Goal: Task Accomplishment & Management: Manage account settings

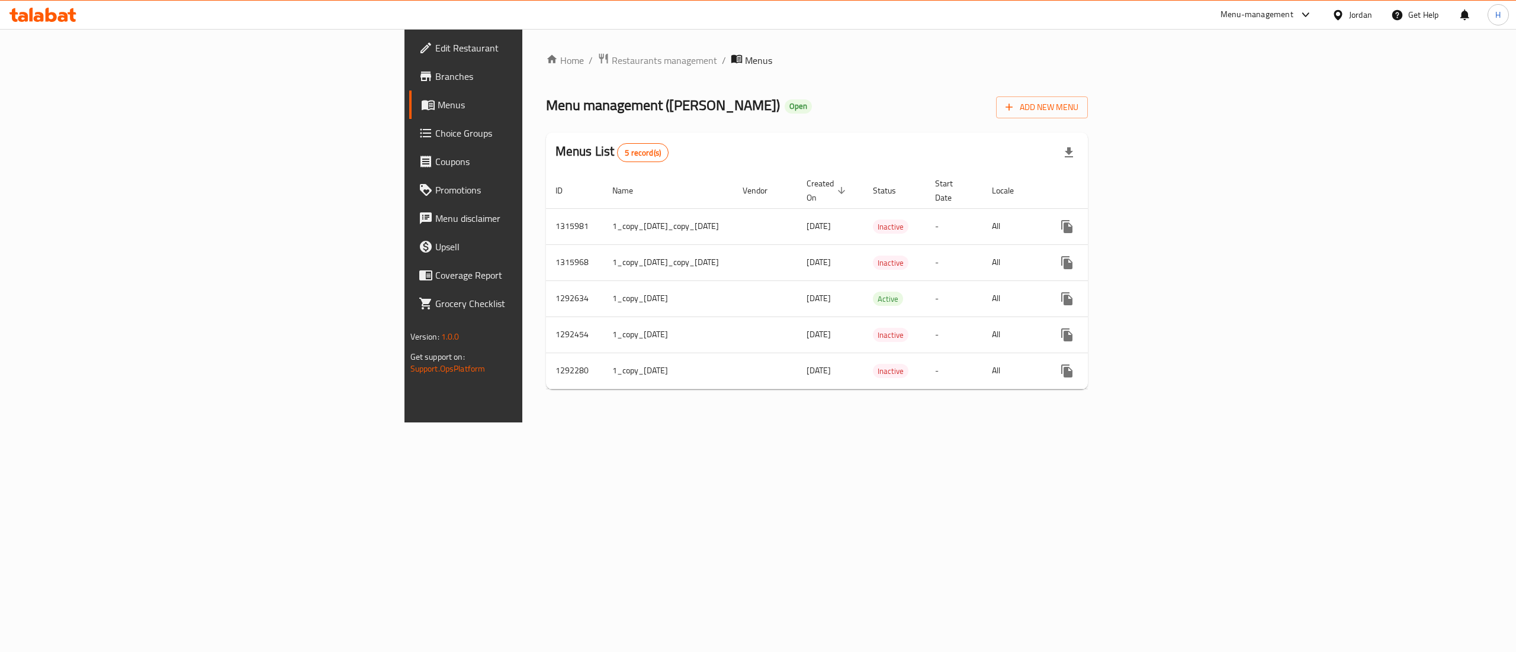
click at [54, 18] on icon at bounding box center [51, 15] width 11 height 14
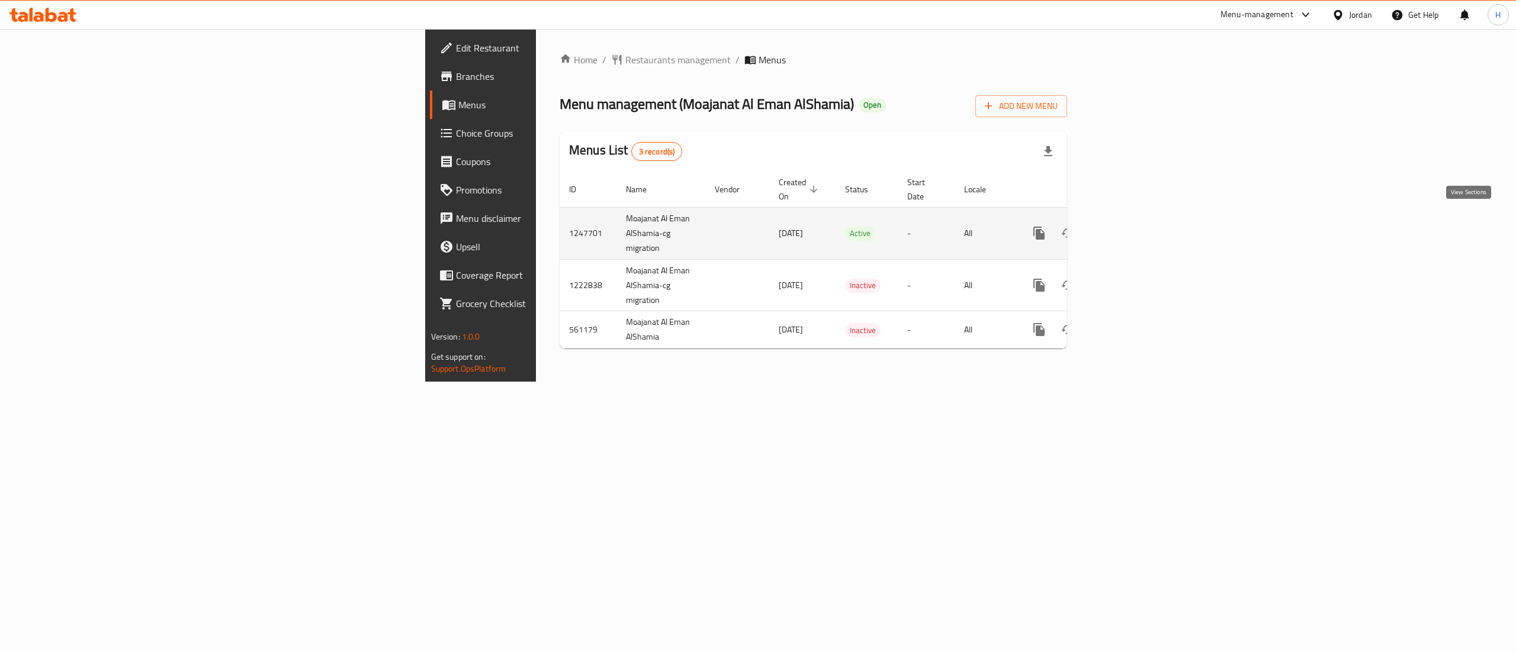
click at [1130, 228] on icon "enhanced table" at bounding box center [1124, 233] width 11 height 11
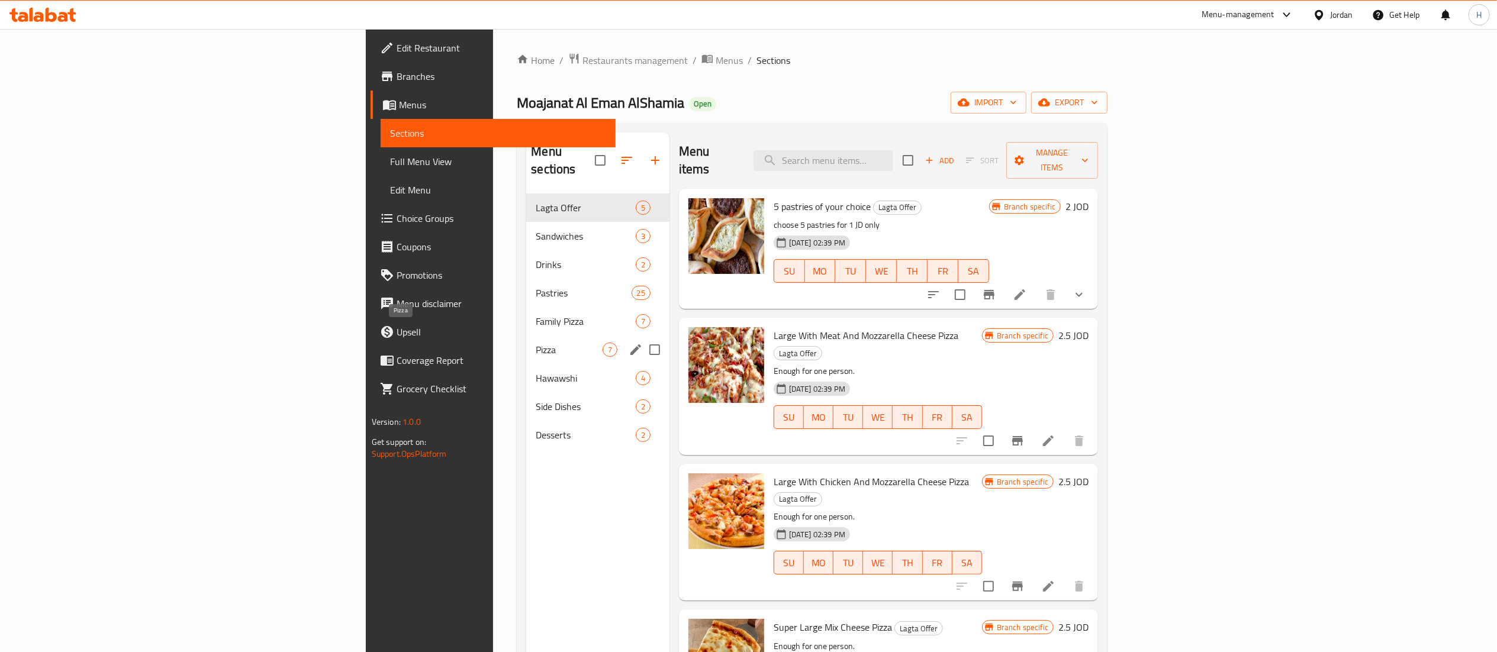
click at [536, 343] on span "Pizza" at bounding box center [569, 350] width 66 height 14
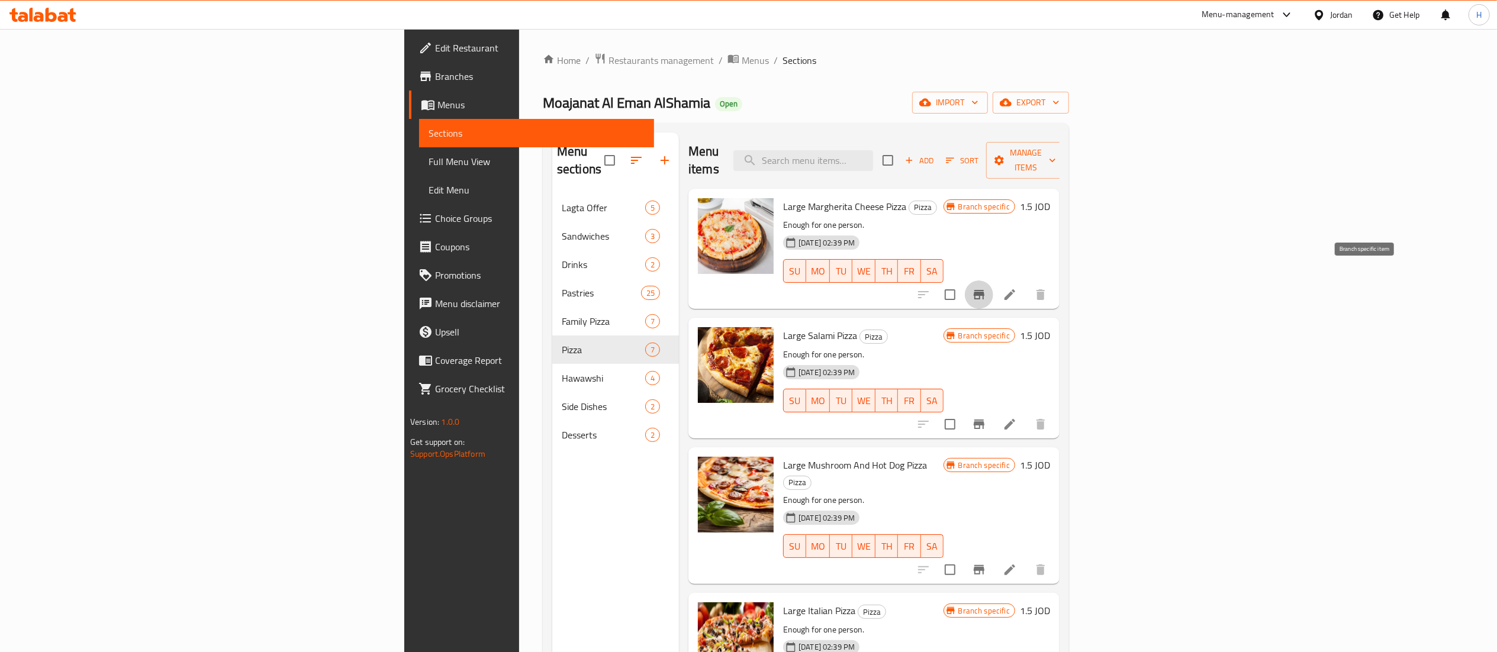
click at [986, 288] on icon "Branch-specific-item" at bounding box center [979, 295] width 14 height 14
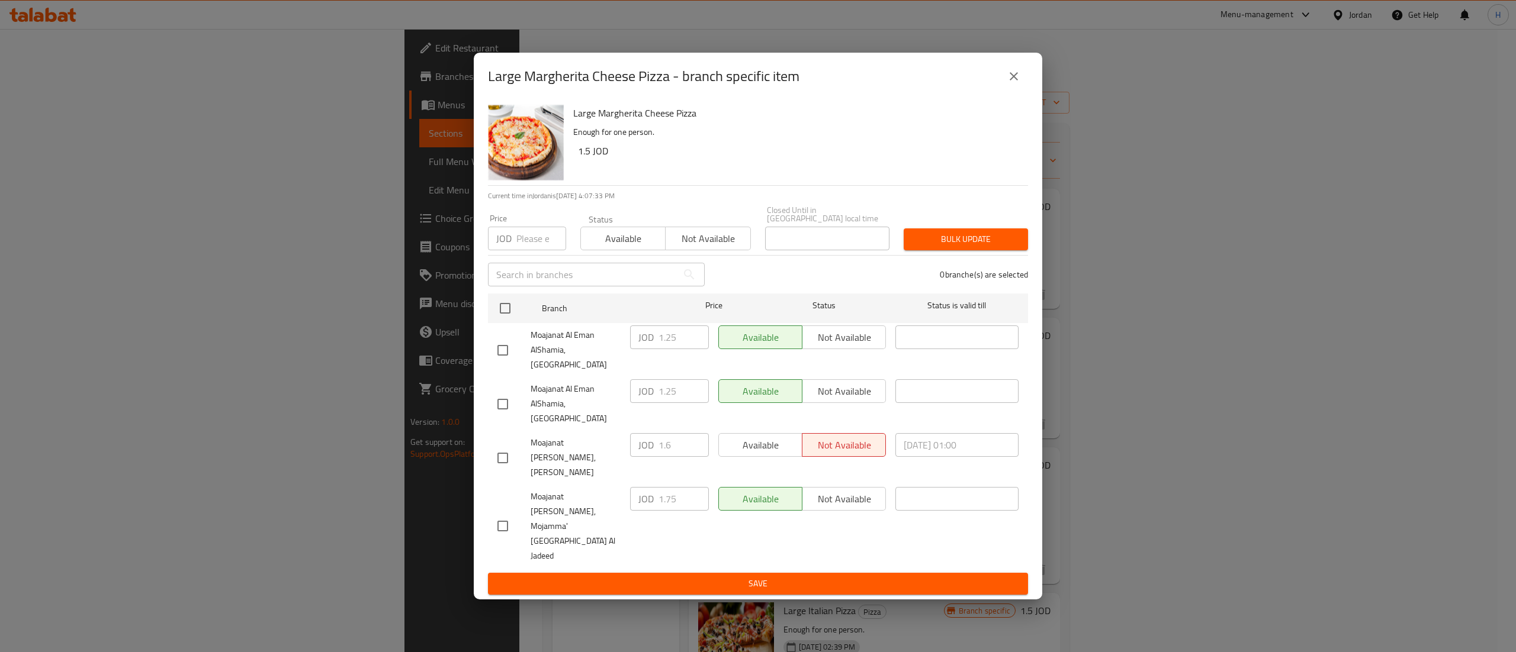
click at [1024, 91] on button "close" at bounding box center [1013, 76] width 28 height 28
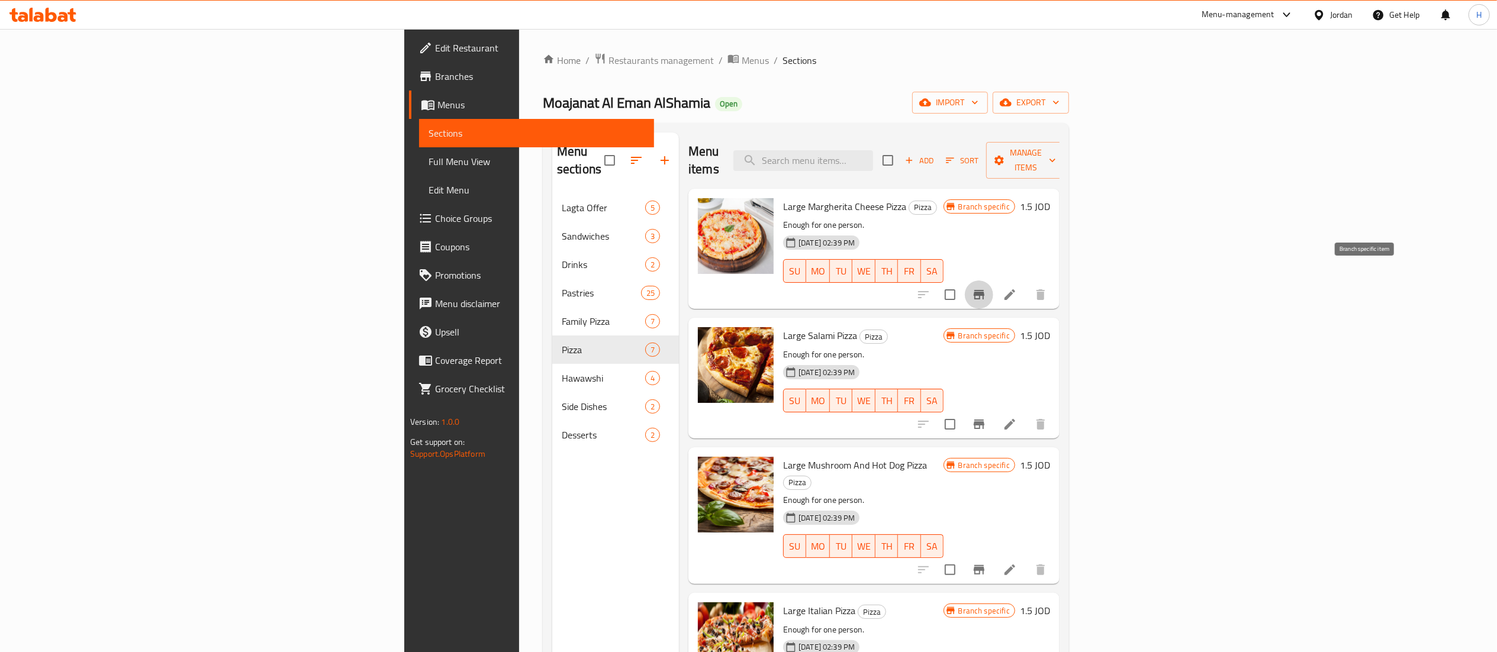
click at [993, 288] on button "Branch-specific-item" at bounding box center [979, 295] width 28 height 28
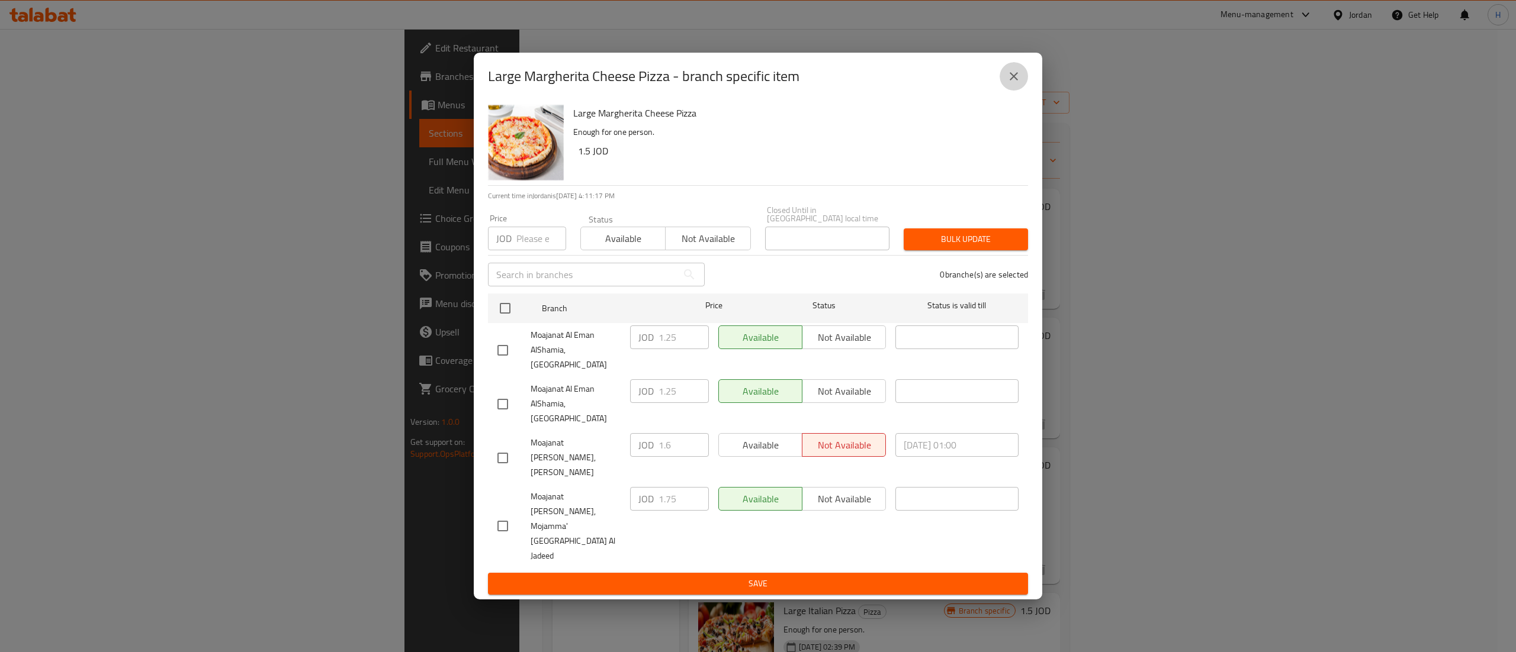
click at [1005, 91] on button "close" at bounding box center [1013, 76] width 28 height 28
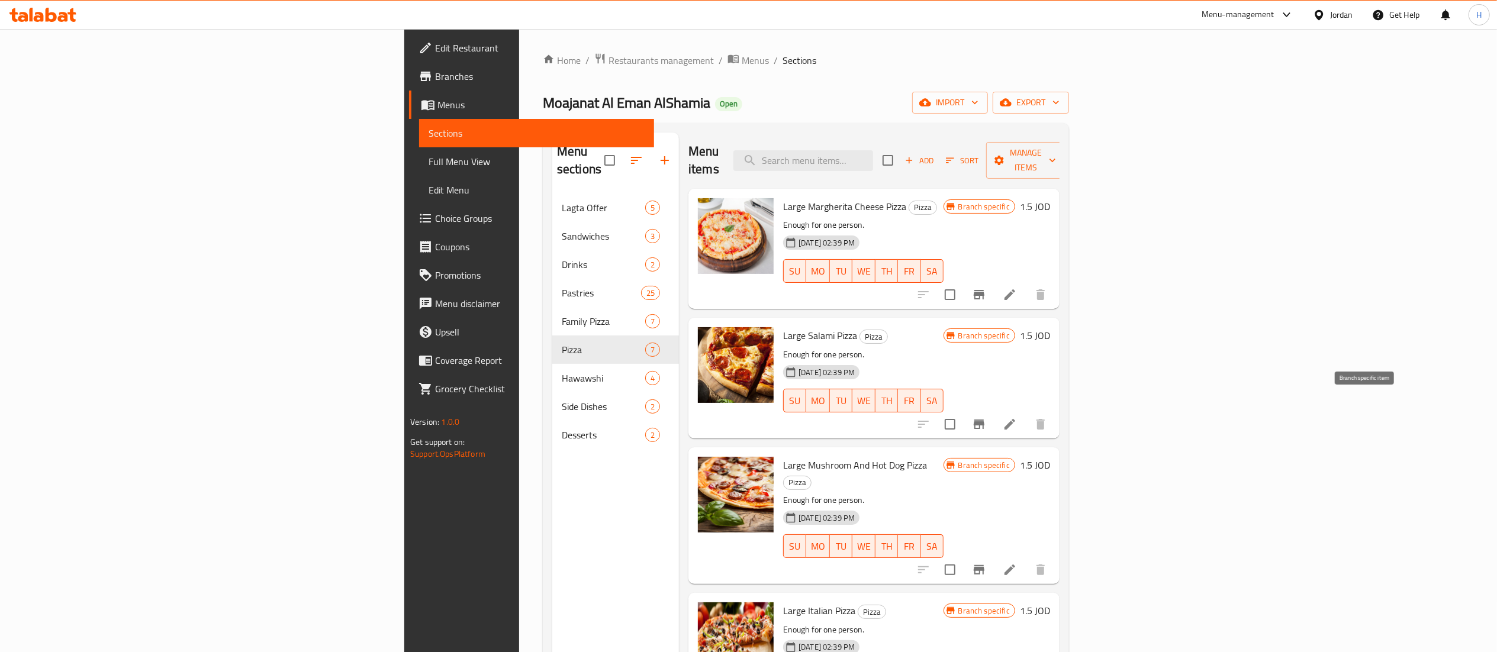
click at [993, 416] on button "Branch-specific-item" at bounding box center [979, 424] width 28 height 28
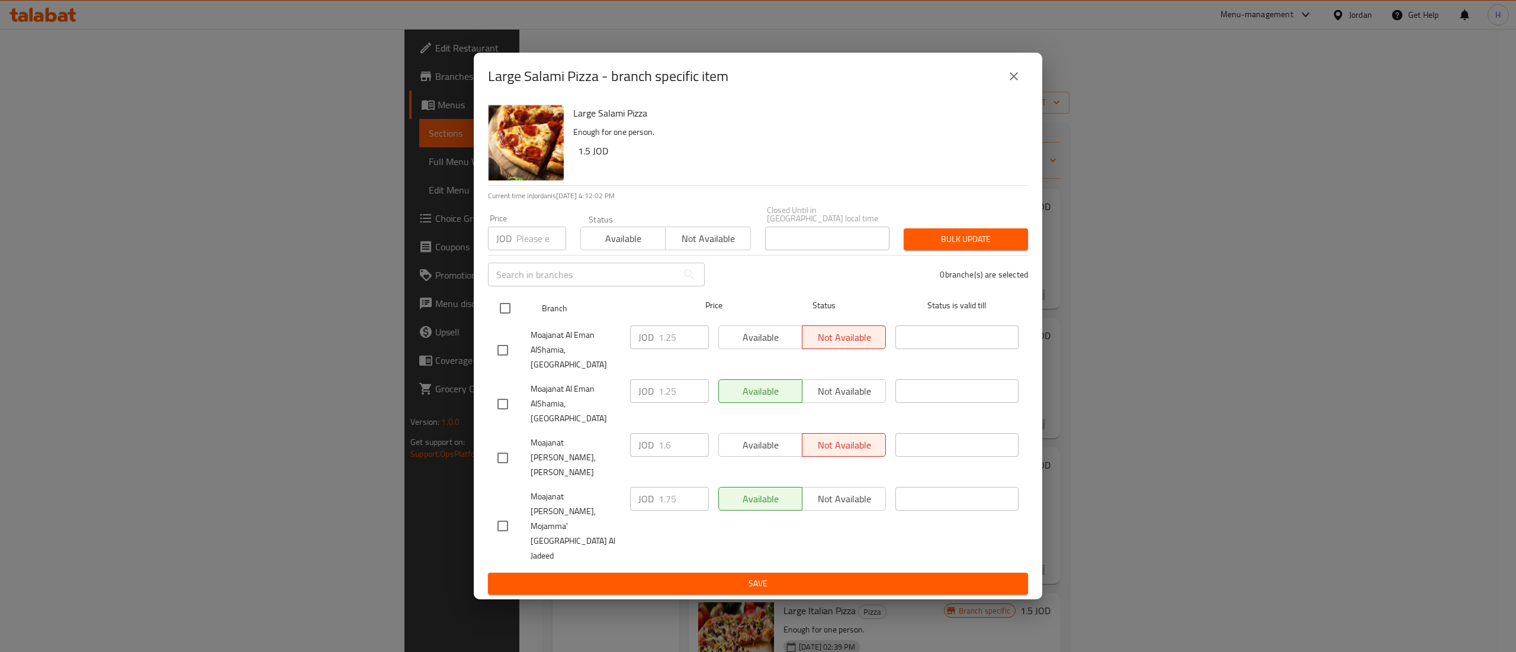
click at [498, 321] on input "checkbox" at bounding box center [505, 308] width 25 height 25
checkbox input "true"
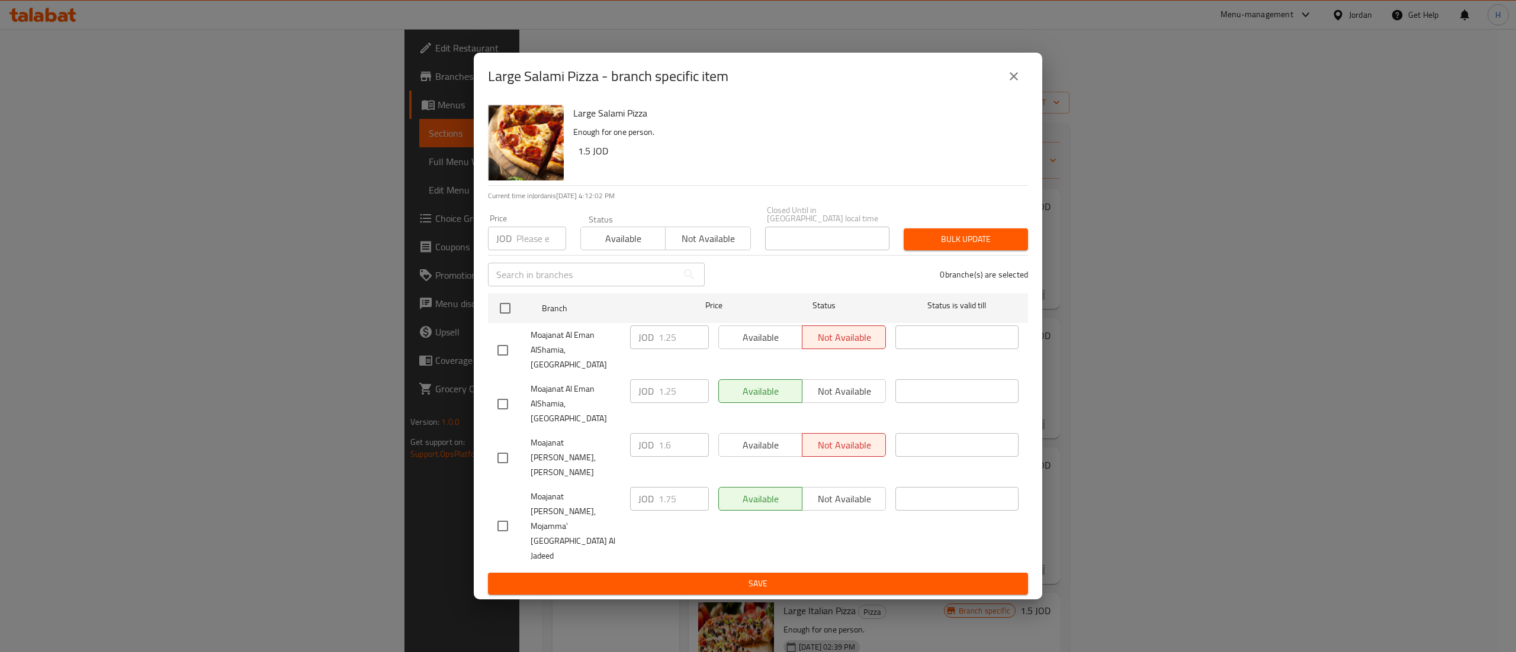
checkbox input "true"
click at [529, 250] on input "number" at bounding box center [541, 239] width 50 height 24
type input "2"
click at [932, 247] on span "Bulk update" at bounding box center [965, 239] width 105 height 15
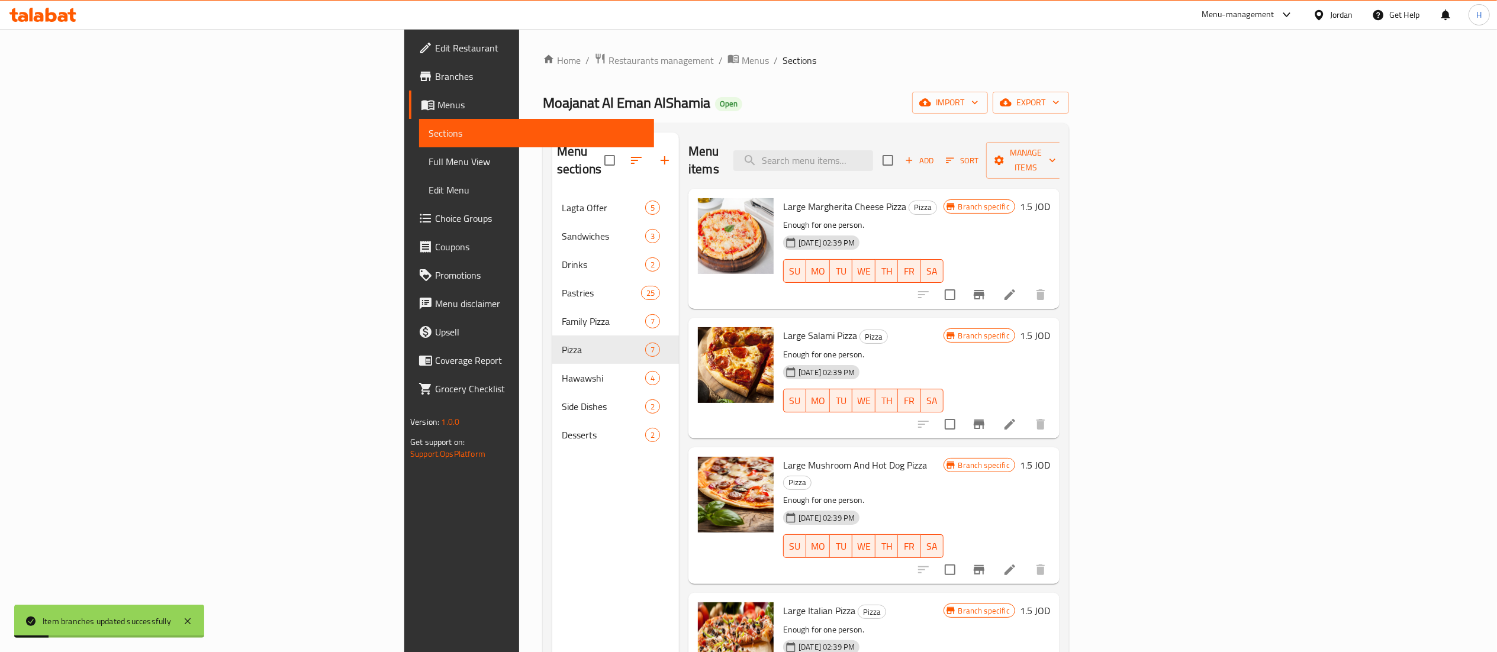
click at [1050, 327] on h6 "1.5 JOD" at bounding box center [1035, 335] width 30 height 17
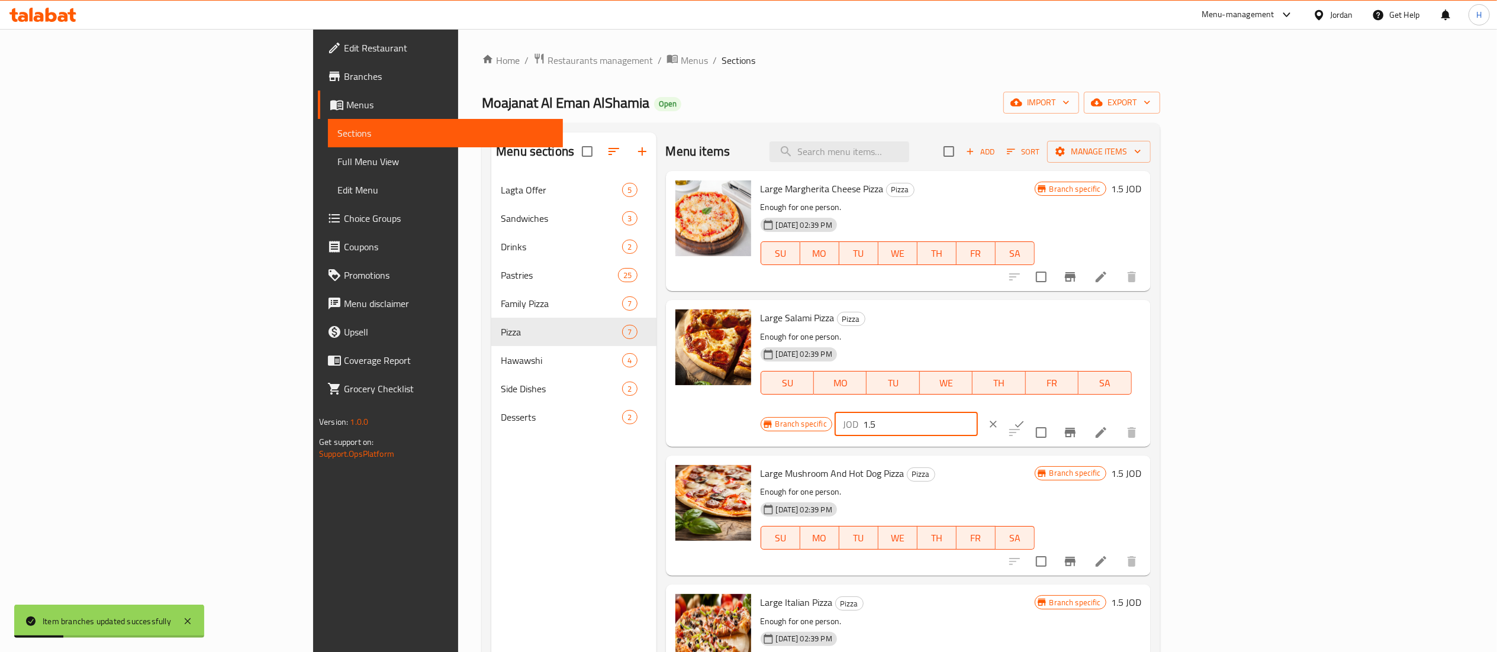
drag, startPoint x: 1303, startPoint y: 329, endPoint x: 1143, endPoint y: 326, distance: 160.5
click at [1141, 324] on div "Large Salami Pizza Pizza Enough for one person. 29-08-2024 02:39 PM SU MO TU WE…" at bounding box center [951, 373] width 390 height 137
type input "2"
click at [1025, 419] on icon "ok" at bounding box center [1020, 425] width 12 height 12
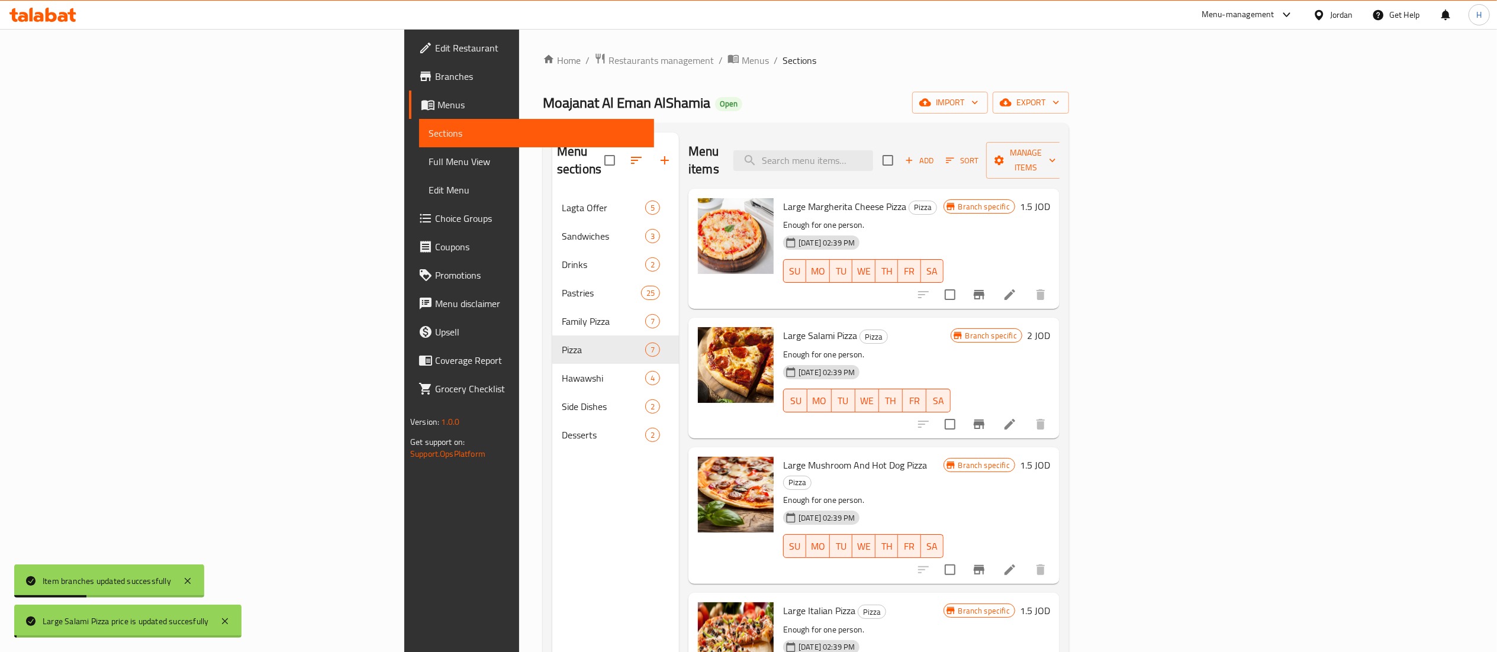
click at [1050, 457] on h6 "1.5 JOD" at bounding box center [1035, 465] width 30 height 17
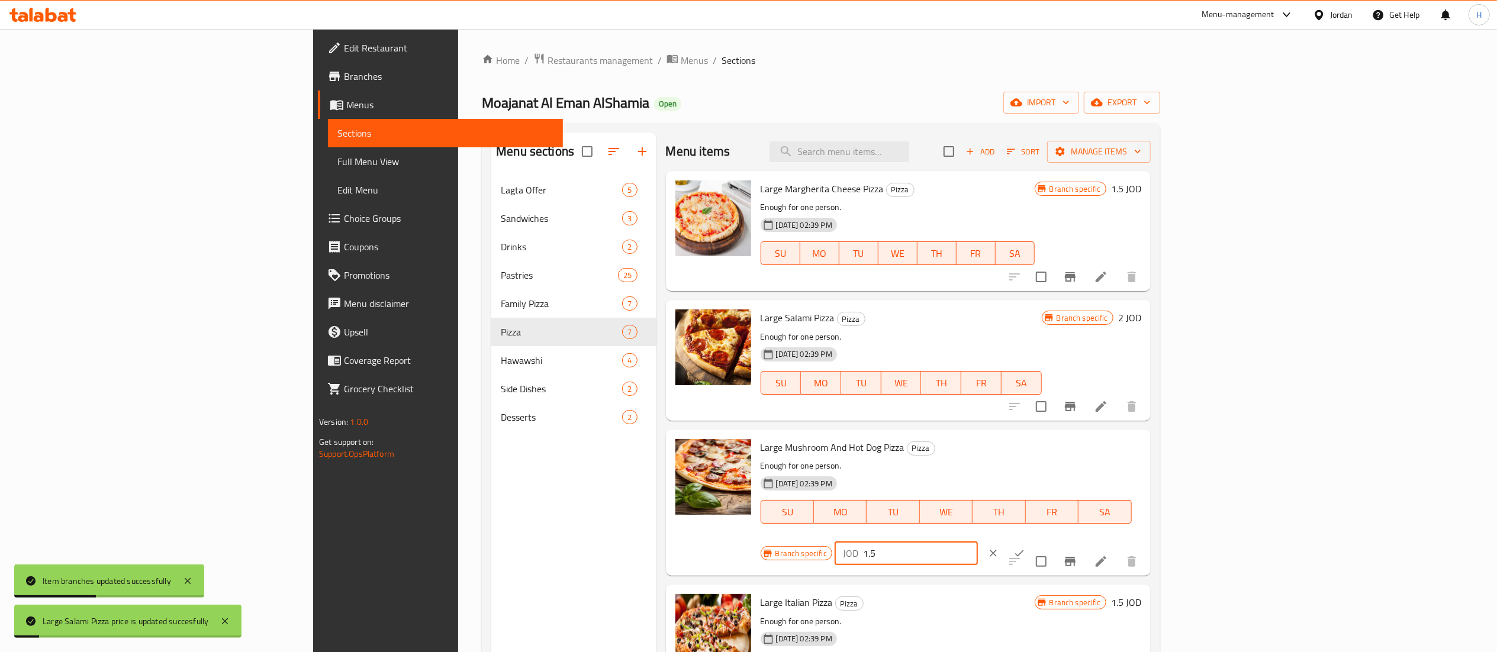
drag, startPoint x: 1310, startPoint y: 452, endPoint x: 1243, endPoint y: 445, distance: 66.8
click at [1050, 541] on div "Branch specific JOD 1.5 ​" at bounding box center [905, 554] width 289 height 26
type input "2"
drag, startPoint x: 1414, startPoint y: 452, endPoint x: 1394, endPoint y: 485, distance: 38.8
click at [1025, 548] on icon "ok" at bounding box center [1020, 554] width 12 height 12
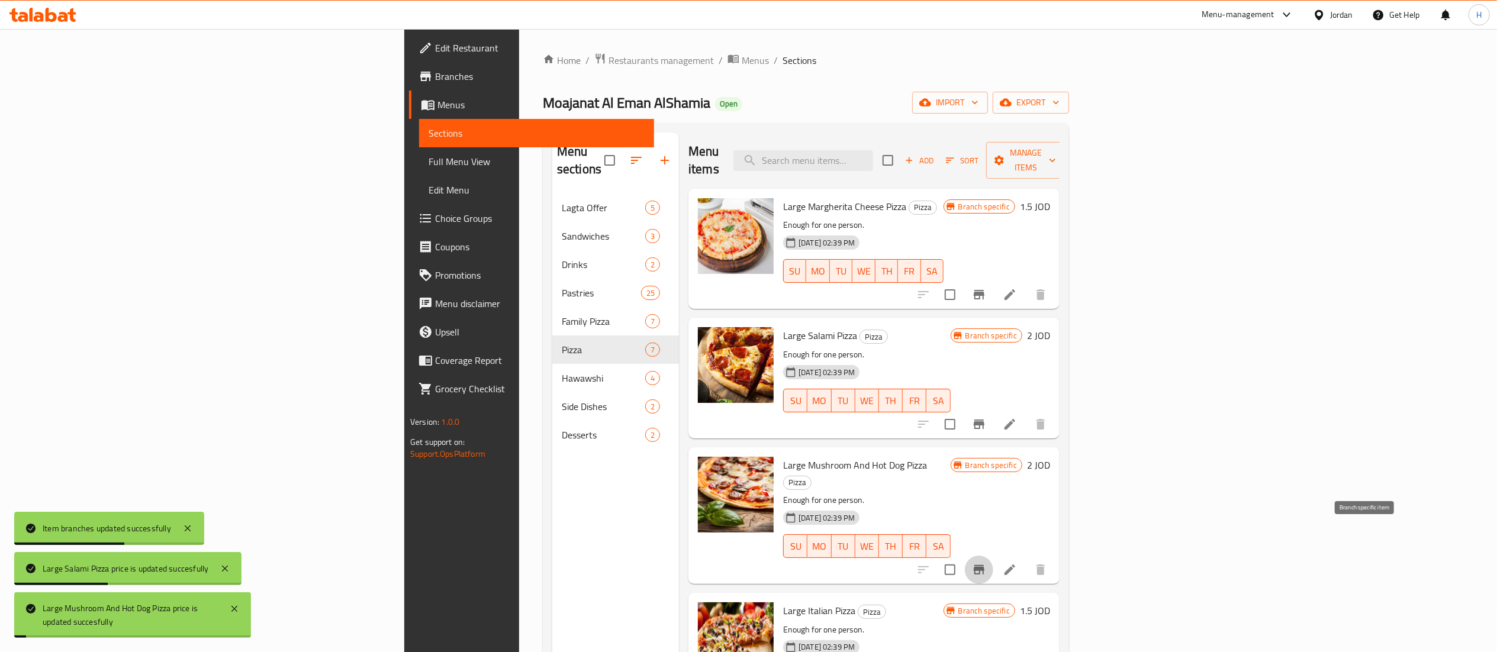
click at [986, 563] on icon "Branch-specific-item" at bounding box center [979, 570] width 14 height 14
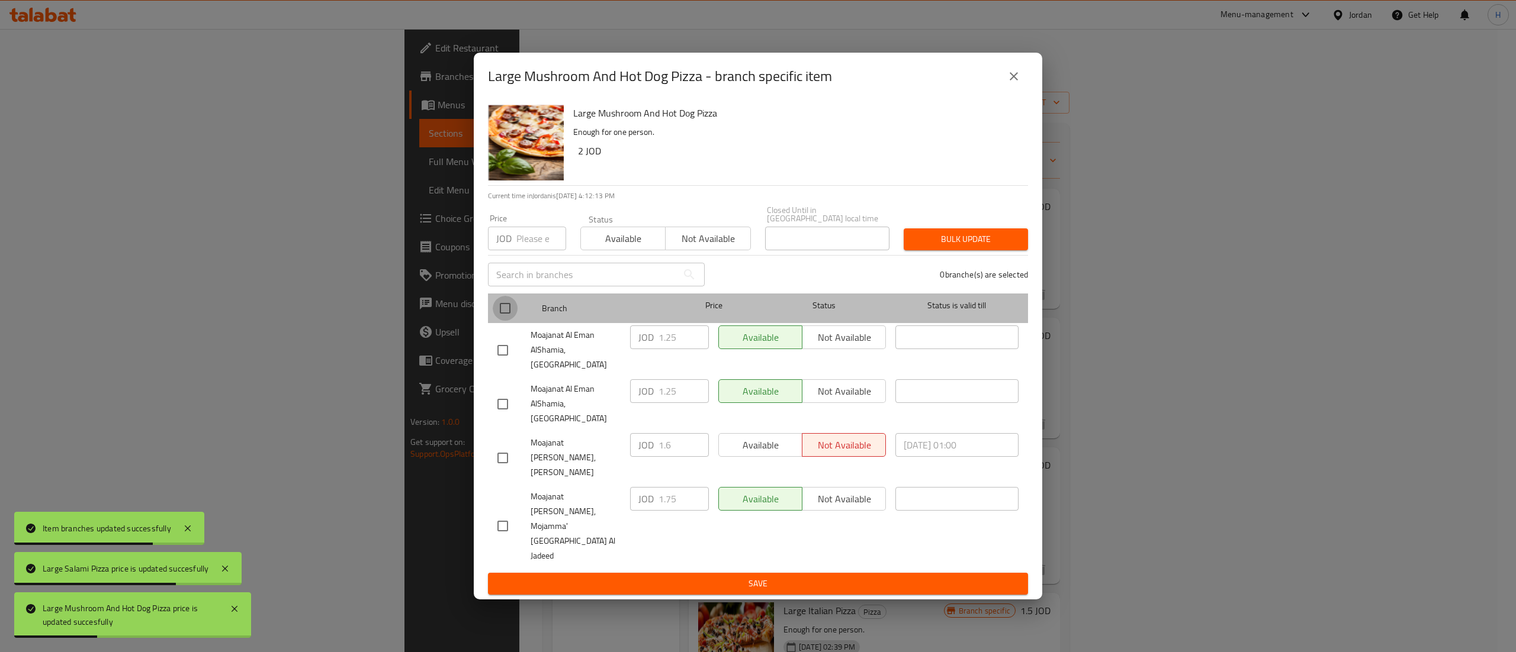
click at [516, 321] on input "checkbox" at bounding box center [505, 308] width 25 height 25
checkbox input "true"
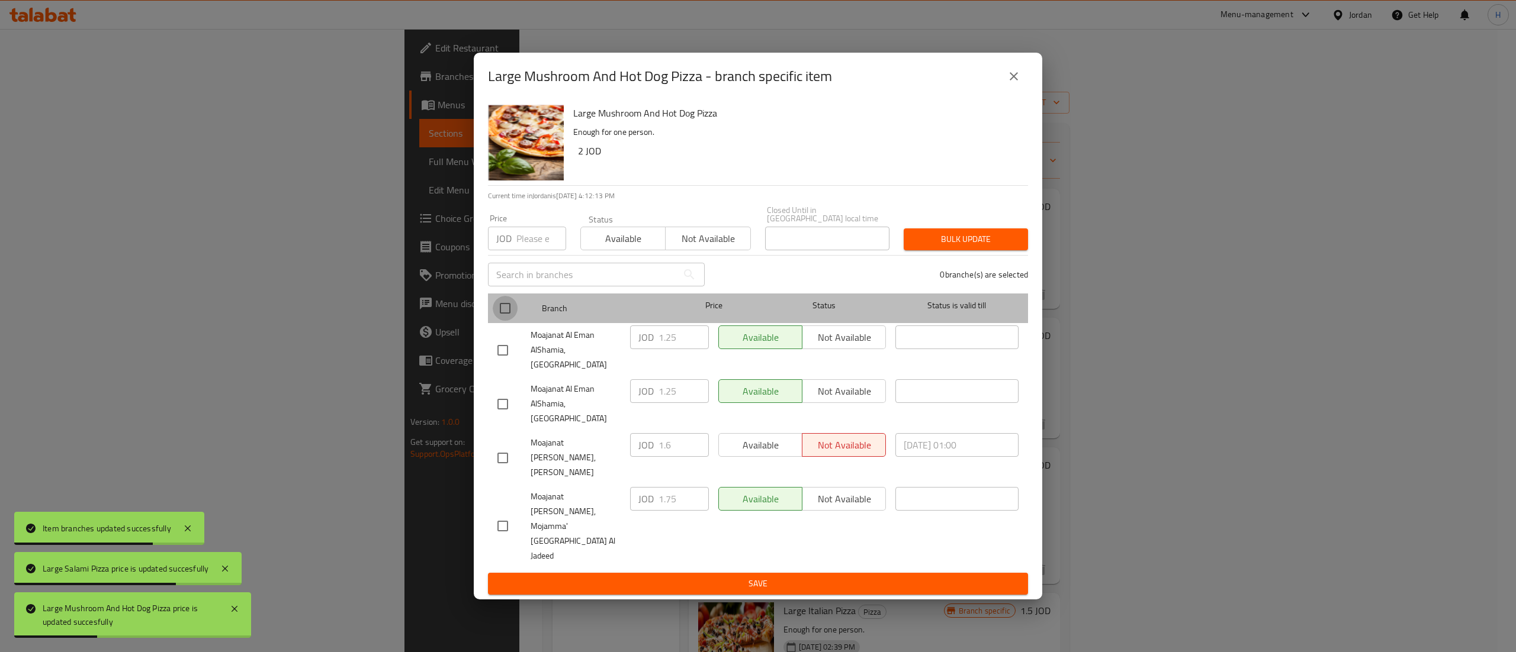
checkbox input "true"
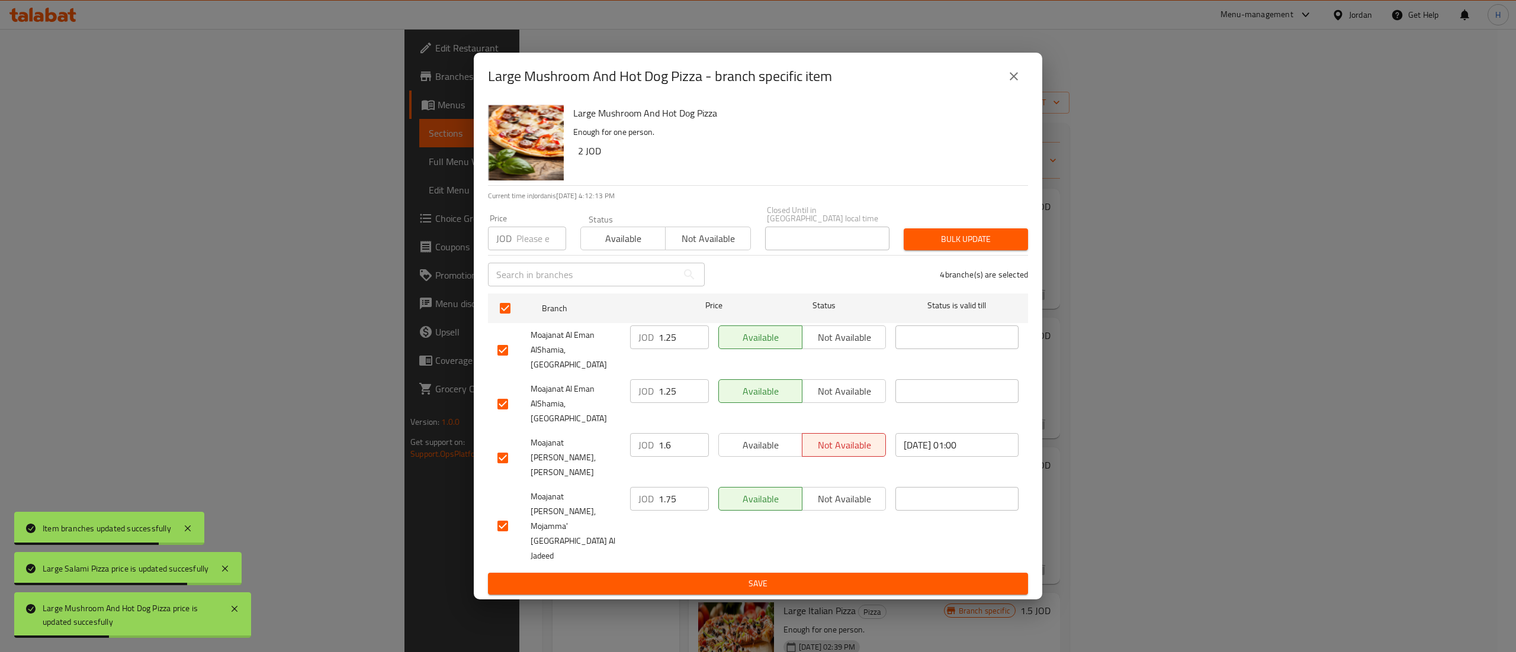
click at [531, 250] on input "number" at bounding box center [541, 239] width 50 height 24
type input "2"
click at [979, 247] on span "Bulk update" at bounding box center [965, 239] width 105 height 15
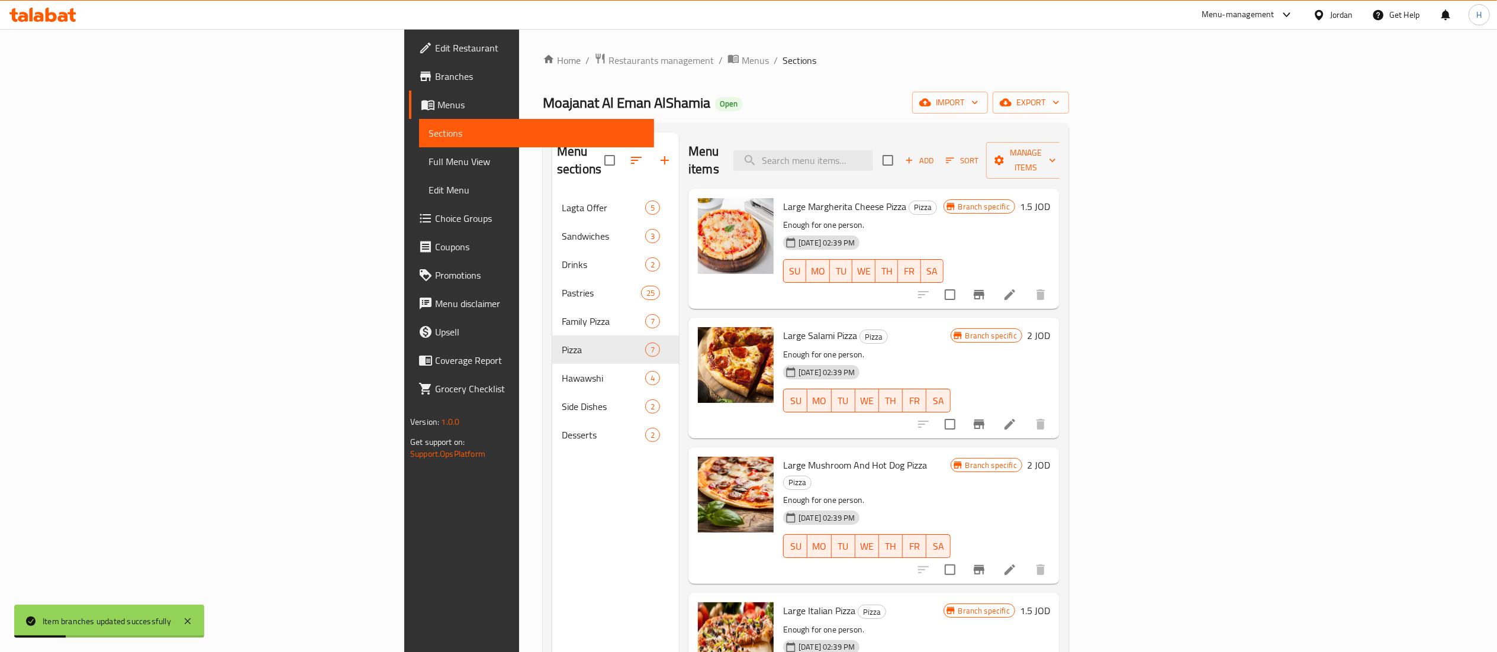
click at [993, 556] on button "Branch-specific-item" at bounding box center [979, 570] width 28 height 28
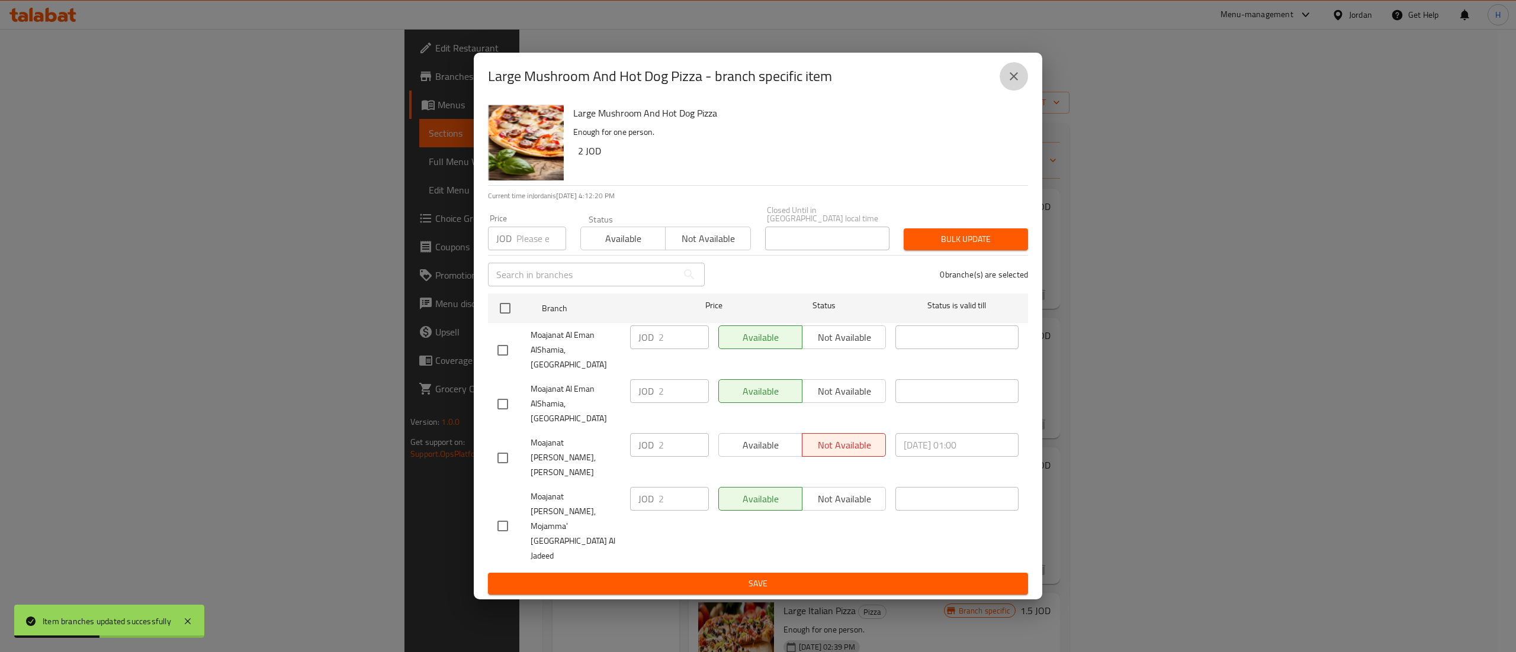
click at [1016, 83] on icon "close" at bounding box center [1013, 76] width 14 height 14
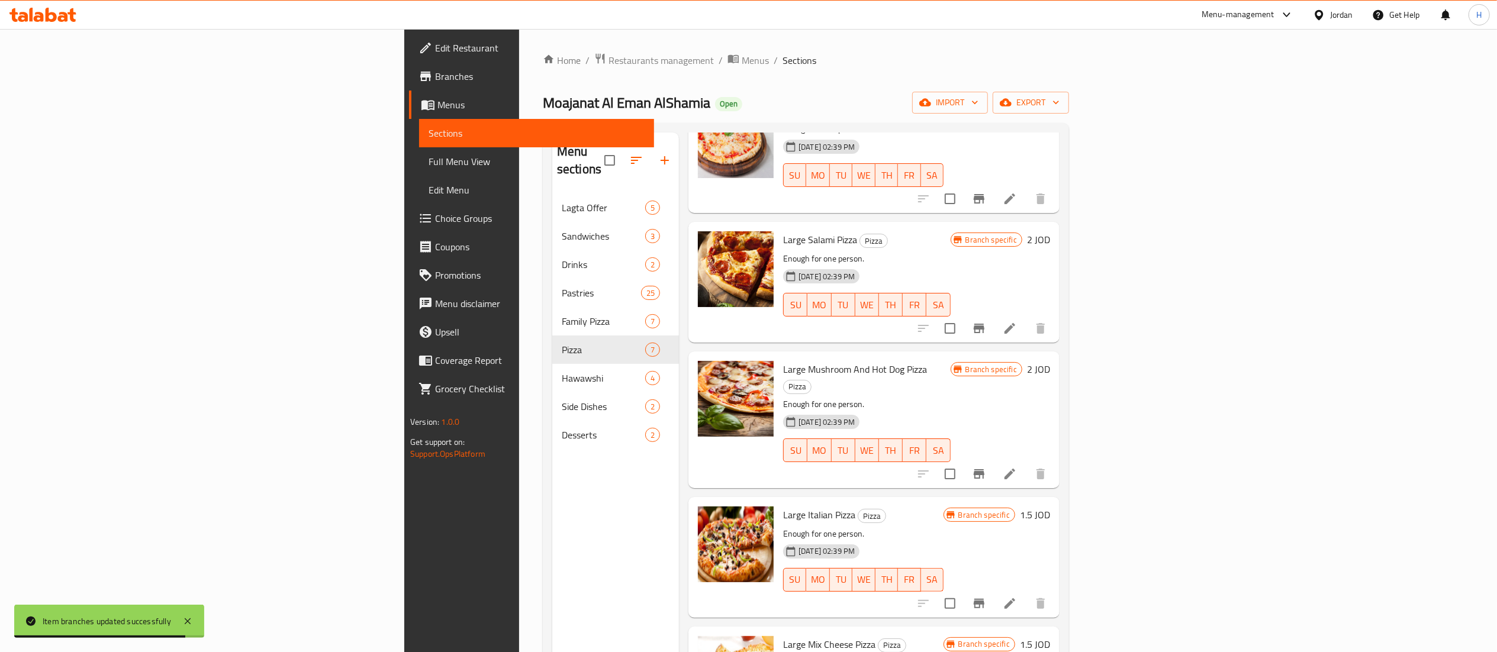
scroll to position [118, 0]
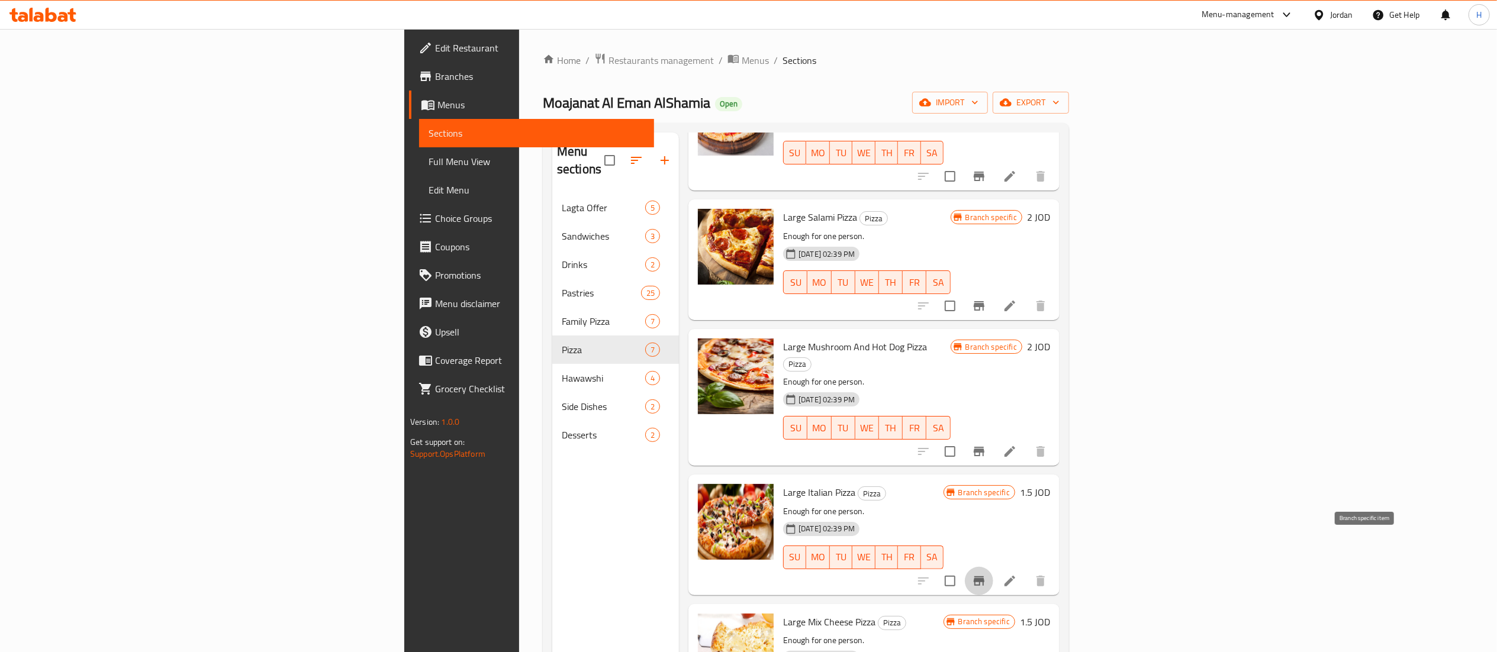
click at [993, 567] on button "Branch-specific-item" at bounding box center [979, 581] width 28 height 28
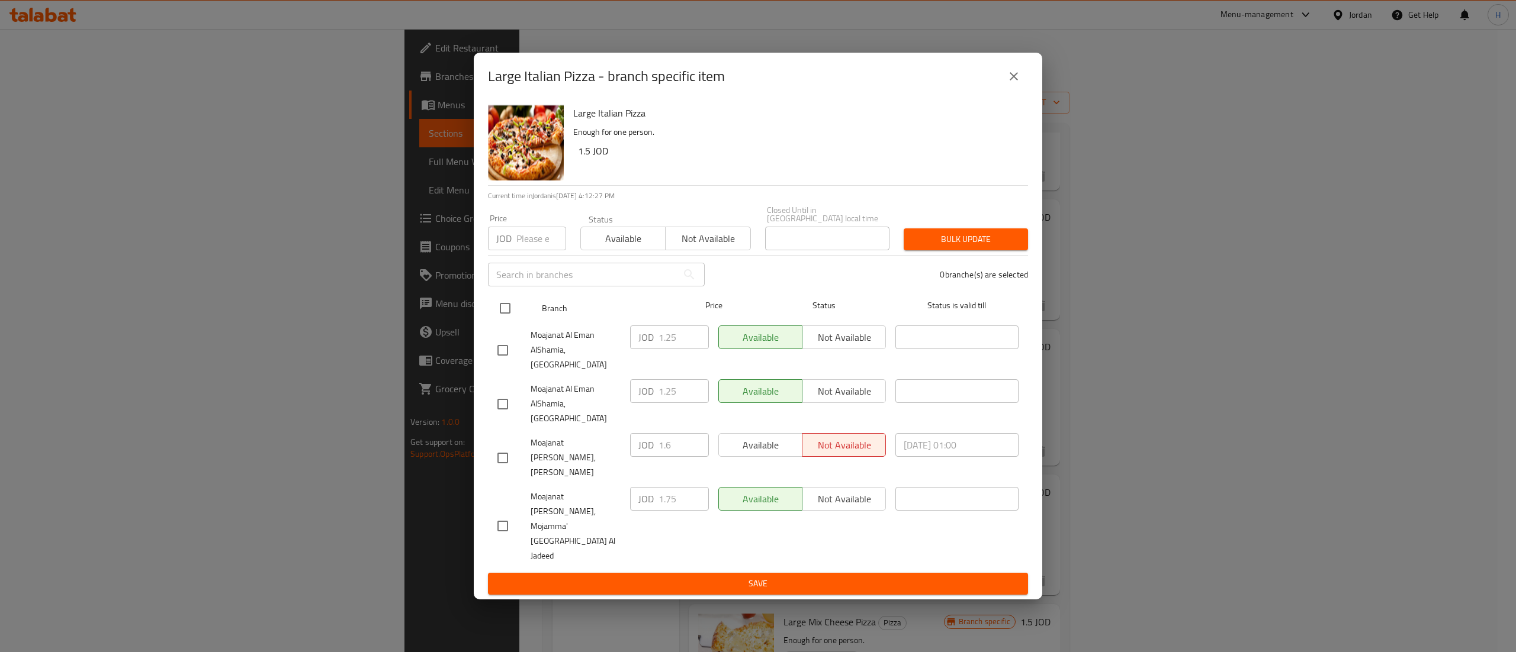
click at [503, 321] on input "checkbox" at bounding box center [505, 308] width 25 height 25
checkbox input "true"
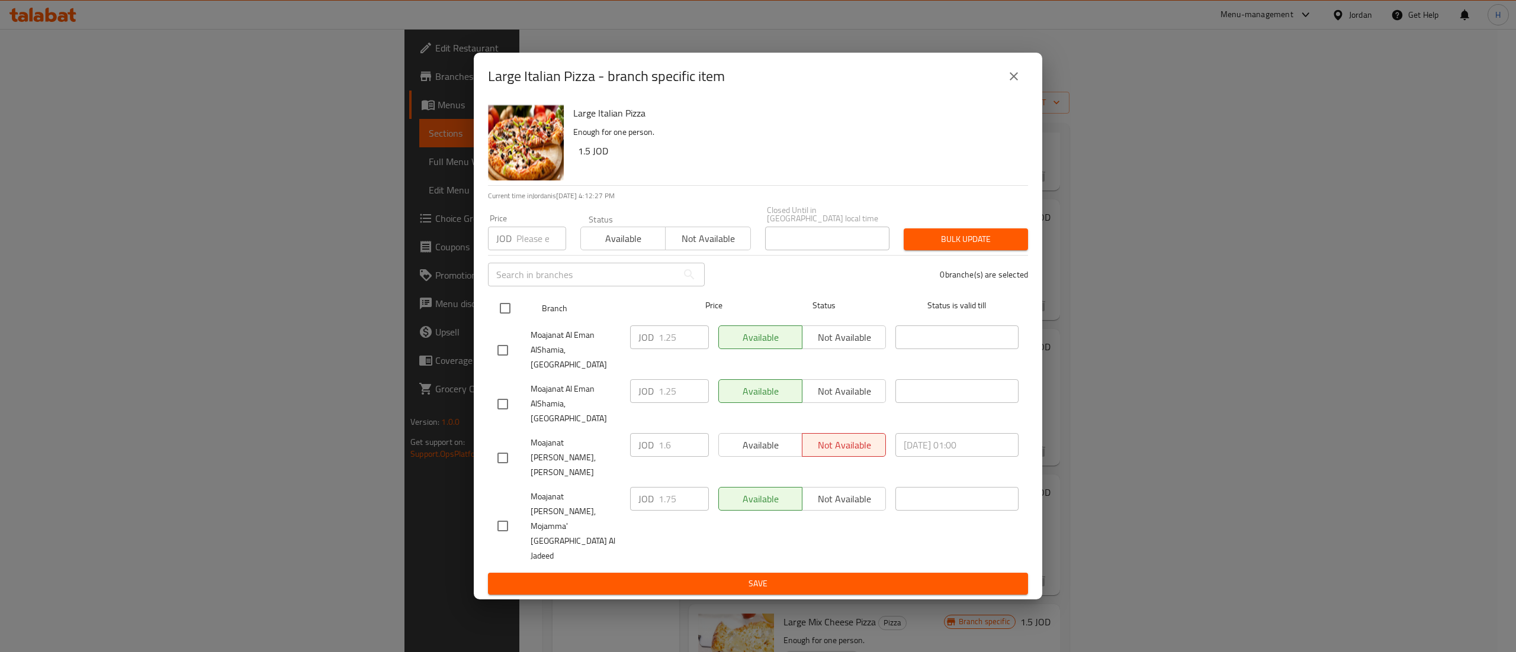
checkbox input "true"
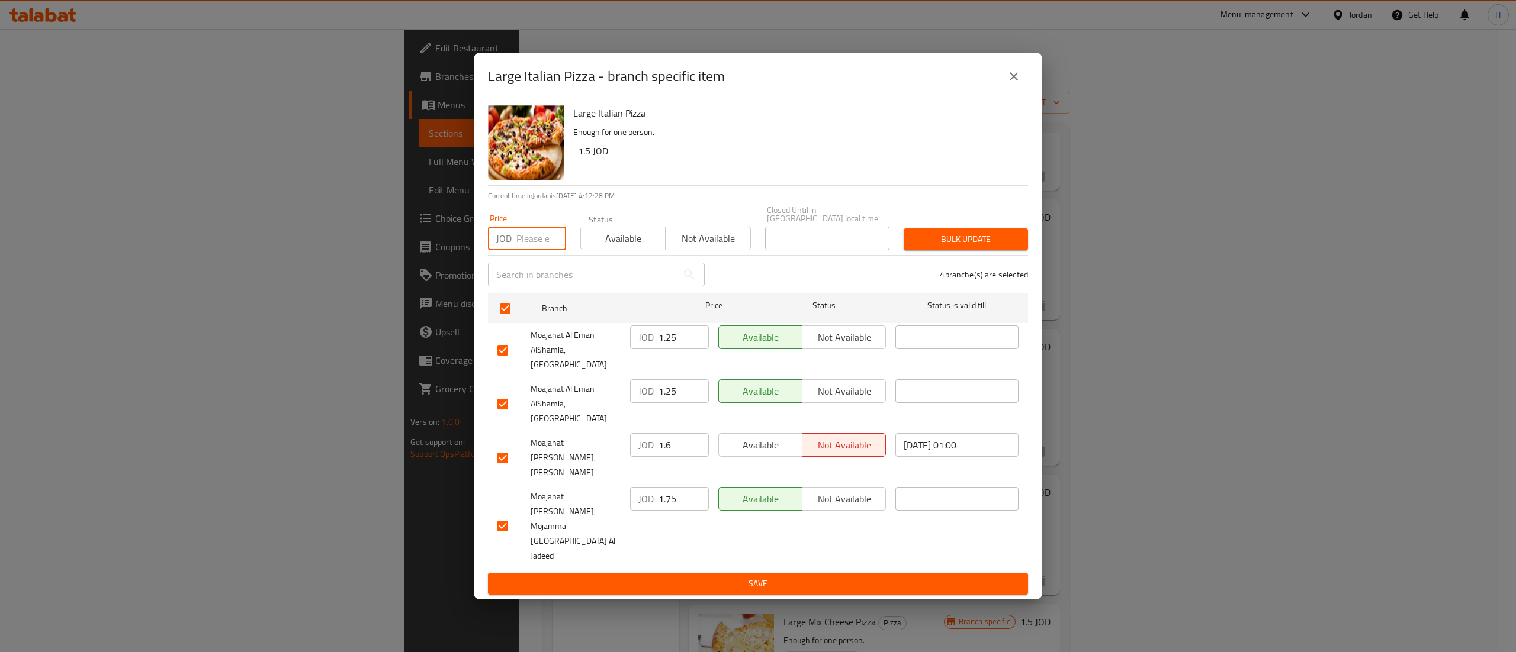
click at [524, 250] on input "number" at bounding box center [541, 239] width 50 height 24
type input "2"
click at [948, 247] on span "Bulk update" at bounding box center [965, 239] width 105 height 15
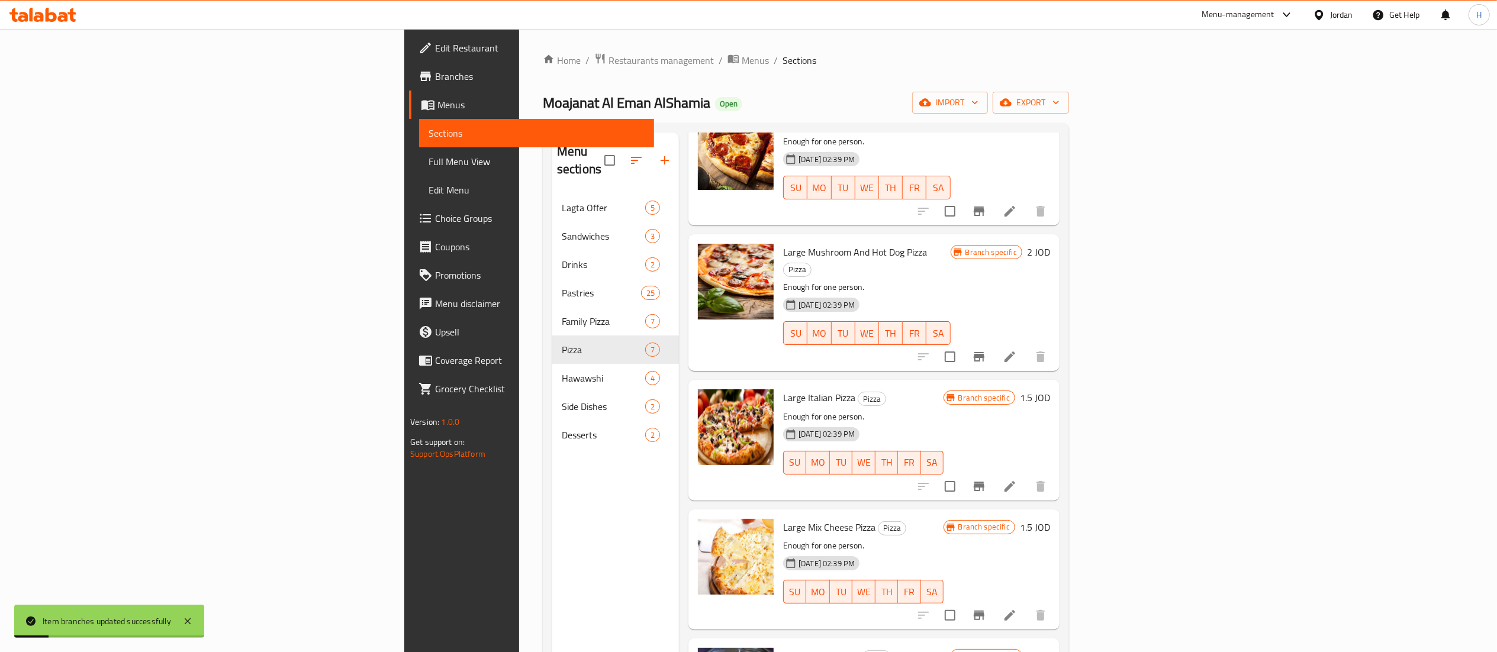
scroll to position [264, 0]
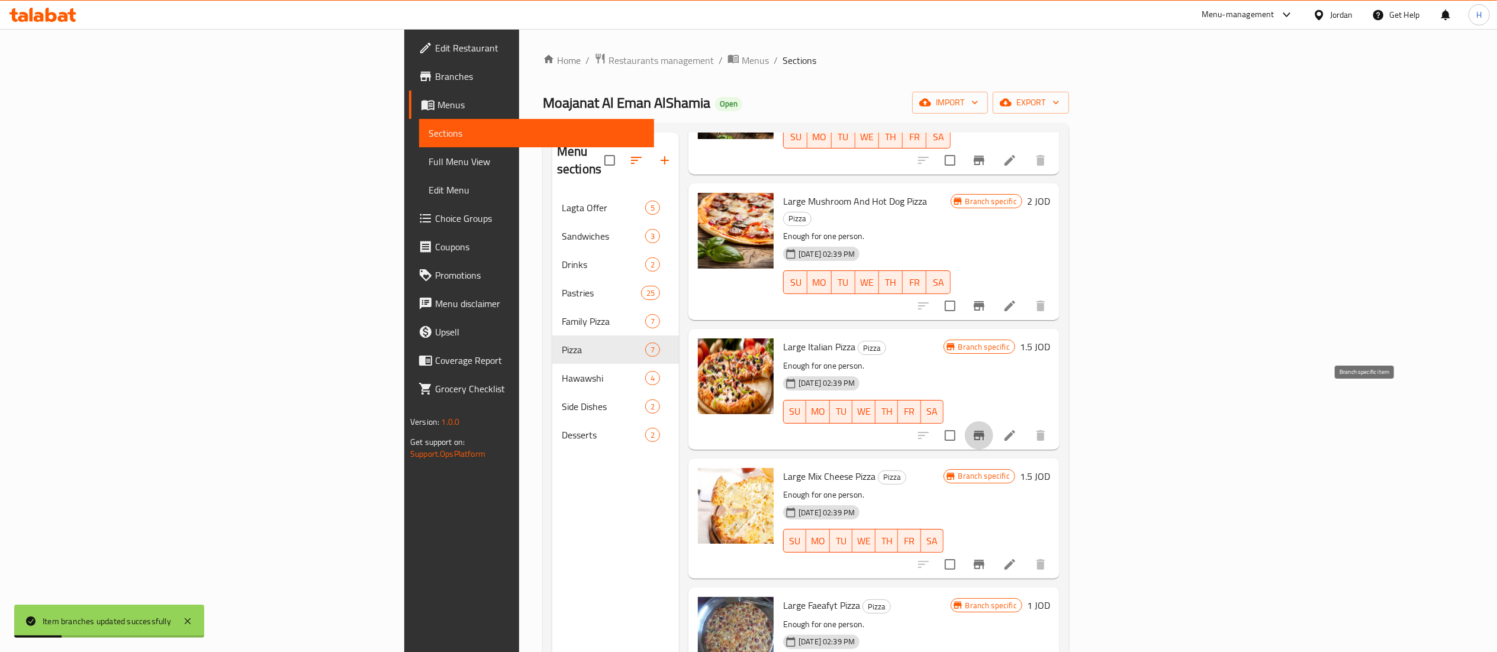
click at [993, 422] on button "Branch-specific-item" at bounding box center [979, 436] width 28 height 28
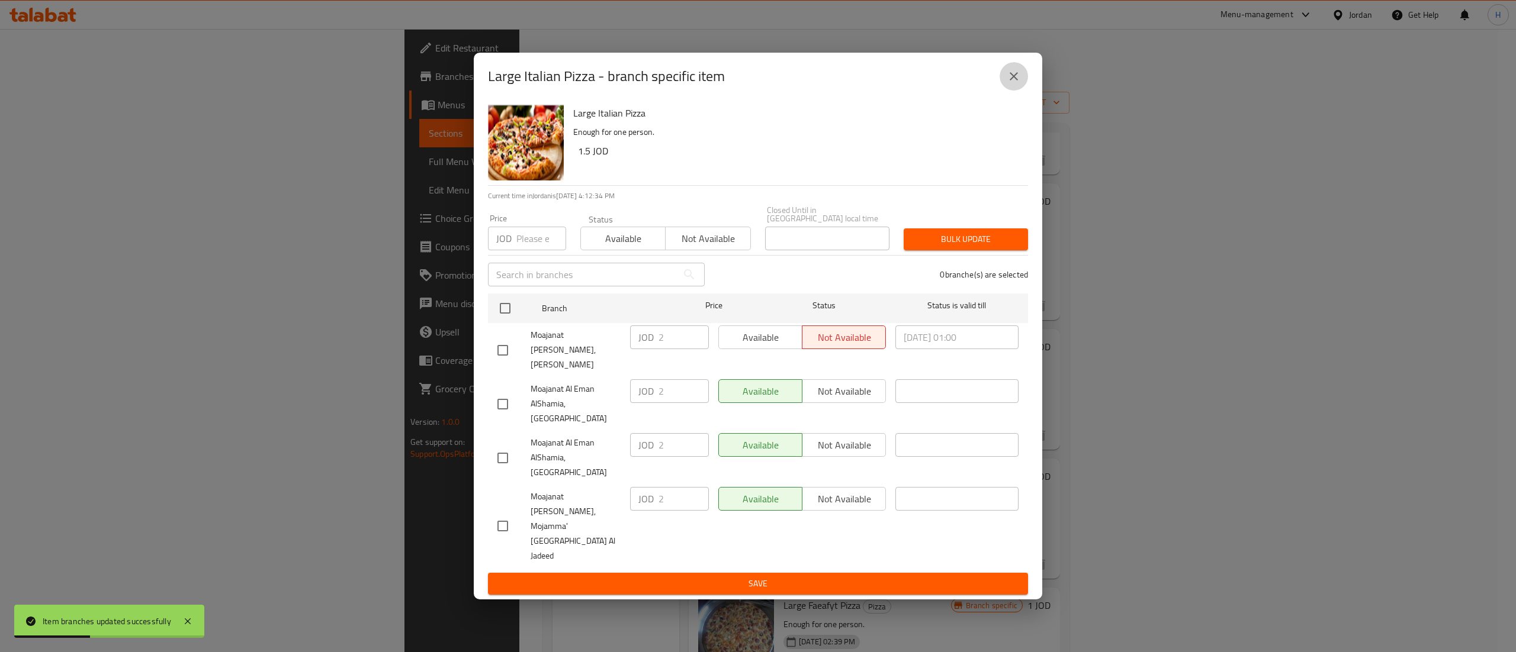
click at [1019, 83] on icon "close" at bounding box center [1013, 76] width 14 height 14
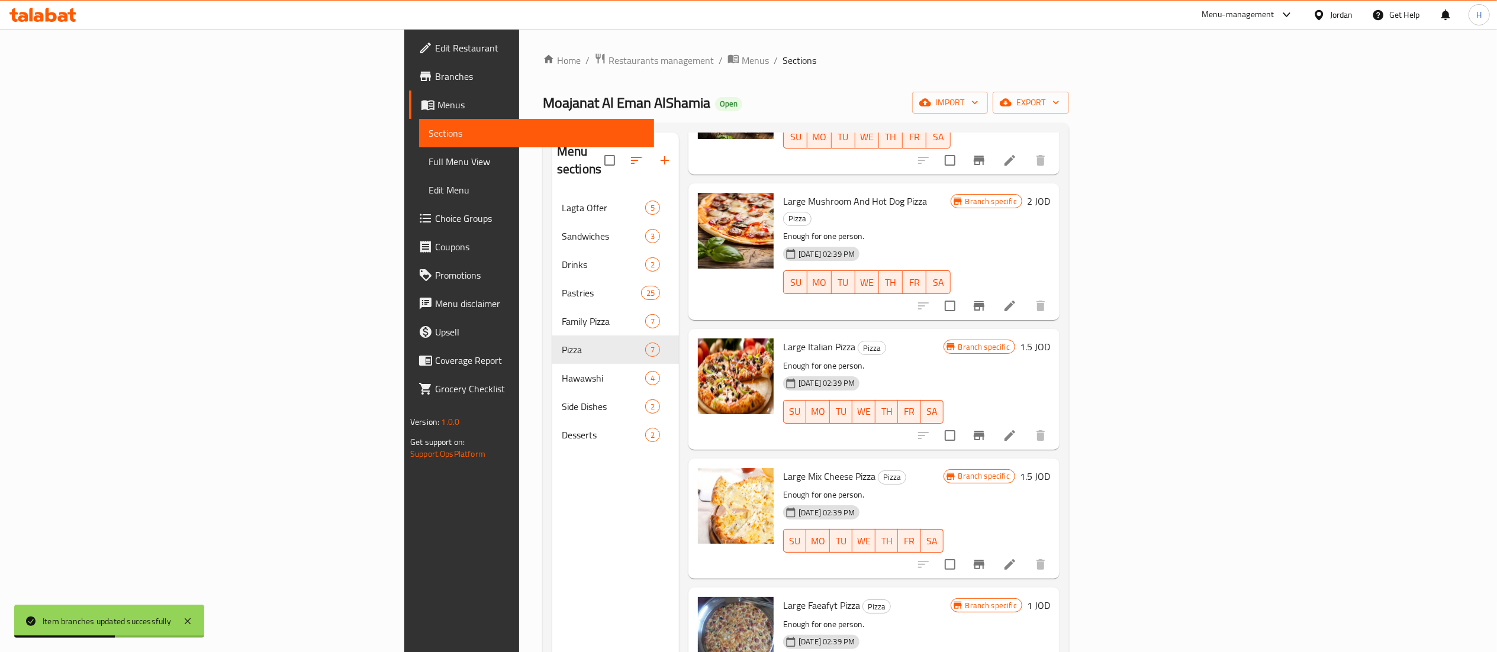
click at [1050, 339] on h6 "1.5 JOD" at bounding box center [1035, 347] width 30 height 17
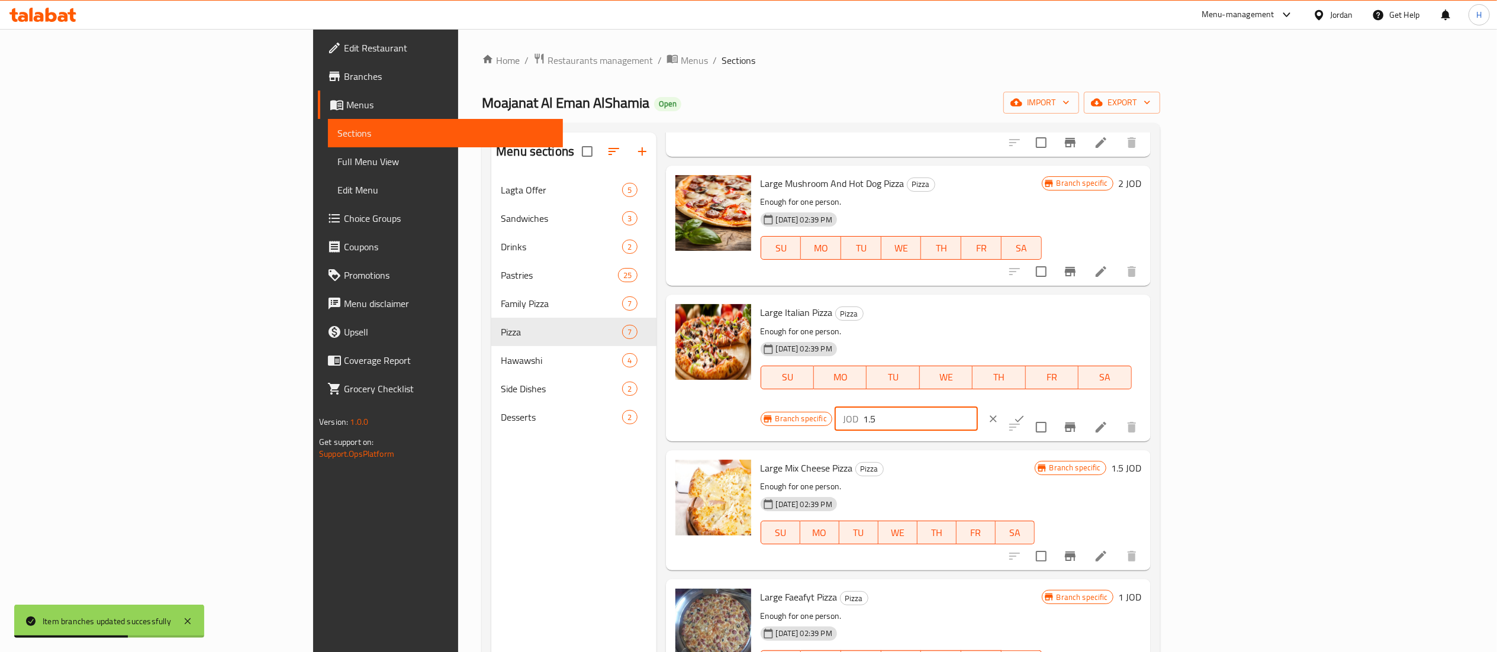
drag, startPoint x: 1279, startPoint y: 309, endPoint x: 1158, endPoint y: 303, distance: 120.9
click at [1135, 305] on div "Large Italian Pizza Pizza Enough for one person. 29-08-2024 02:39 PM SU MO TU W…" at bounding box center [951, 368] width 390 height 137
type input "2"
click at [1025, 413] on icon "ok" at bounding box center [1020, 419] width 12 height 12
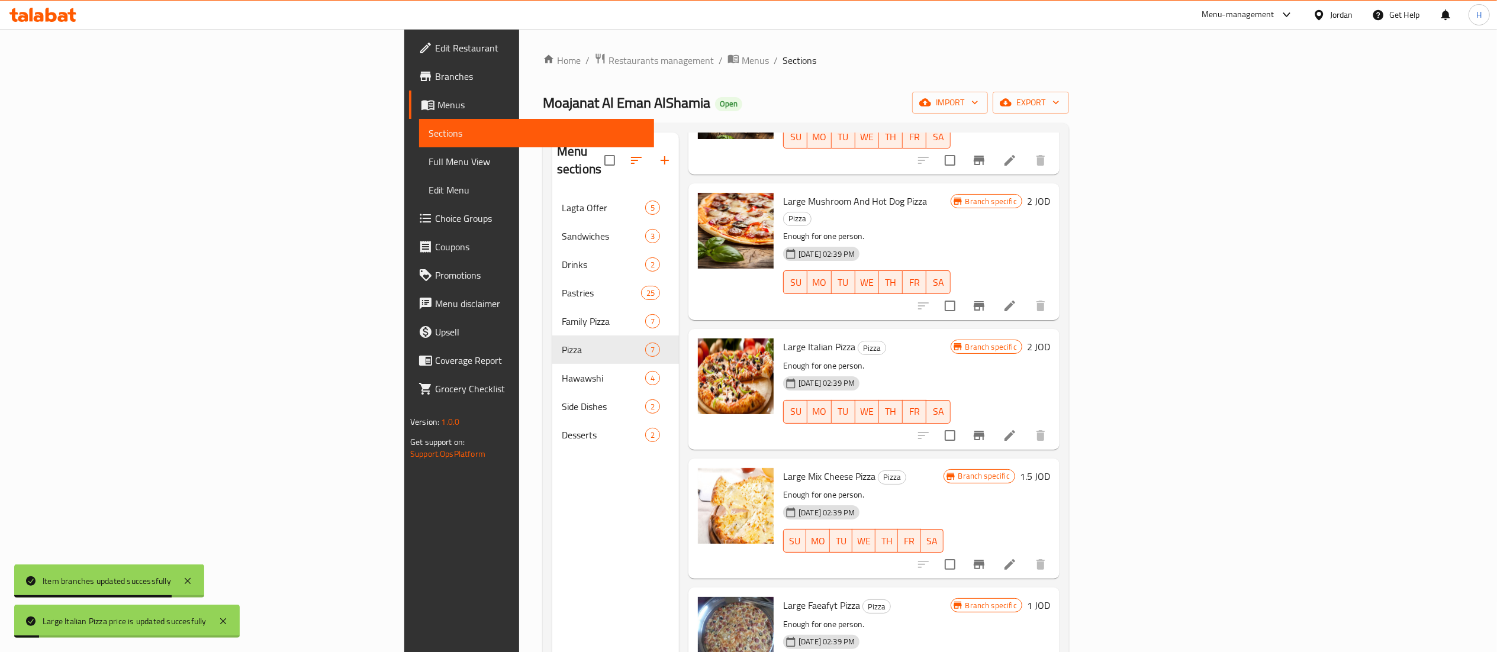
click at [1050, 468] on h6 "1.5 JOD" at bounding box center [1035, 476] width 30 height 17
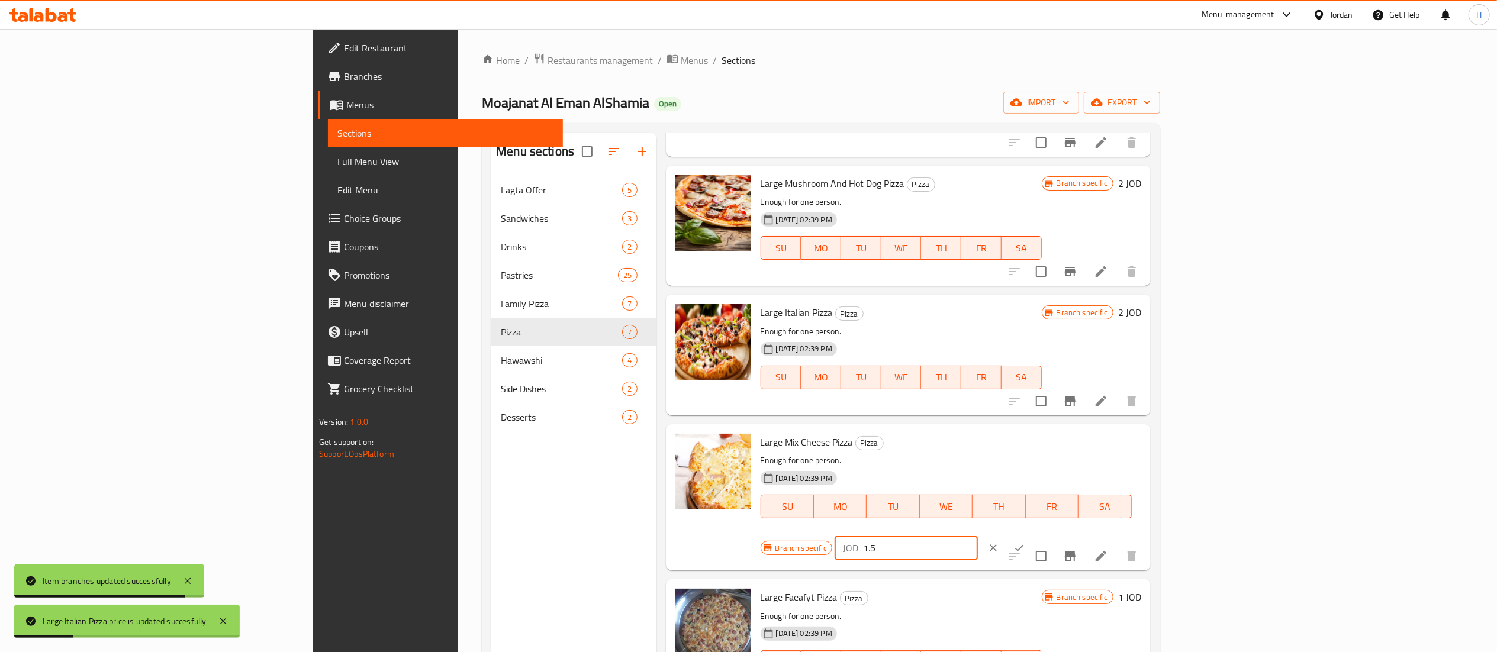
drag, startPoint x: 1298, startPoint y: 440, endPoint x: 1241, endPoint y: 442, distance: 56.9
click at [1050, 535] on div "Branch specific JOD 1.5 ​" at bounding box center [905, 548] width 289 height 26
type input "2"
click at [1025, 542] on icon "ok" at bounding box center [1020, 548] width 12 height 12
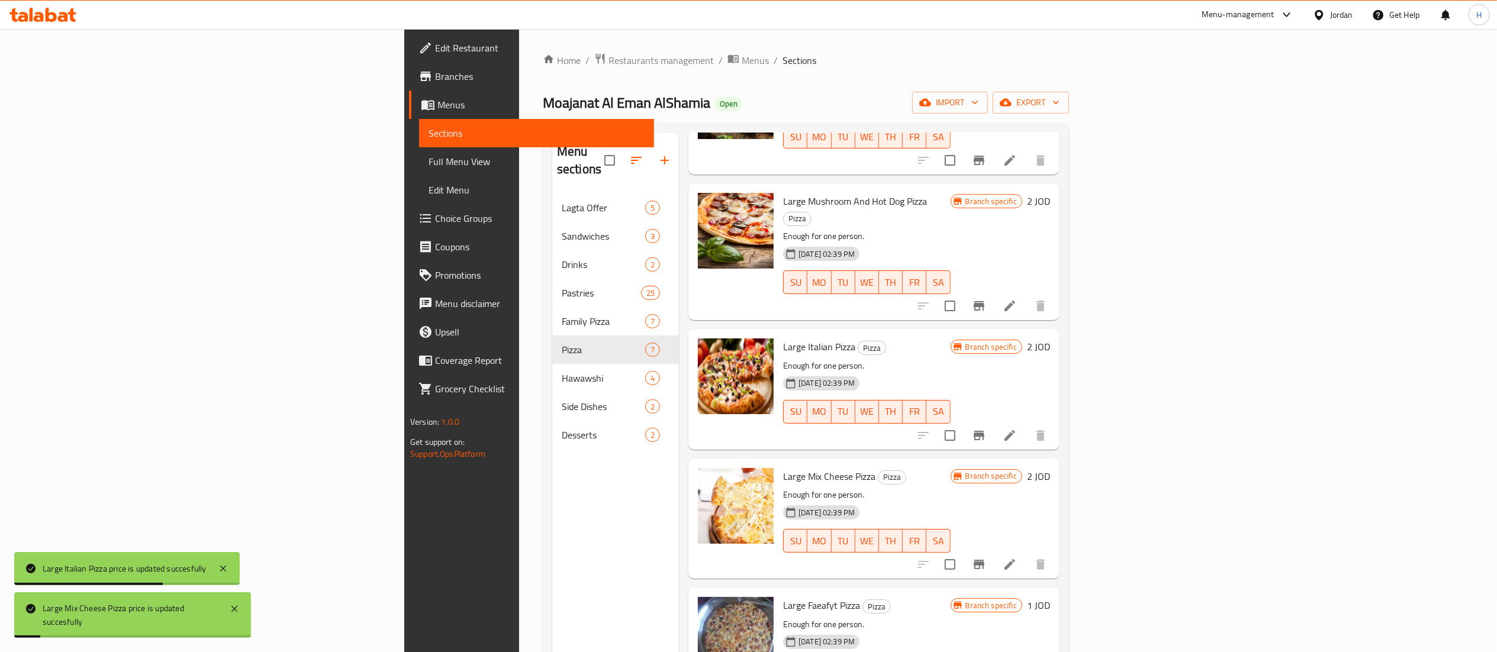
click at [985, 560] on icon "Branch-specific-item" at bounding box center [979, 564] width 11 height 9
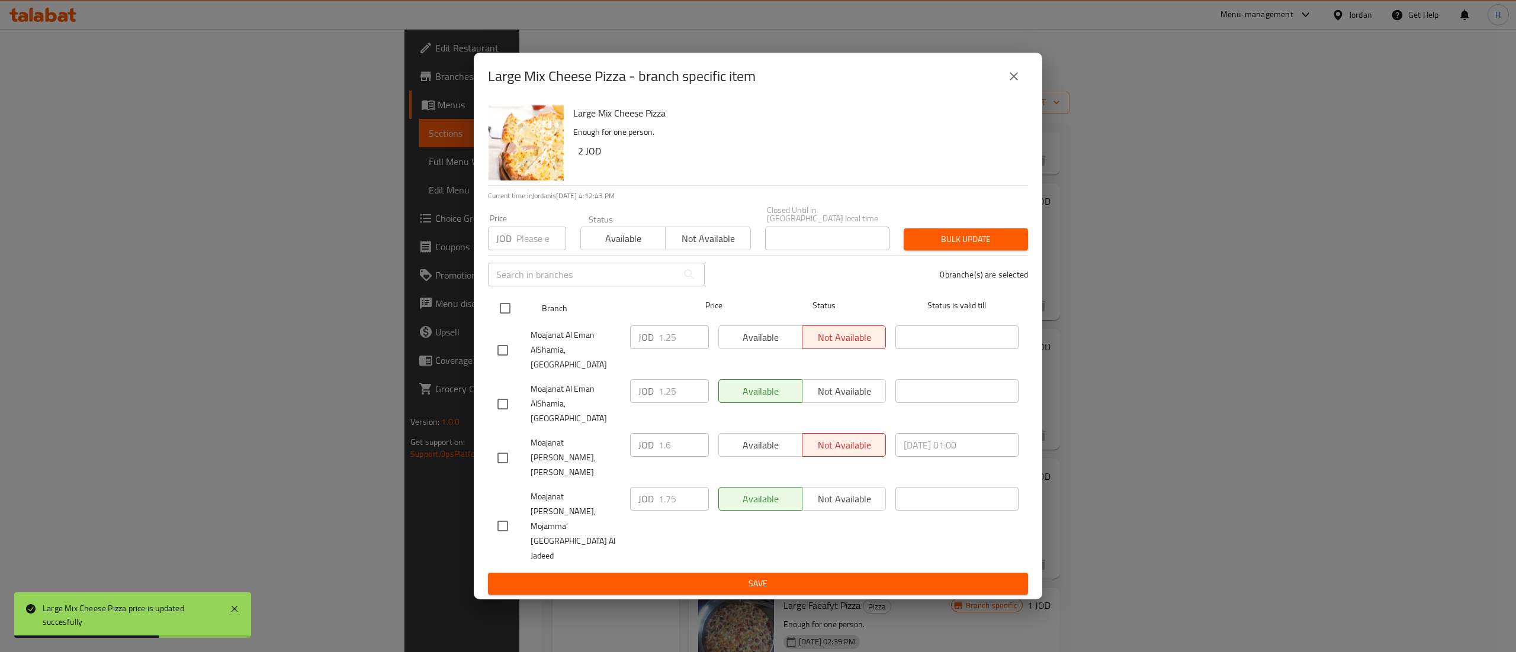
click at [508, 321] on input "checkbox" at bounding box center [505, 308] width 25 height 25
checkbox input "true"
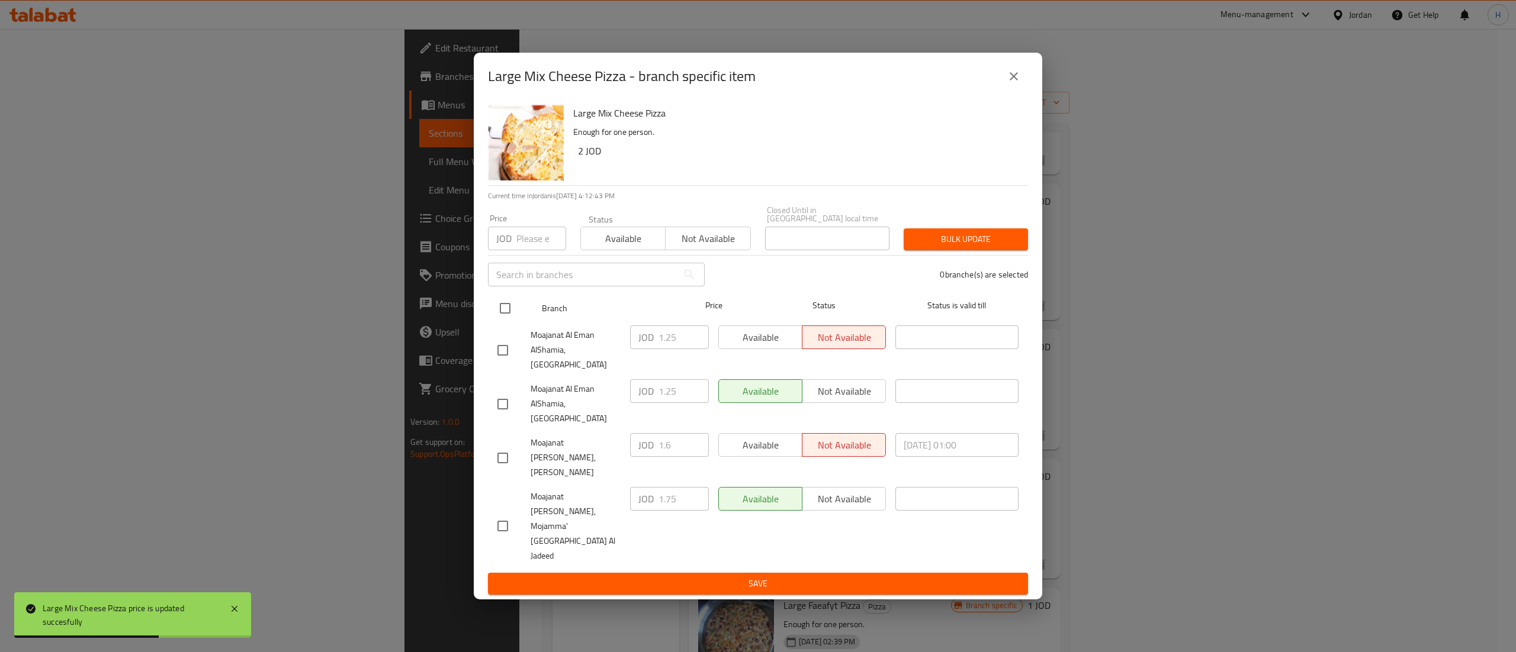
checkbox input "true"
click at [525, 250] on input "number" at bounding box center [541, 239] width 50 height 24
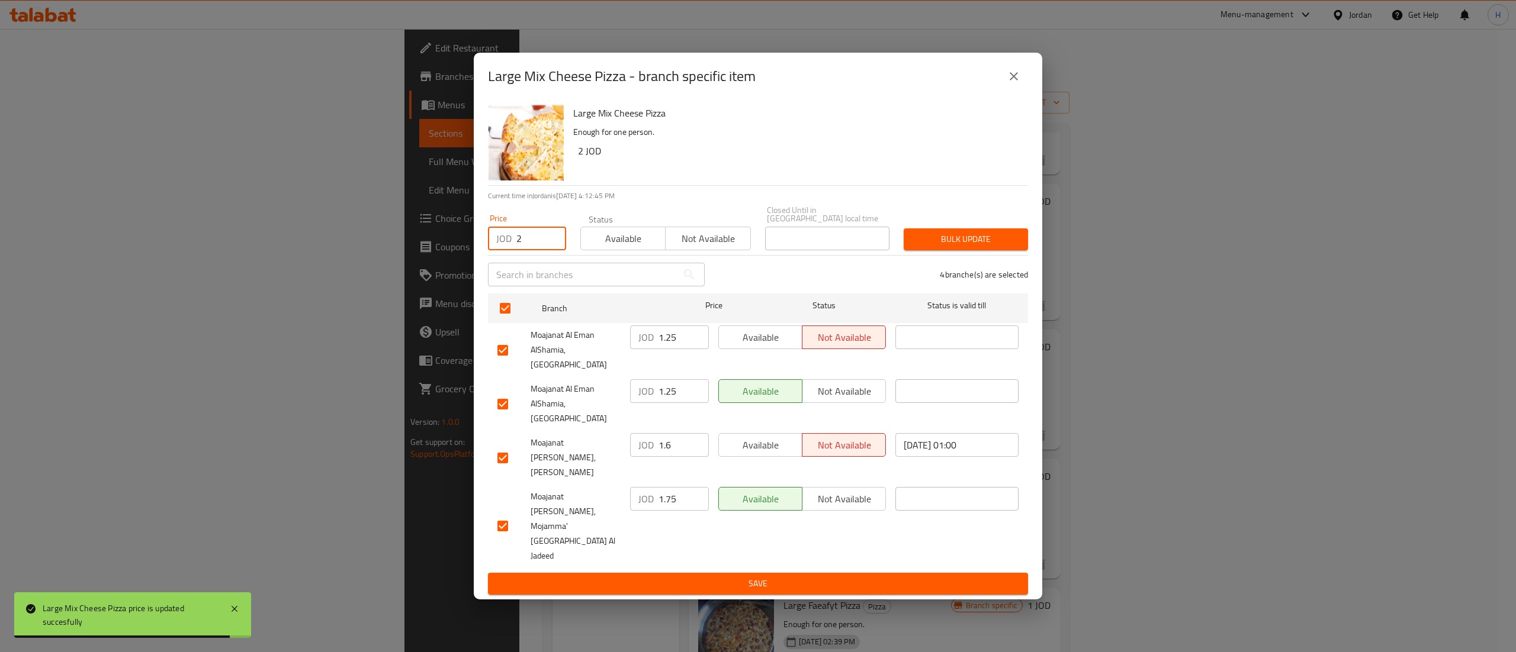
type input "2"
click at [1012, 247] on span "Bulk update" at bounding box center [965, 239] width 105 height 15
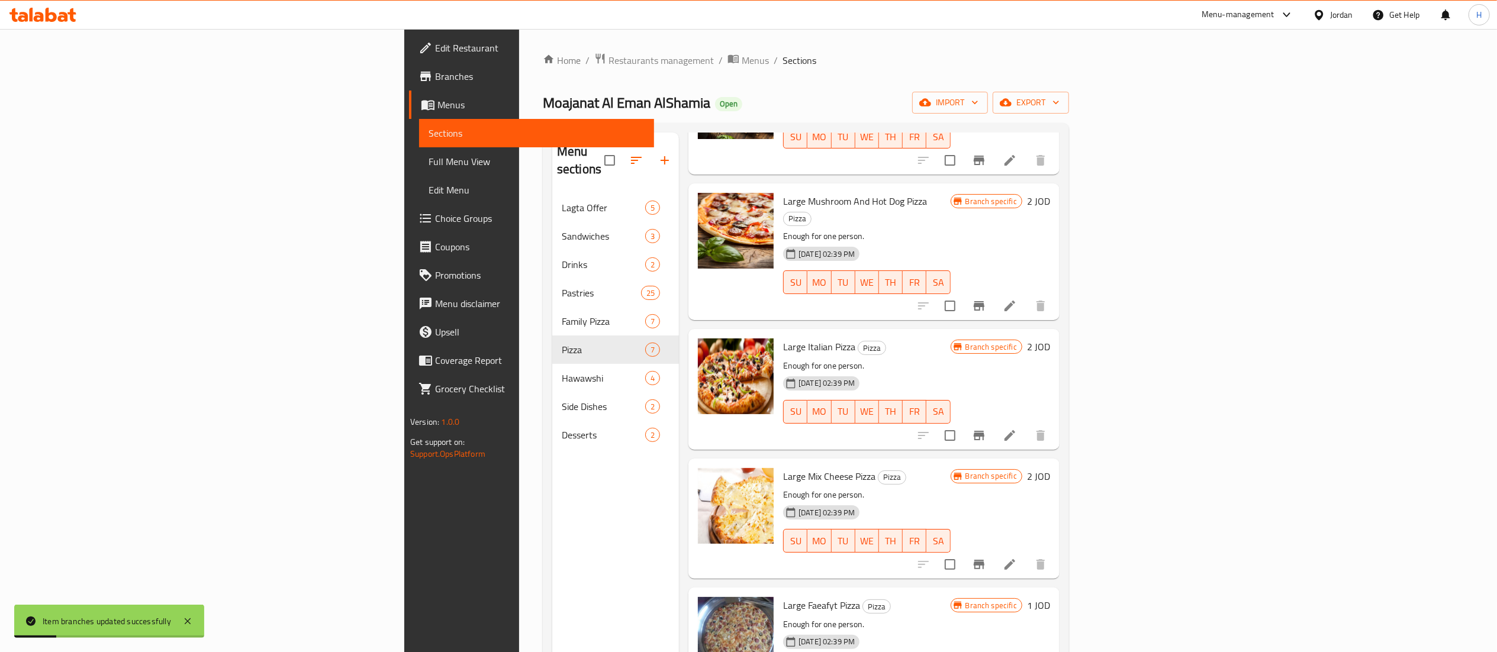
scroll to position [118, 0]
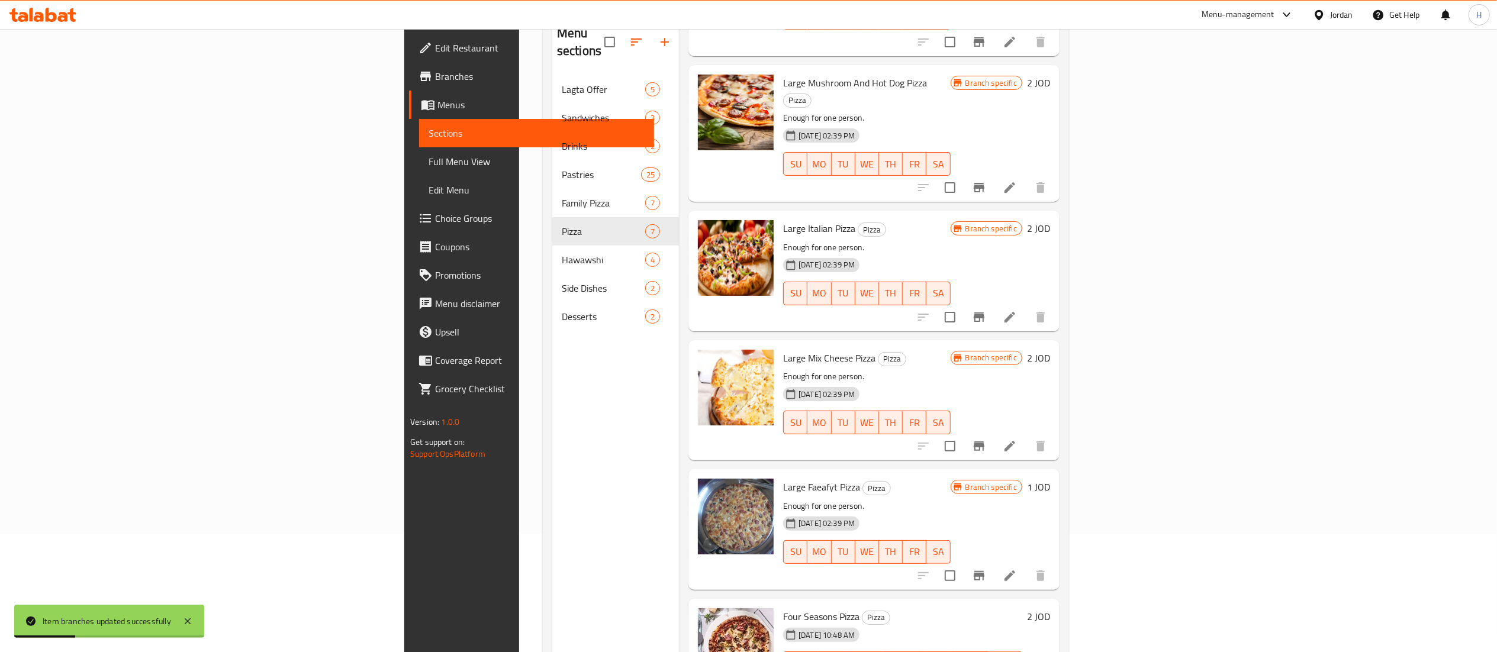
click at [1050, 479] on h6 "1 JOD" at bounding box center [1038, 487] width 23 height 17
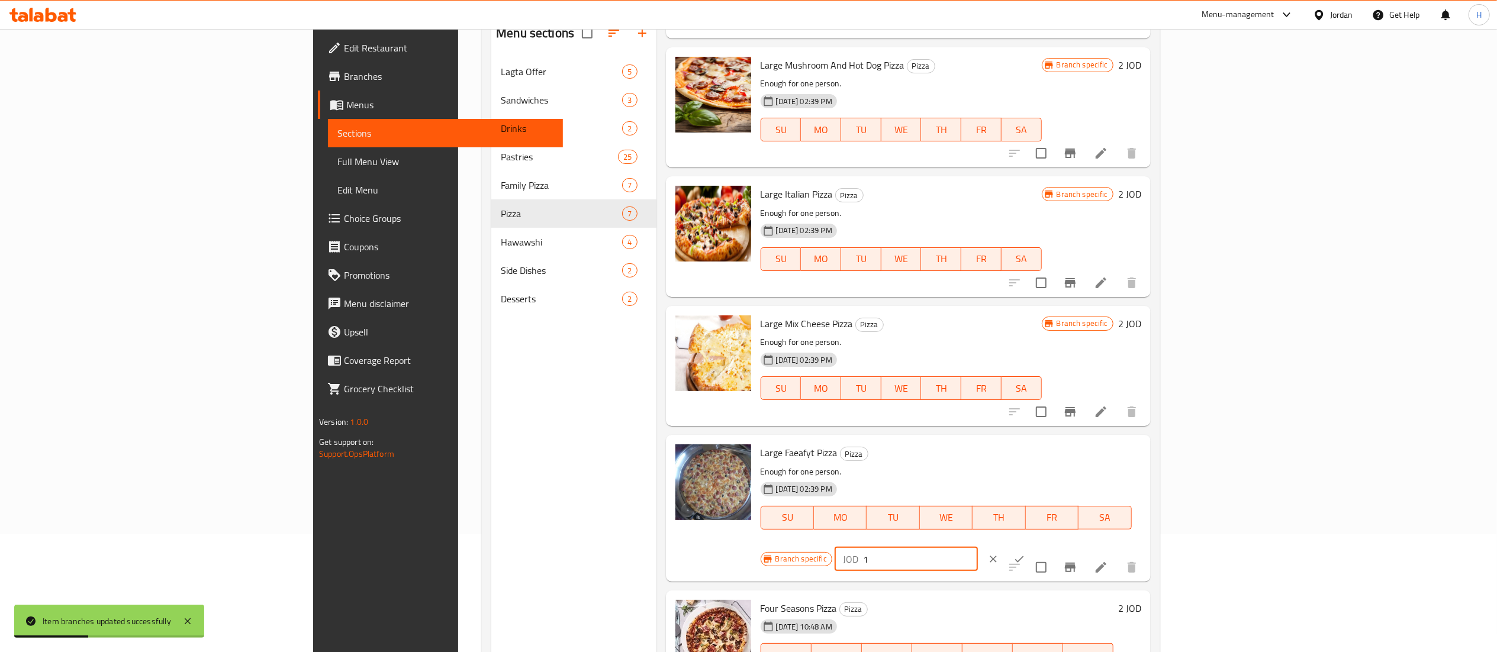
drag, startPoint x: 1294, startPoint y: 454, endPoint x: 1199, endPoint y: 443, distance: 94.7
click at [1146, 443] on div "Large Faeafyt Pizza Pizza Enough for one person. 29-08-2024 02:39 PM SU MO TU W…" at bounding box center [951, 508] width 390 height 137
type input "2"
click at [1033, 546] on button "ok" at bounding box center [1019, 559] width 26 height 26
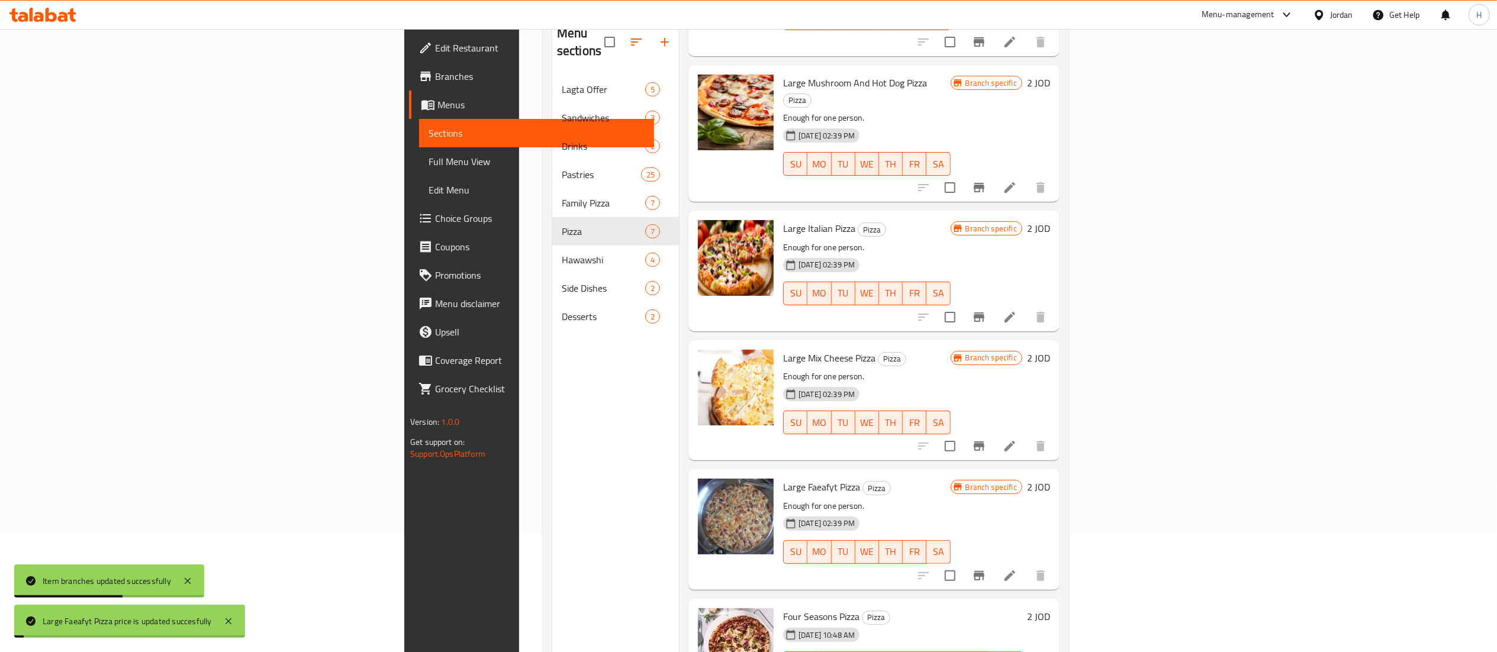
click at [986, 569] on icon "Branch-specific-item" at bounding box center [979, 576] width 14 height 14
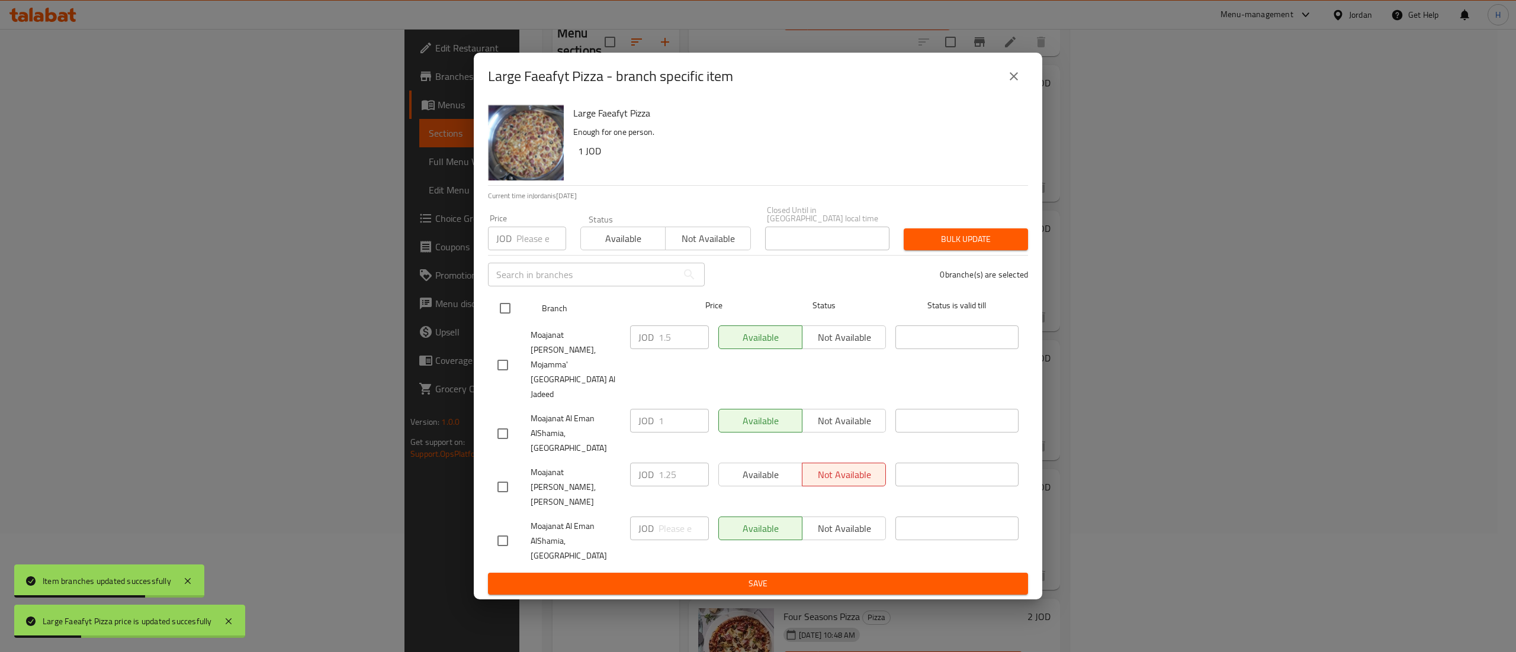
click at [505, 321] on input "checkbox" at bounding box center [505, 308] width 25 height 25
checkbox input "true"
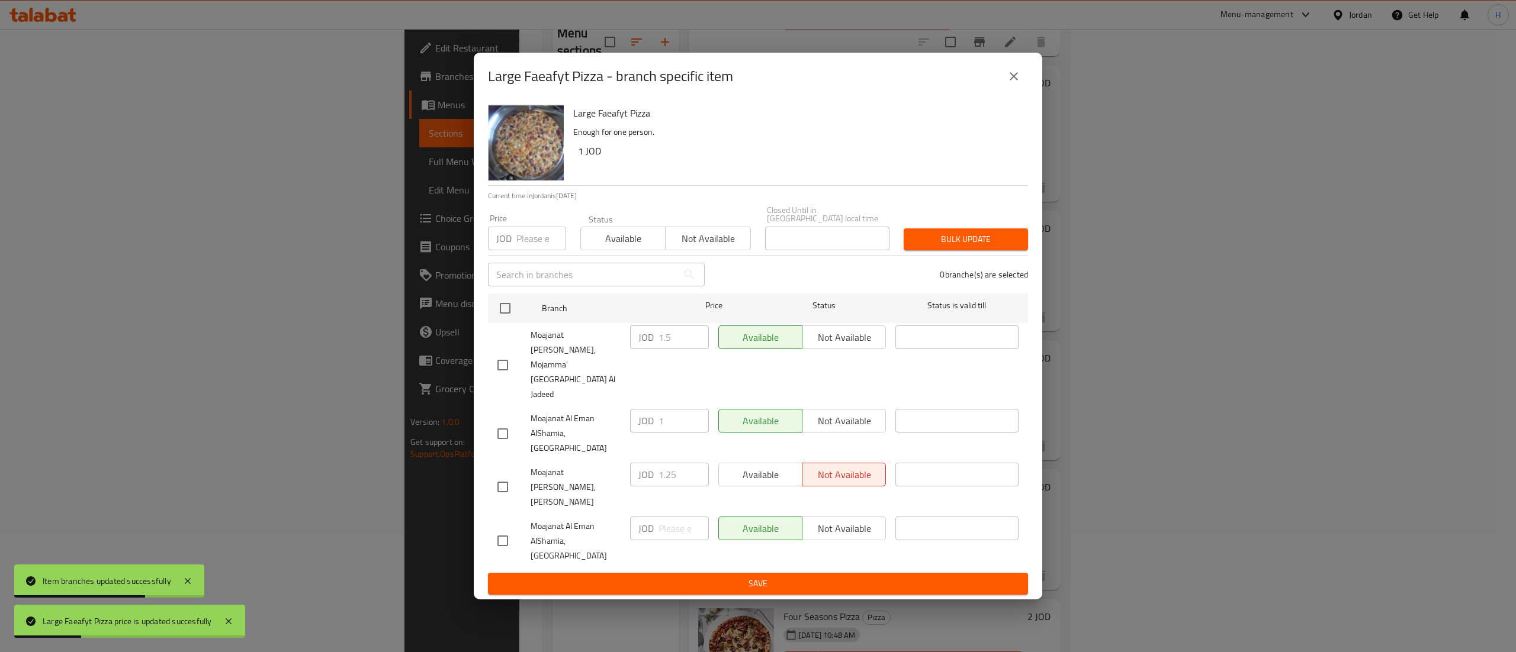
checkbox input "true"
click at [529, 250] on input "number" at bounding box center [541, 239] width 50 height 24
type input "2"
click at [945, 247] on span "Bulk update" at bounding box center [965, 239] width 105 height 15
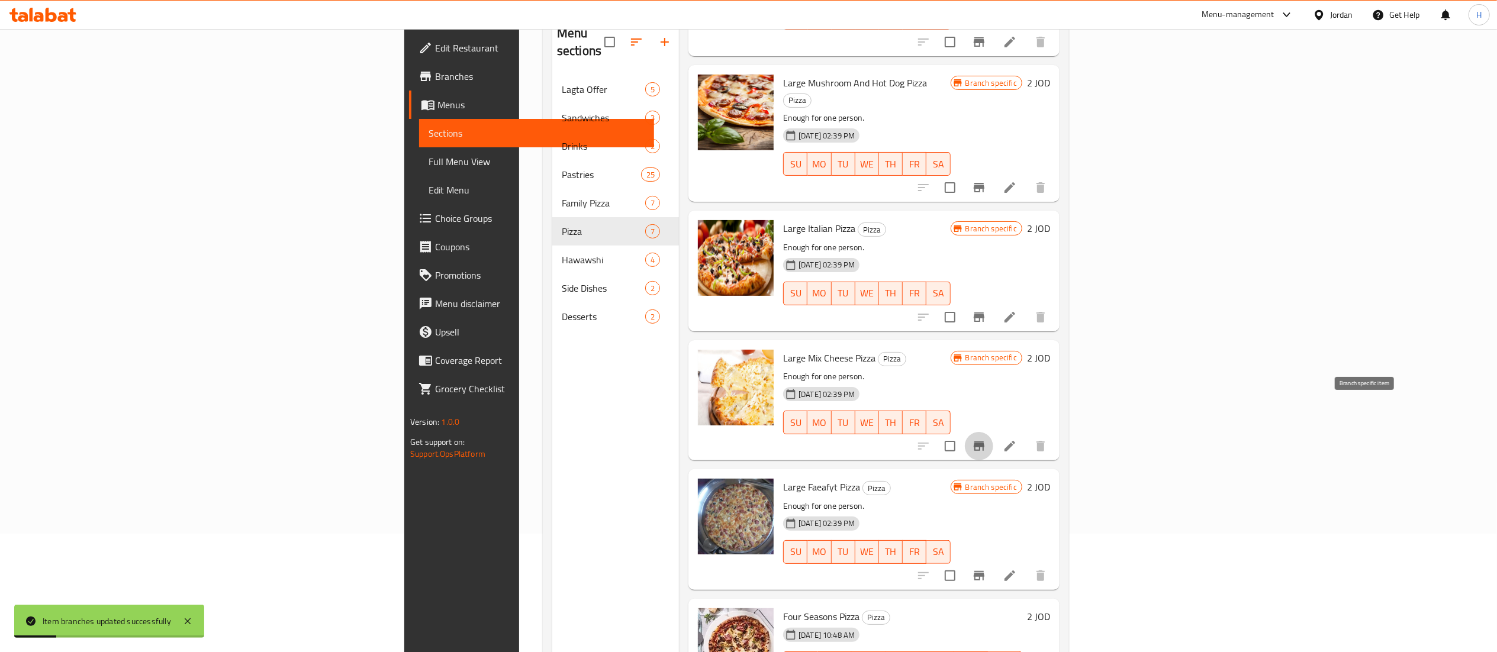
click at [985, 442] on icon "Branch-specific-item" at bounding box center [979, 446] width 11 height 9
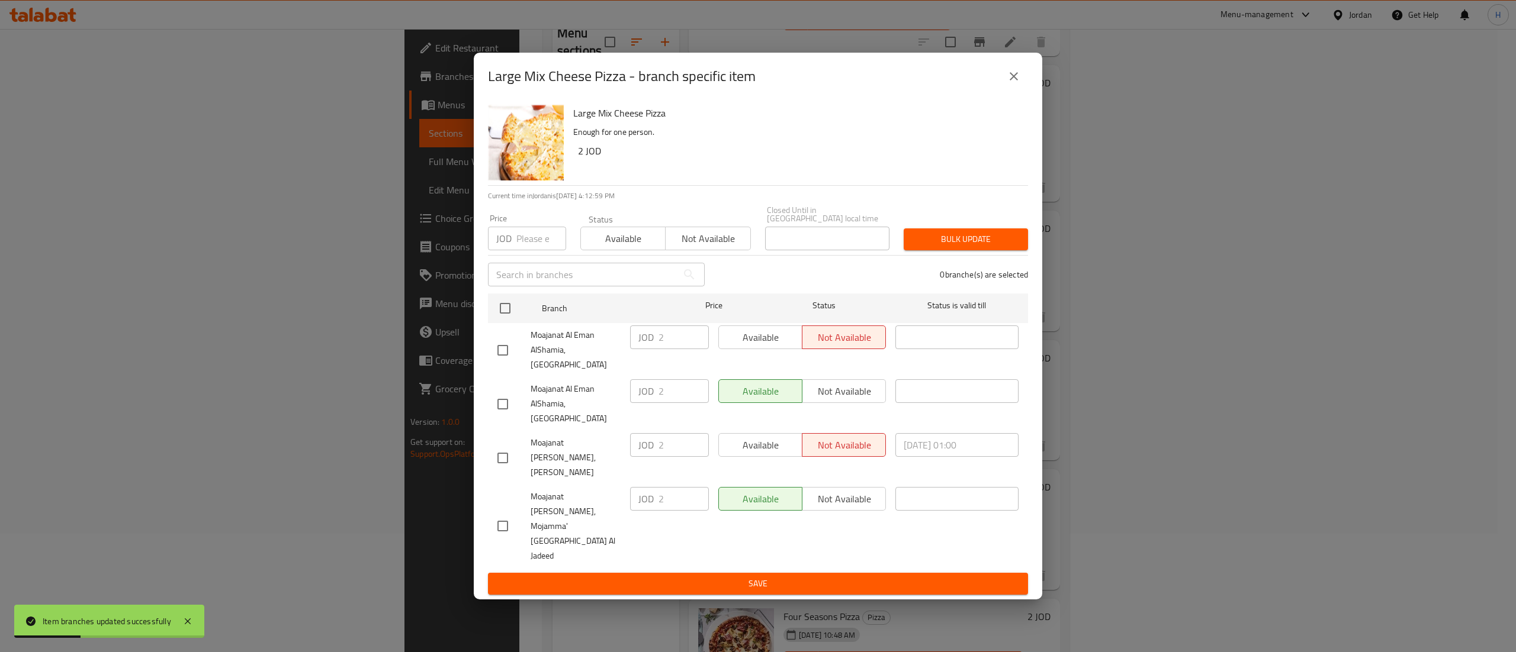
click at [1008, 83] on icon "close" at bounding box center [1013, 76] width 14 height 14
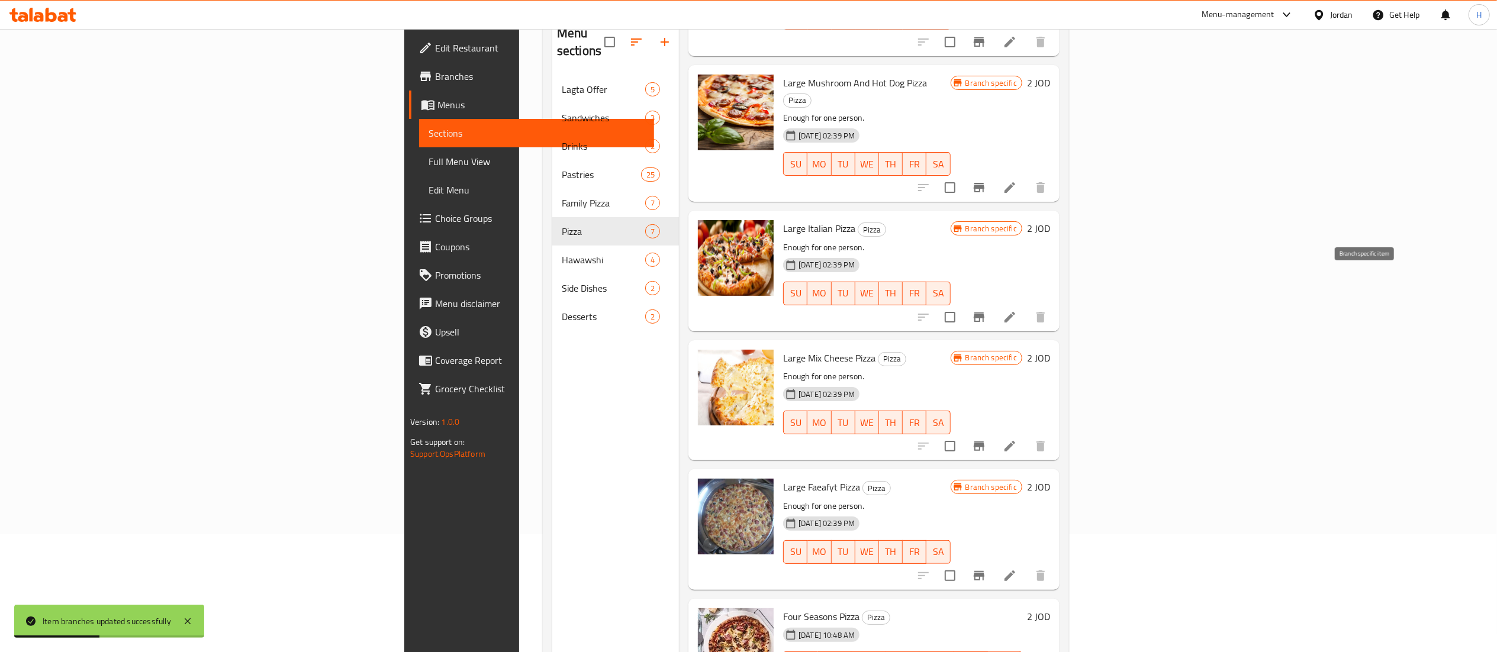
click at [985, 313] on icon "Branch-specific-item" at bounding box center [979, 317] width 11 height 9
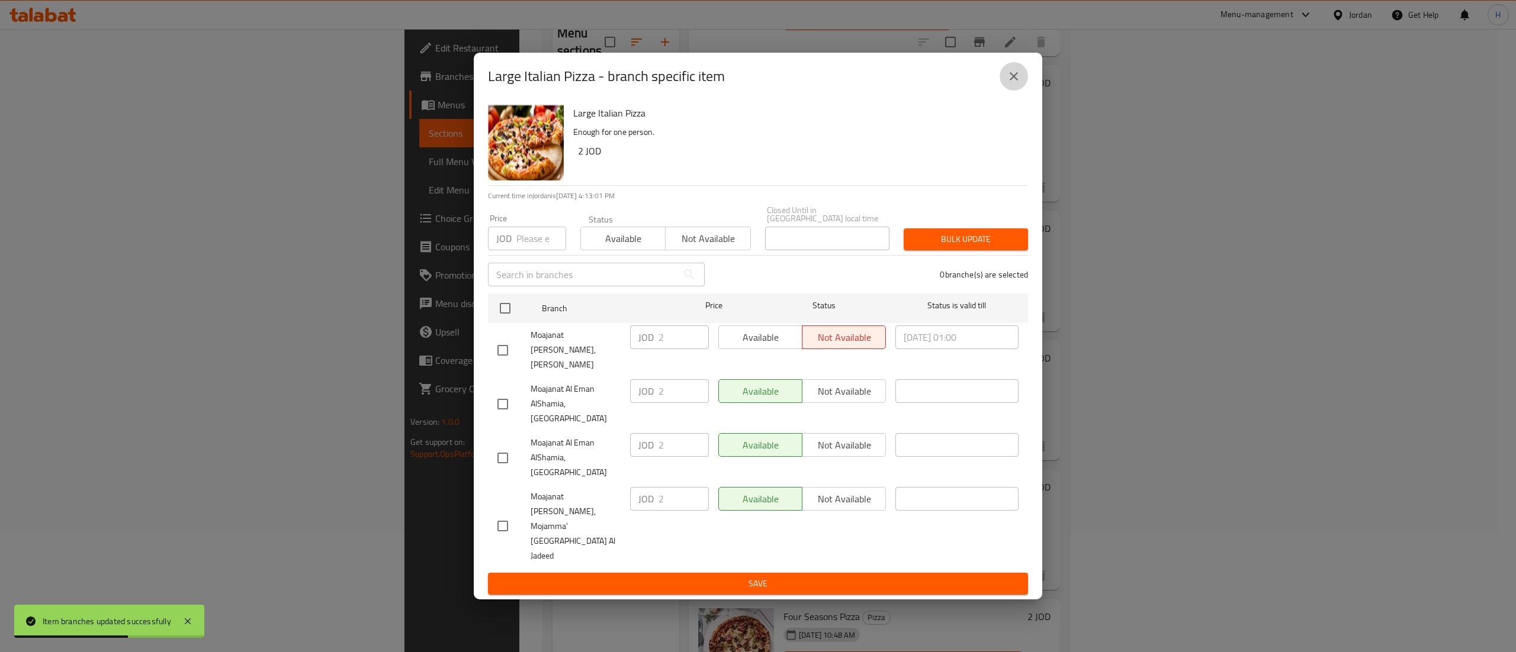
click at [1021, 91] on button "close" at bounding box center [1013, 76] width 28 height 28
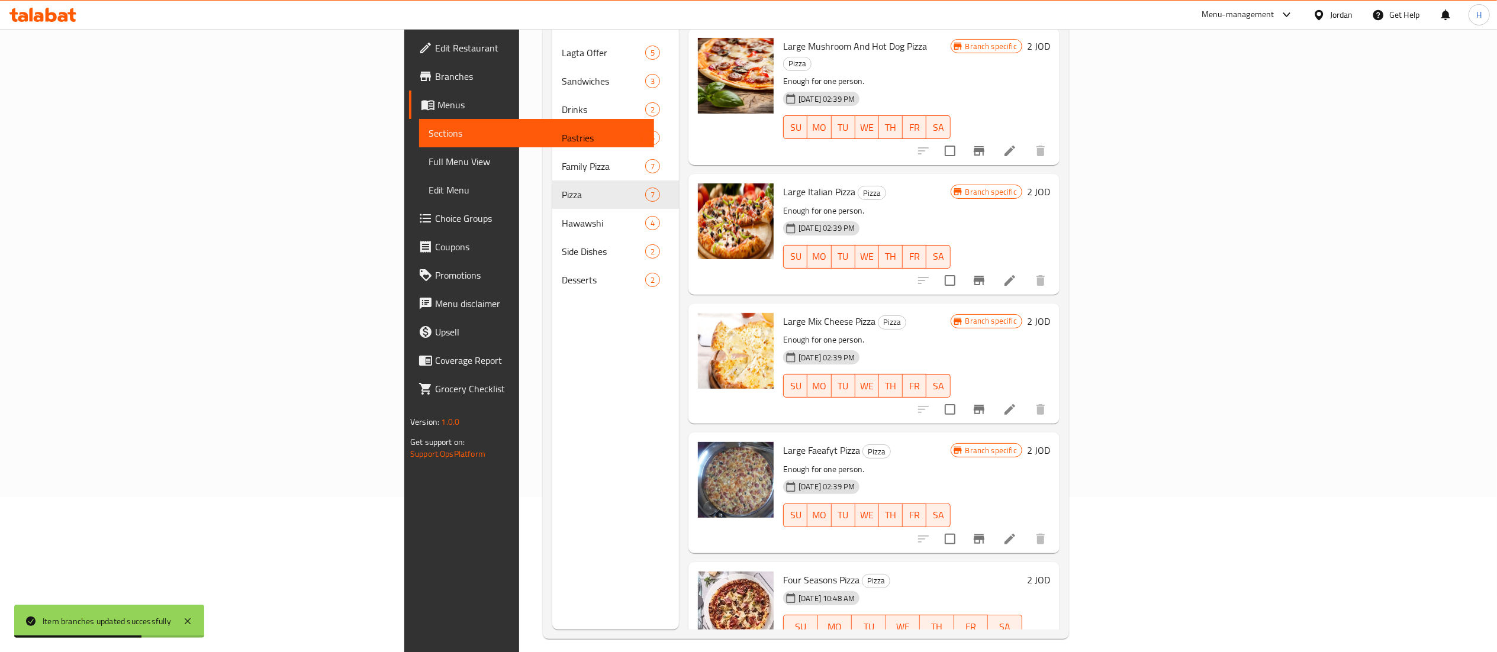
scroll to position [166, 0]
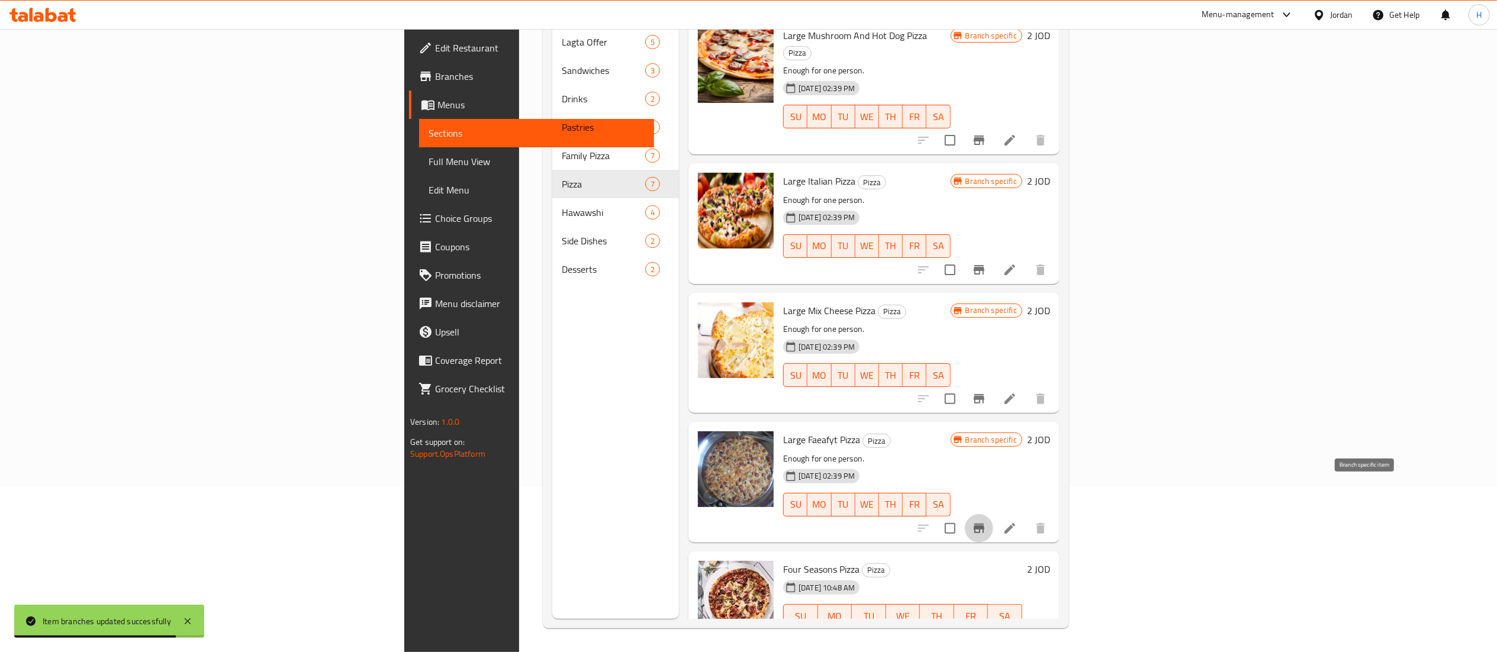
click at [986, 522] on icon "Branch-specific-item" at bounding box center [979, 529] width 14 height 14
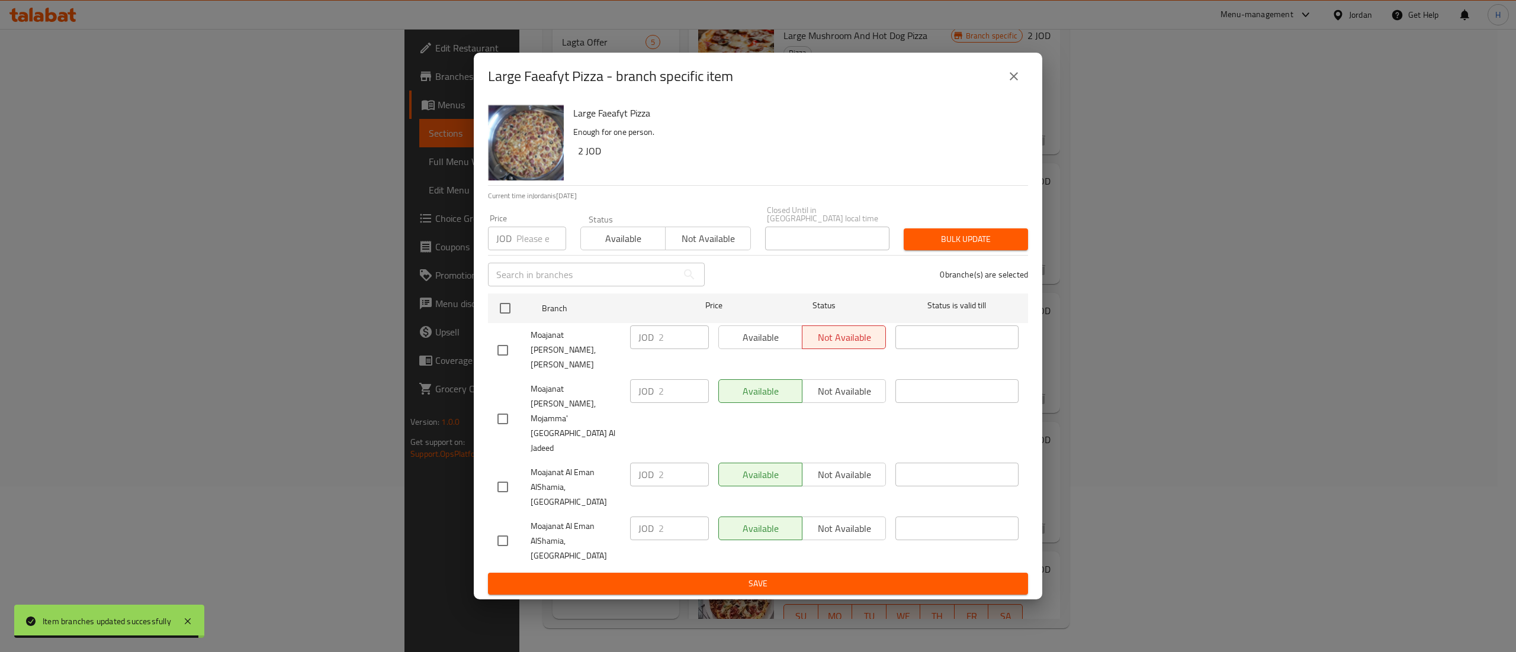
click at [1012, 83] on icon "close" at bounding box center [1013, 76] width 14 height 14
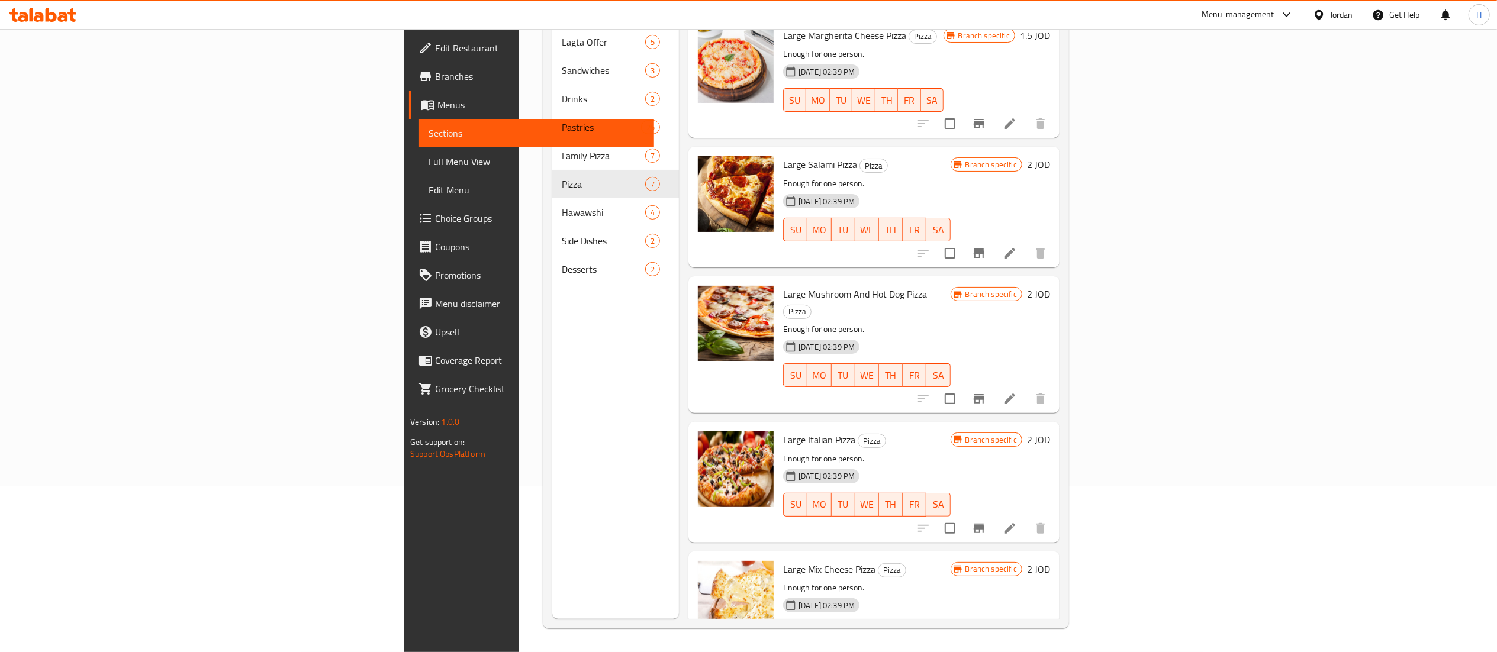
scroll to position [0, 0]
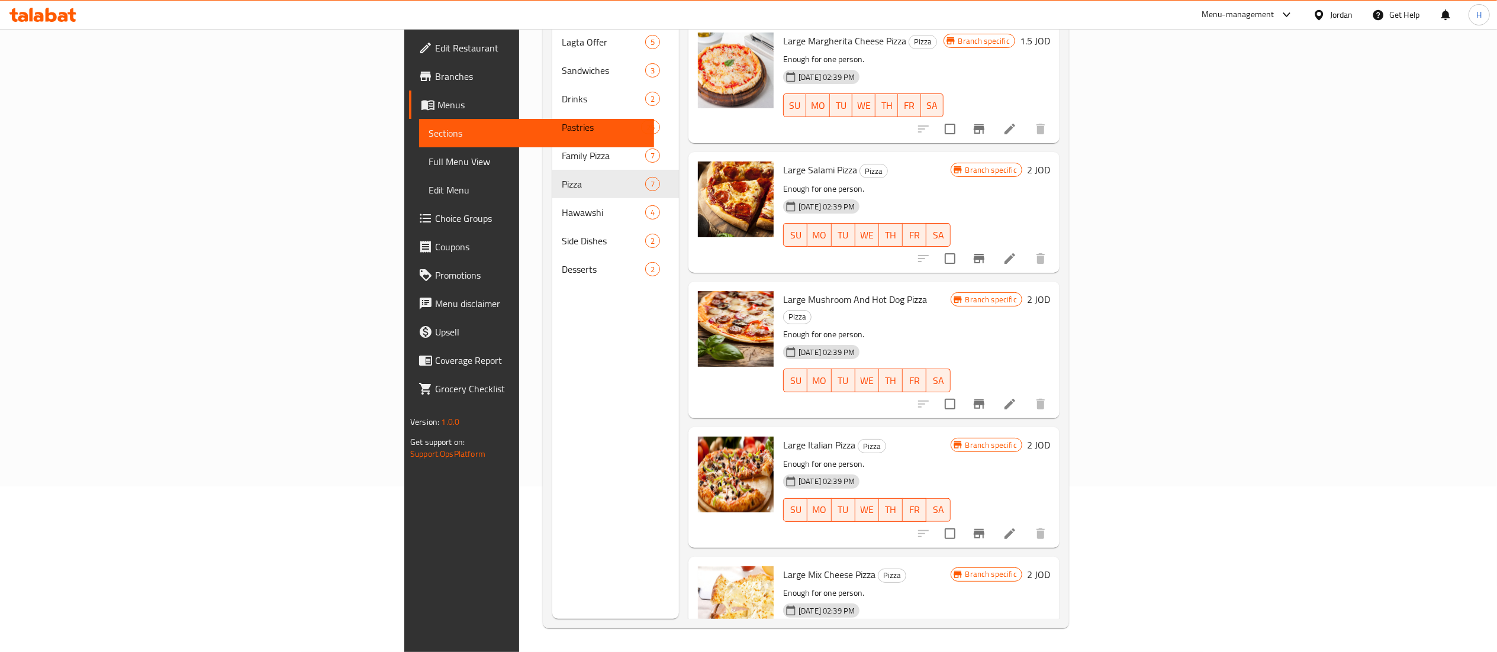
click at [985, 400] on icon "Branch-specific-item" at bounding box center [979, 404] width 11 height 9
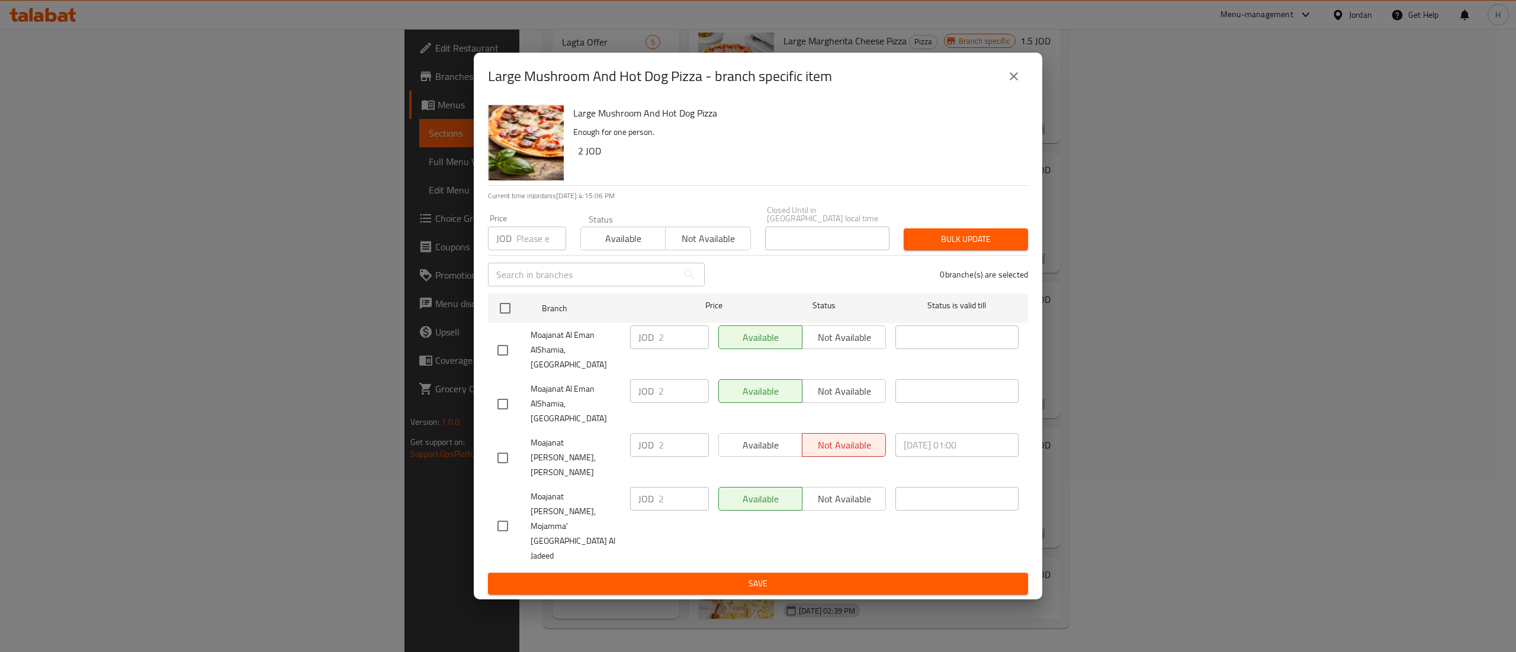
click at [1021, 91] on button "close" at bounding box center [1013, 76] width 28 height 28
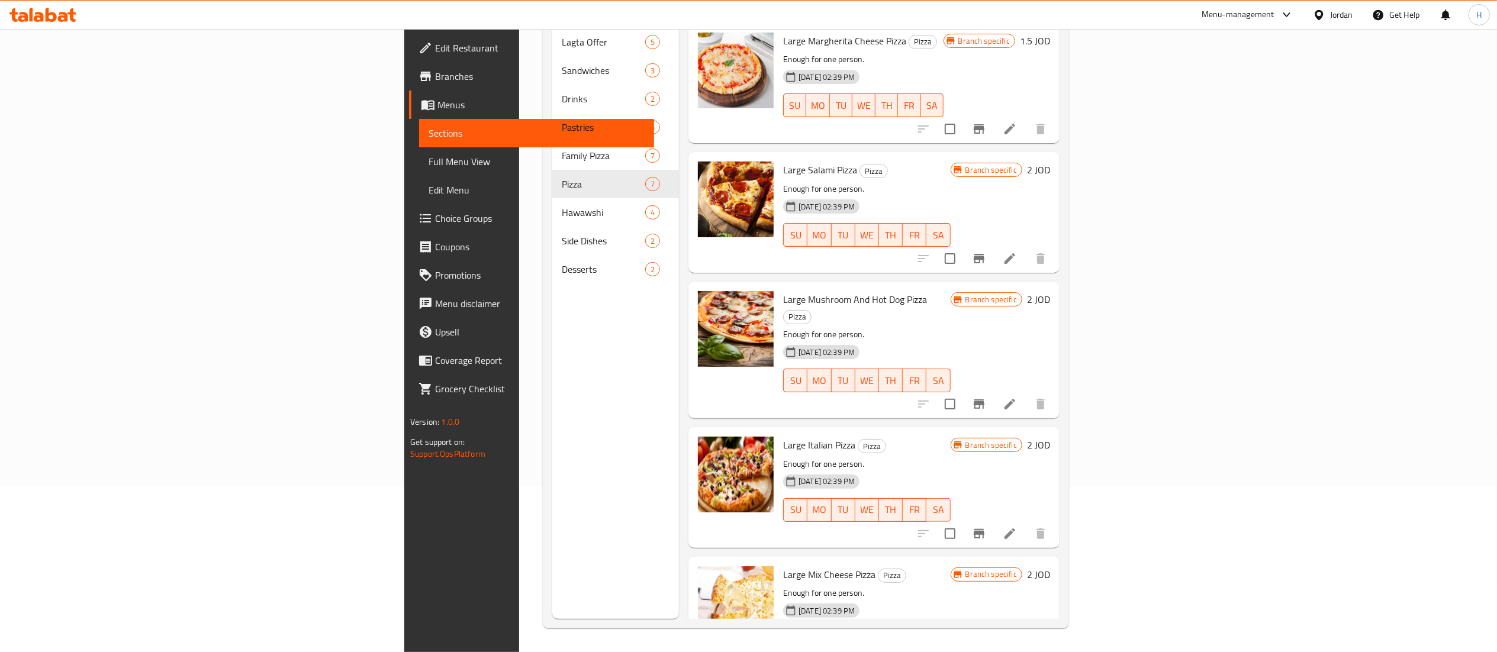
drag, startPoint x: 28, startPoint y: 37, endPoint x: 30, endPoint y: 18, distance: 18.4
click at [409, 37] on link "Edit Restaurant" at bounding box center [531, 48] width 245 height 28
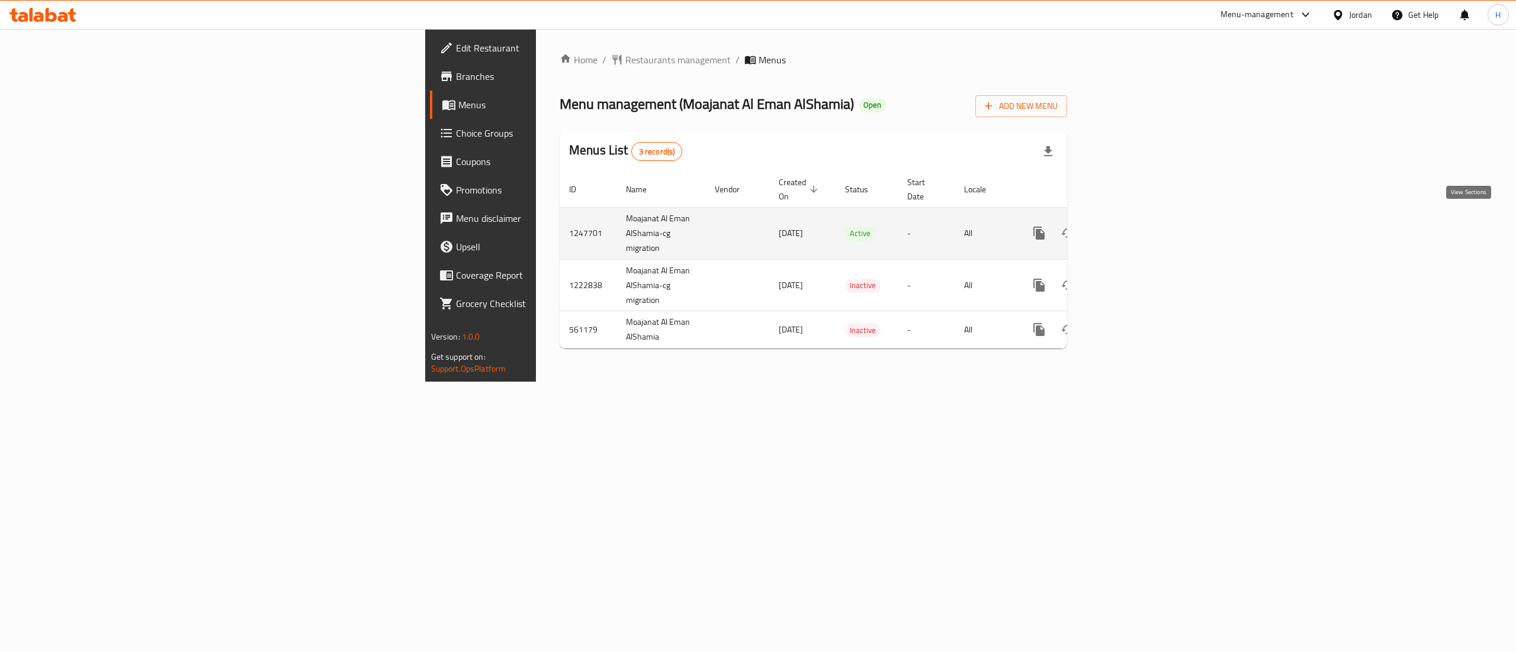
click at [1138, 219] on link "enhanced table" at bounding box center [1124, 233] width 28 height 28
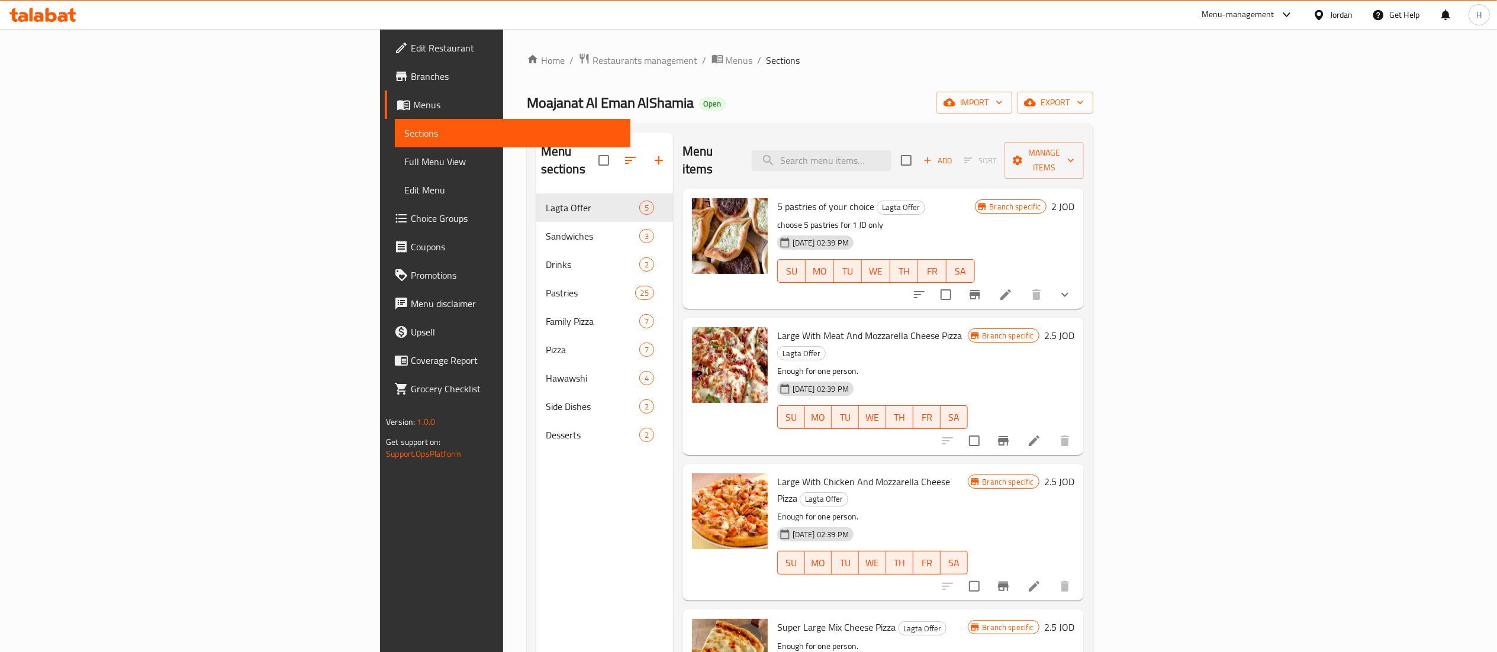
click at [44, 17] on icon at bounding box center [42, 15] width 67 height 14
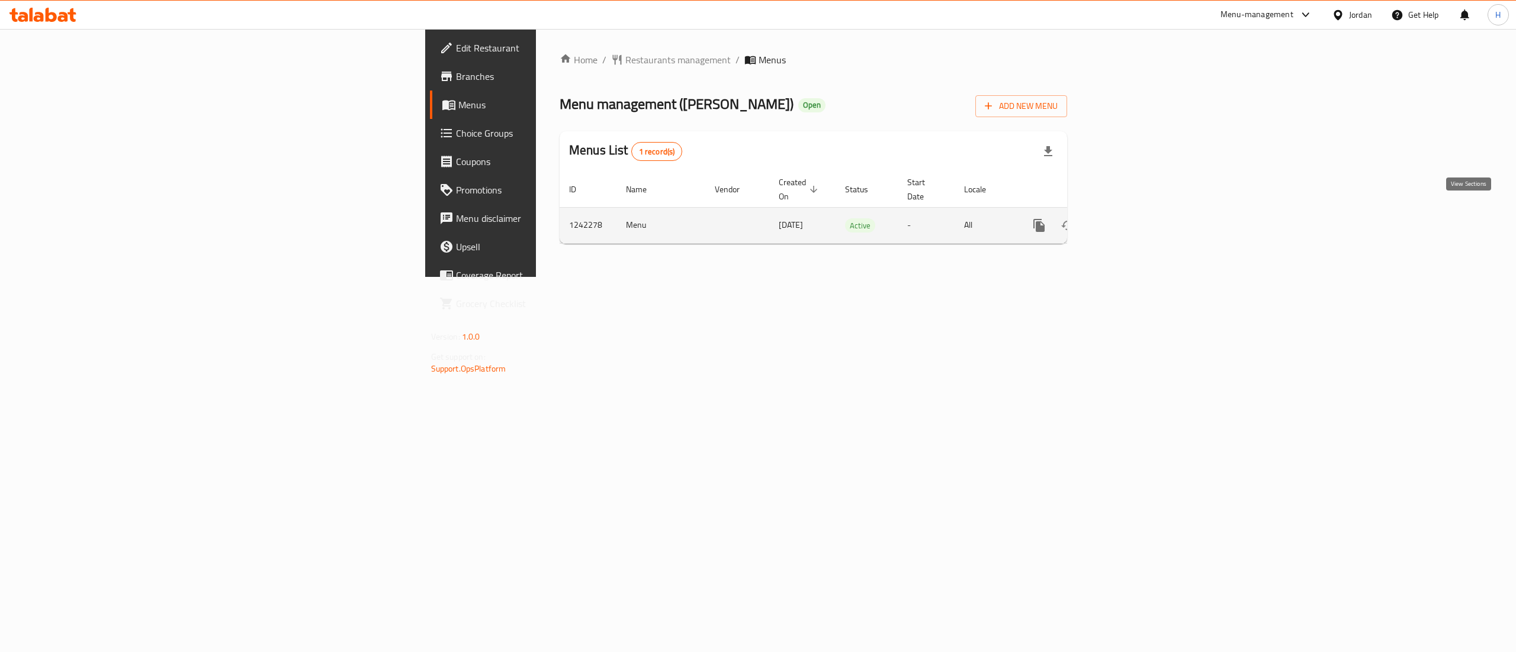
click at [1130, 220] on icon "enhanced table" at bounding box center [1124, 225] width 11 height 11
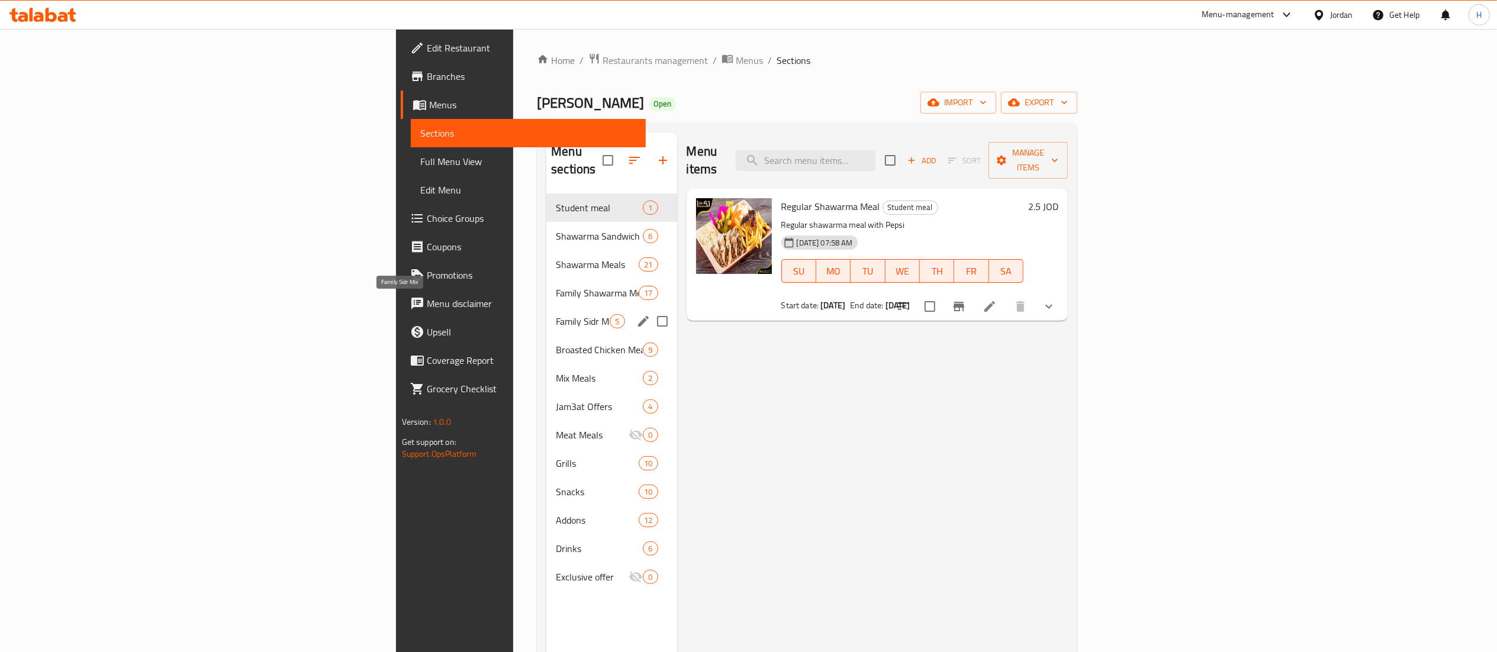
click at [556, 314] on span "Family Sidr Mix" at bounding box center [583, 321] width 54 height 14
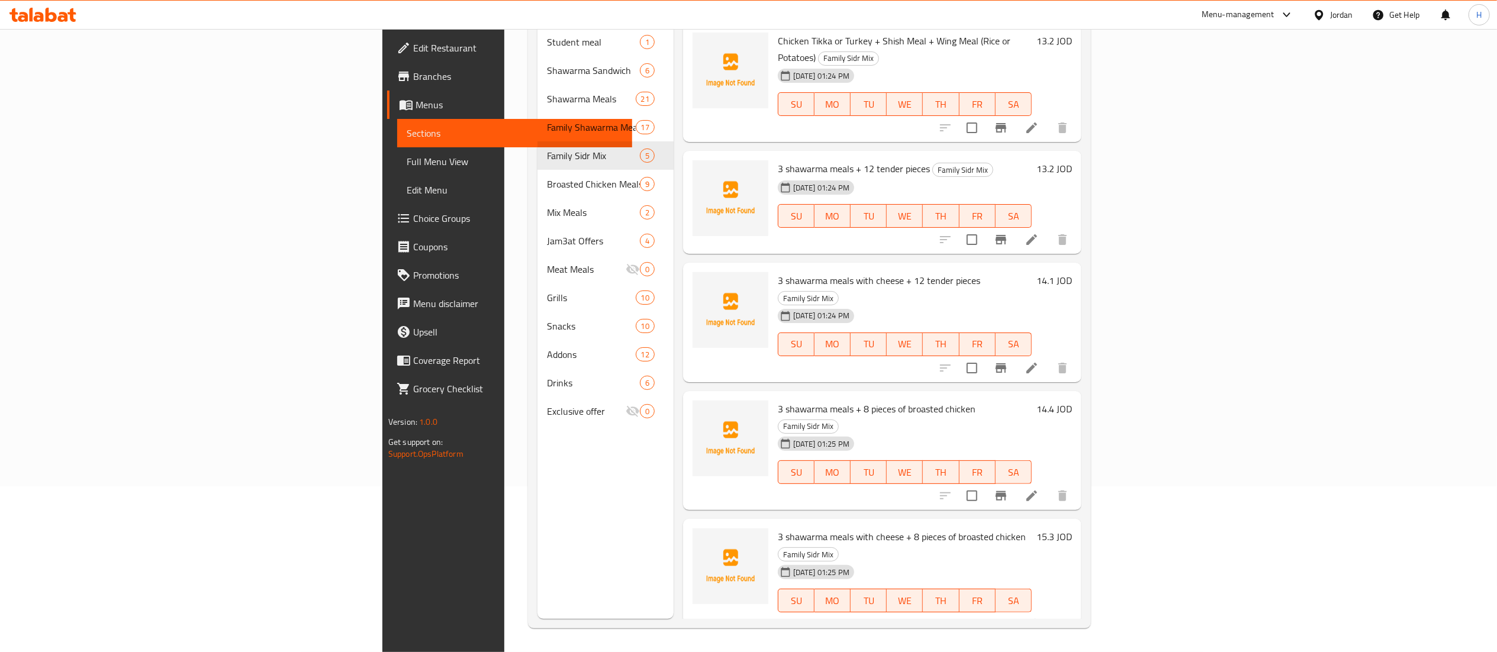
scroll to position [166, 0]
click at [1008, 361] on icon "Branch-specific-item" at bounding box center [1001, 368] width 14 height 14
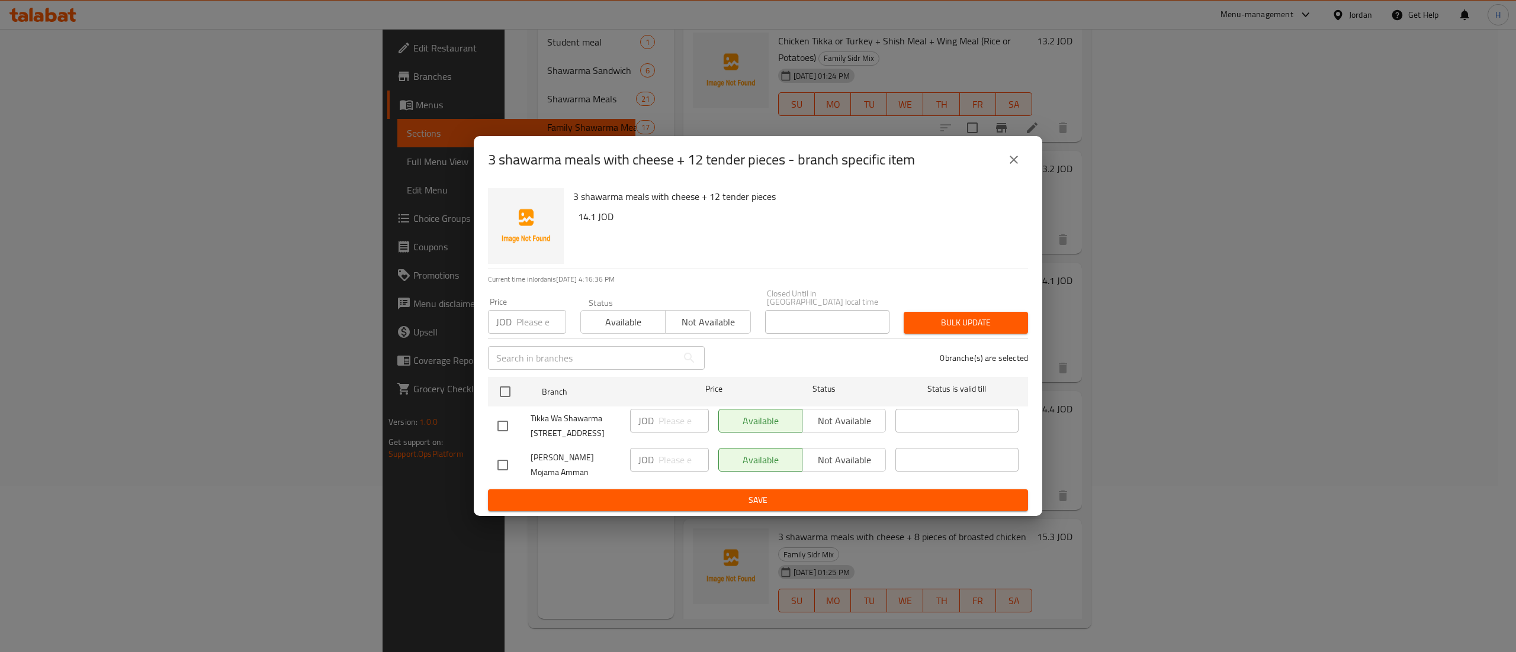
click at [1016, 165] on icon "close" at bounding box center [1013, 160] width 14 height 14
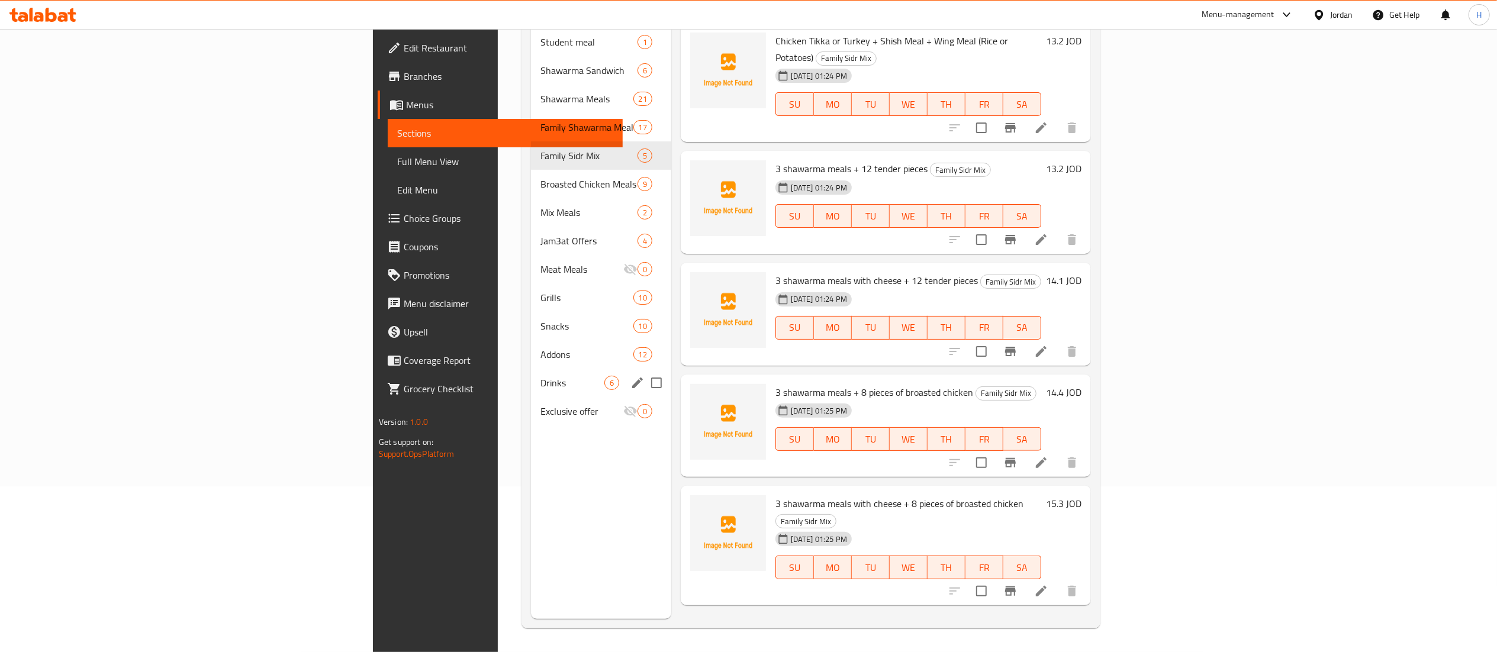
click at [531, 369] on div "Drinks 6" at bounding box center [601, 383] width 140 height 28
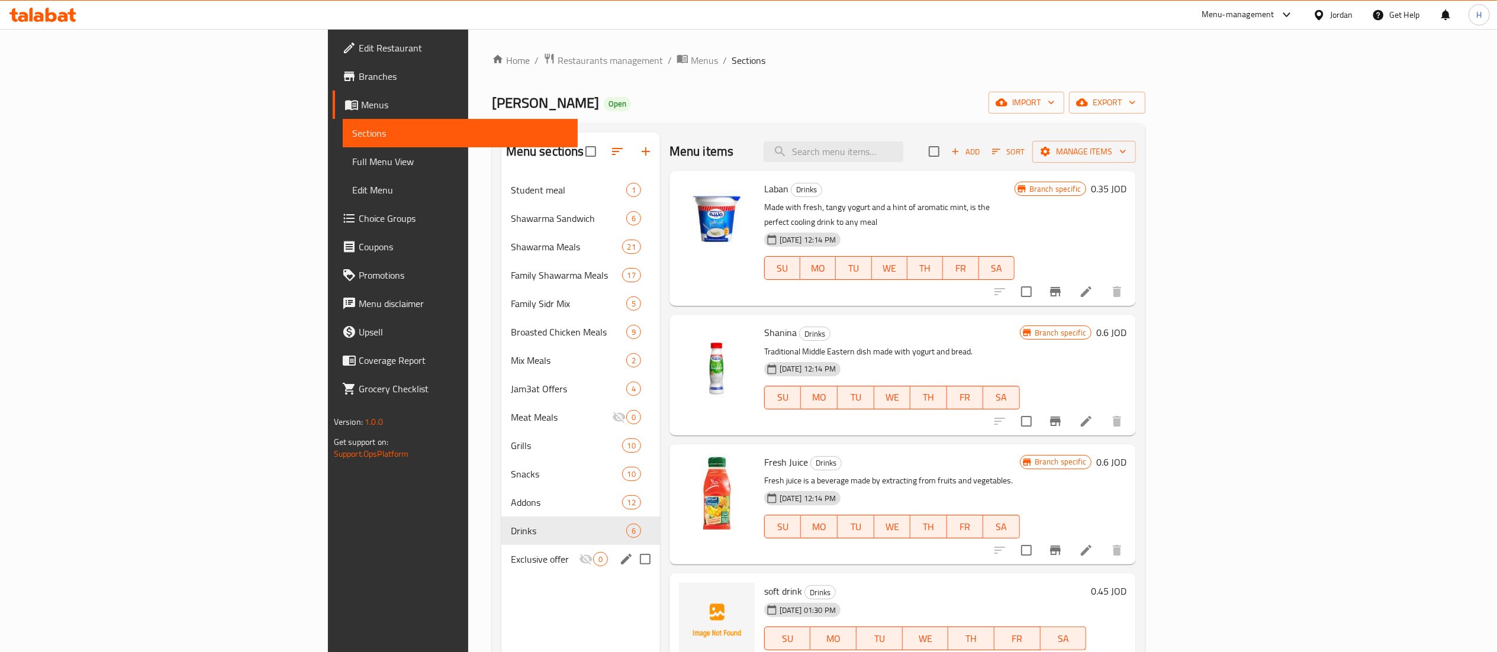
click at [501, 568] on div "Exclusive offer 0" at bounding box center [580, 559] width 159 height 28
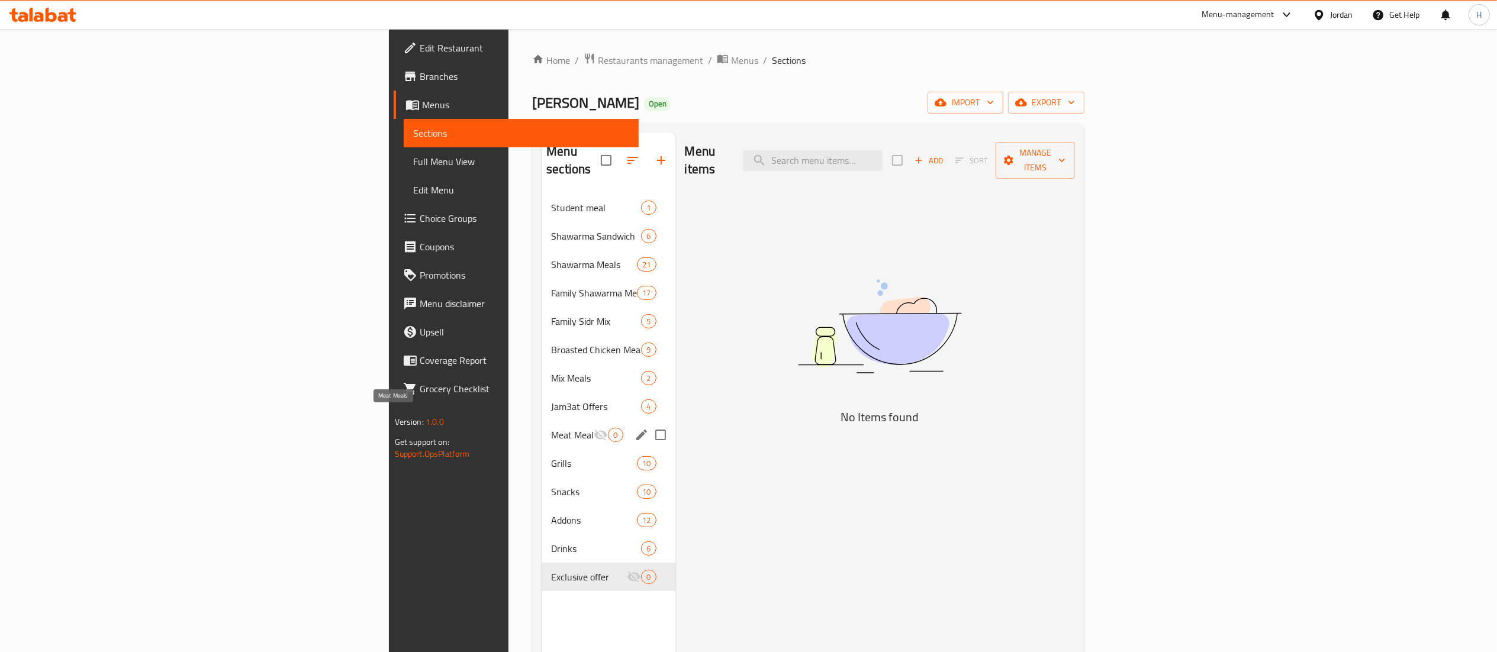
drag, startPoint x: 337, startPoint y: 411, endPoint x: 332, endPoint y: 418, distance: 9.2
click at [551, 428] on span "Meat Meals" at bounding box center [572, 435] width 43 height 14
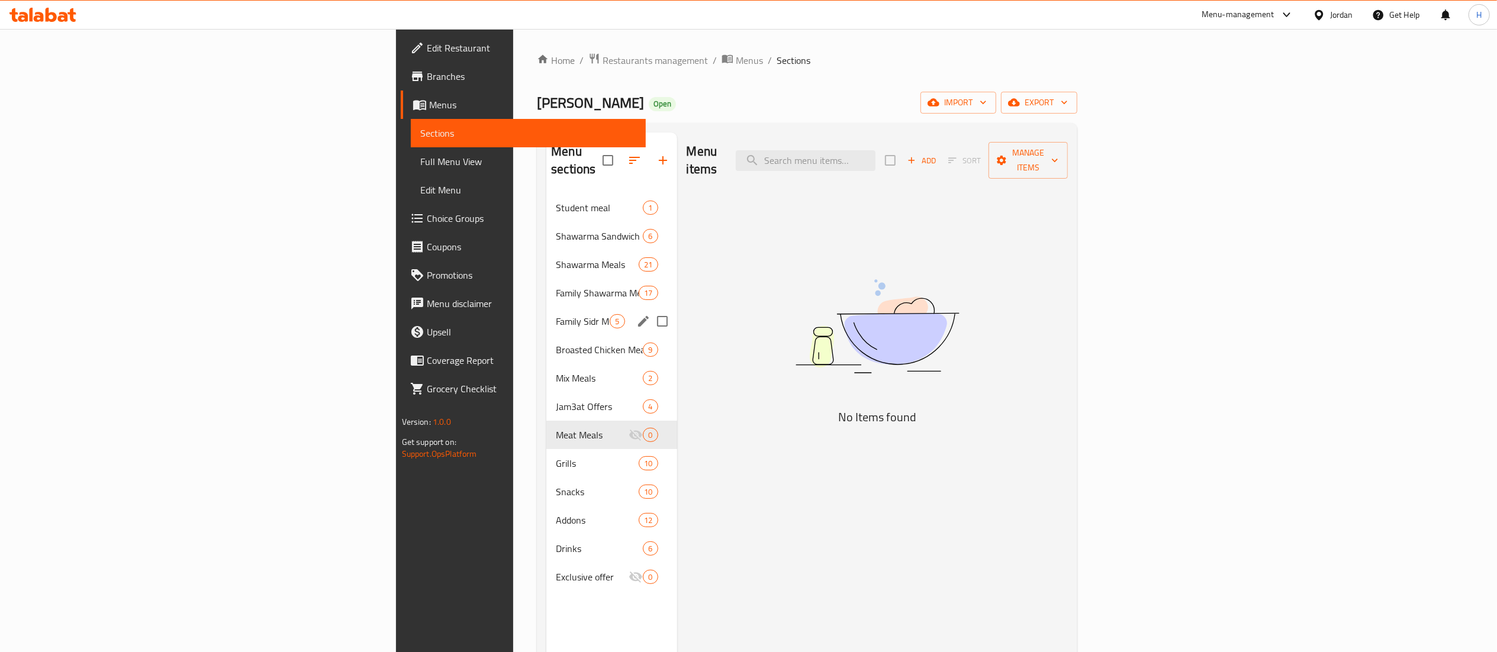
click at [546, 307] on div "Family Sidr Mix 5" at bounding box center [611, 321] width 130 height 28
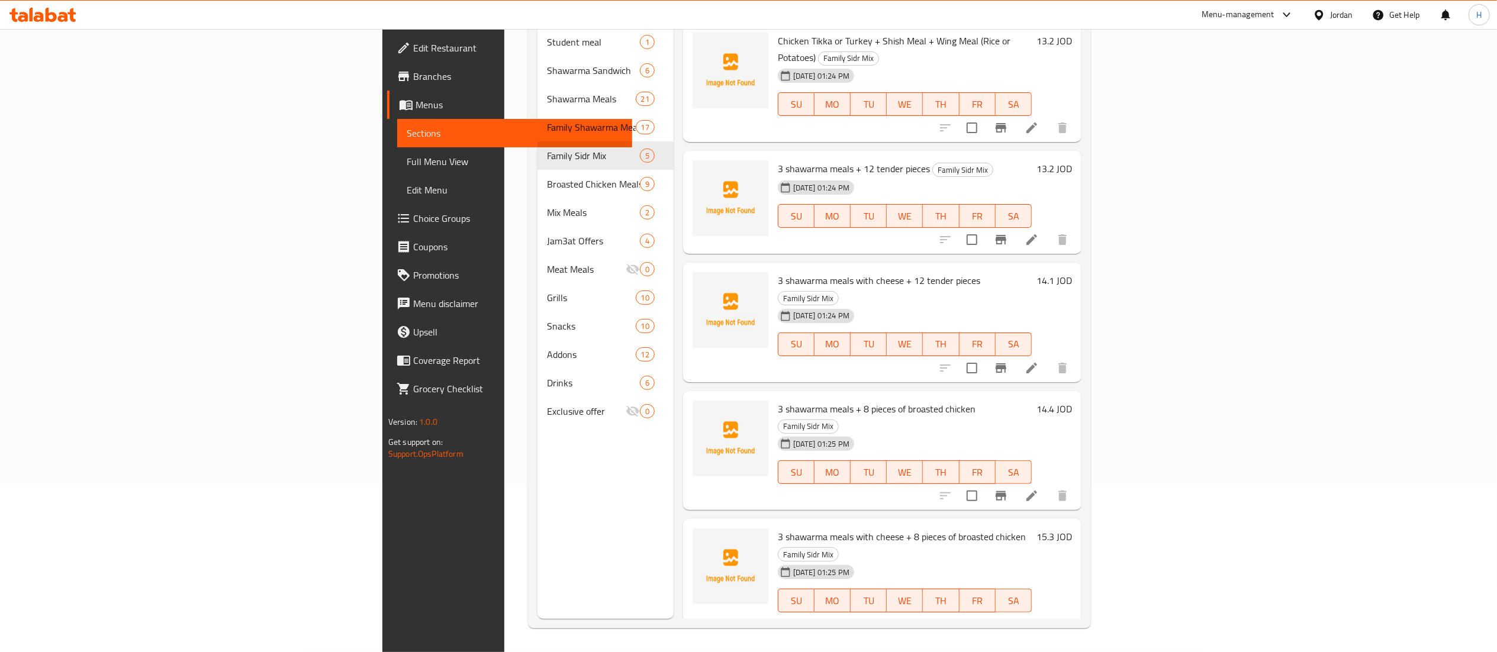
scroll to position [48, 0]
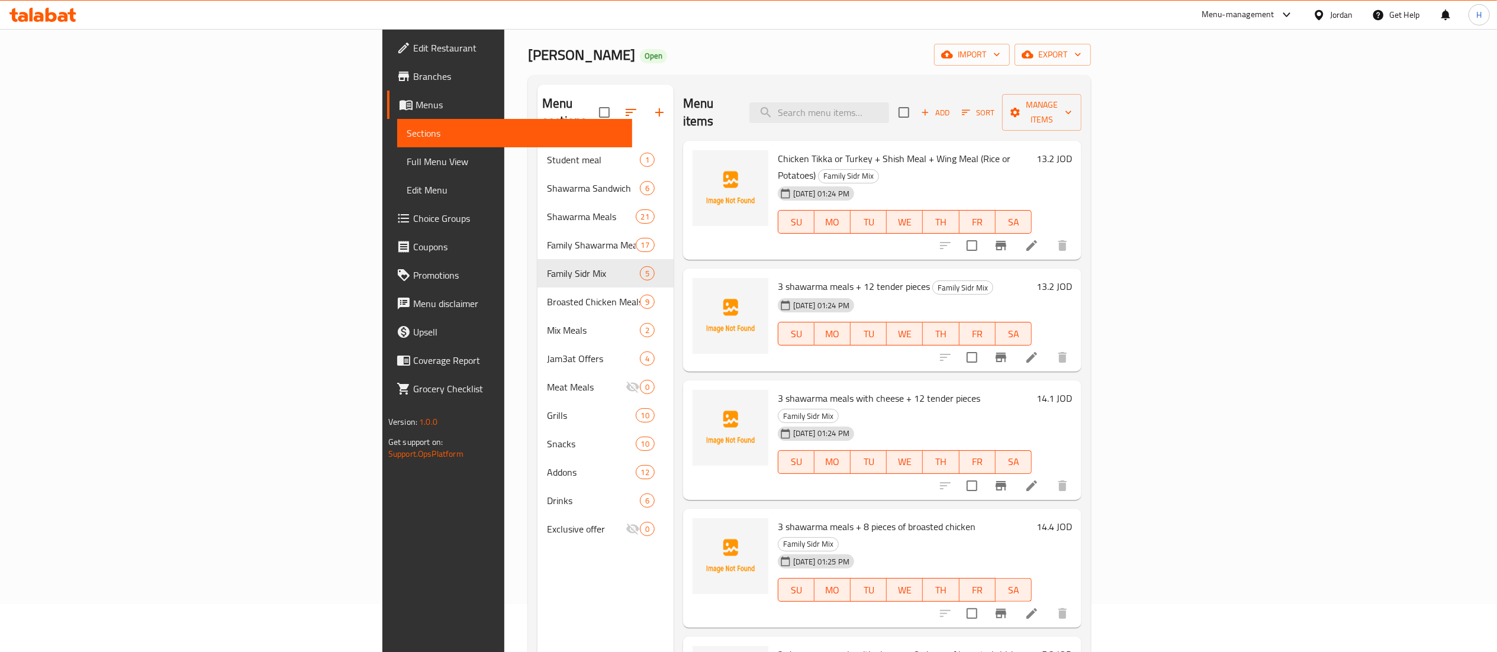
click at [413, 217] on span "Choice Groups" at bounding box center [518, 218] width 210 height 14
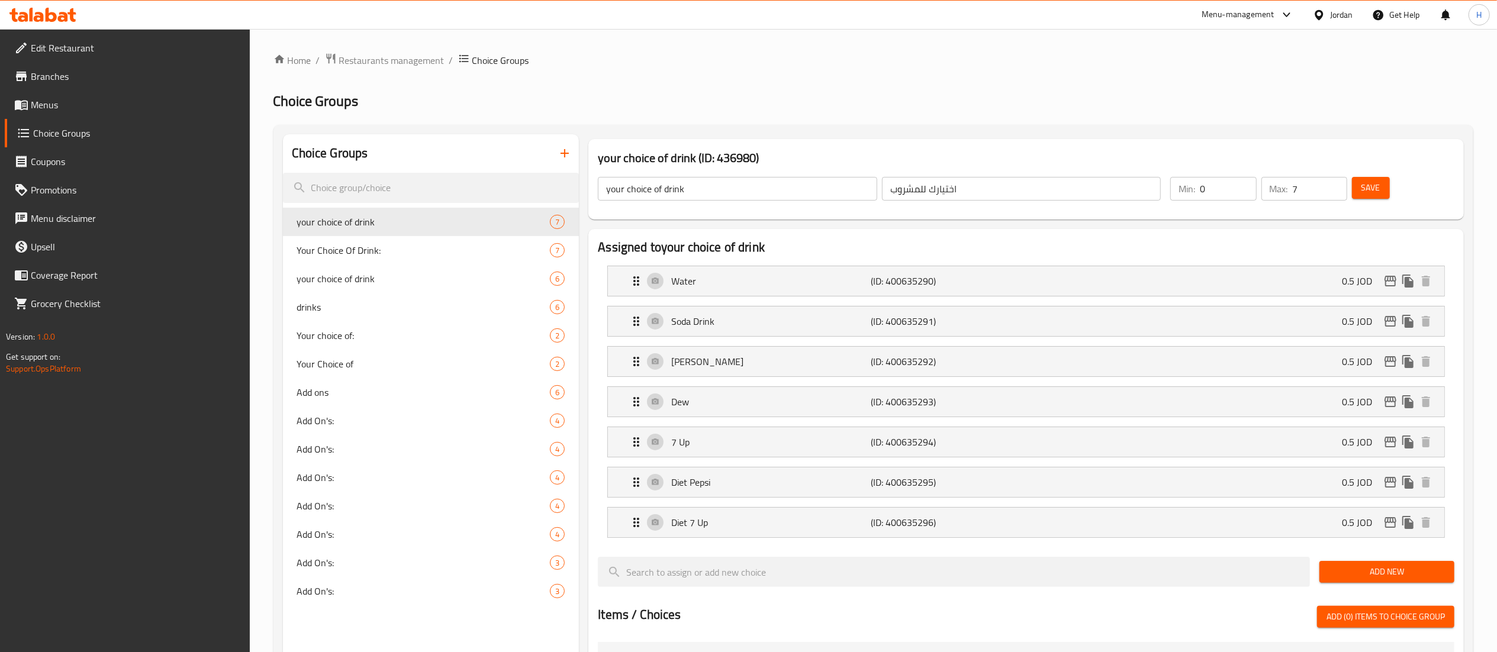
click at [568, 159] on icon "button" at bounding box center [565, 153] width 14 height 14
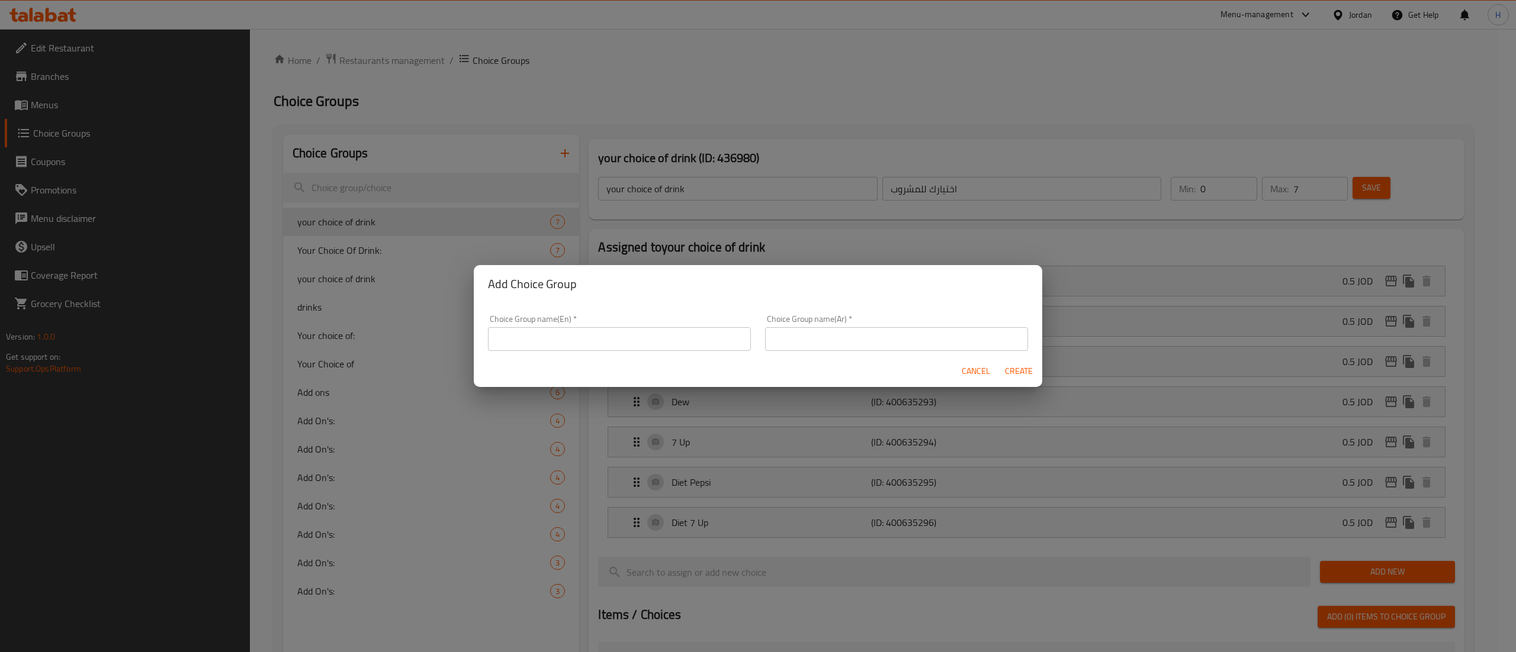
click at [590, 326] on div "Choice Group name(En)   * Choice Group name(En) *" at bounding box center [619, 333] width 263 height 36
click at [590, 331] on input "text" at bounding box center [619, 339] width 263 height 24
type input "Your Choice Of"
type input "اختيارك من"
click at [999, 361] on button "Create" at bounding box center [1018, 372] width 38 height 22
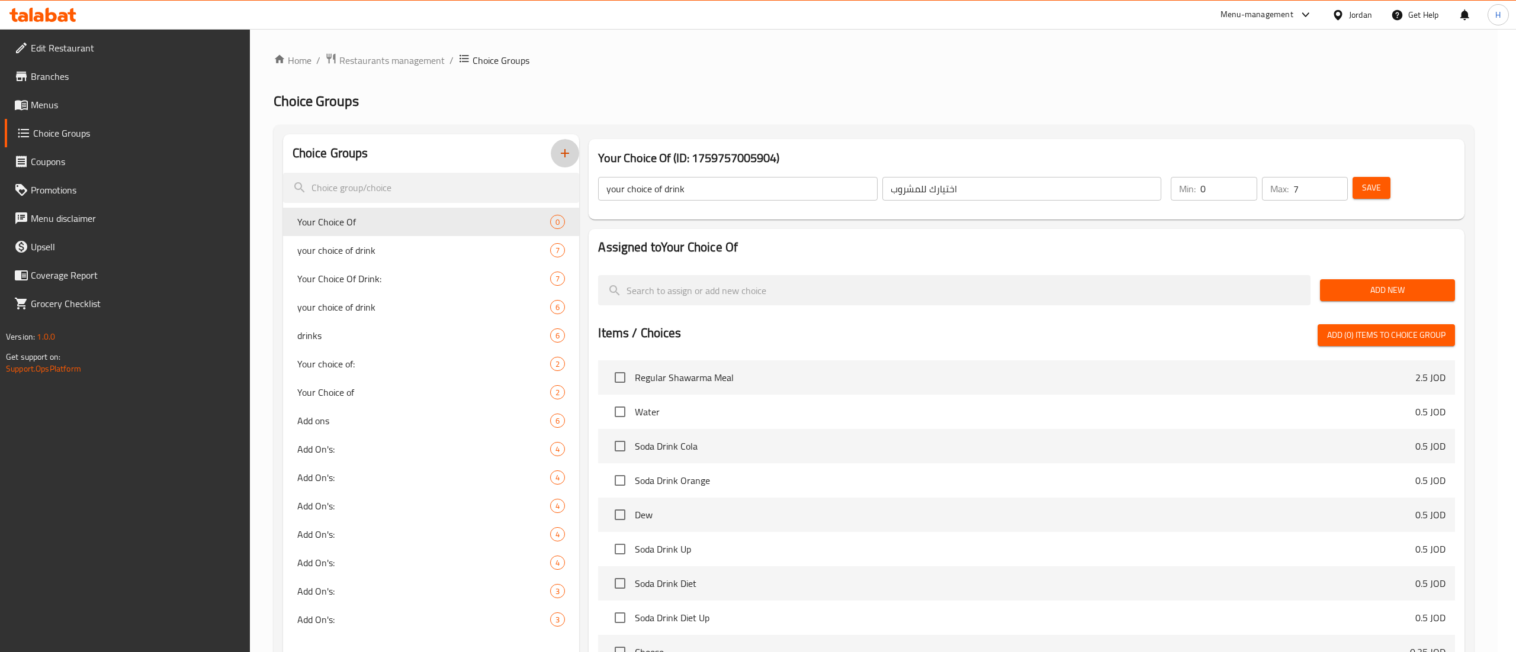
type input "Your Choice Of"
type input "اختيارك من"
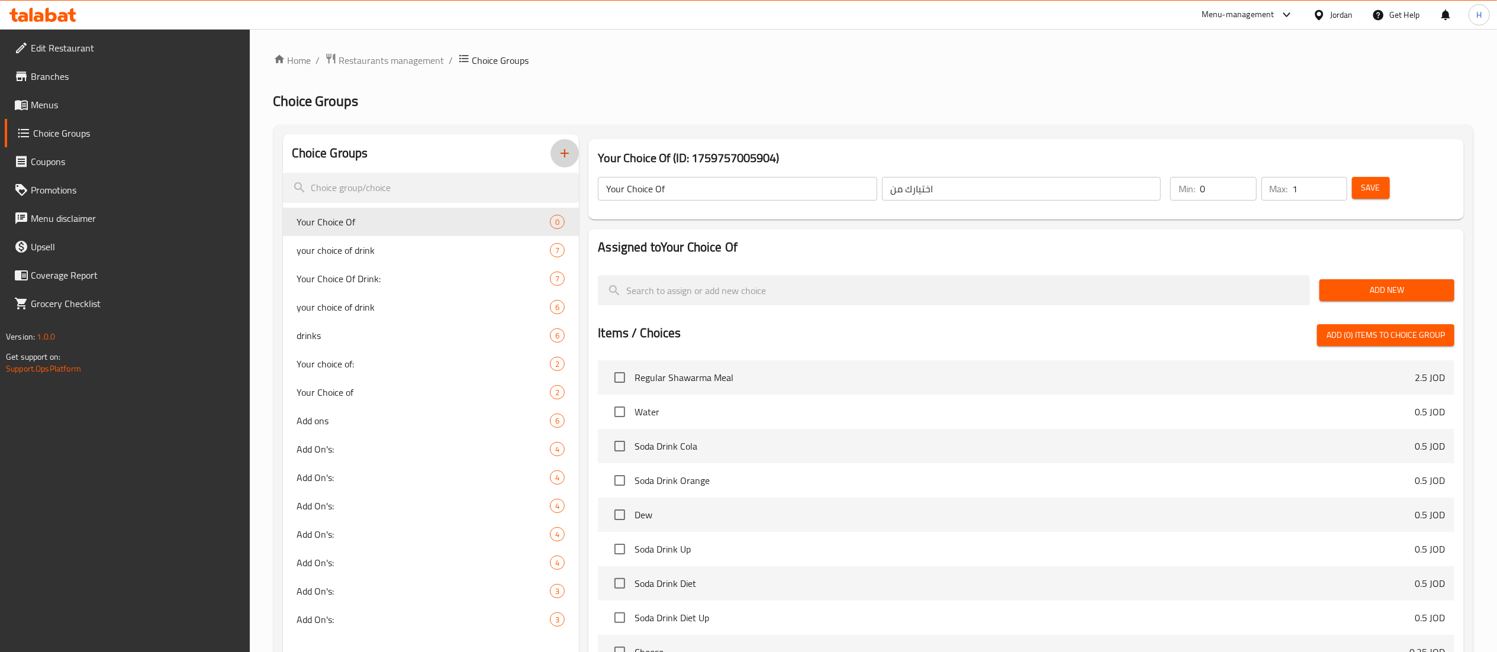
type input "1"
click at [1334, 184] on input "1" at bounding box center [1320, 189] width 54 height 24
click at [1249, 179] on input "0" at bounding box center [1228, 189] width 56 height 24
type input "1"
click at [1244, 189] on input "1" at bounding box center [1228, 189] width 56 height 24
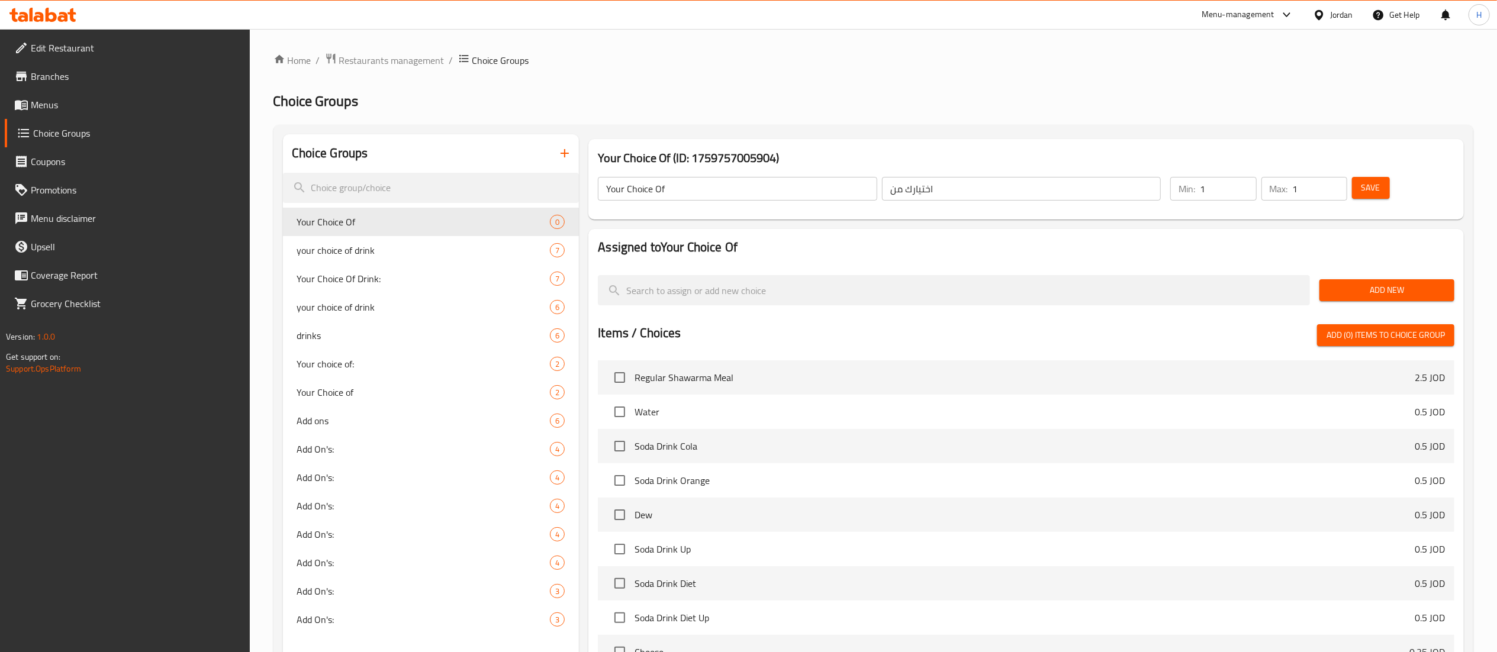
click at [1376, 303] on div "Add New" at bounding box center [1387, 291] width 144 height 40
click at [1372, 292] on span "Add New" at bounding box center [1387, 290] width 116 height 15
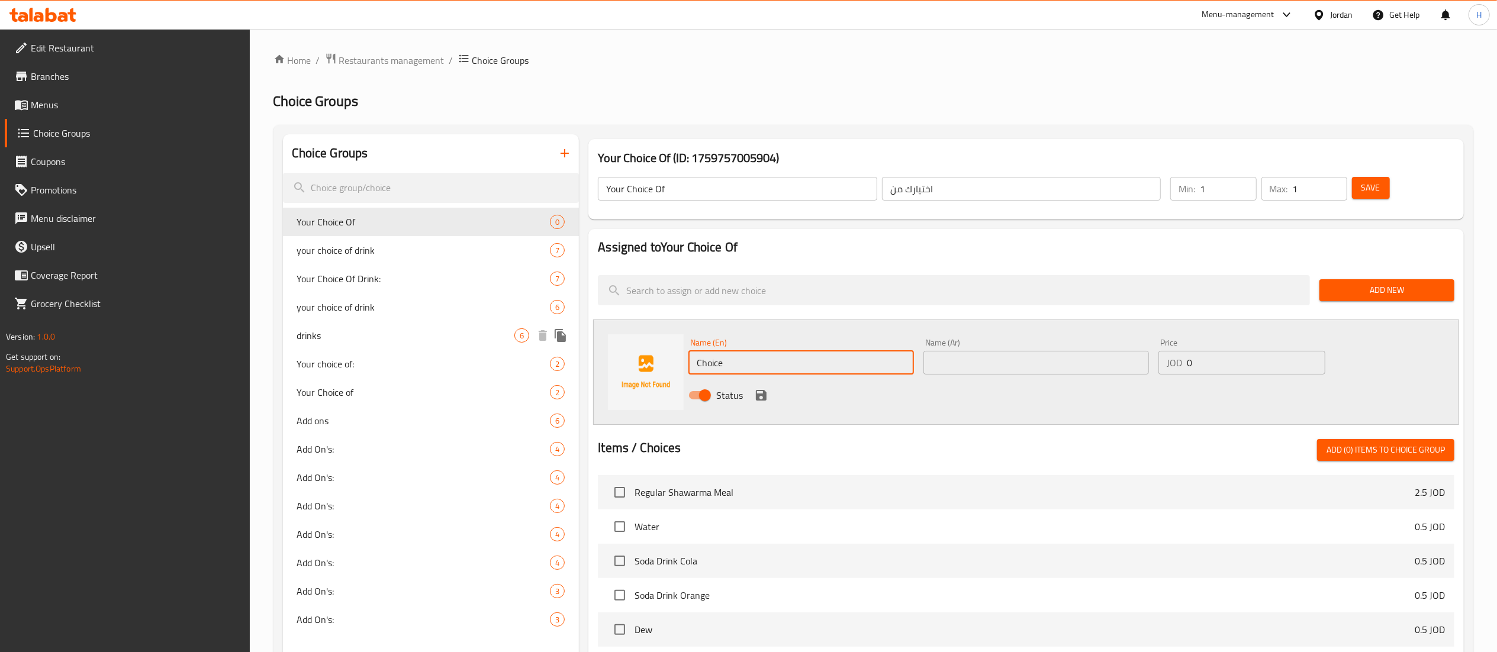
drag, startPoint x: 580, startPoint y: 346, endPoint x: 378, endPoint y: 338, distance: 202.6
click at [377, 343] on div "Choice Groups Your Choice Of 0 your choice of drink 7 Your Choice Of Drink: 7 y…" at bounding box center [876, 546] width 1186 height 825
type input "ٌ"
type input "Rice"
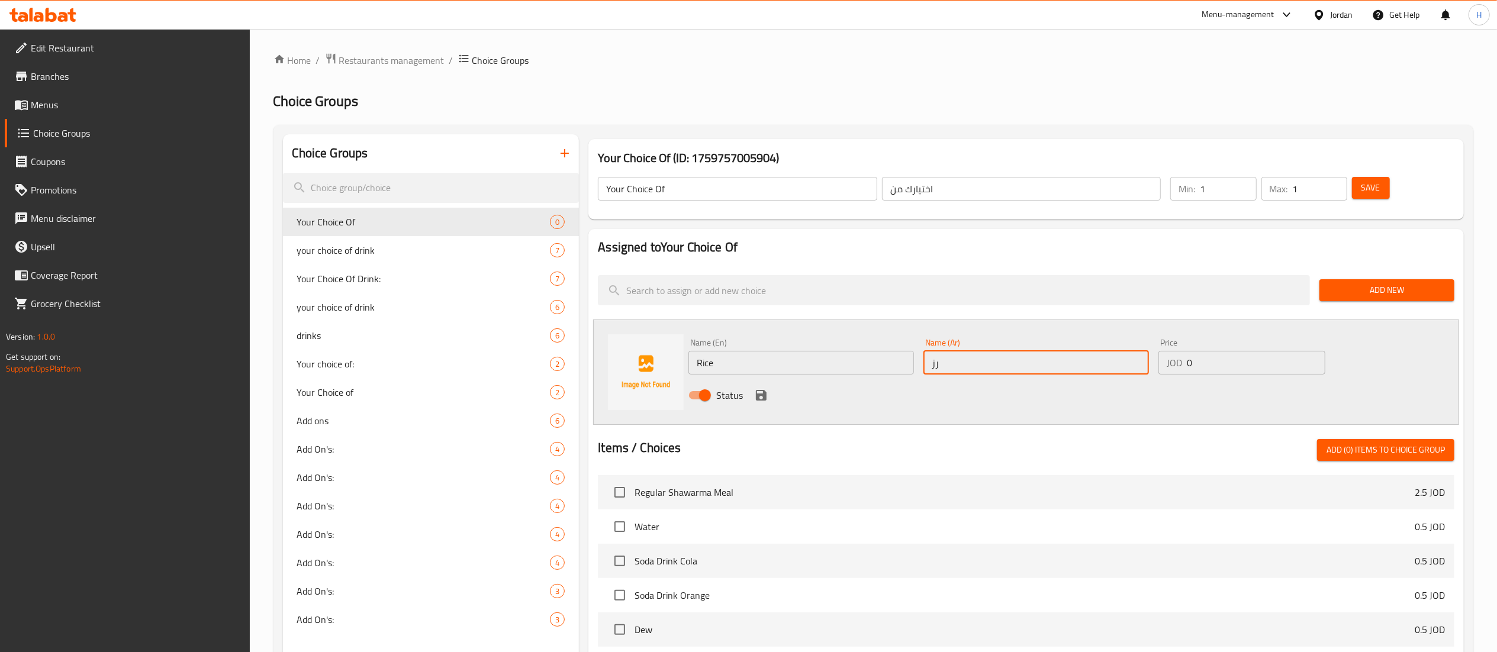
type input "رز"
click at [766, 399] on icon "save" at bounding box center [761, 395] width 14 height 14
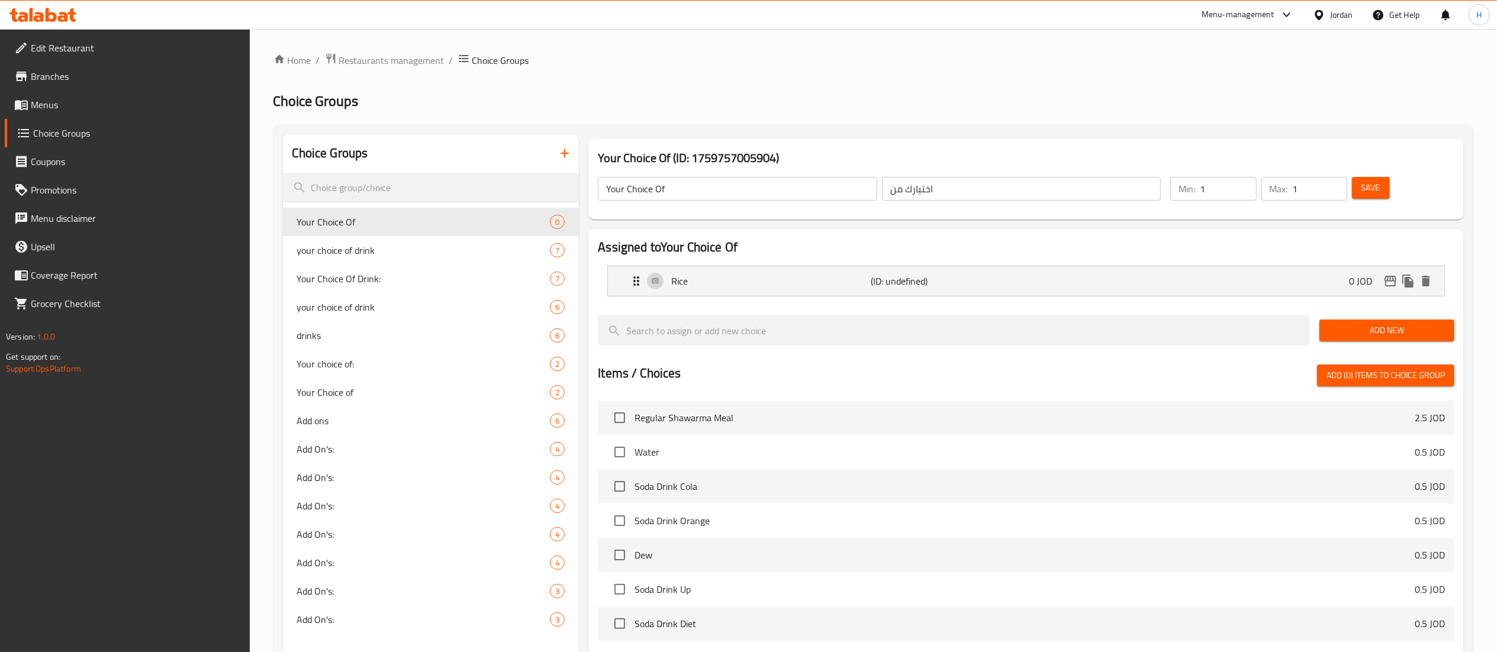
click at [1350, 333] on span "Add New" at bounding box center [1387, 330] width 116 height 15
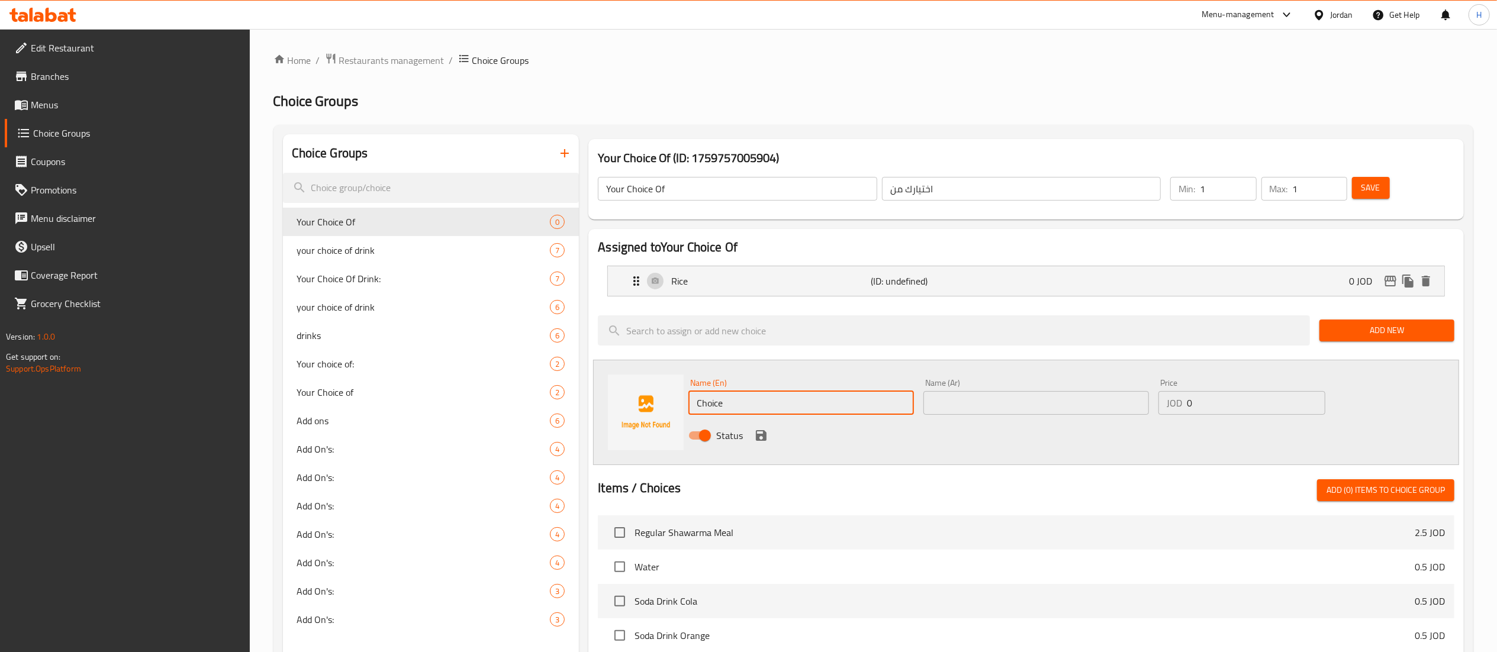
drag, startPoint x: 725, startPoint y: 398, endPoint x: 398, endPoint y: 374, distance: 327.7
click at [391, 385] on div "Choice Groups Your Choice Of 0 your choice of drink 7 Your Choice Of Drink: 7 y…" at bounding box center [876, 566] width 1186 height 865
type input "؛"
type input "Potatoes"
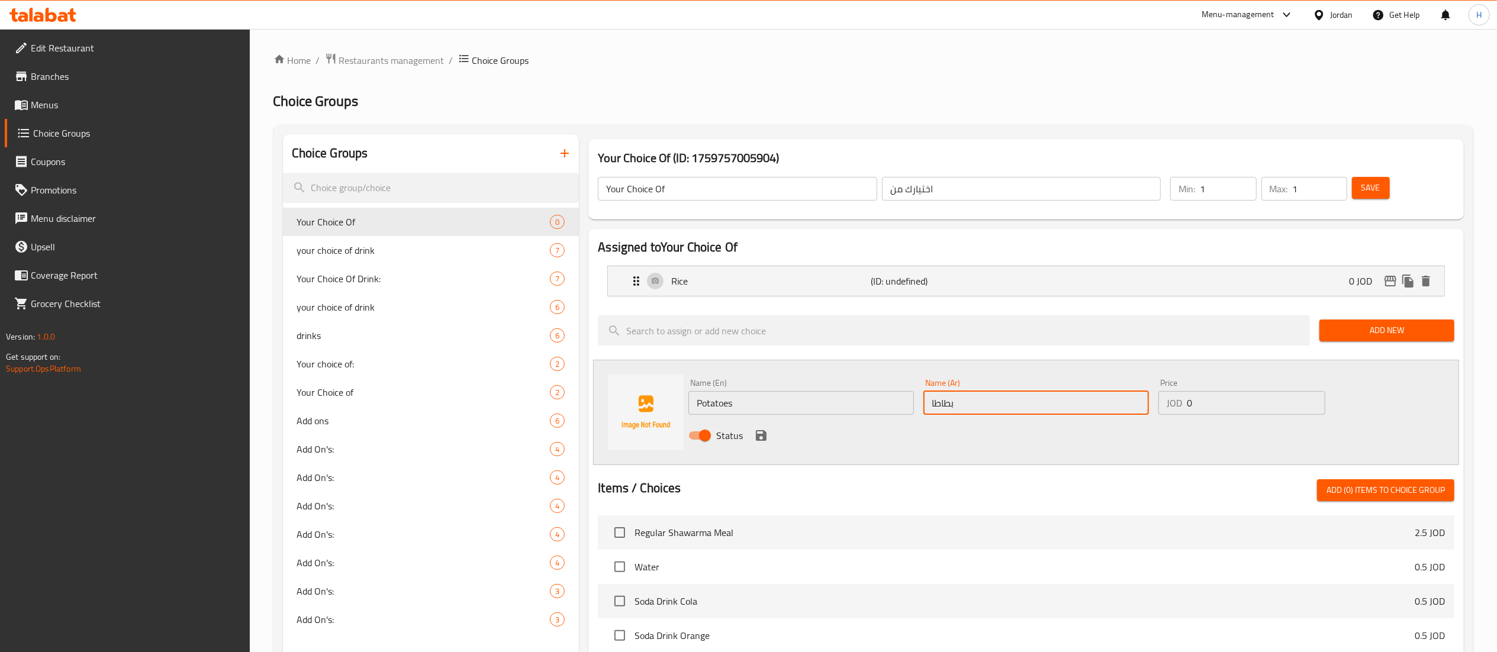
type input "بطاطا"
drag, startPoint x: 912, startPoint y: 438, endPoint x: 826, endPoint y: 440, distance: 85.9
click at [911, 438] on div "Status" at bounding box center [1036, 436] width 705 height 32
click at [763, 433] on icon "save" at bounding box center [761, 435] width 11 height 11
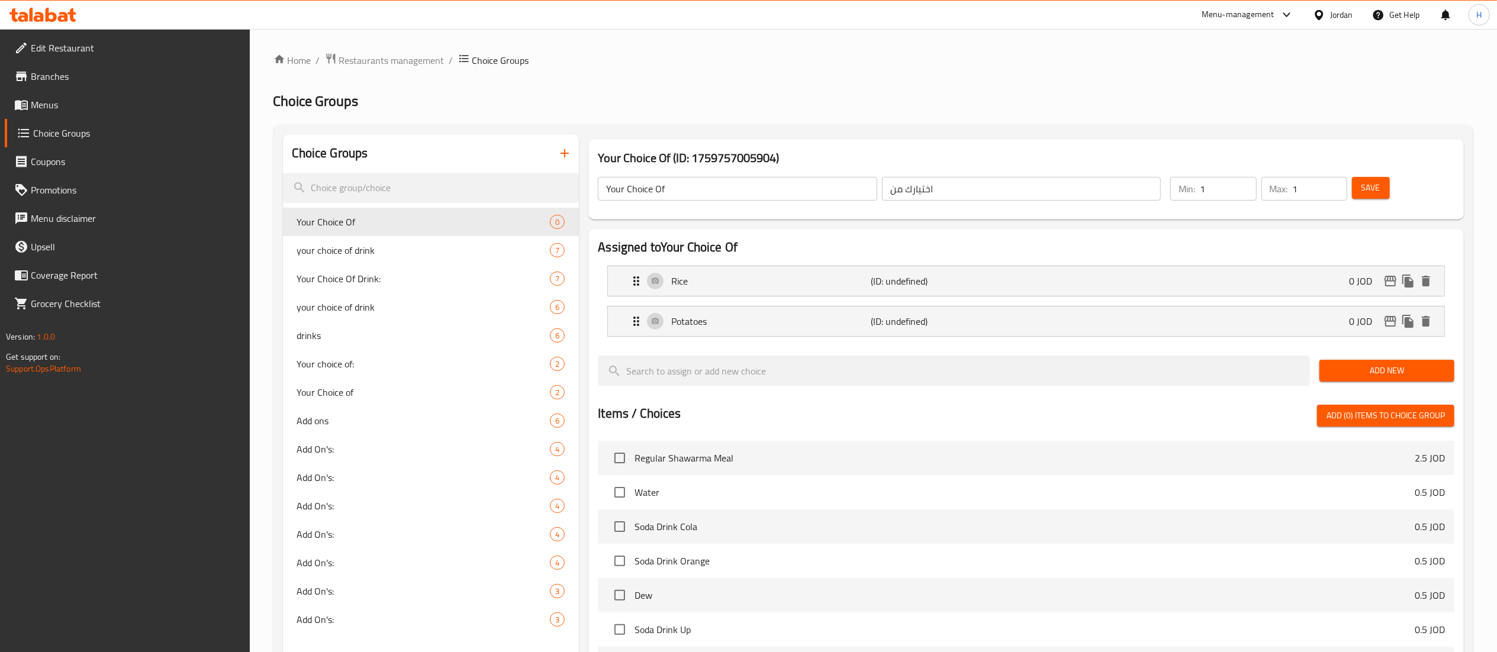
click at [1372, 181] on span "Save" at bounding box center [1371, 188] width 19 height 15
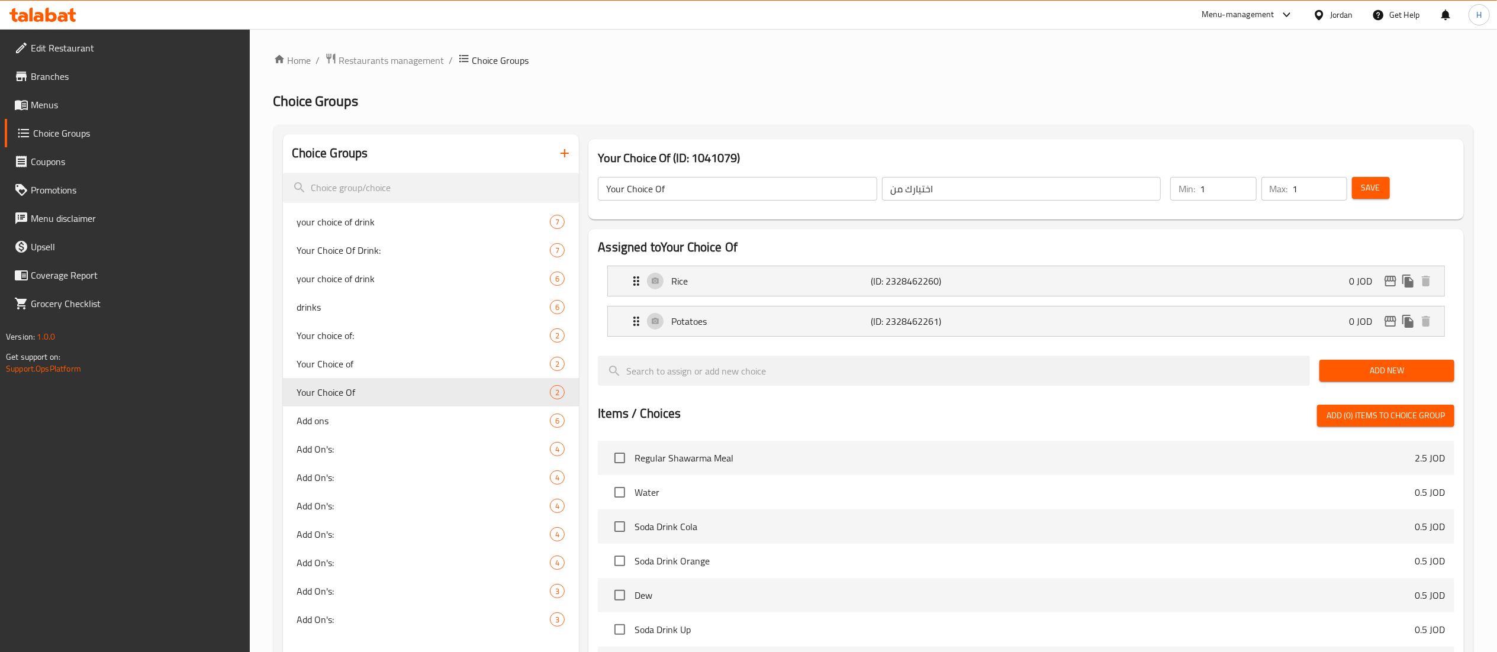
click at [731, 191] on input "Your Choice Of" at bounding box center [737, 189] width 279 height 24
type input "Your Choice Of ~~~~~"
click at [1372, 182] on span "Save" at bounding box center [1371, 188] width 19 height 15
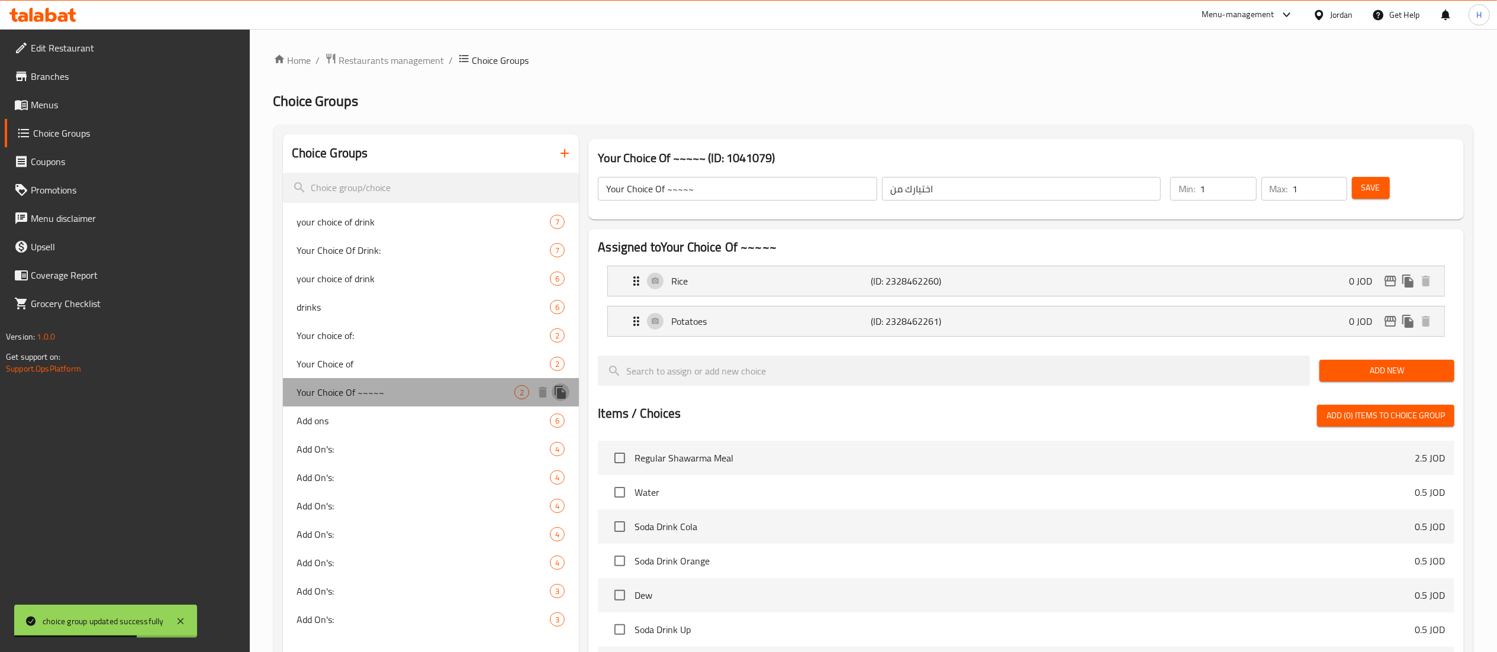
click at [559, 388] on icon "duplicate" at bounding box center [560, 392] width 11 height 13
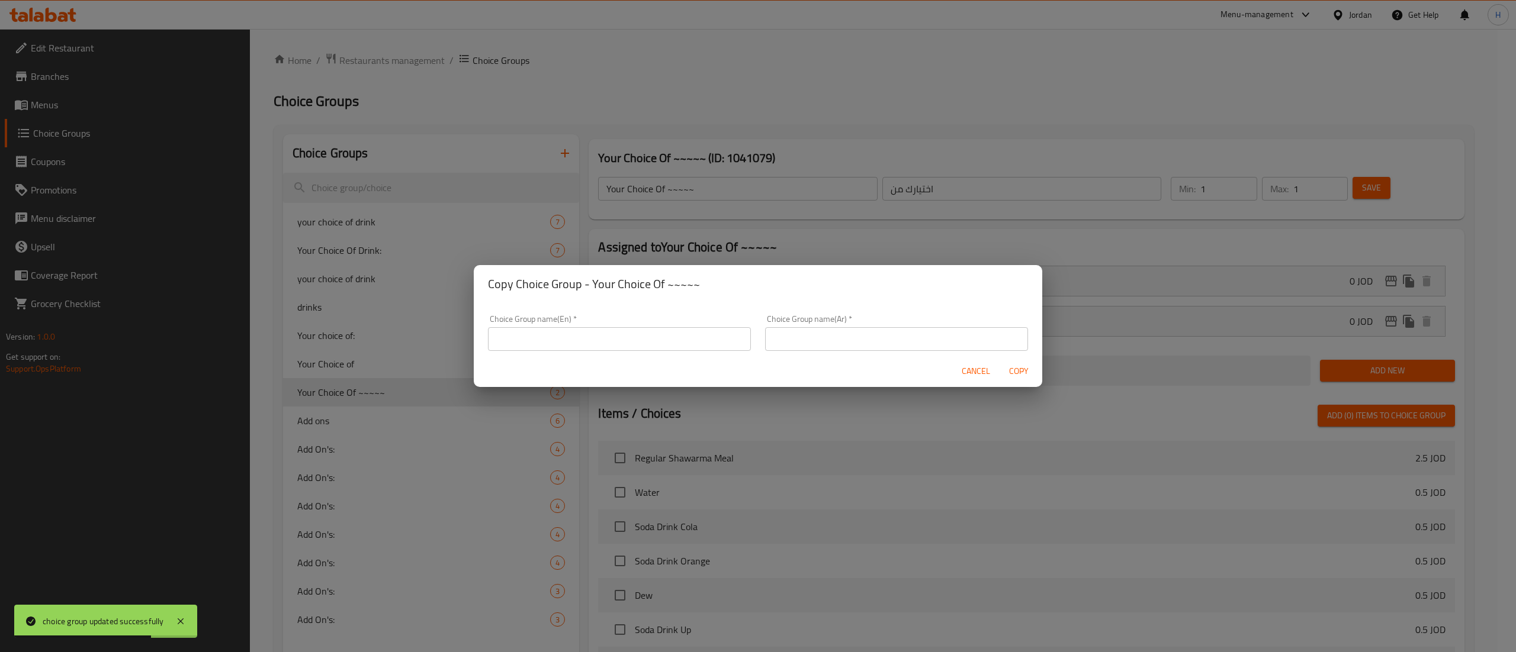
click at [588, 336] on input "text" at bounding box center [619, 339] width 263 height 24
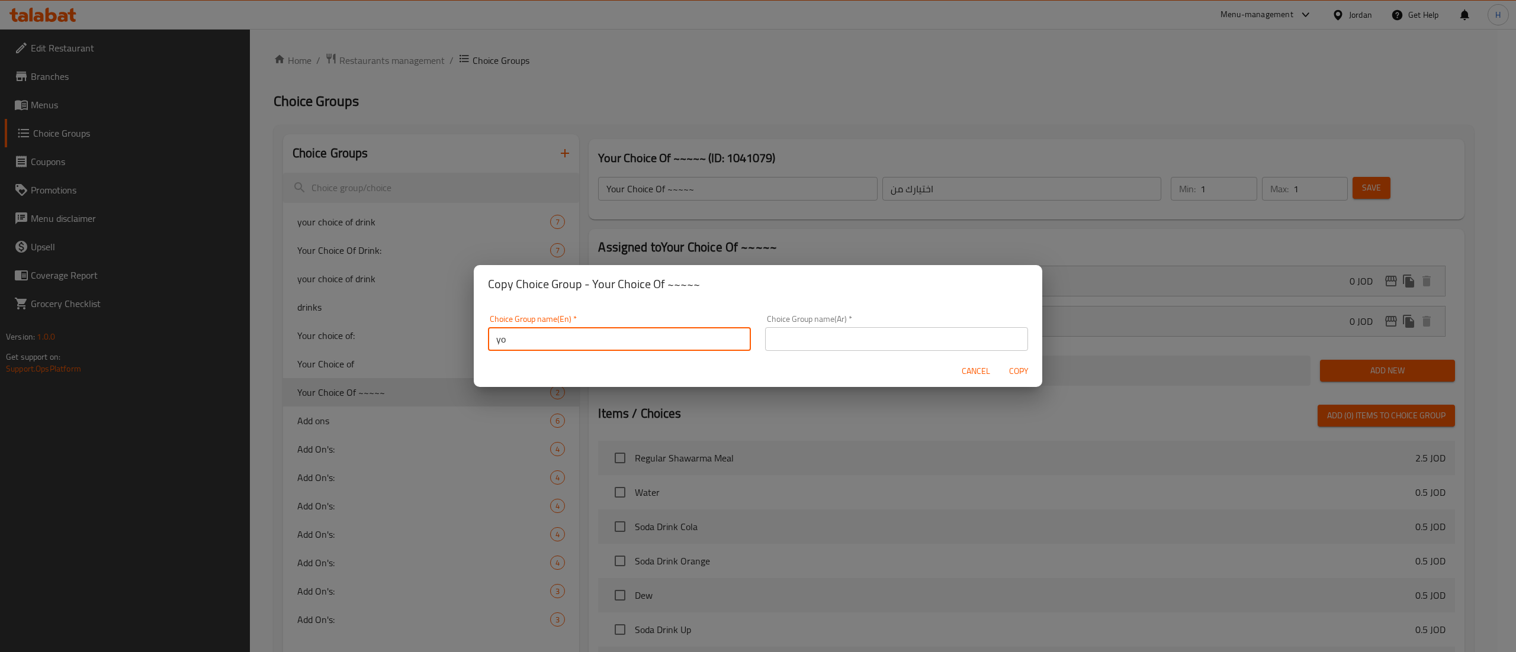
type input "y"
type input "Y"
type input "Add On ~"
click at [848, 343] on input "text" at bounding box center [896, 339] width 263 height 24
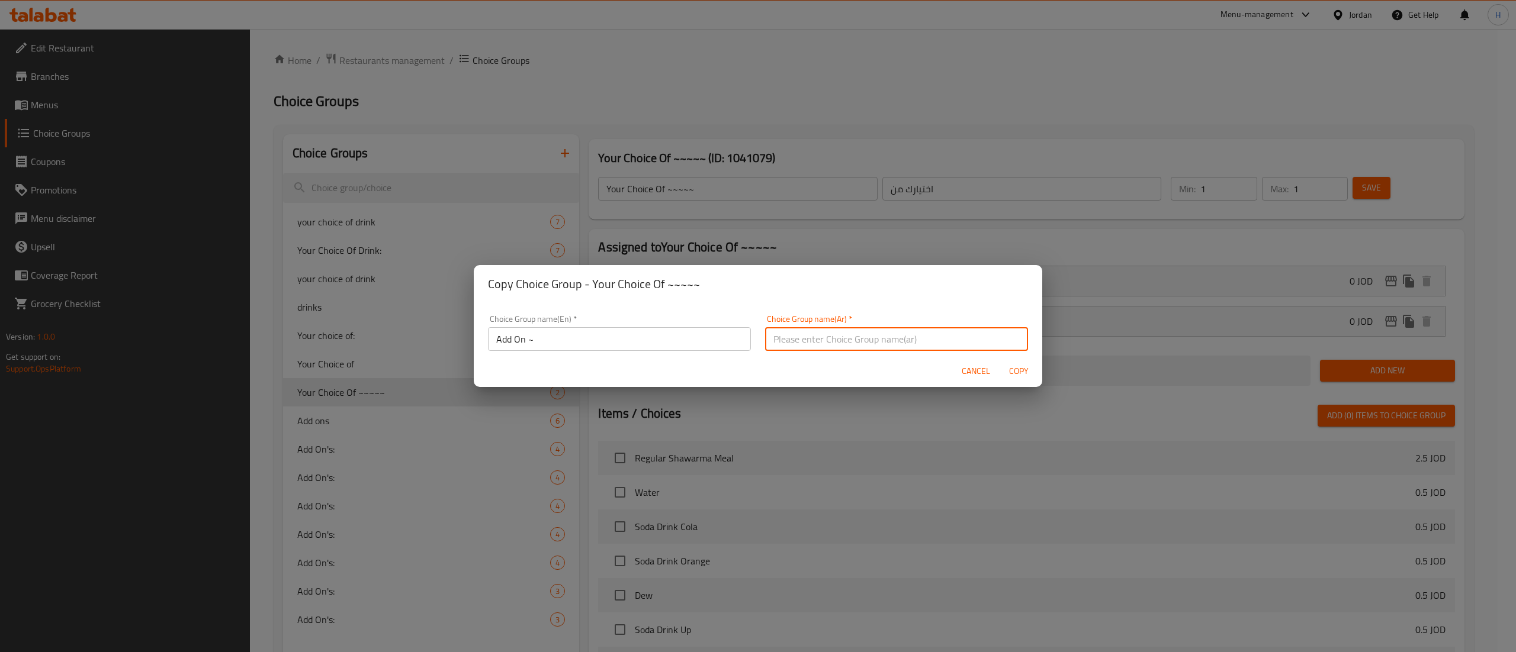
type input "اضافات"
click at [1012, 371] on span "Copy" at bounding box center [1018, 371] width 28 height 15
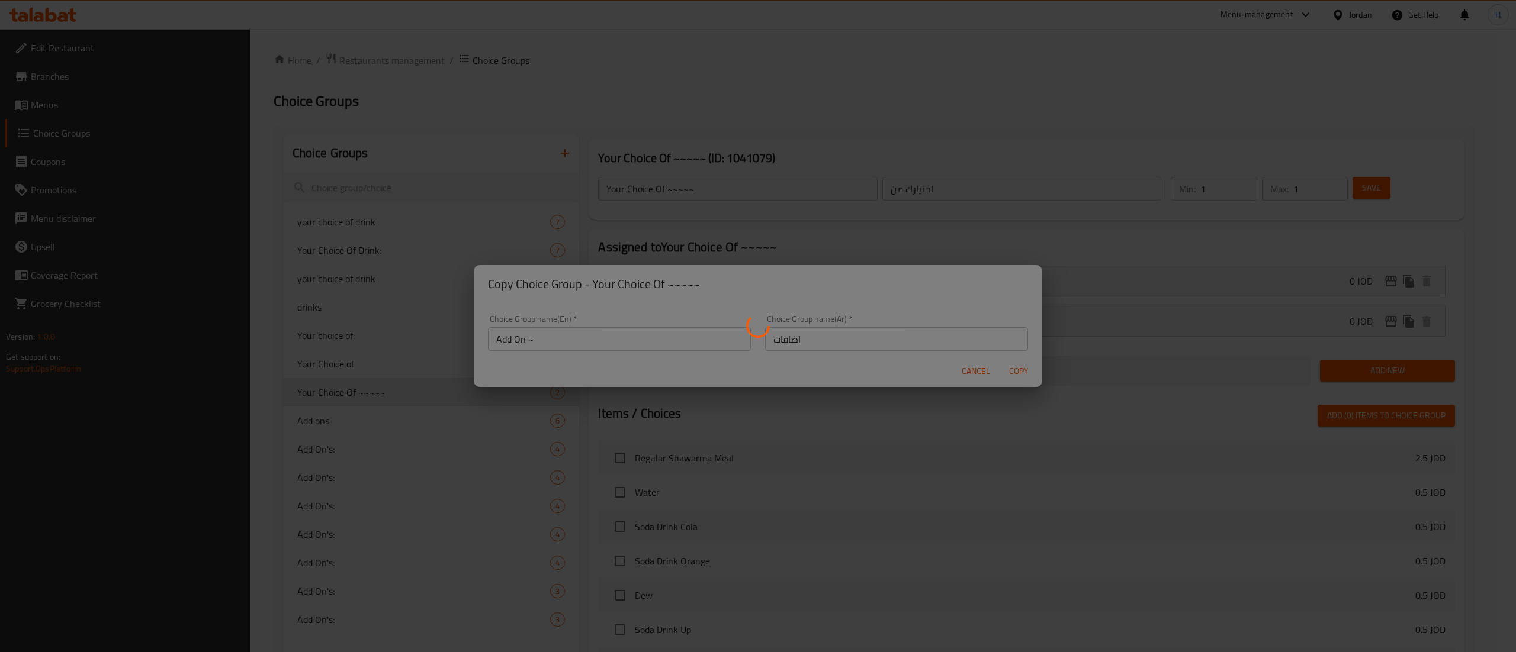
type input "Add On ~"
type input "اضافات"
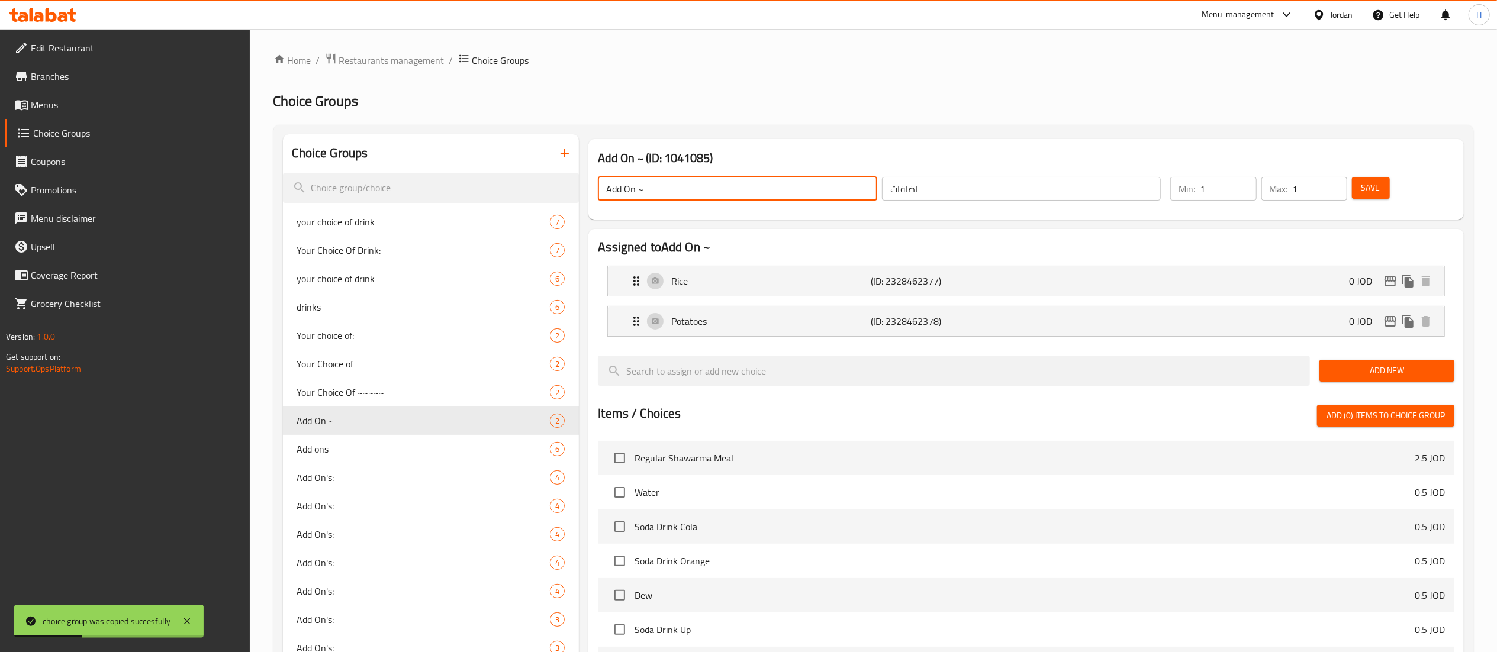
drag, startPoint x: 652, startPoint y: 186, endPoint x: 381, endPoint y: 156, distance: 272.8
click at [381, 156] on div "Choice Groups your choice of drink 7 Your Choice Of Drink: 7 your choice of dri…" at bounding box center [876, 529] width 1186 height 790
type input "Delete"
click at [1374, 181] on span "Save" at bounding box center [1371, 188] width 19 height 15
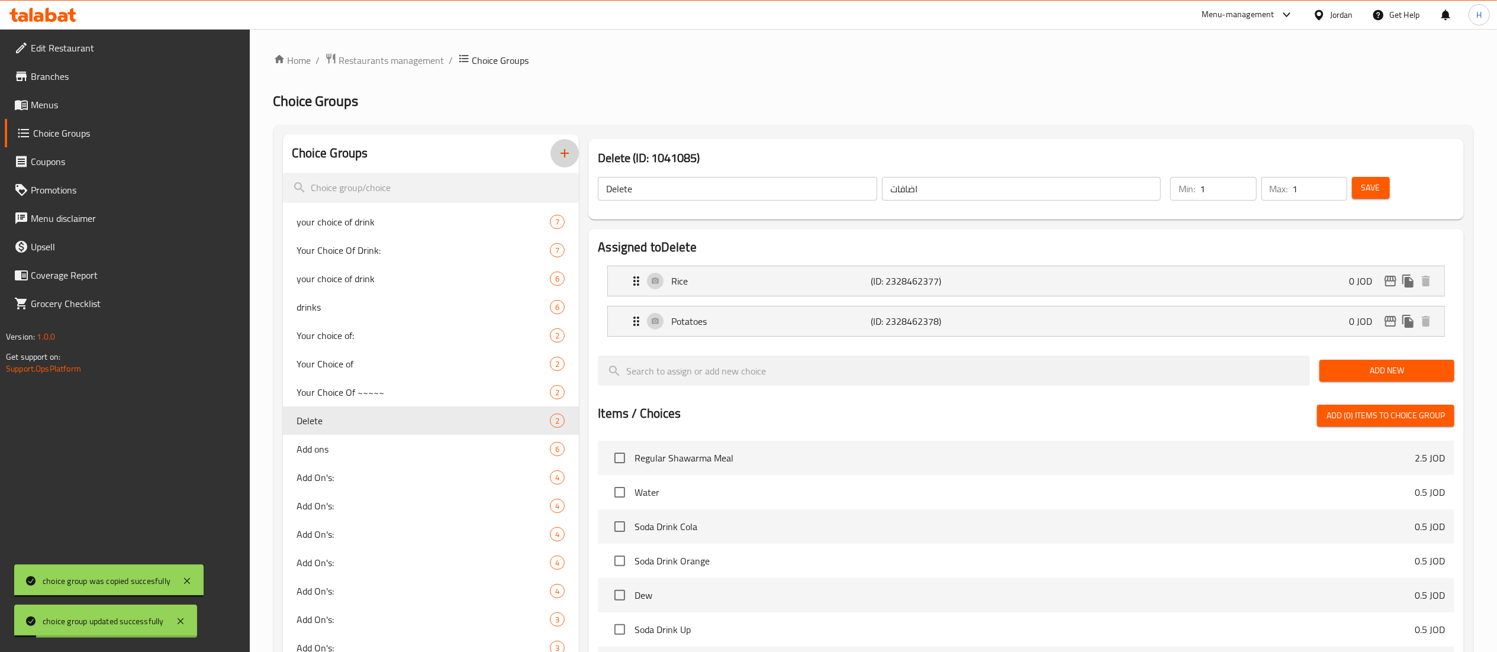
click at [565, 159] on icon "button" at bounding box center [565, 153] width 14 height 14
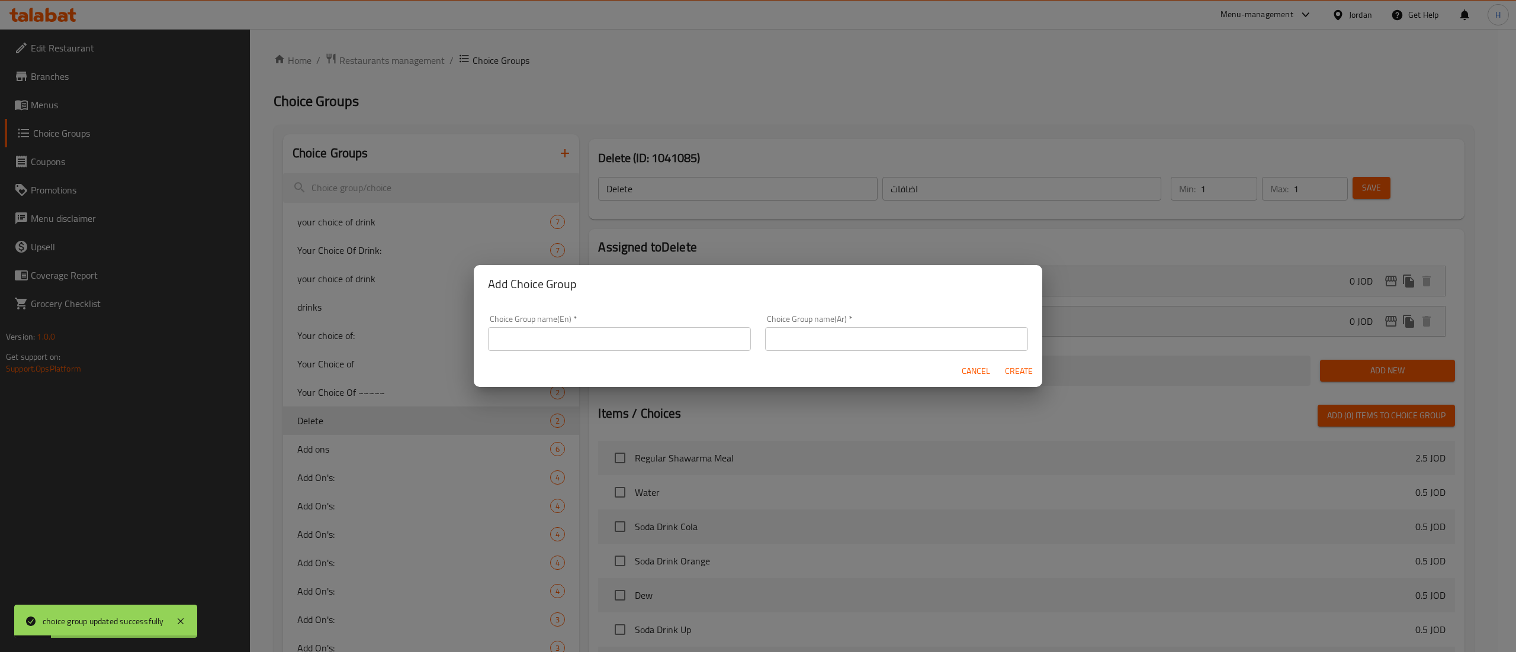
click at [609, 340] on input "text" at bounding box center [619, 339] width 263 height 24
click at [609, 340] on input "Add On" at bounding box center [619, 339] width 263 height 24
type input "Add On ~~"
click at [847, 333] on input "text" at bounding box center [896, 339] width 263 height 24
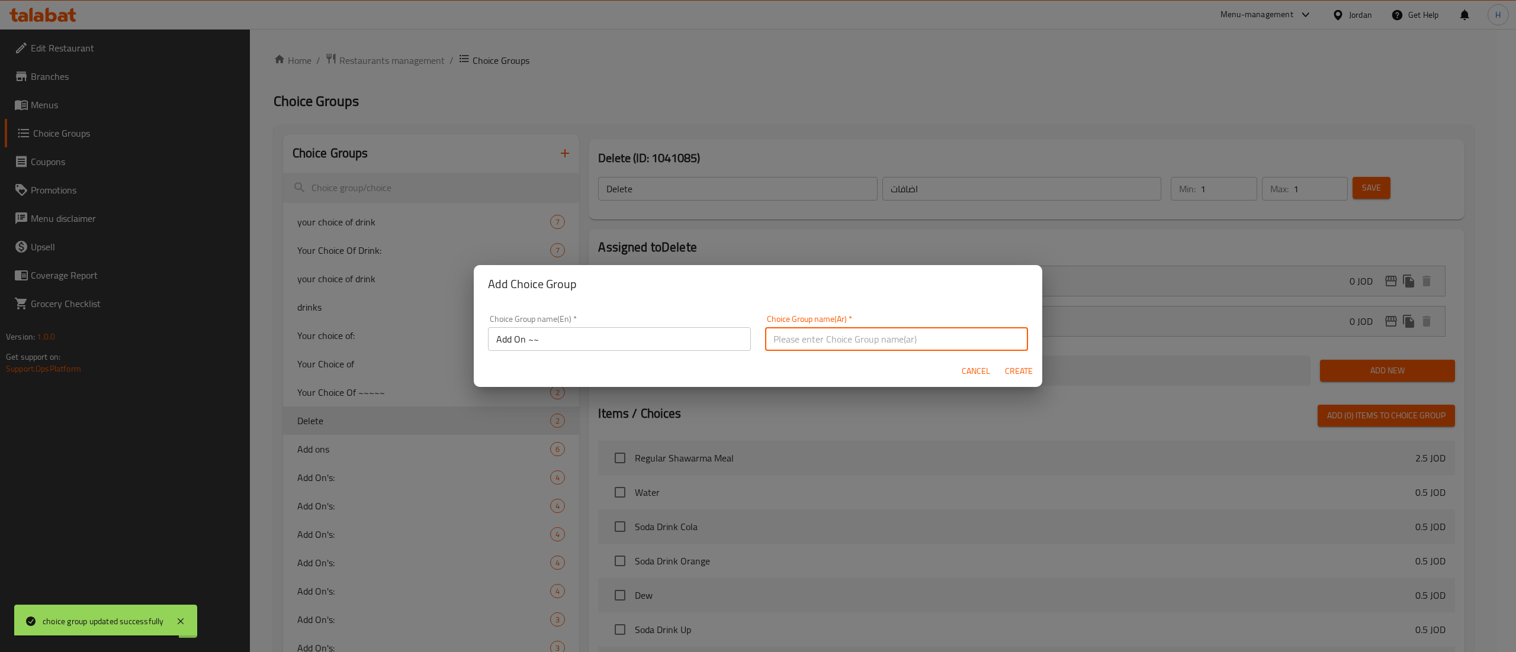
type input "اضافات"
click at [1031, 378] on span "Create" at bounding box center [1018, 371] width 28 height 15
type input "Add On ~~"
type input "0"
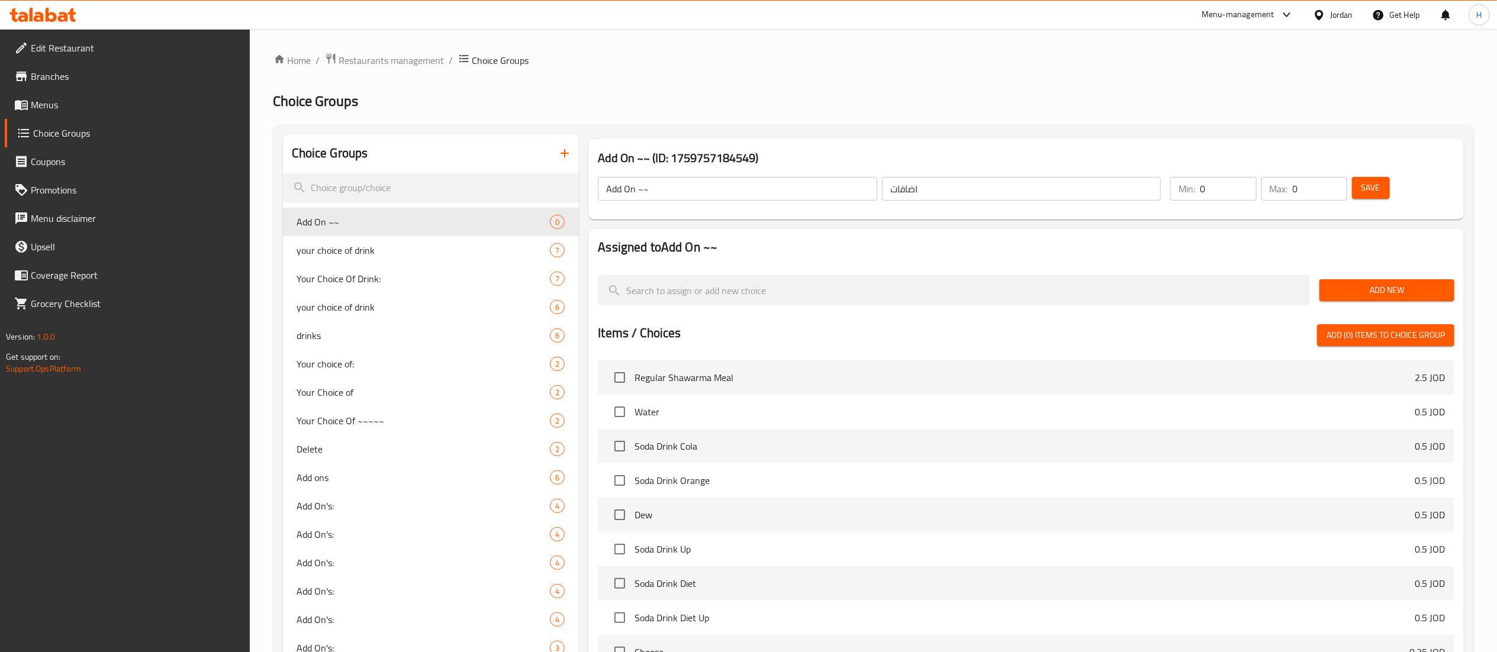
click at [1394, 276] on div "Add New" at bounding box center [1387, 291] width 144 height 40
click at [1372, 288] on span "Add New" at bounding box center [1387, 290] width 116 height 15
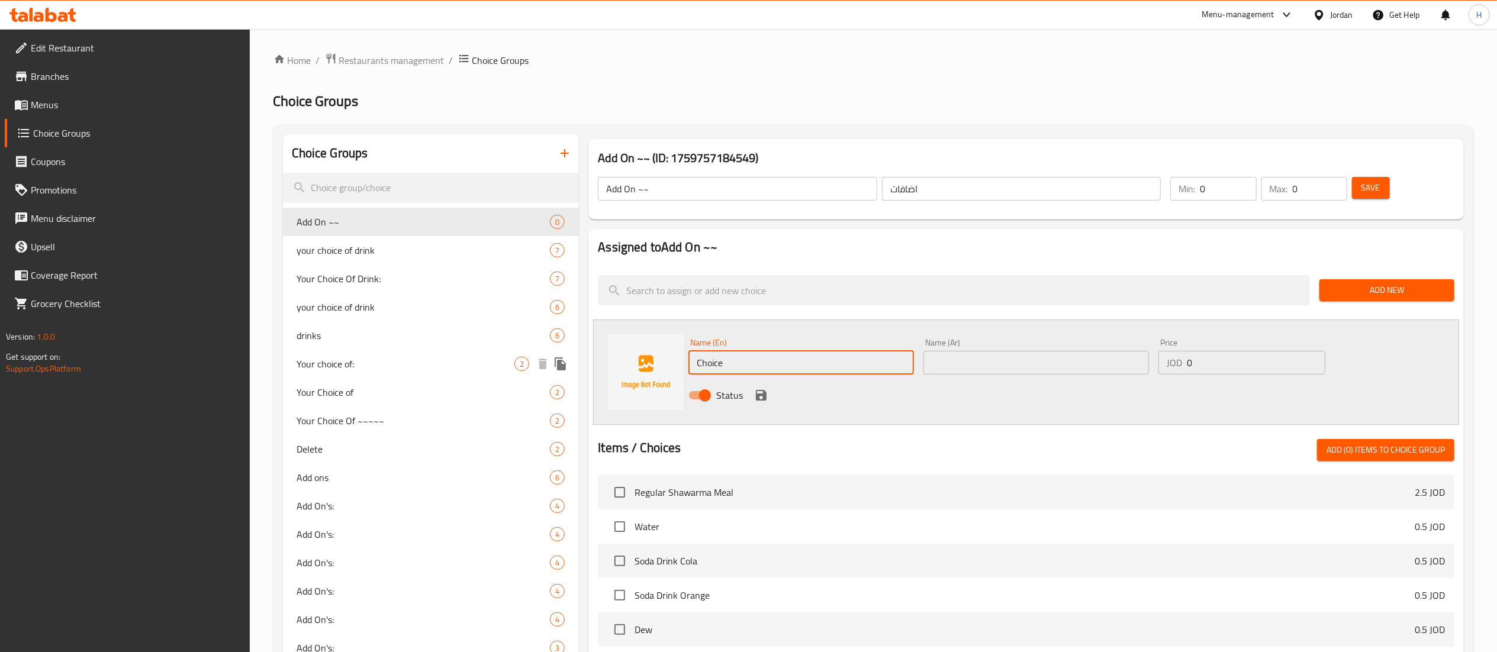
drag, startPoint x: 757, startPoint y: 366, endPoint x: 503, endPoint y: 350, distance: 254.5
click at [503, 350] on div "Choice Groups Add On ~~ 0 your choice of drink 7 Your Choice Of Drink: 7 your c…" at bounding box center [876, 546] width 1186 height 825
type input "Cheese"
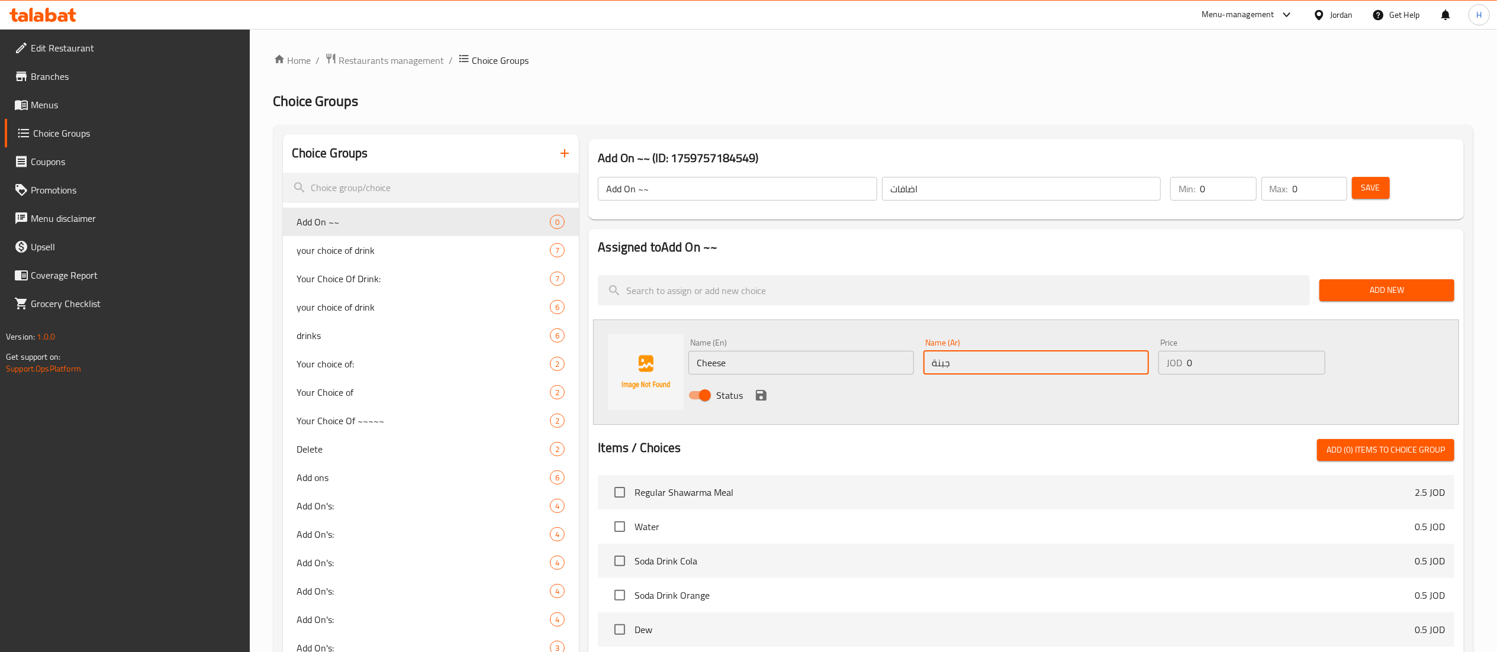
type input "جبنة"
click at [1222, 356] on input "0" at bounding box center [1256, 363] width 139 height 24
type input "0.9"
type input "1"
click at [1337, 180] on input "1" at bounding box center [1320, 189] width 54 height 24
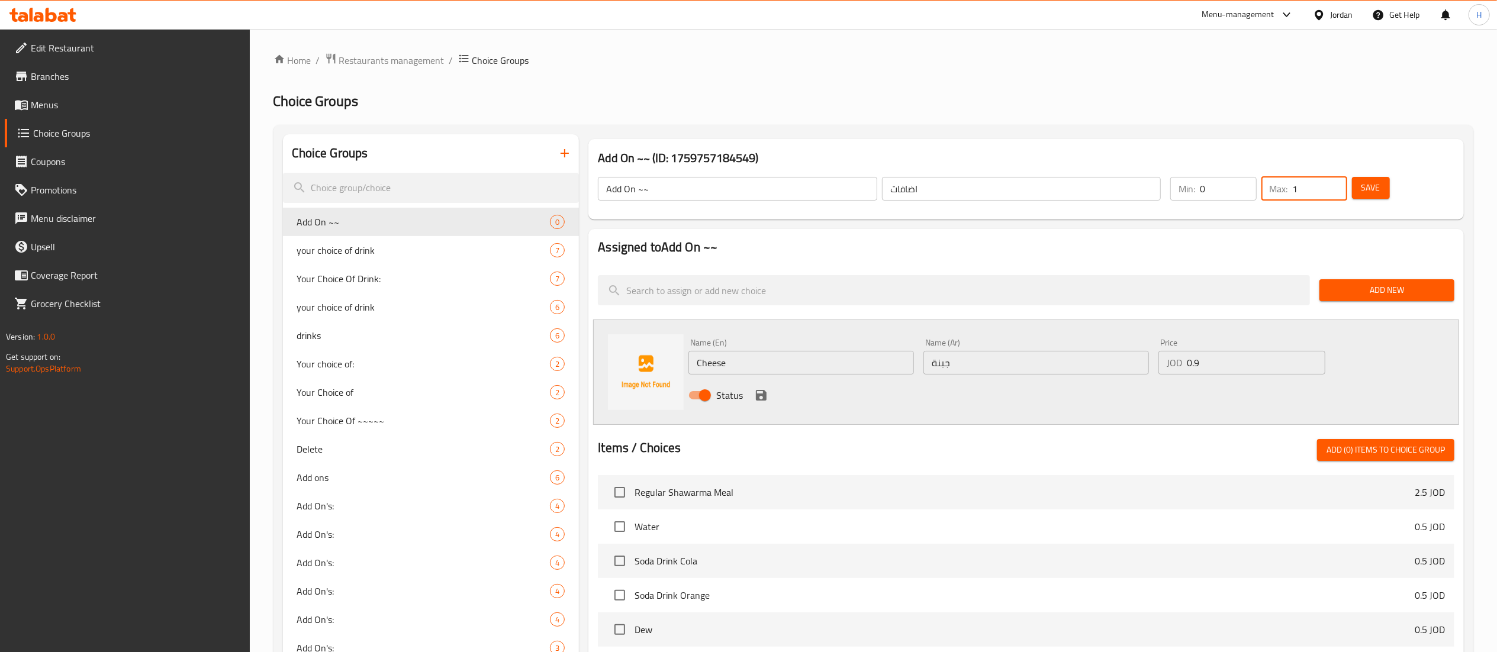
click at [1352, 242] on h2 "Assigned to Add On ~~" at bounding box center [1026, 248] width 857 height 18
click at [760, 395] on icon "save" at bounding box center [761, 395] width 11 height 11
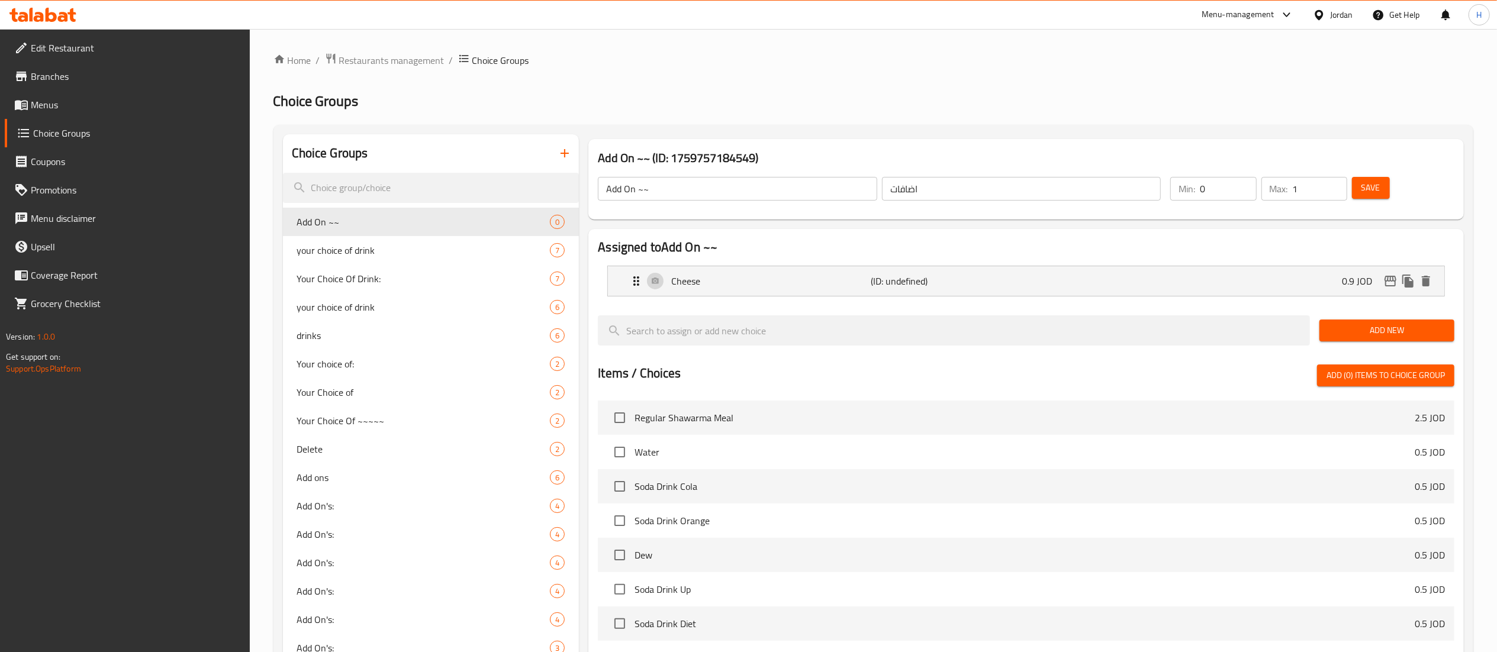
click at [1376, 184] on span "Save" at bounding box center [1371, 188] width 19 height 15
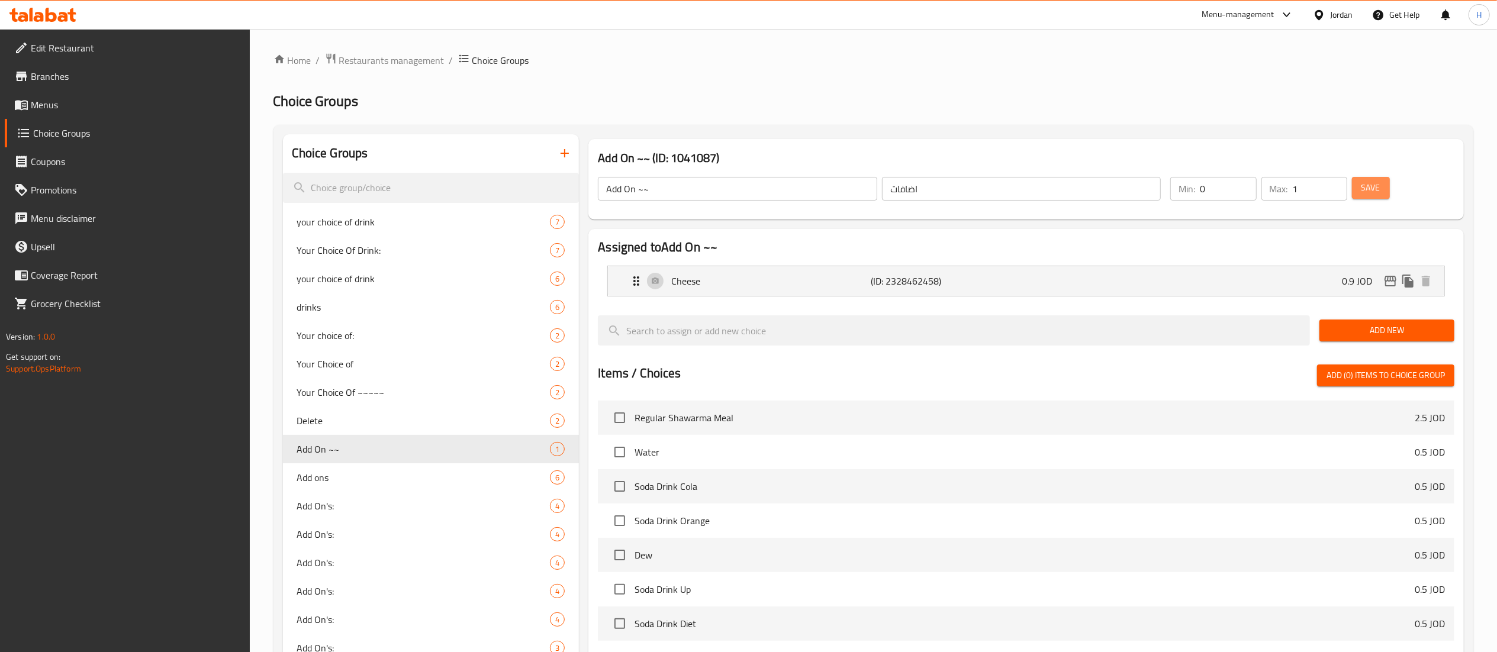
click at [1381, 182] on button "Save" at bounding box center [1371, 188] width 38 height 22
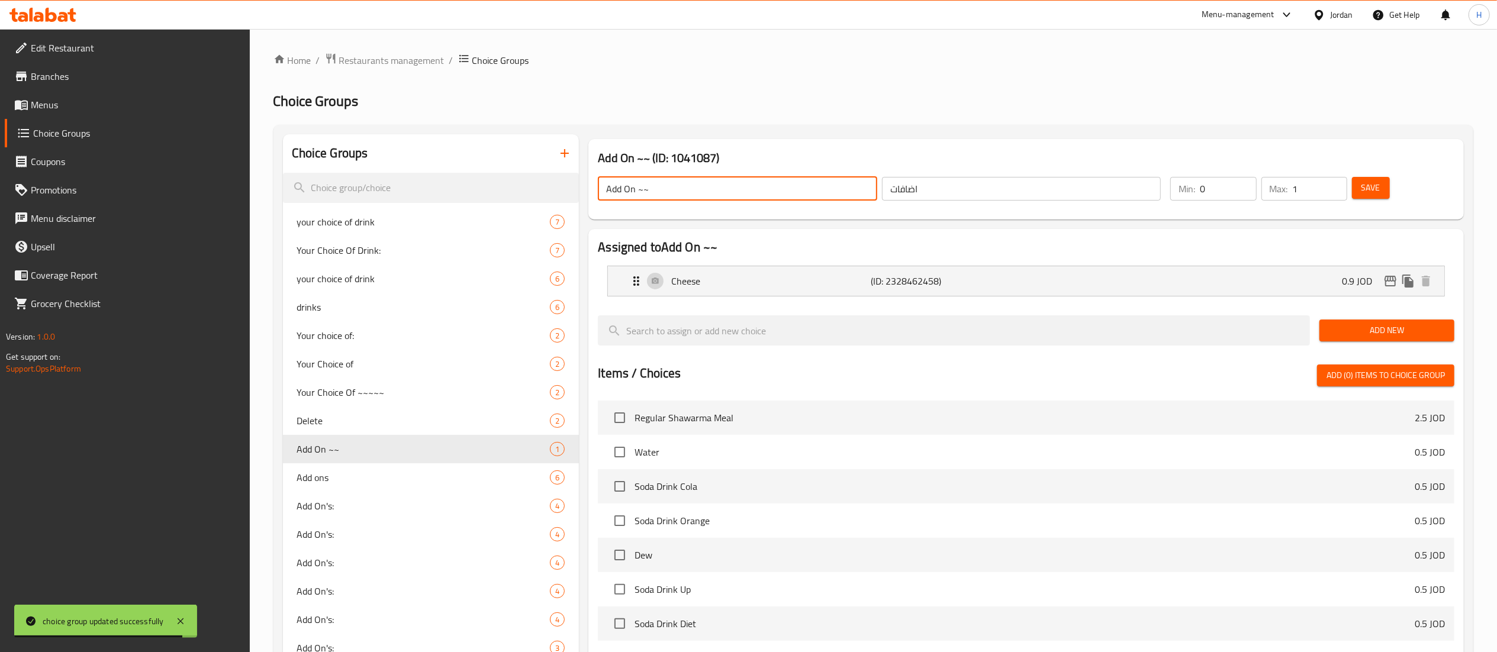
click at [692, 199] on input "Add On ~~" at bounding box center [737, 189] width 279 height 24
click at [1374, 188] on span "Save" at bounding box center [1371, 188] width 19 height 15
click at [386, 395] on span "Your Choice Of ~~~~~" at bounding box center [423, 392] width 253 height 14
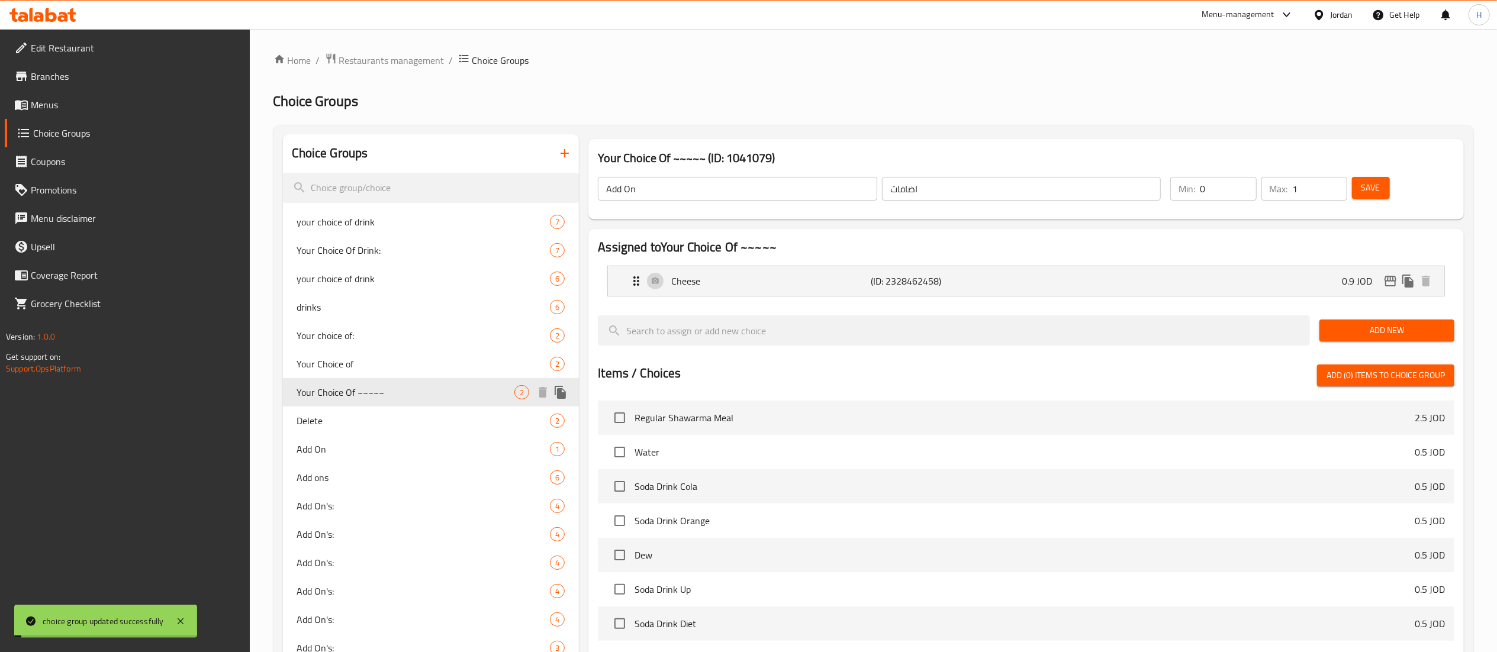
type input "Your Choice Of ~~~~~"
type input "اختيارك من"
type input "1"
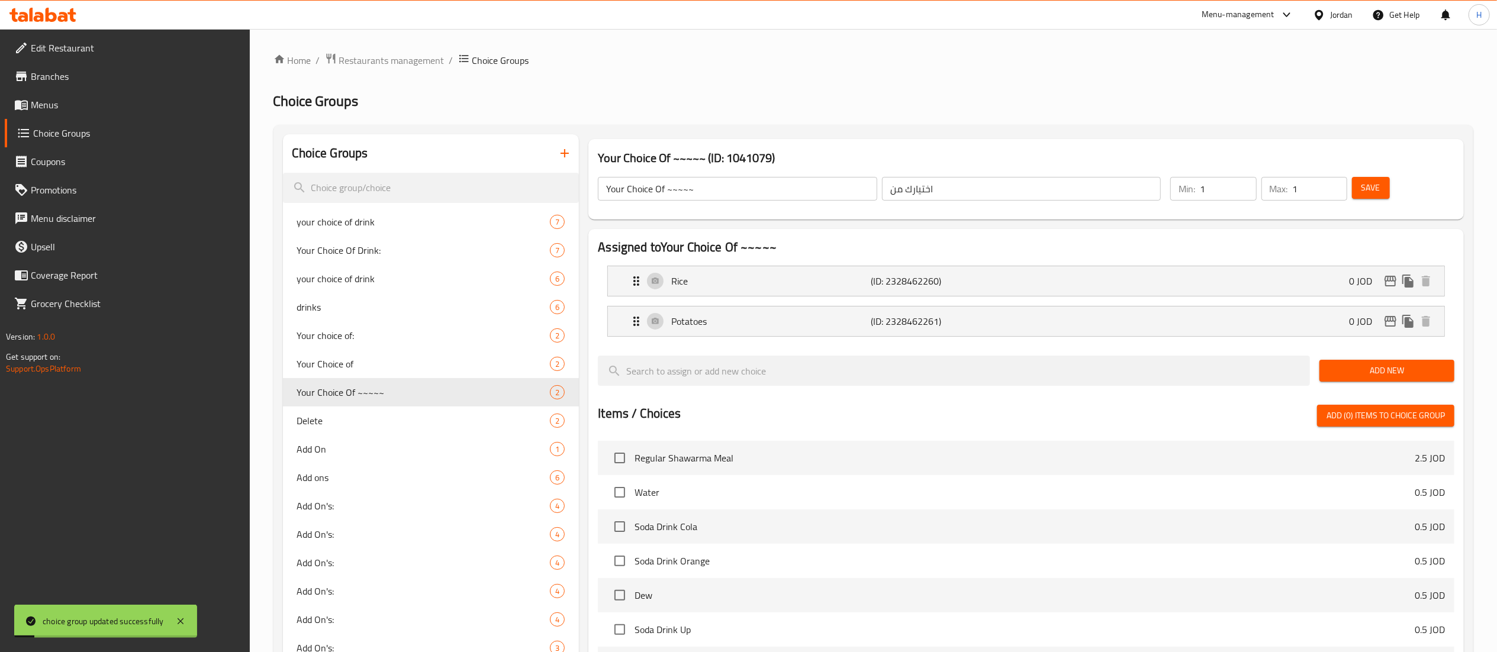
click at [735, 195] on input "Your Choice Of ~~~~~" at bounding box center [737, 189] width 279 height 24
type input "Your Choice Of"
click at [1382, 192] on button "Save" at bounding box center [1371, 188] width 38 height 22
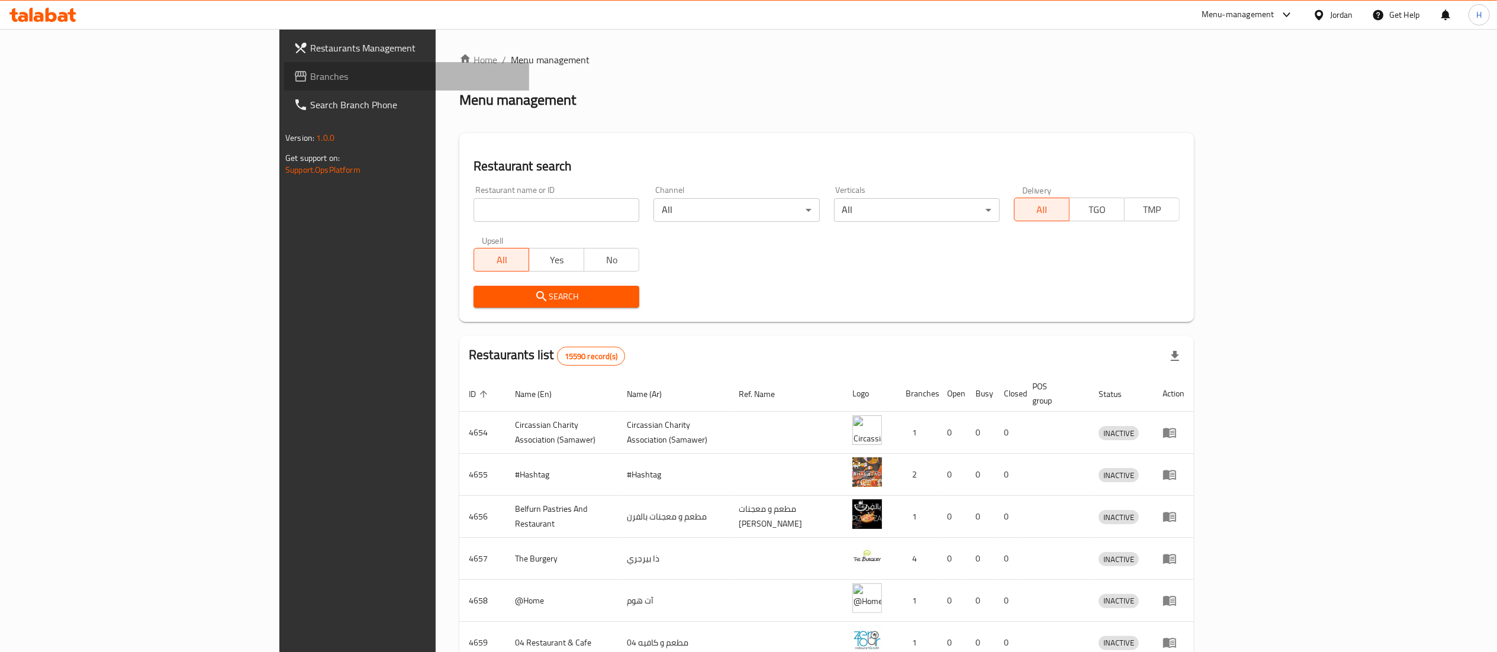
click at [310, 72] on span "Branches" at bounding box center [415, 76] width 210 height 14
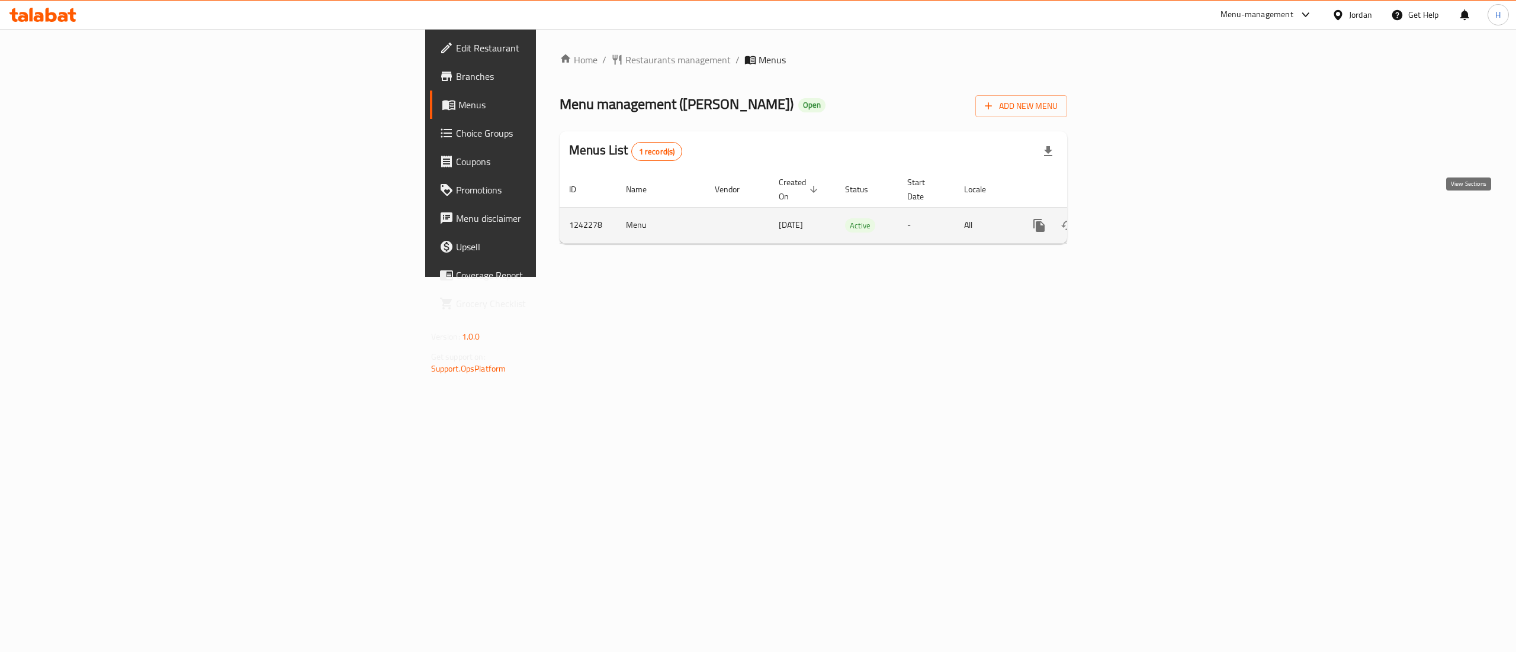
click at [1131, 219] on icon "enhanced table" at bounding box center [1124, 225] width 14 height 14
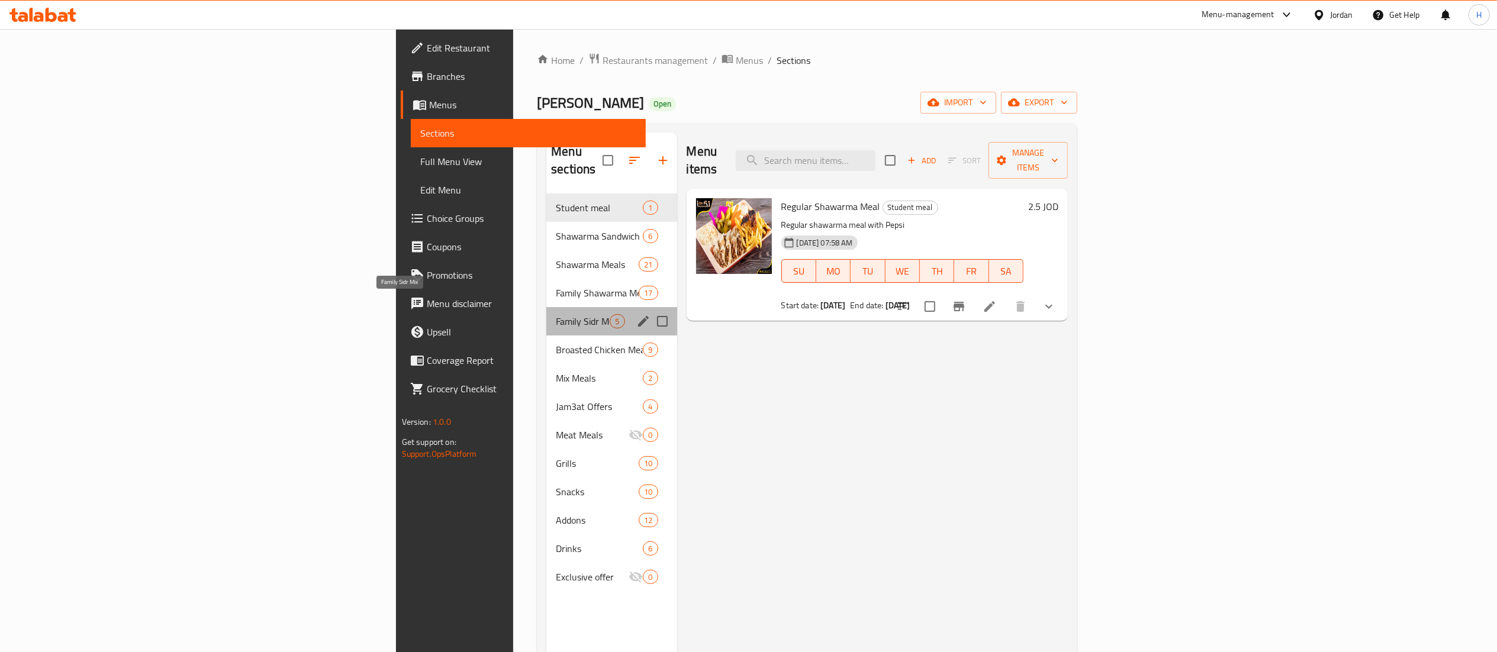
click at [556, 314] on span "Family Sidr Mix" at bounding box center [583, 321] width 54 height 14
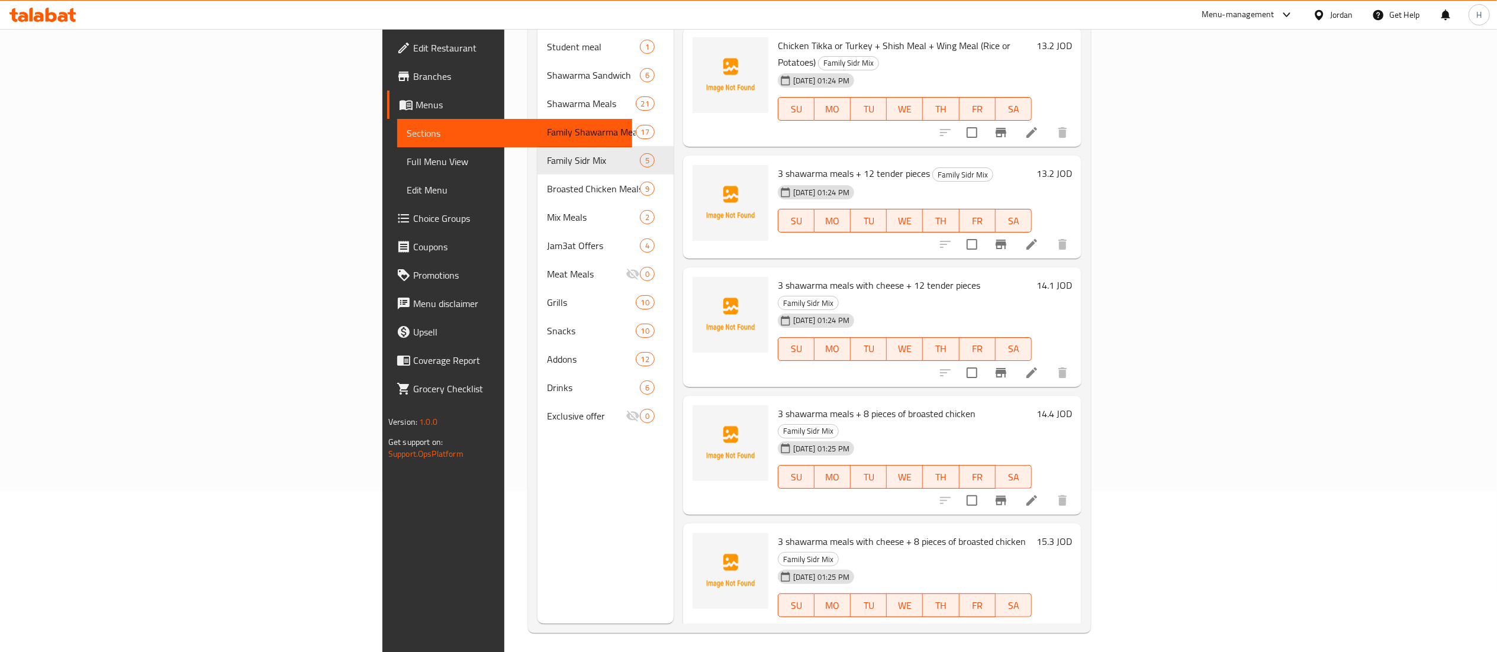
scroll to position [166, 0]
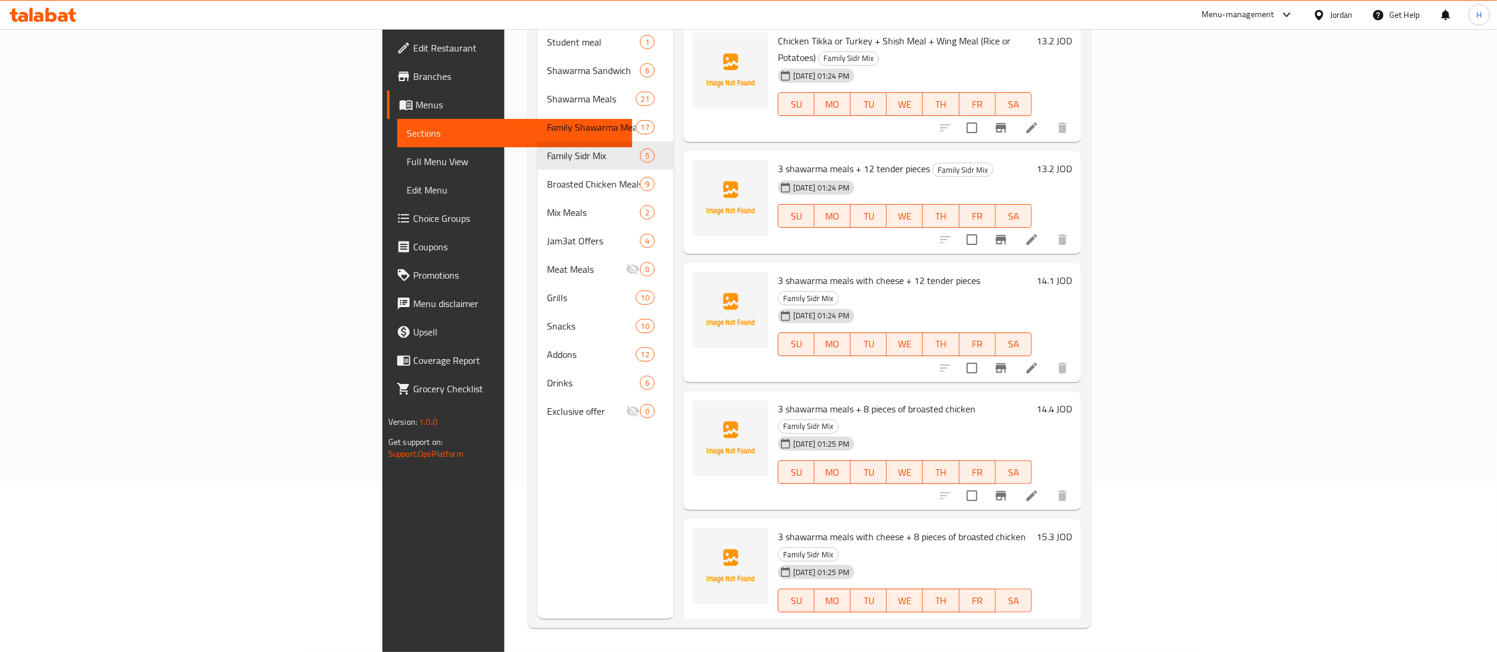
click at [1056, 11] on div "Menu-management Jordan Get Help H" at bounding box center [748, 15] width 1497 height 28
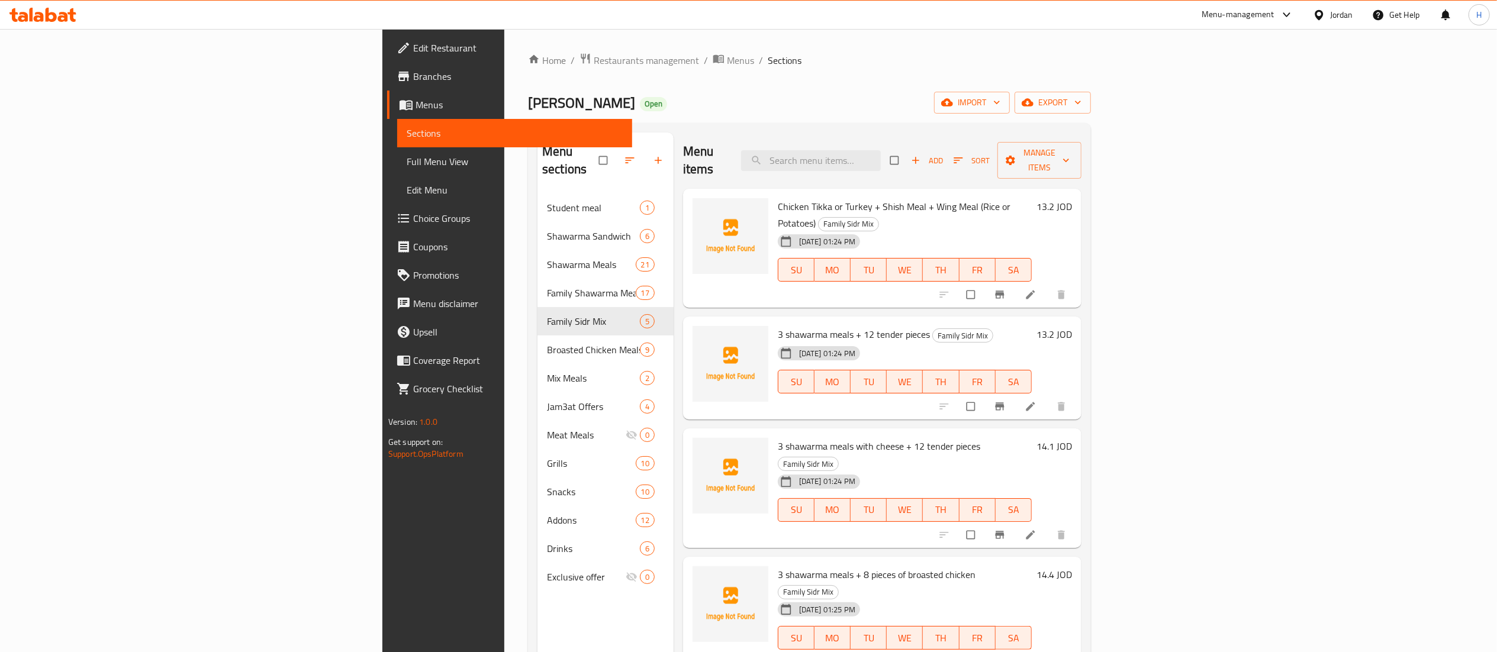
scroll to position [118, 0]
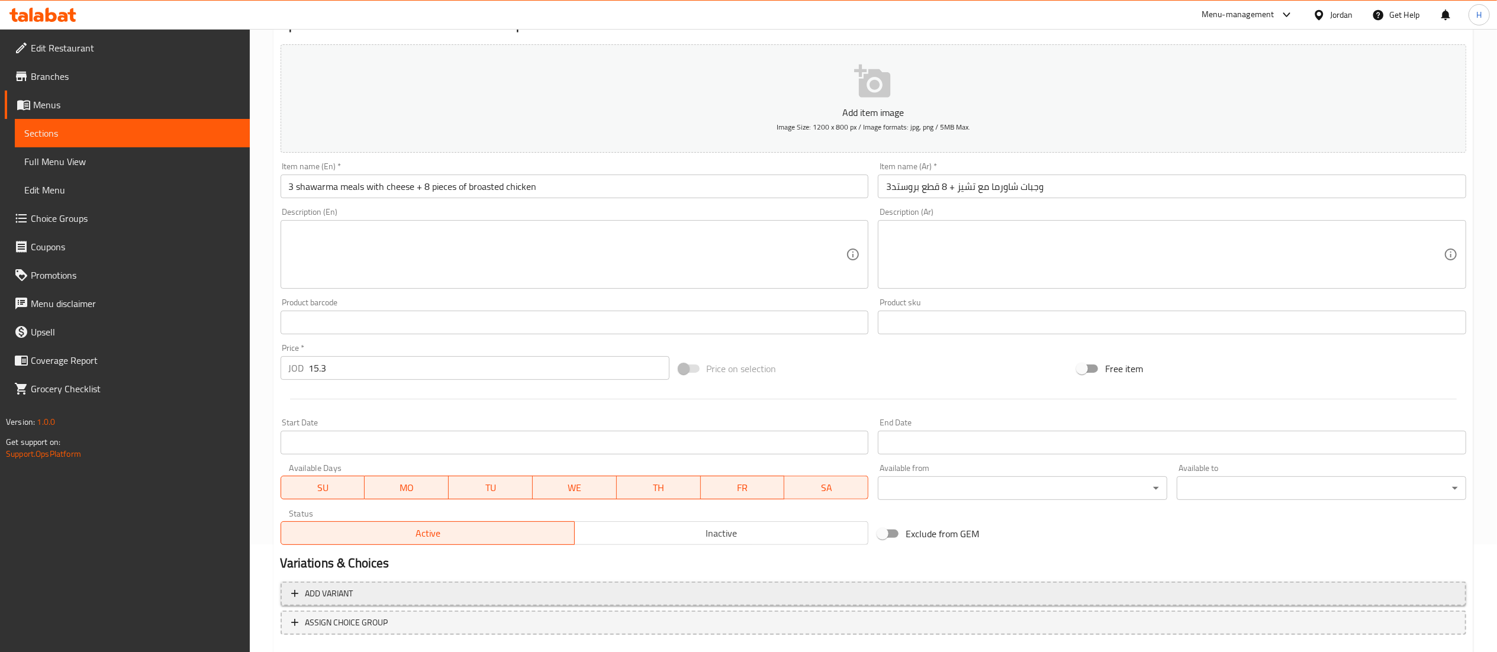
scroll to position [175, 0]
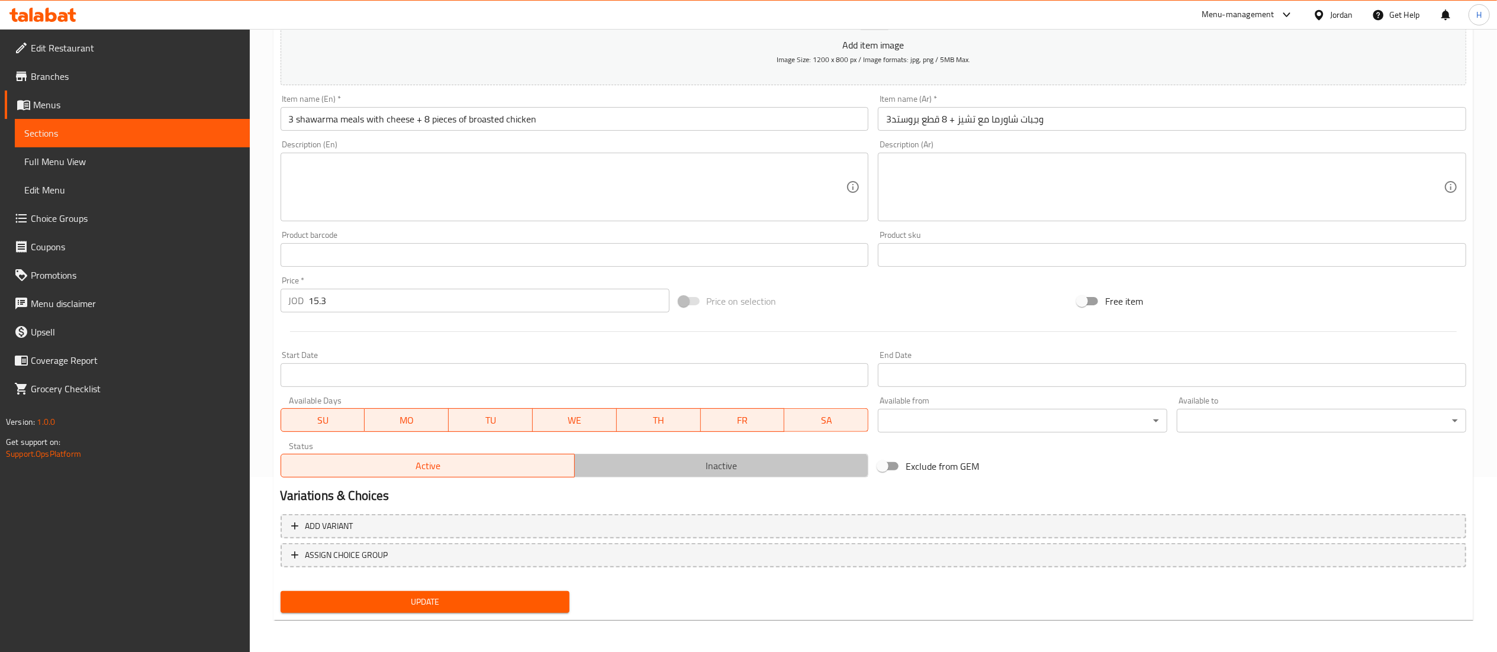
click at [683, 465] on span "Inactive" at bounding box center [722, 466] width 284 height 17
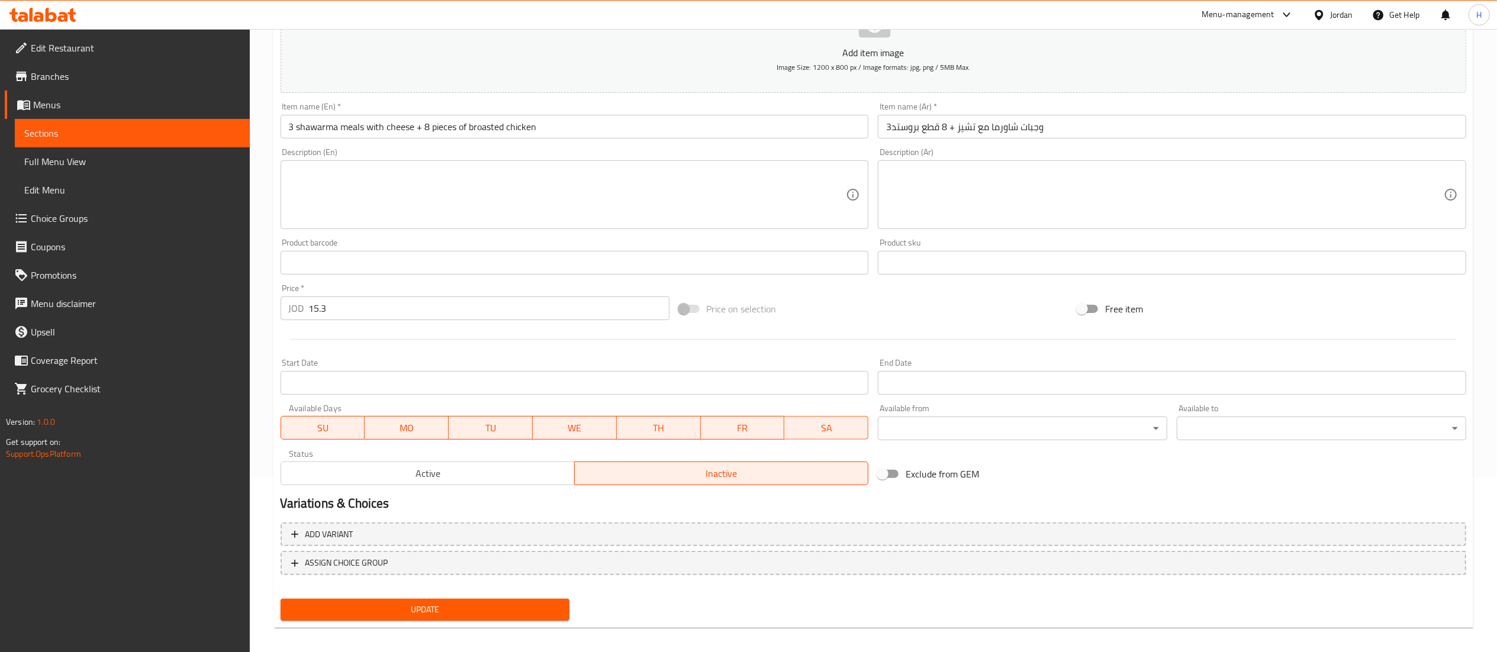
click at [390, 609] on span "Update" at bounding box center [425, 610] width 271 height 15
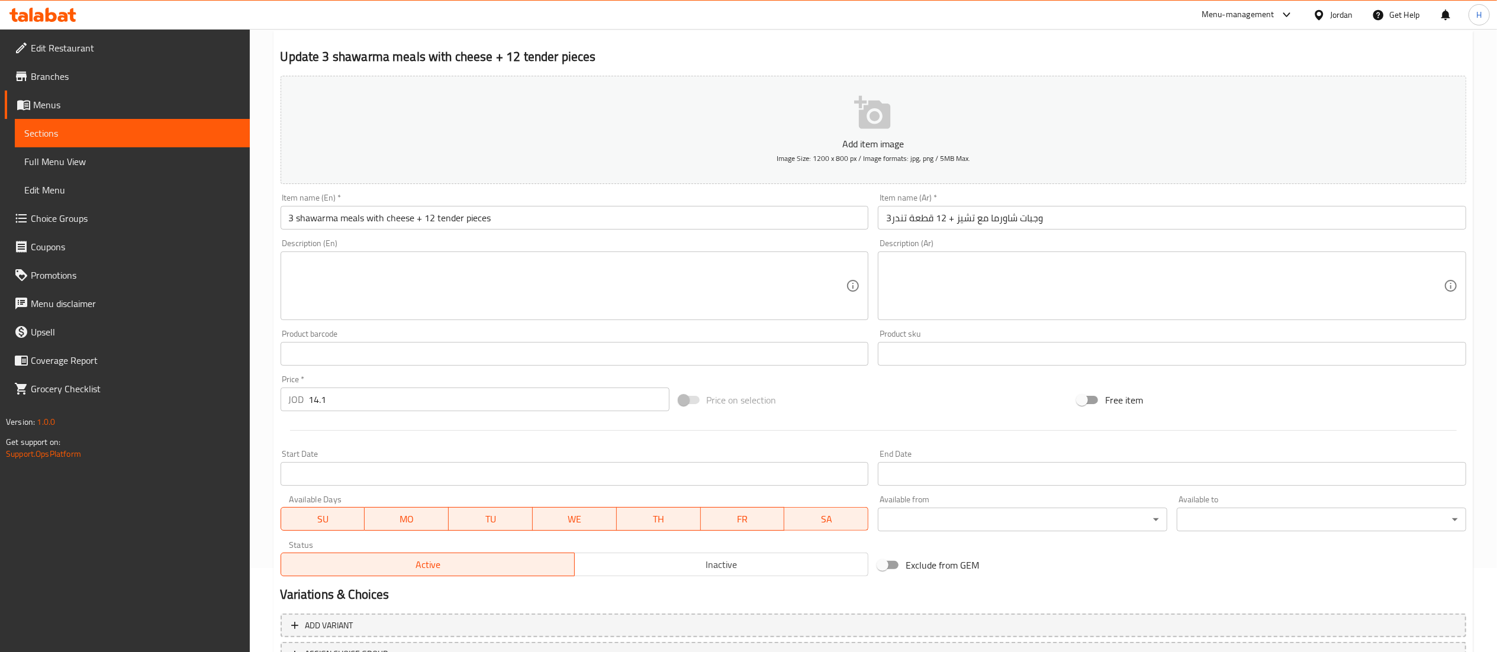
scroll to position [183, 0]
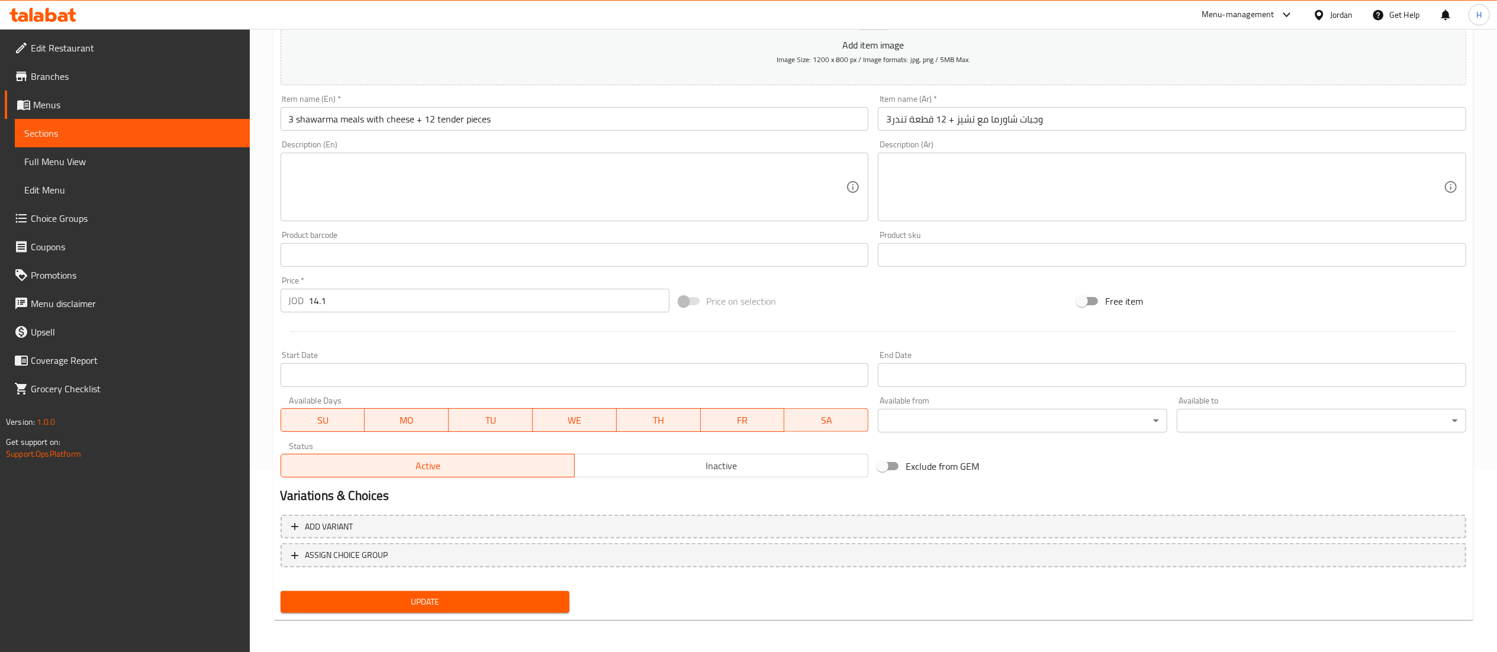
click at [661, 468] on span "Inactive" at bounding box center [722, 466] width 284 height 17
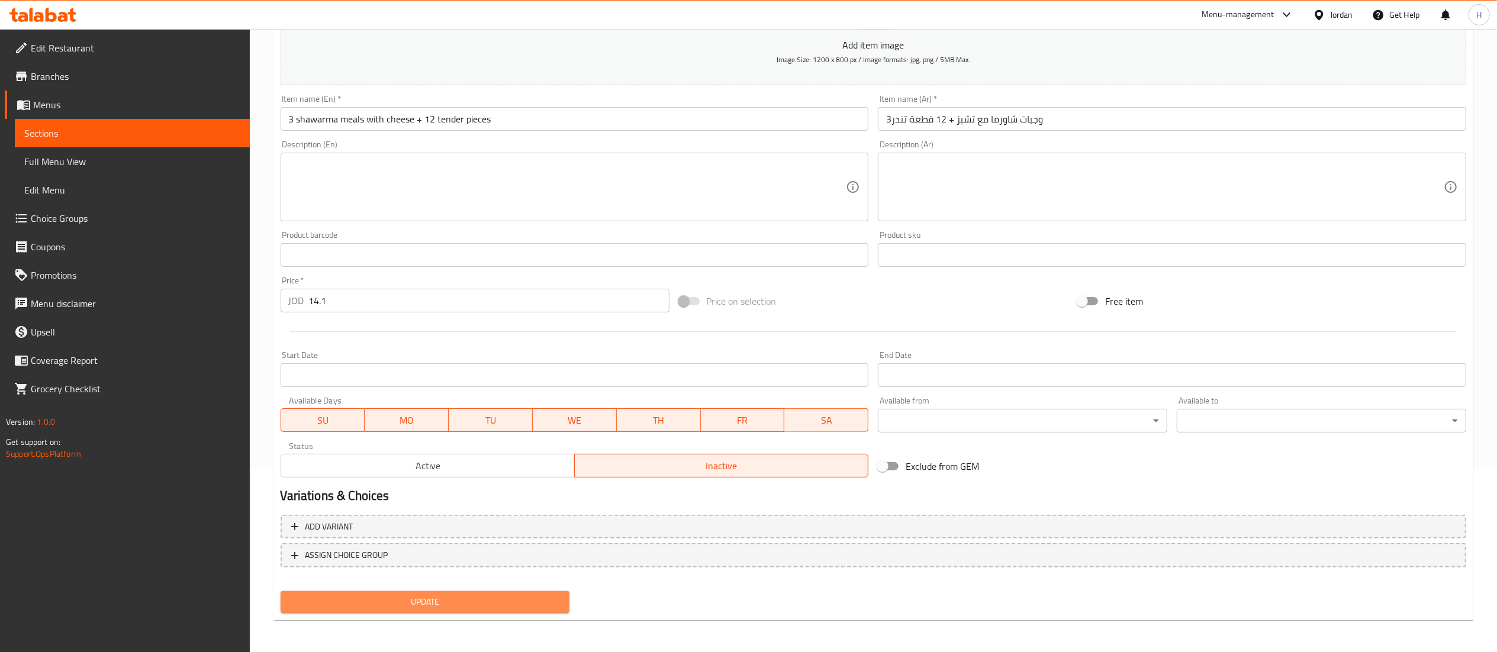
click at [416, 603] on span "Update" at bounding box center [425, 602] width 271 height 15
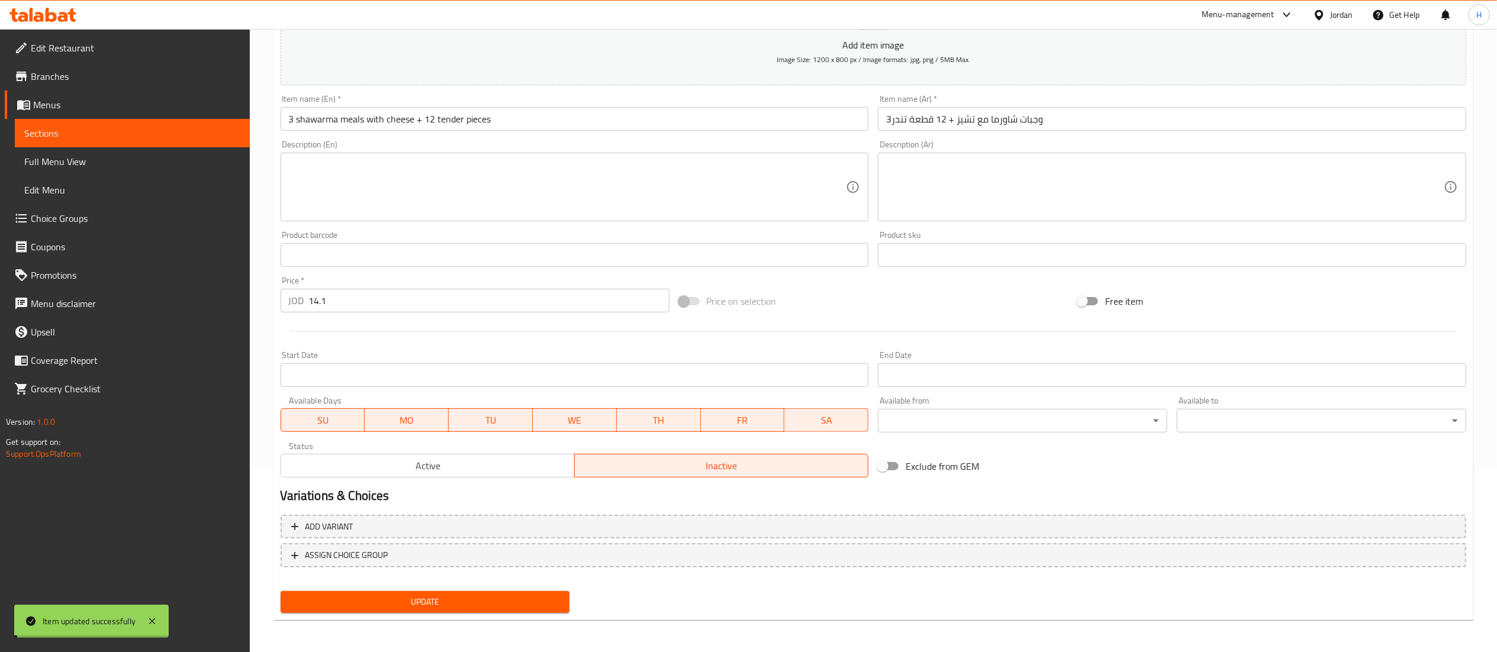
click at [403, 603] on span "Update" at bounding box center [425, 602] width 271 height 15
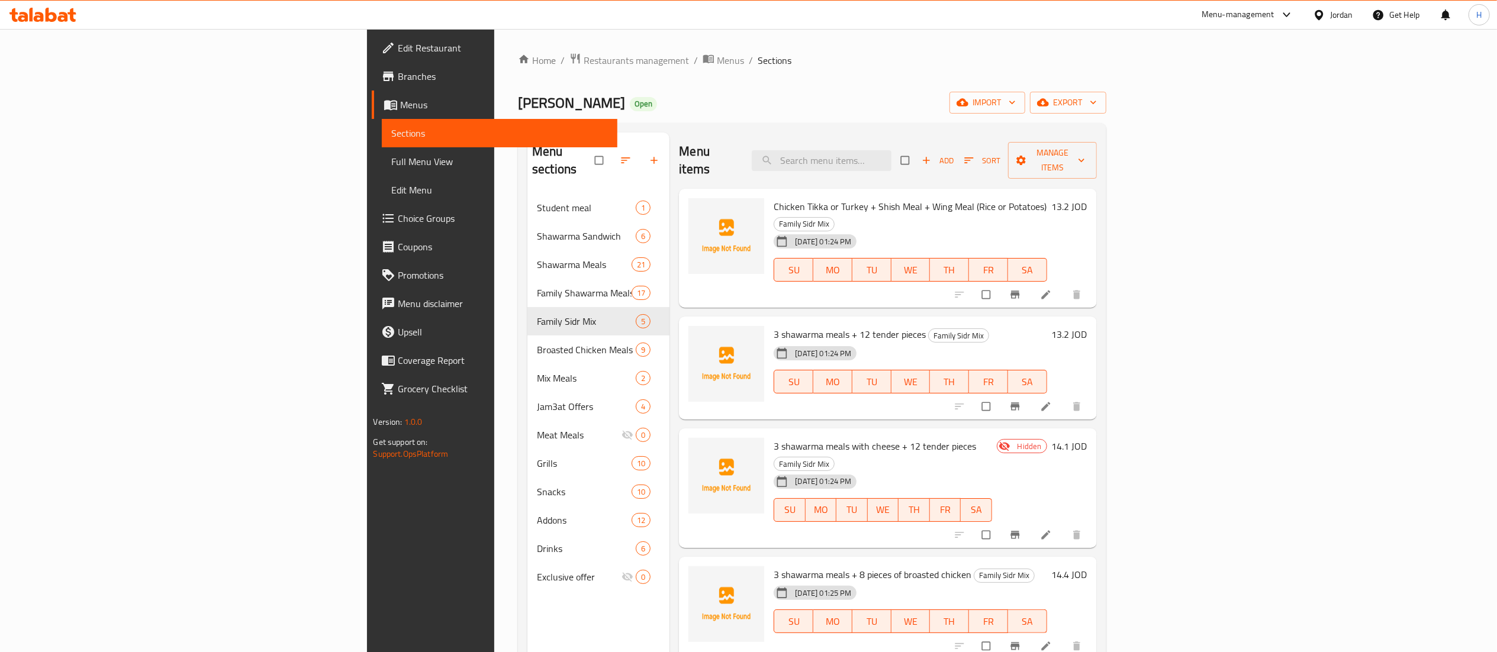
click at [1001, 154] on span "Sort" at bounding box center [982, 161] width 36 height 14
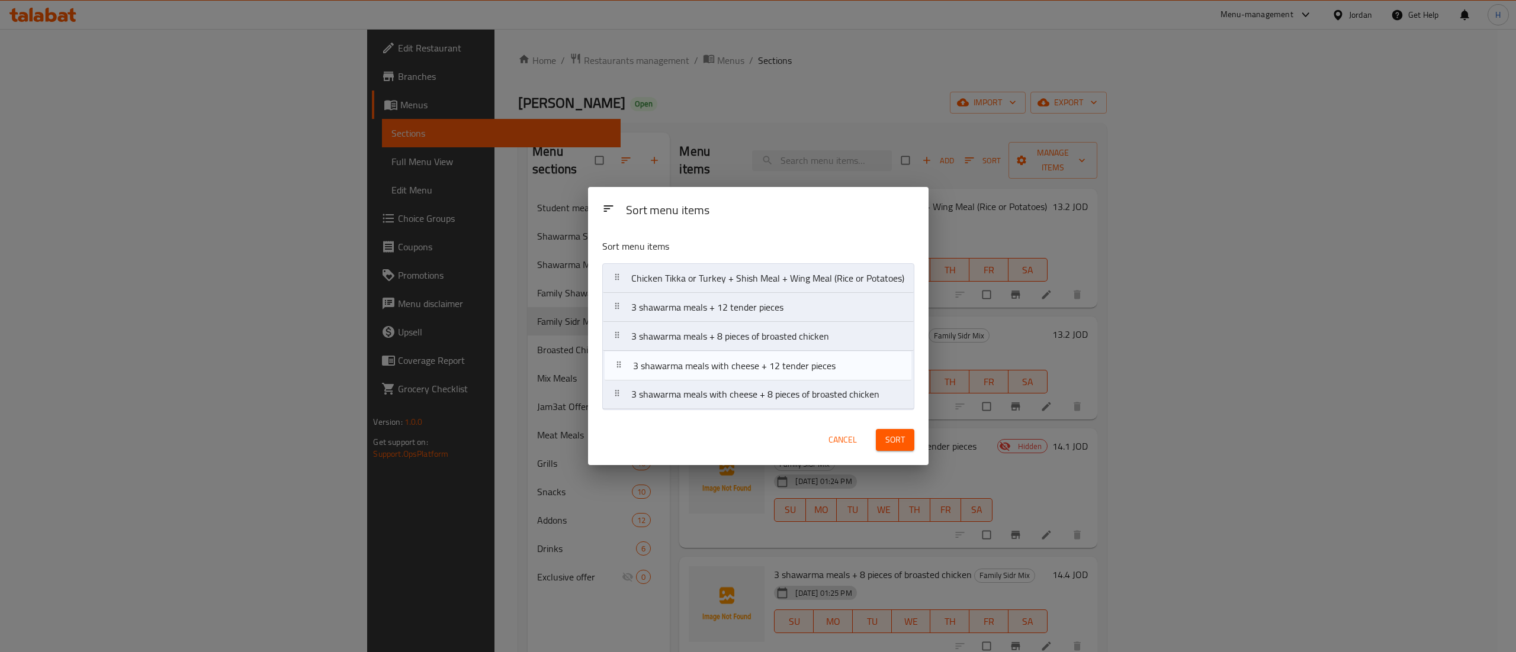
drag, startPoint x: 823, startPoint y: 345, endPoint x: 823, endPoint y: 383, distance: 37.9
click at [823, 383] on nav "Chicken Tikka or Turkey + Shish Meal + Wing Meal (Rice or Potatoes) 3 shawarma …" at bounding box center [758, 336] width 312 height 146
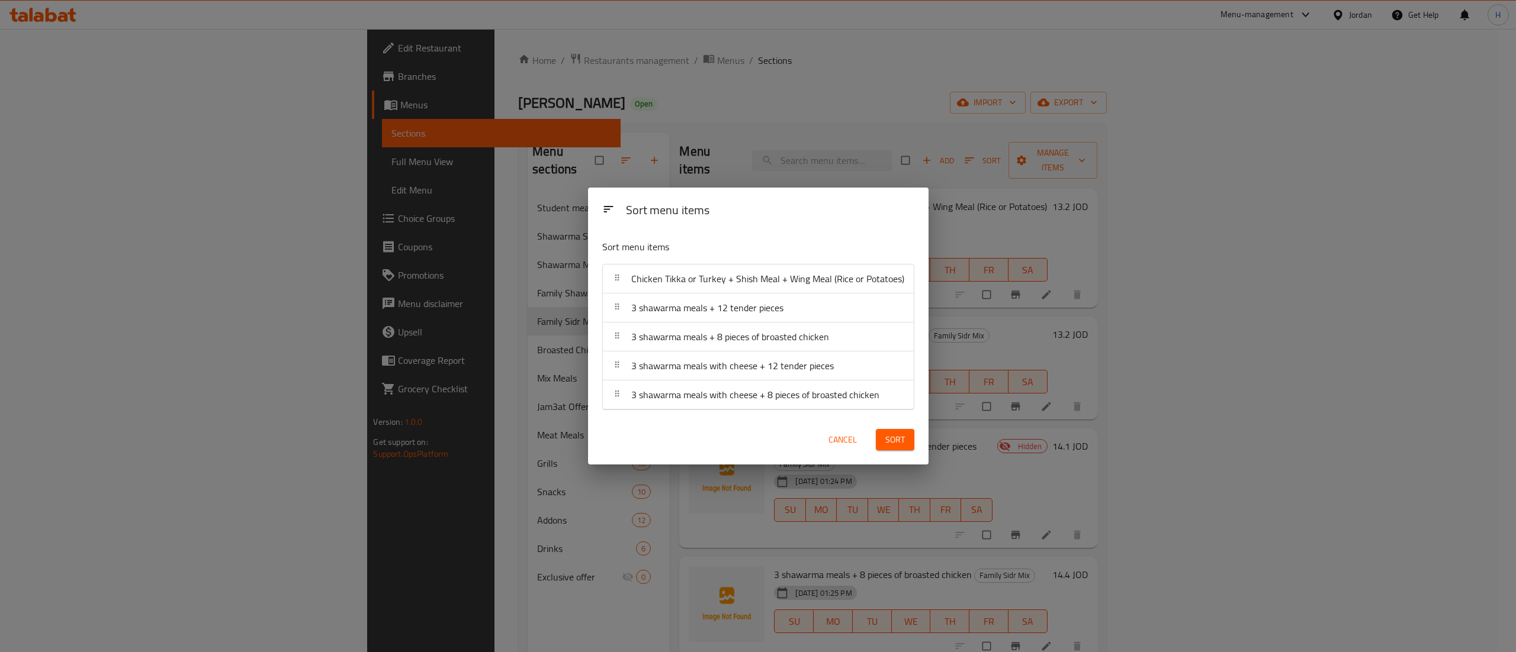
click at [848, 442] on span "Cancel" at bounding box center [842, 440] width 28 height 15
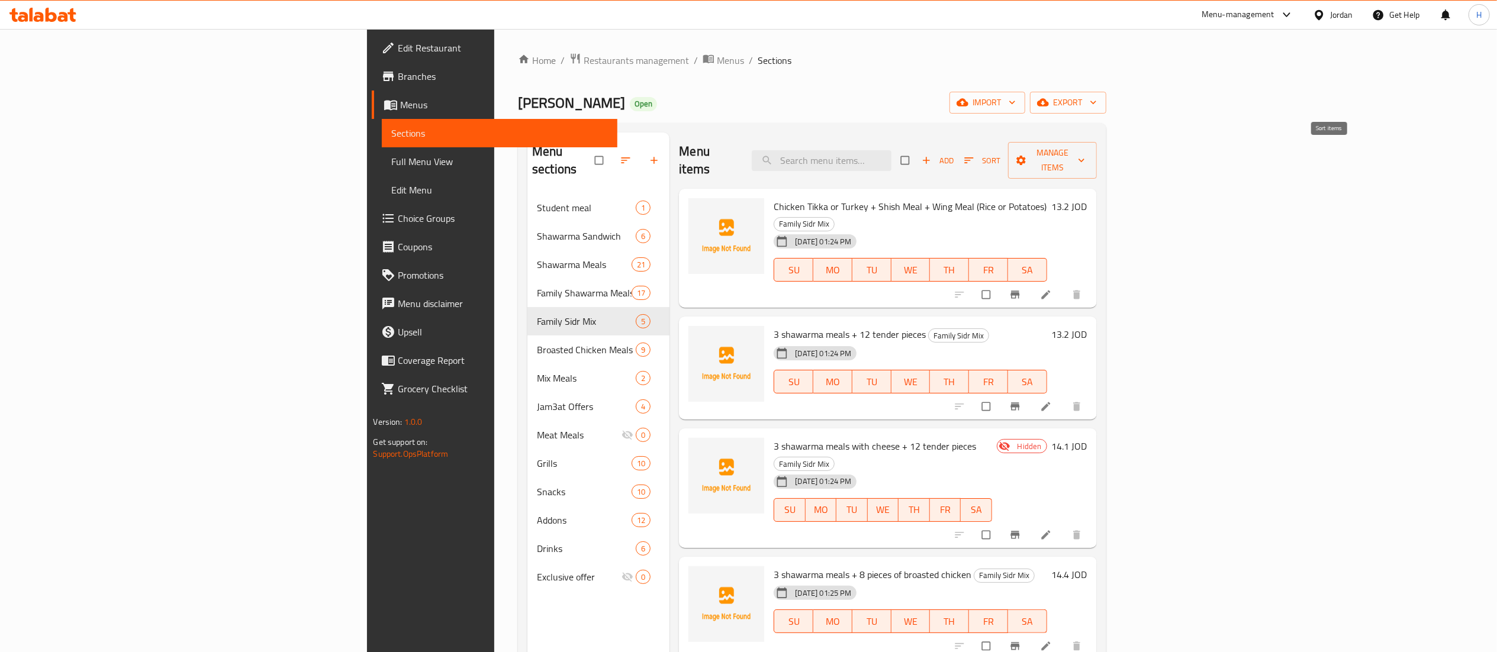
click at [975, 155] on icon "button" at bounding box center [969, 161] width 12 height 12
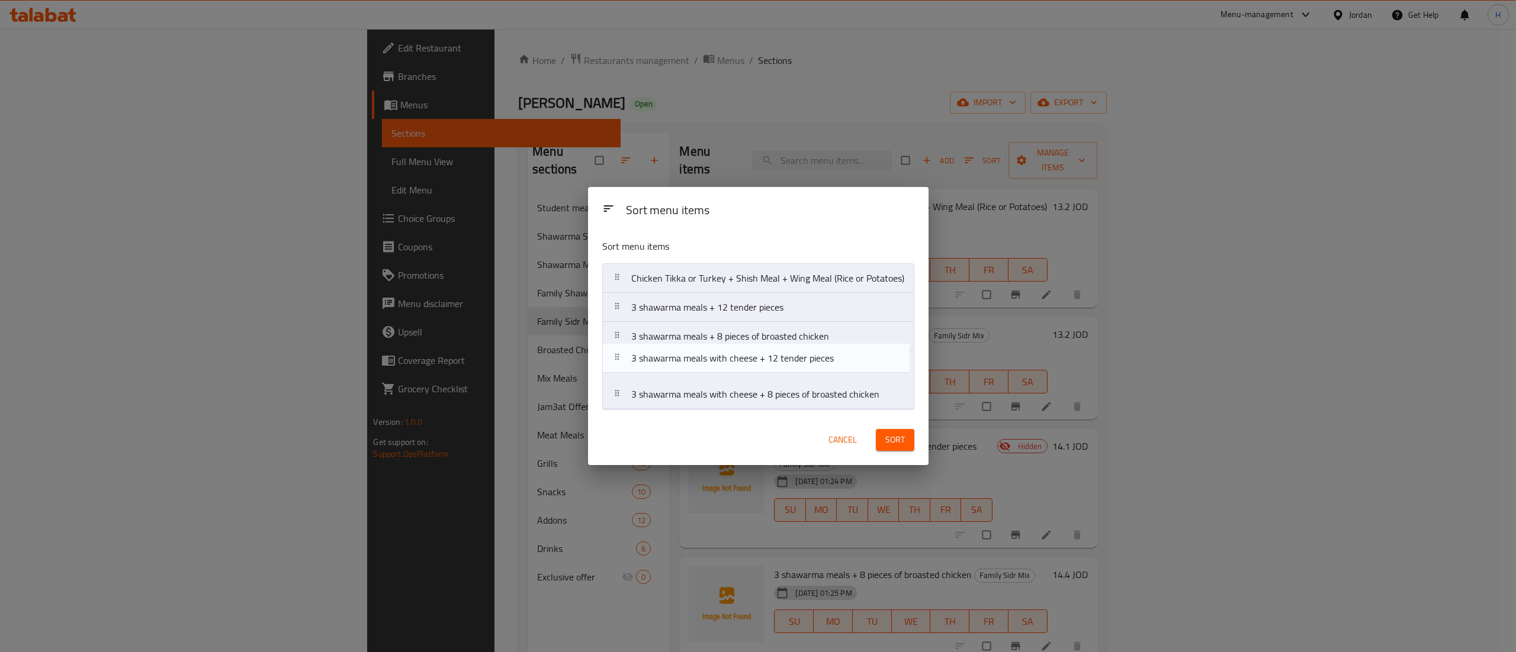
drag, startPoint x: 774, startPoint y: 345, endPoint x: 773, endPoint y: 376, distance: 30.8
click at [773, 376] on nav "Chicken Tikka or Turkey + Shish Meal + Wing Meal (Rice or Potatoes) 3 shawarma …" at bounding box center [758, 336] width 312 height 146
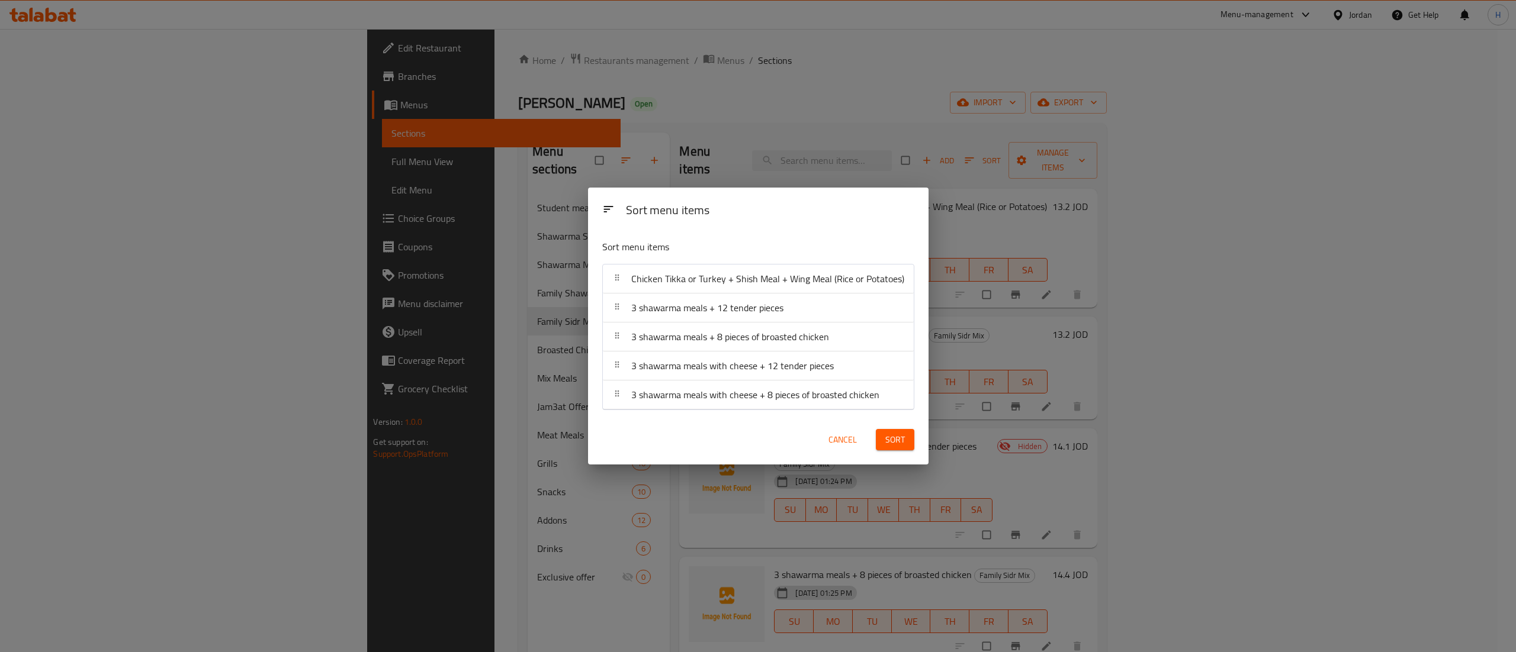
click at [889, 442] on span "Sort" at bounding box center [895, 440] width 20 height 15
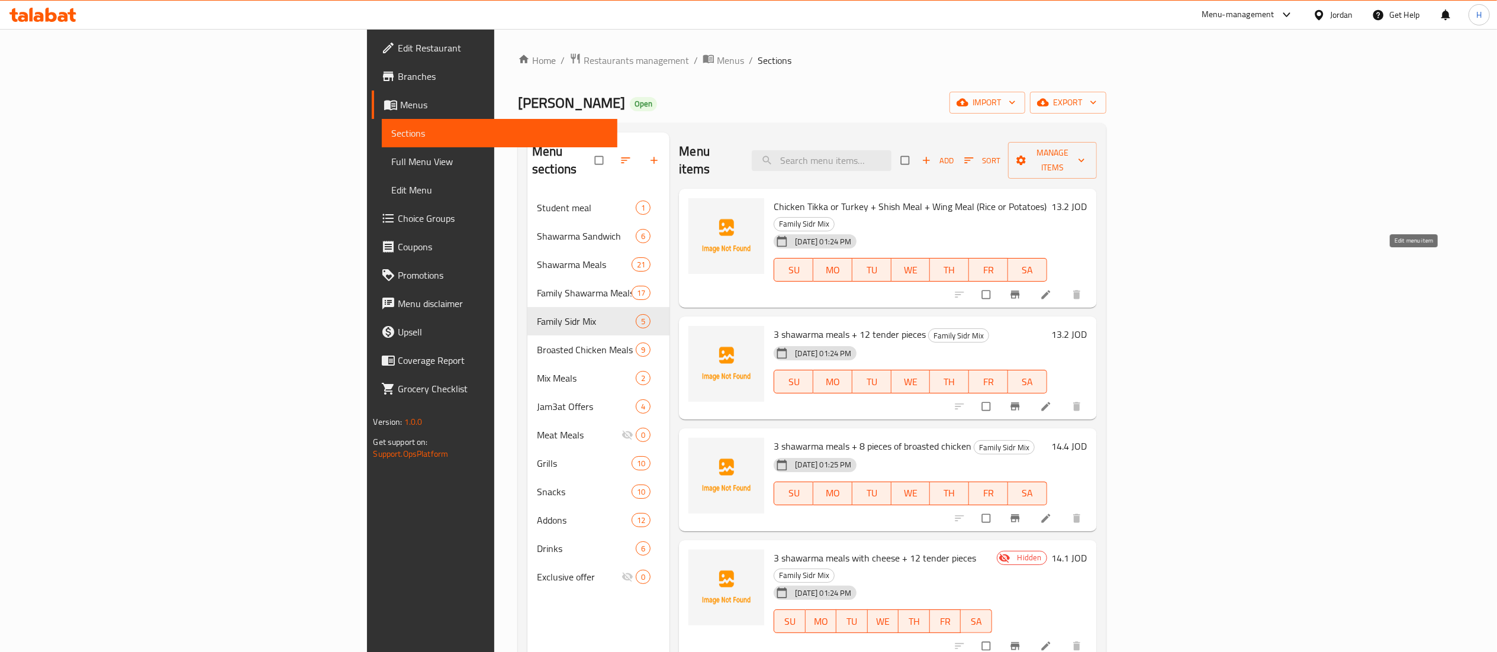
click at [1052, 289] on icon at bounding box center [1046, 295] width 12 height 12
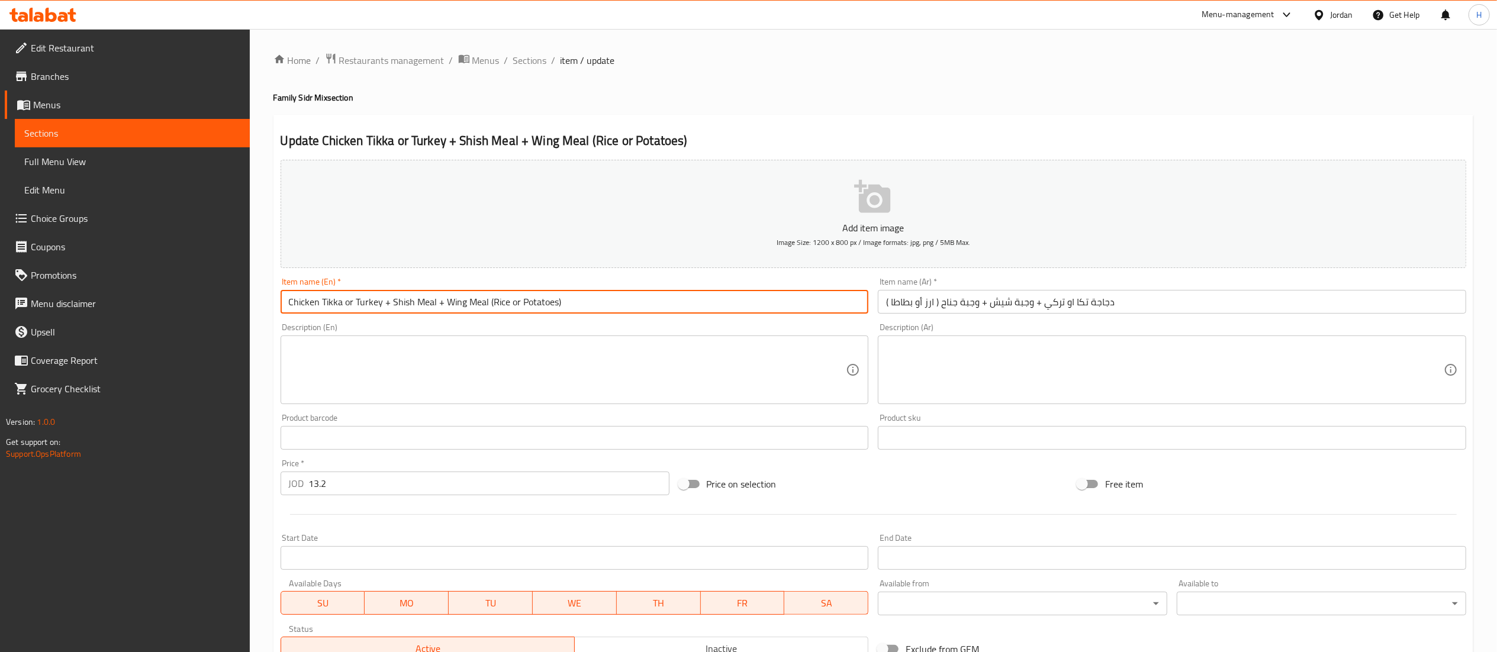
drag, startPoint x: 583, startPoint y: 305, endPoint x: 487, endPoint y: 315, distance: 97.0
click at [487, 315] on div "Item name (En)   * Chicken Tikka or Turkey + Shish Meal + Wing Meal (Rice or Po…" at bounding box center [575, 296] width 598 height 46
type input "Chicken Tikka or Turkey + Shish Meal + Wing Meal"
click at [356, 366] on textarea at bounding box center [568, 370] width 558 height 56
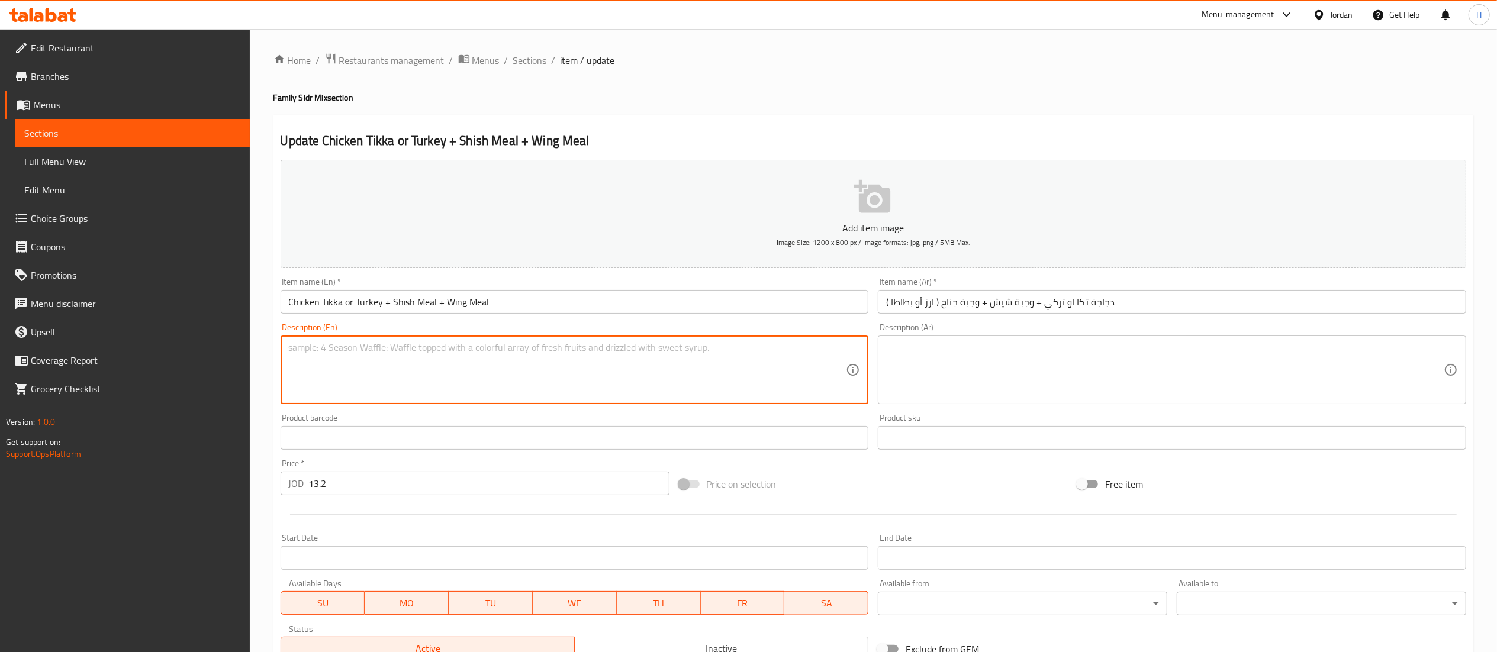
paste textarea "(Rice or Potatoes)"
type textarea "(Rice or Potatoes)"
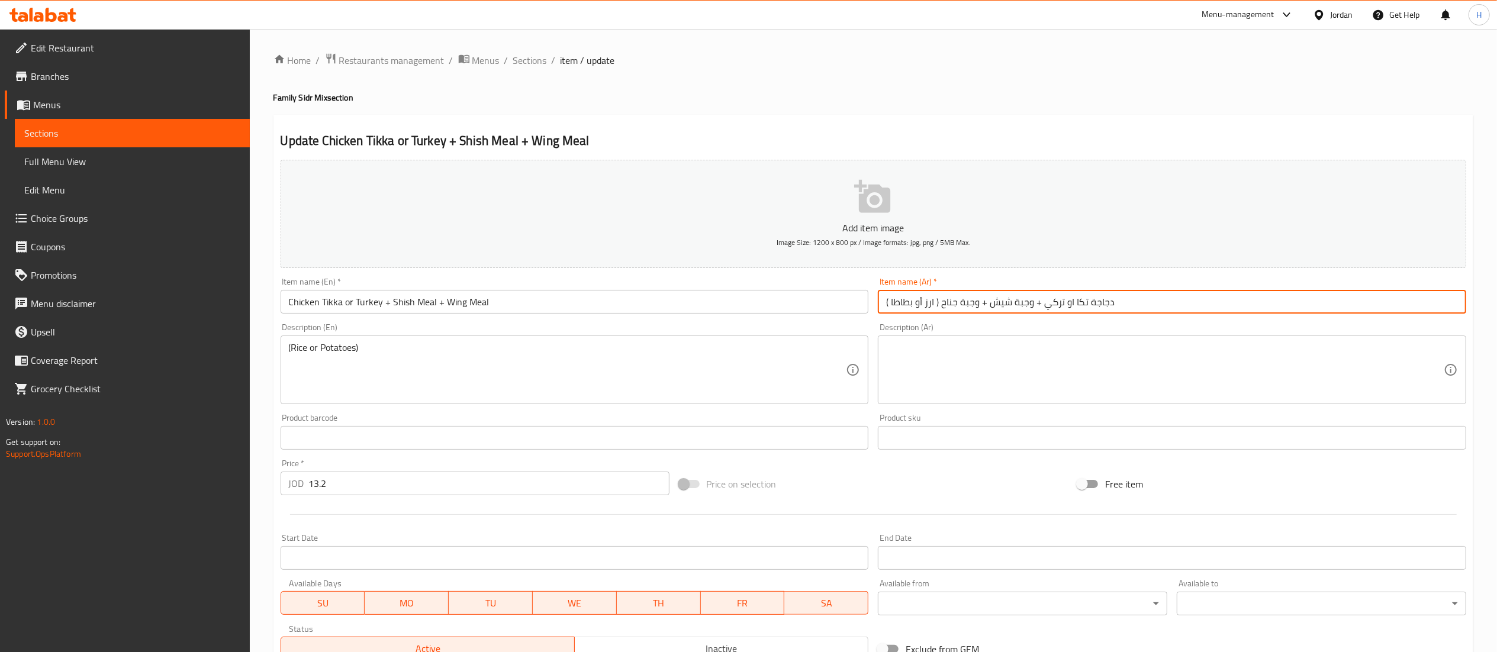
drag, startPoint x: 938, startPoint y: 304, endPoint x: 813, endPoint y: 303, distance: 124.9
click at [813, 303] on div "Add item image Image Size: 1200 x 800 px / Image formats: jpg, png / 5MB Max. I…" at bounding box center [873, 410] width 1195 height 510
type input "دجاجة تكا او تركي + وجبة شيش + وجبة جناح"
click at [908, 366] on textarea at bounding box center [1165, 370] width 558 height 56
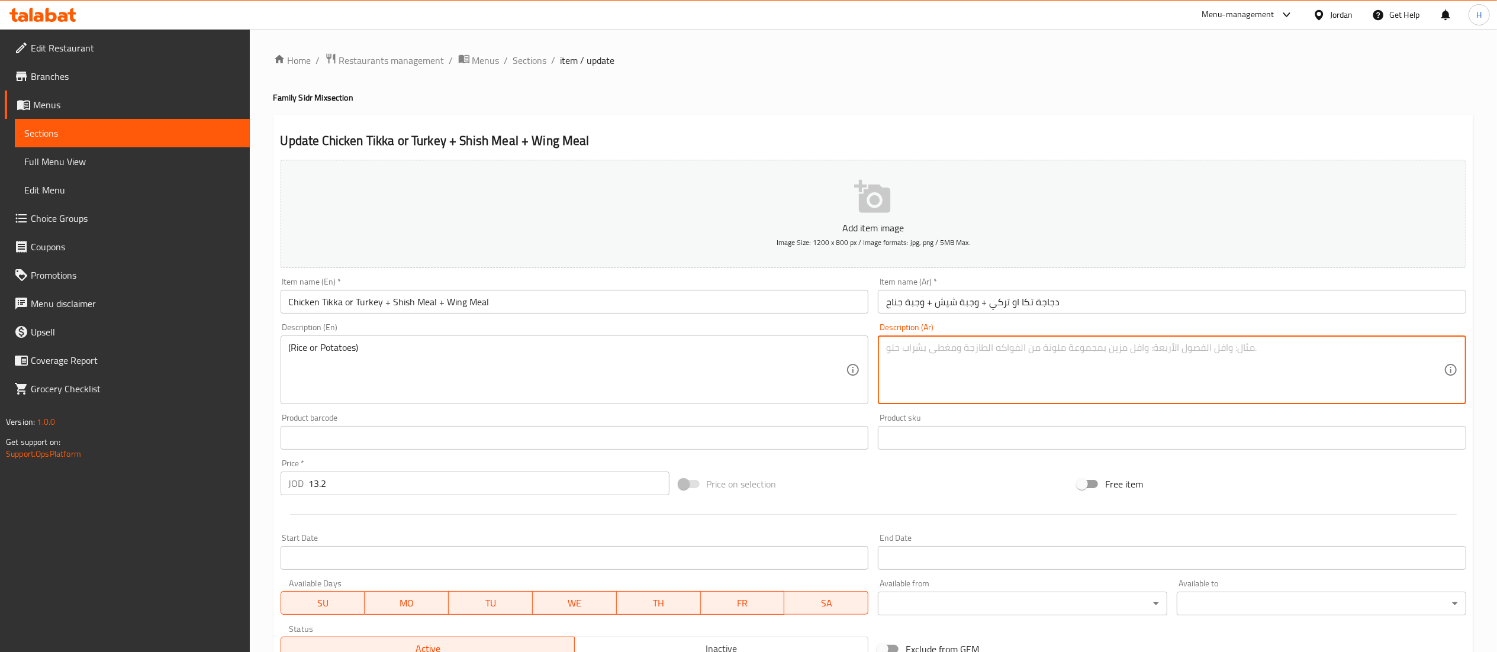
paste textarea "( ارز أو بطاطا )"
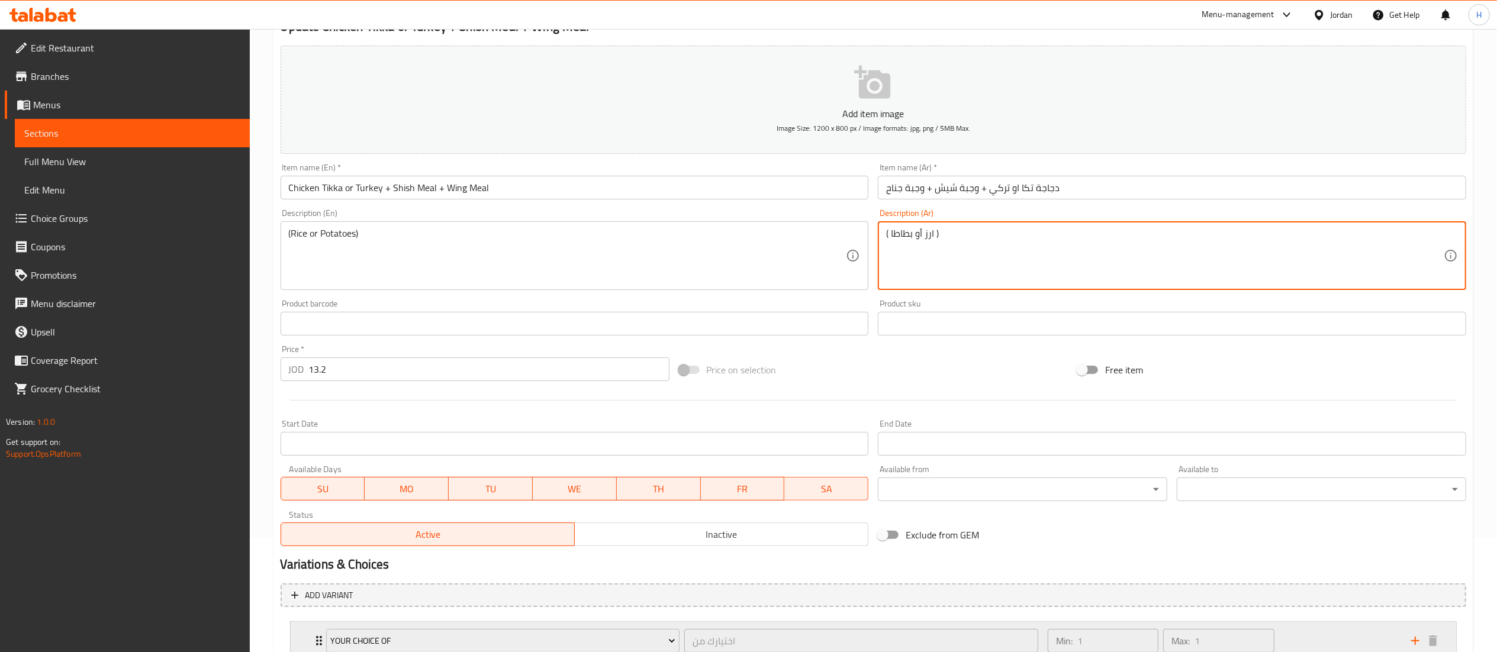
scroll to position [204, 0]
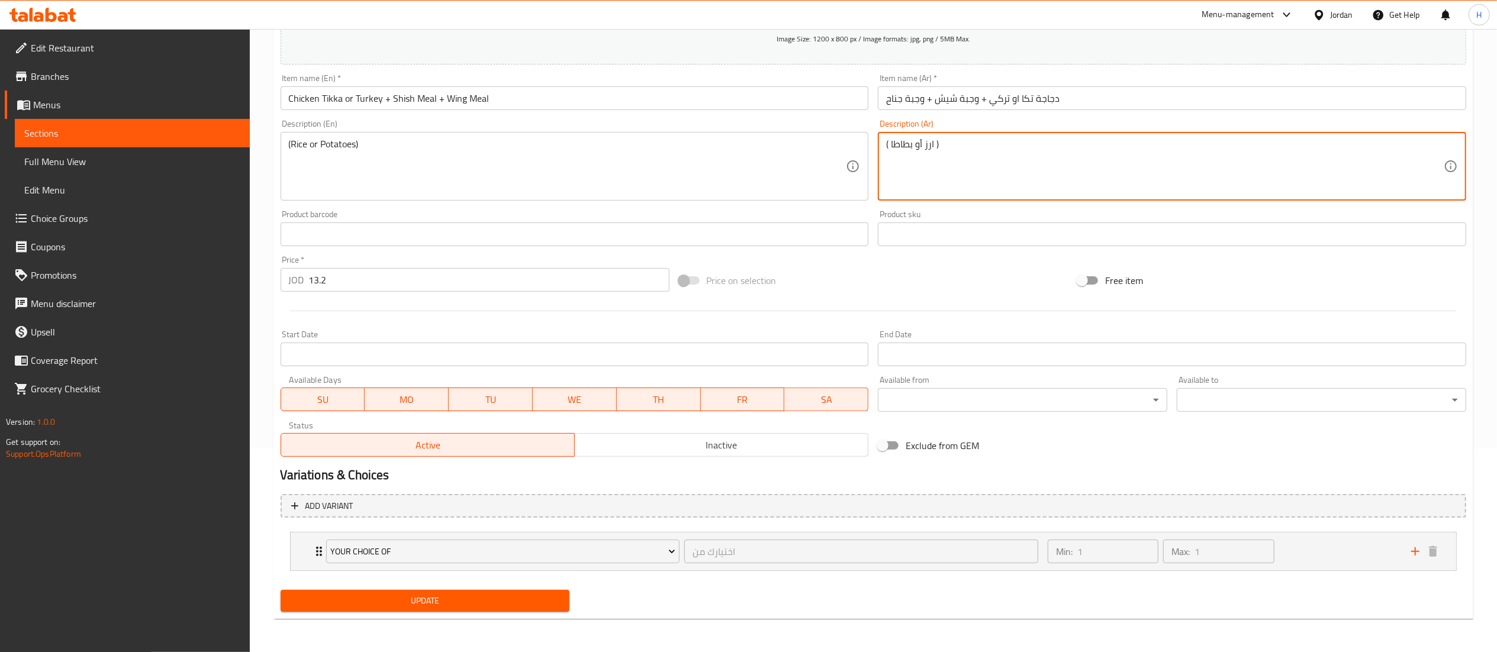
type textarea "( ارز أو بطاطا )"
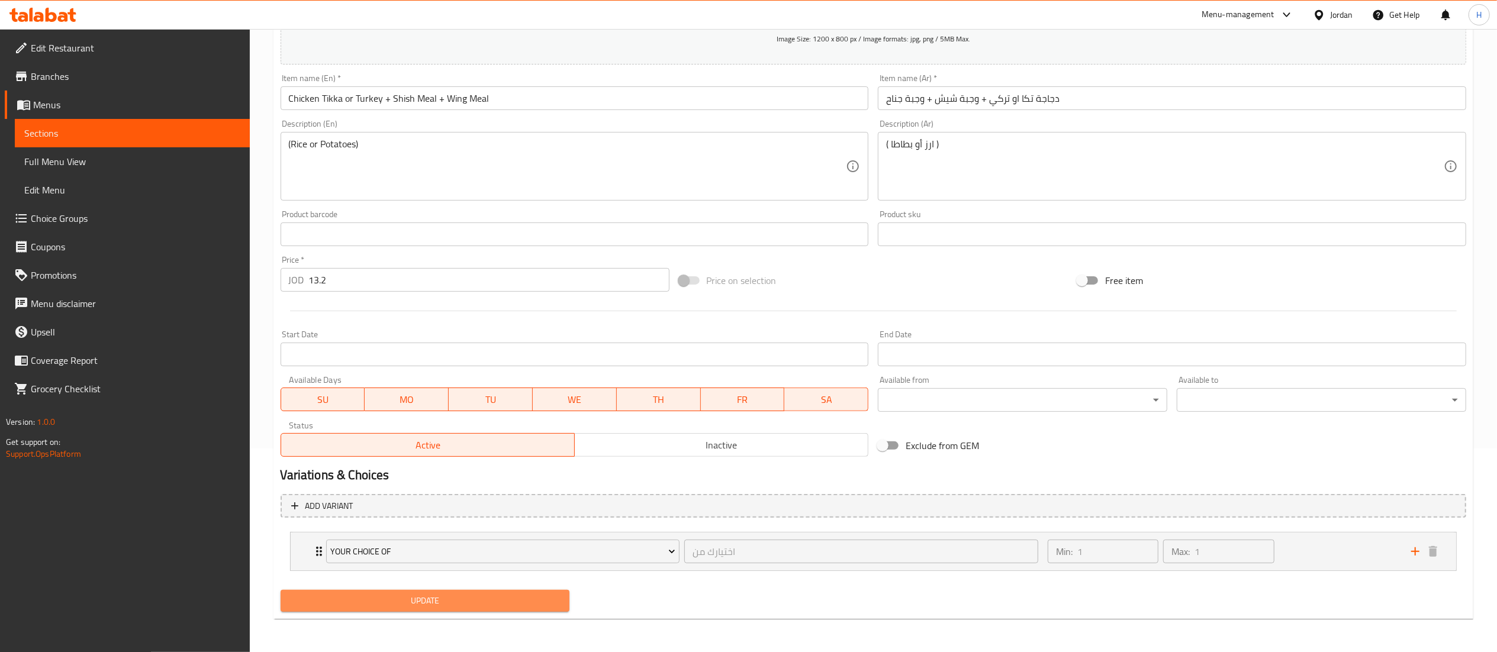
click at [416, 603] on span "Update" at bounding box center [425, 601] width 271 height 15
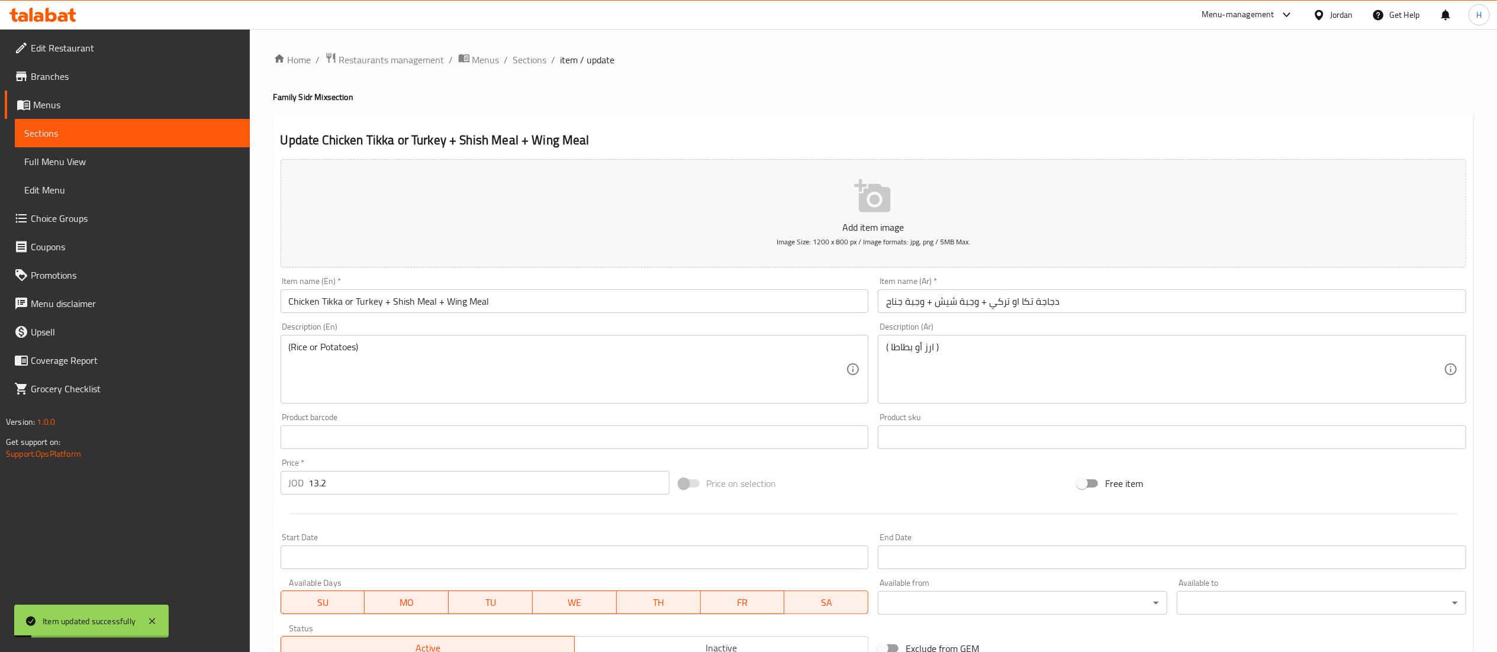
scroll to position [0, 0]
click at [522, 58] on span "Sections" at bounding box center [530, 60] width 34 height 14
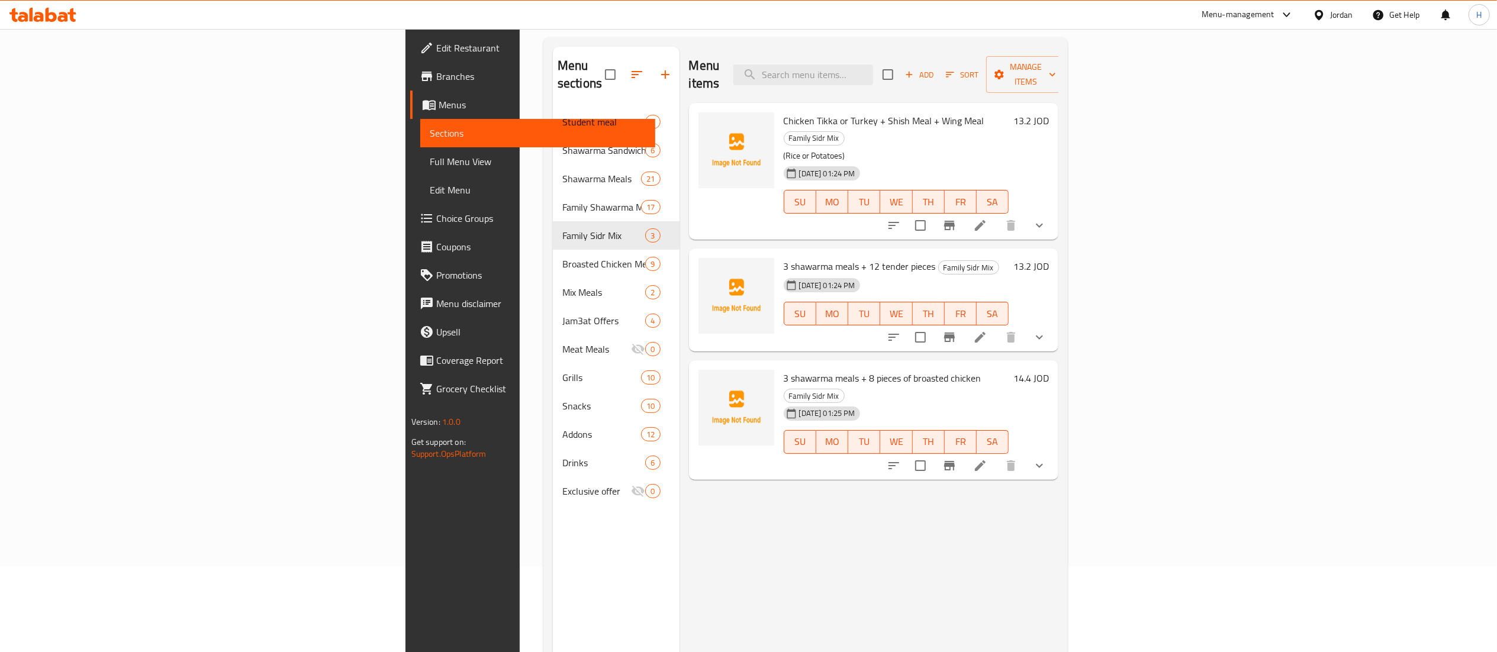
scroll to position [118, 0]
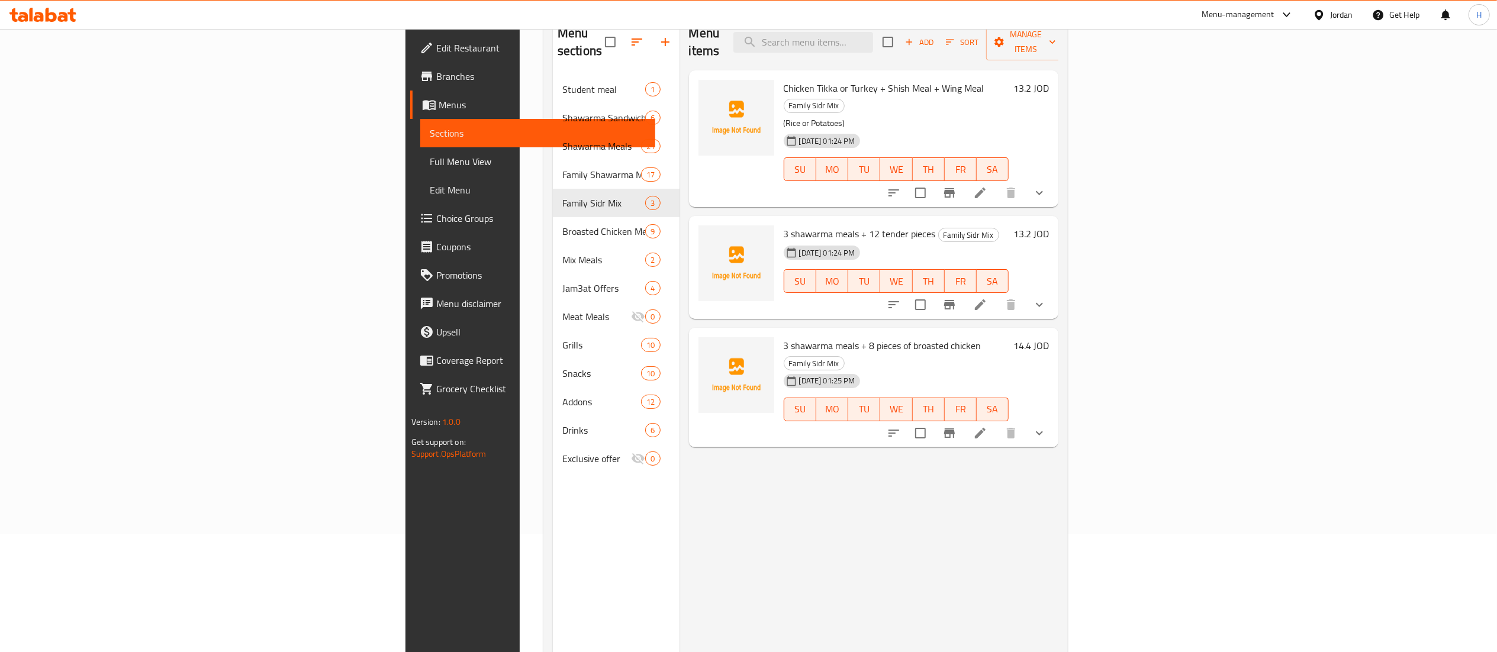
click at [893, 456] on div "Menu items Add Sort Manage items Chicken Tikka or Turkey + Shish Meal + Wing Me…" at bounding box center [869, 340] width 379 height 652
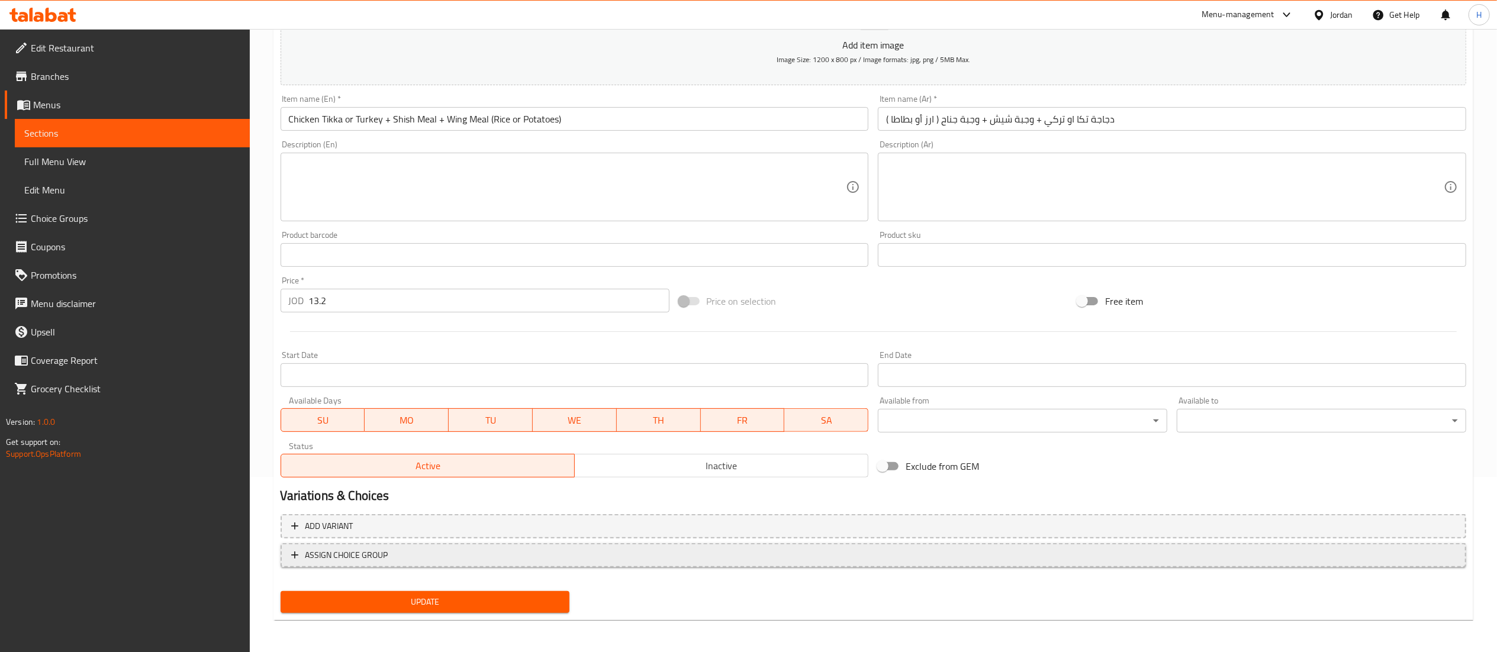
click at [446, 551] on span "ASSIGN CHOICE GROUP" at bounding box center [873, 555] width 1165 height 15
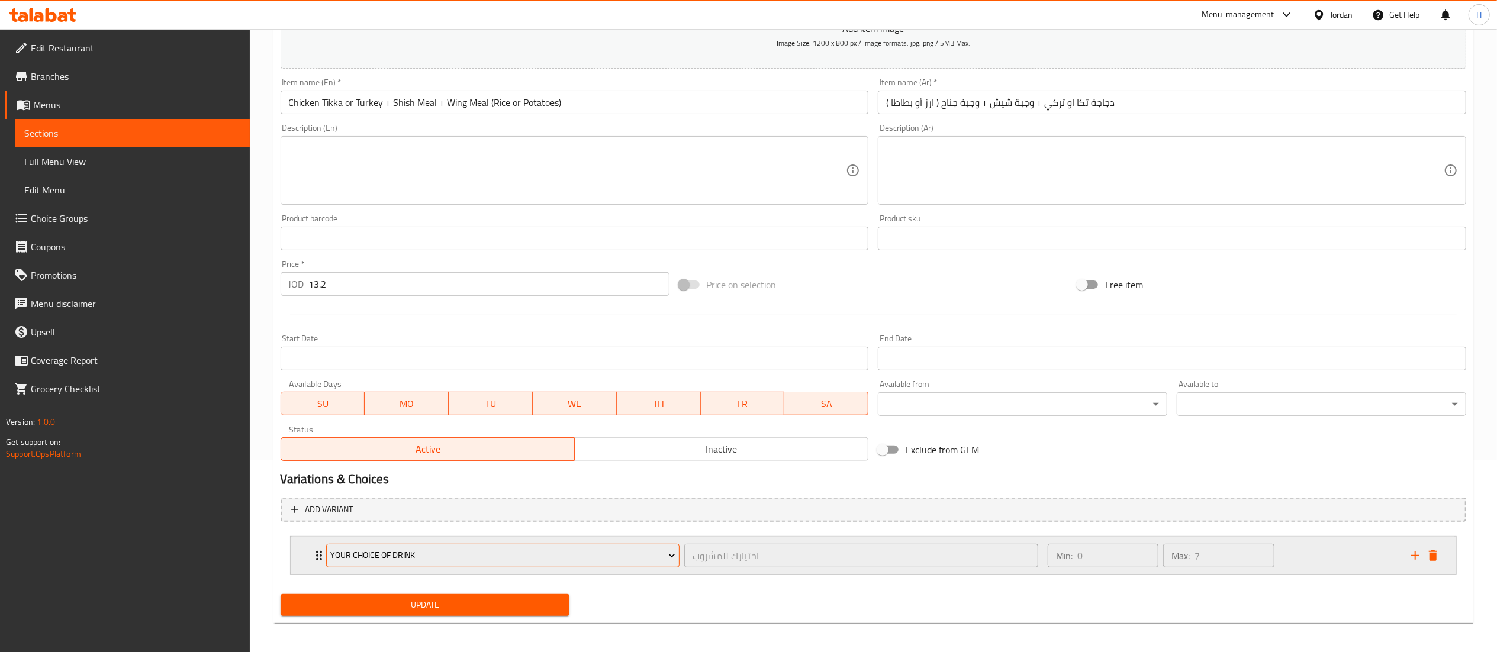
scroll to position [197, 0]
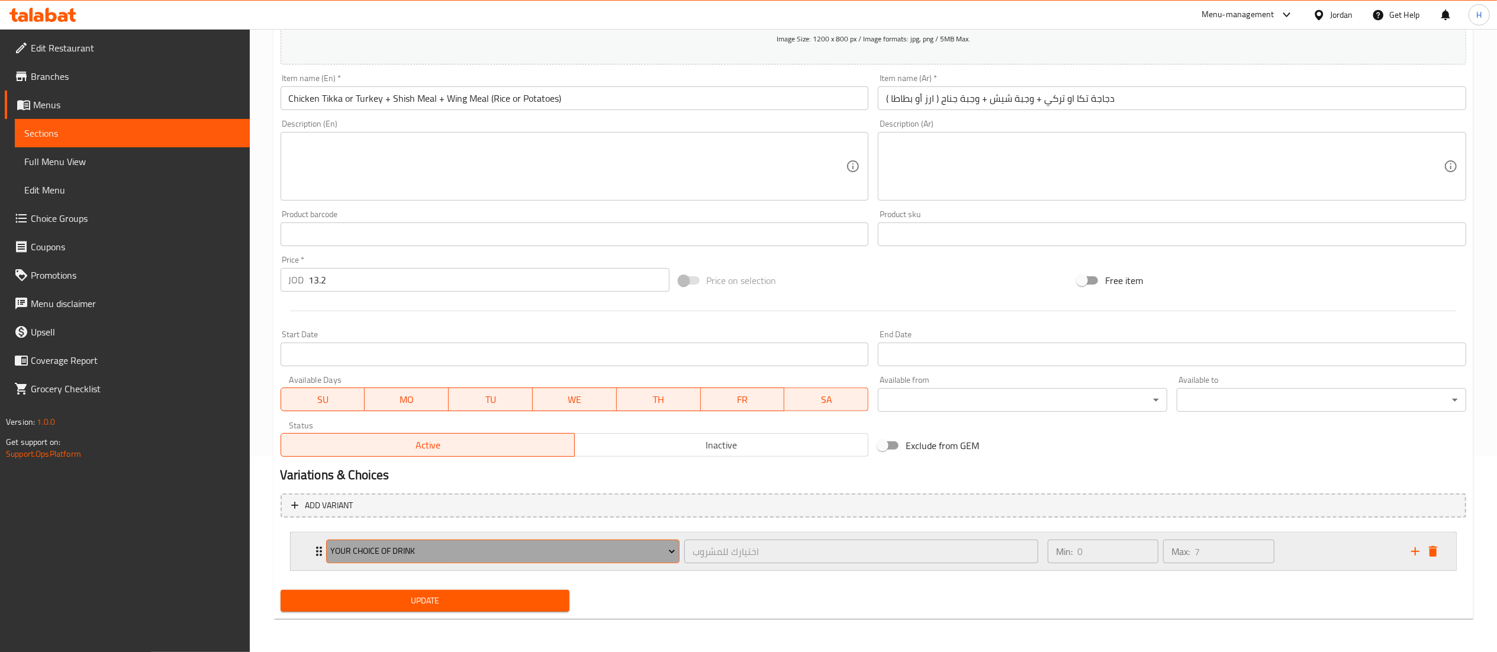
click at [436, 555] on span "your choice of drink" at bounding box center [502, 551] width 345 height 15
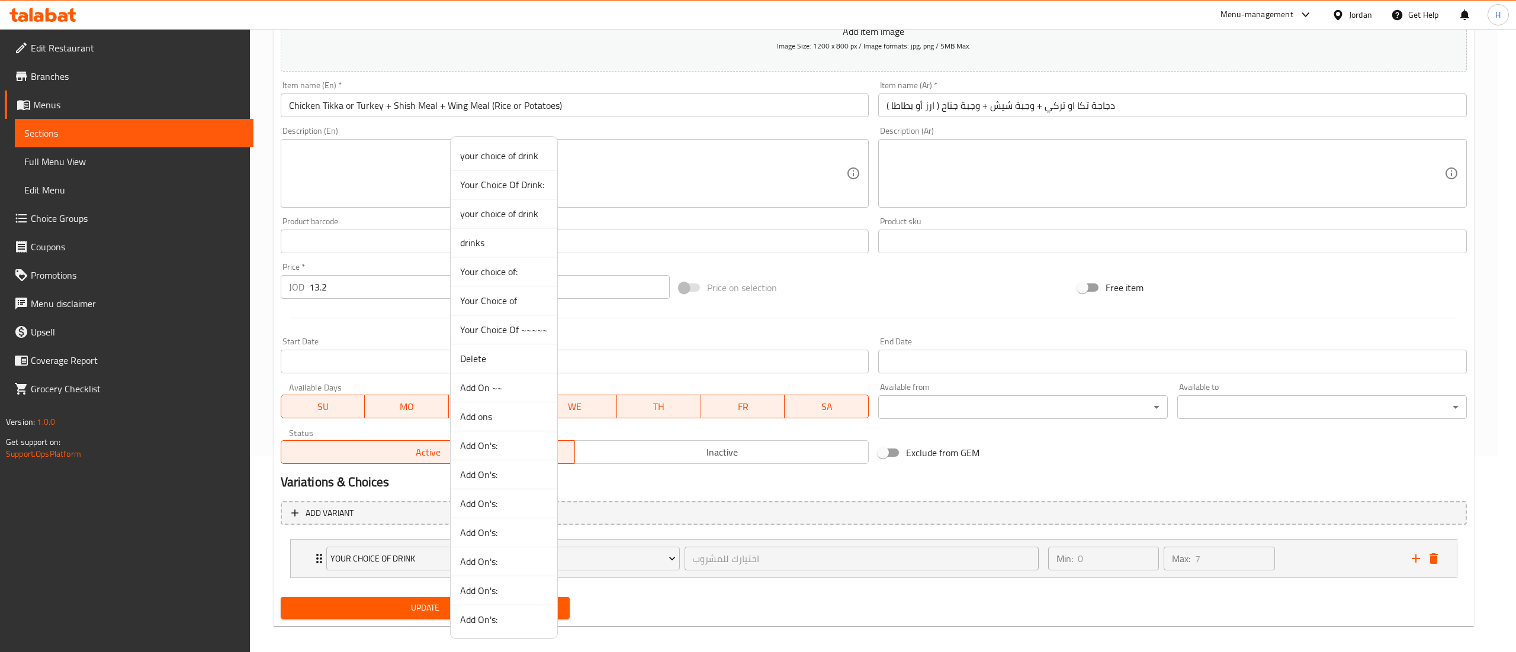
click at [508, 329] on span "Your Choice Of ~~~~~" at bounding box center [504, 330] width 88 height 14
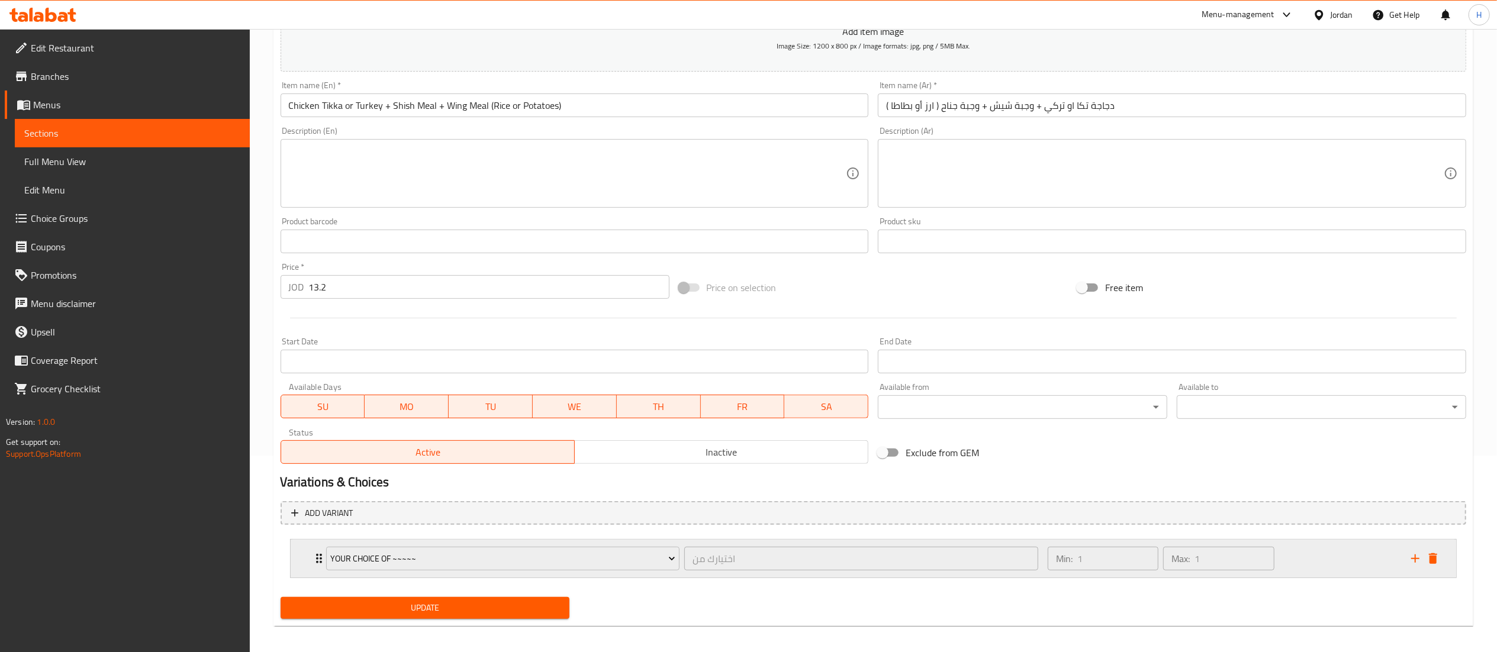
click at [1305, 554] on div "Min: 1 ​ Max: 1 ​" at bounding box center [1223, 559] width 364 height 38
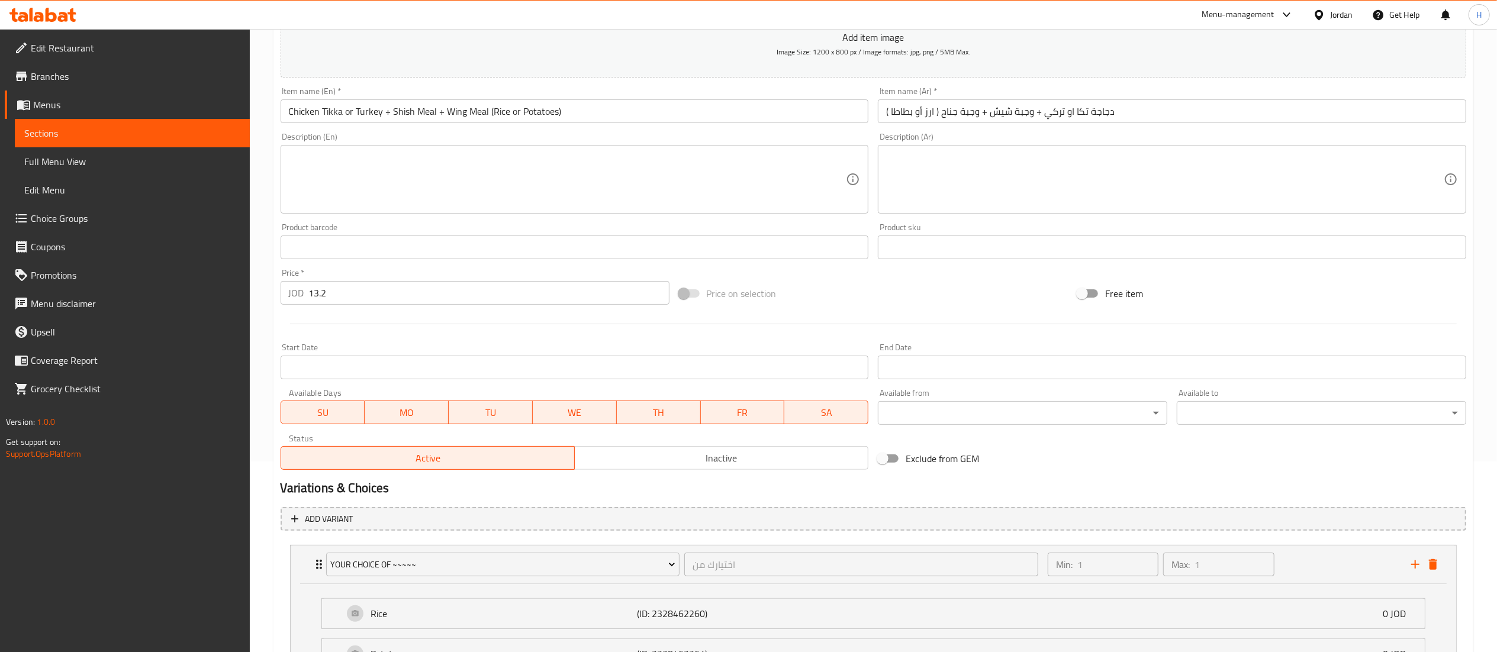
scroll to position [310, 0]
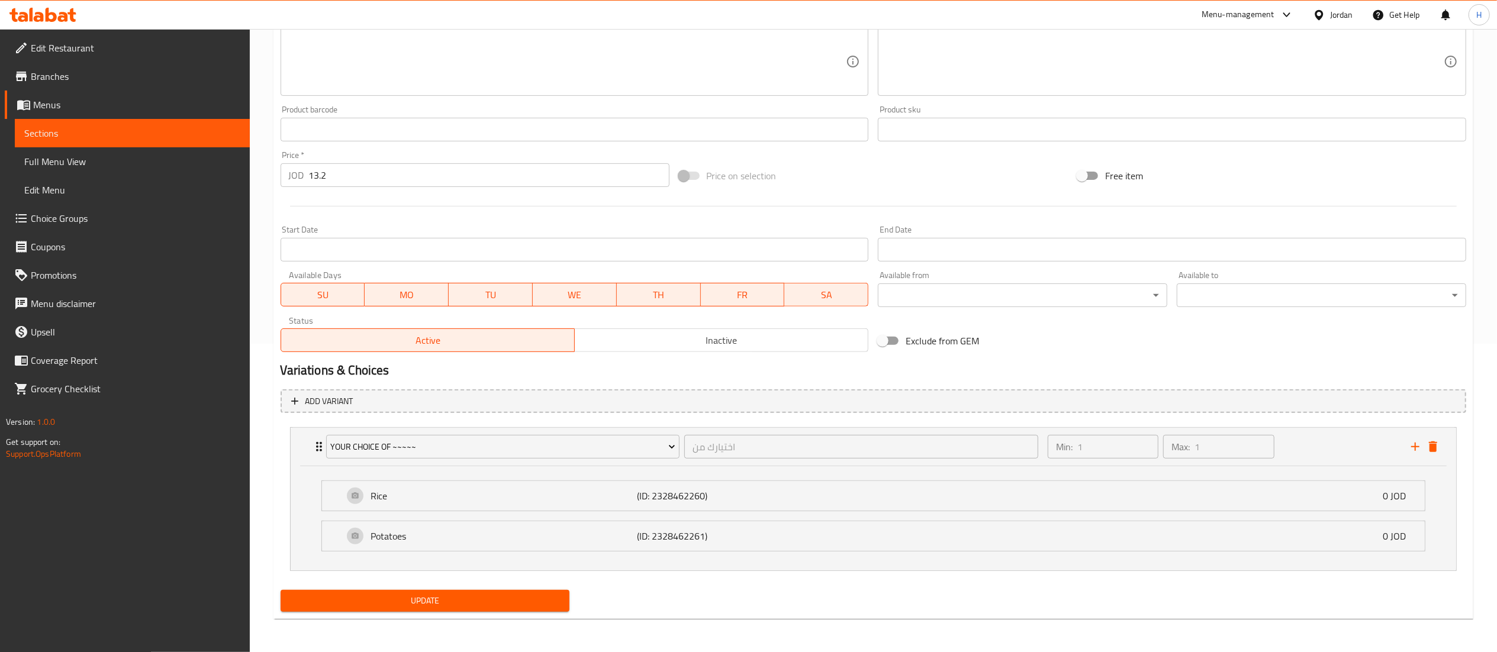
click at [432, 612] on button "Update" at bounding box center [426, 601] width 290 height 22
click at [523, 591] on button "Update" at bounding box center [426, 601] width 290 height 22
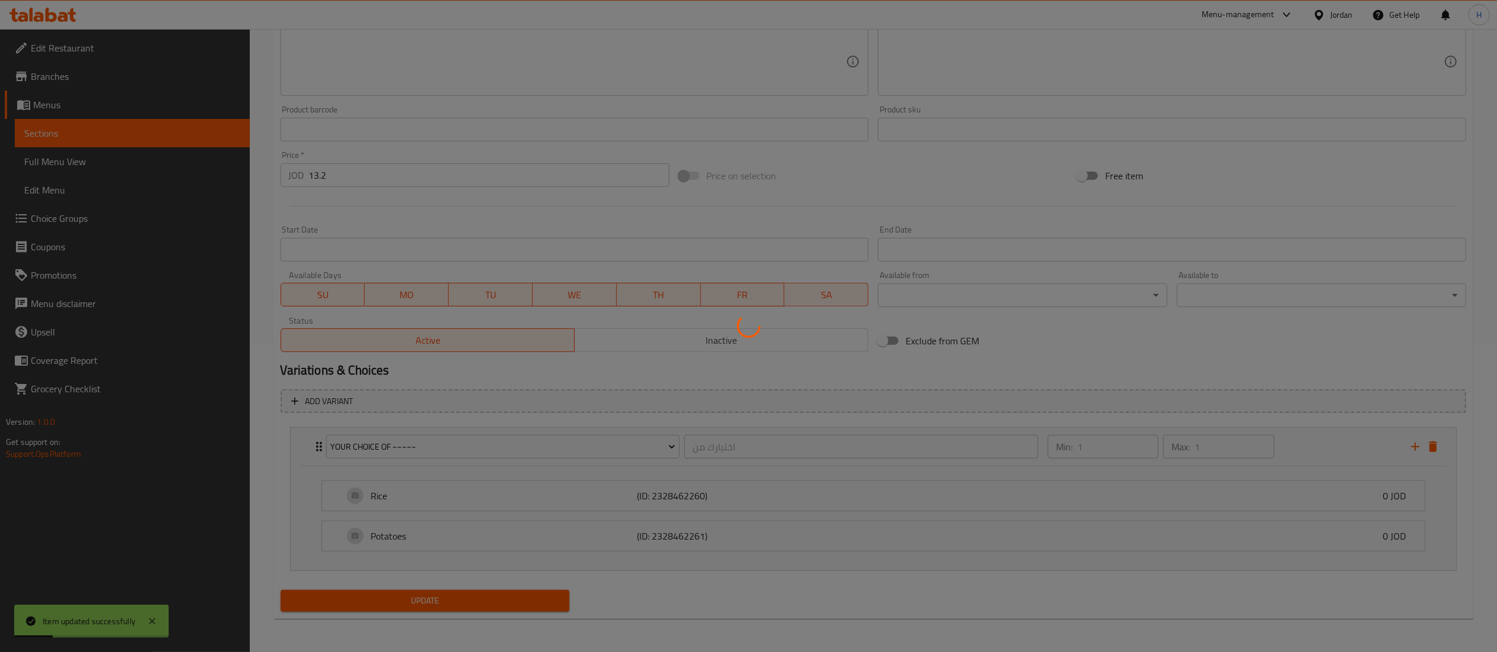
click at [522, 597] on div at bounding box center [748, 326] width 1497 height 652
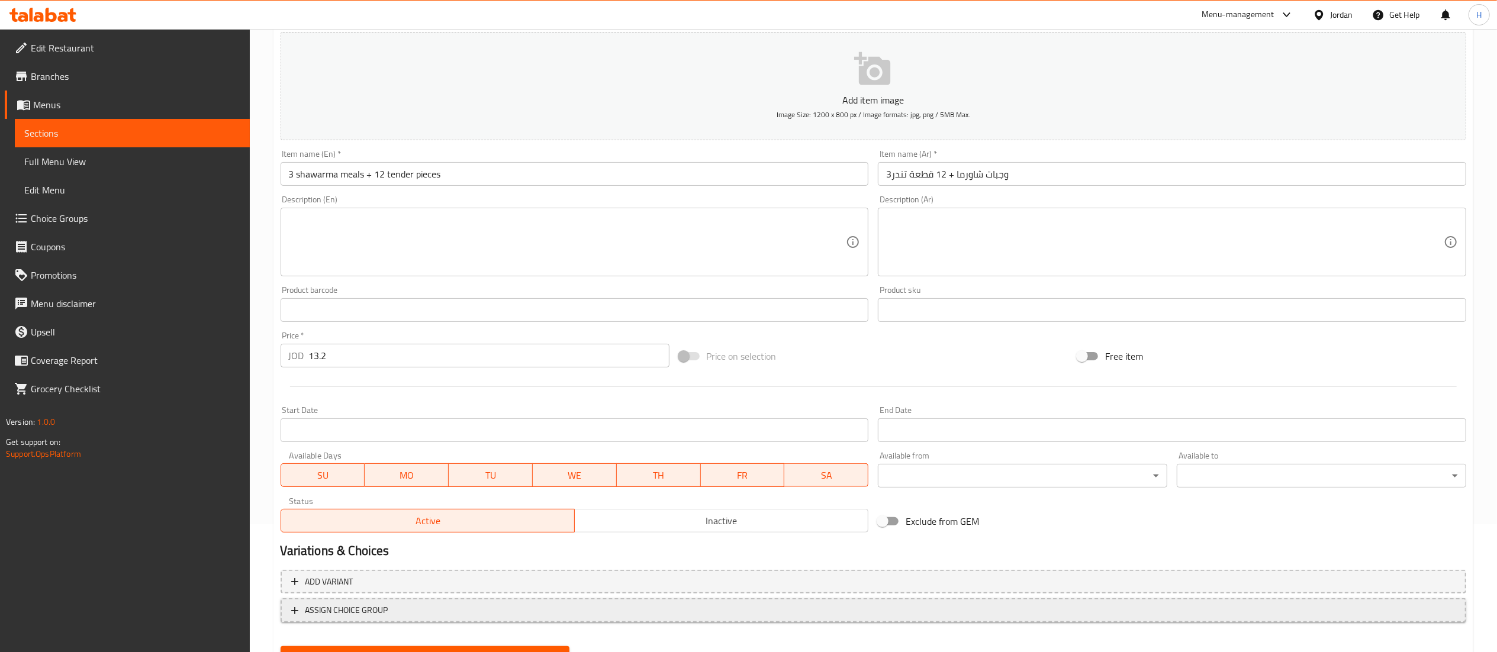
scroll to position [183, 0]
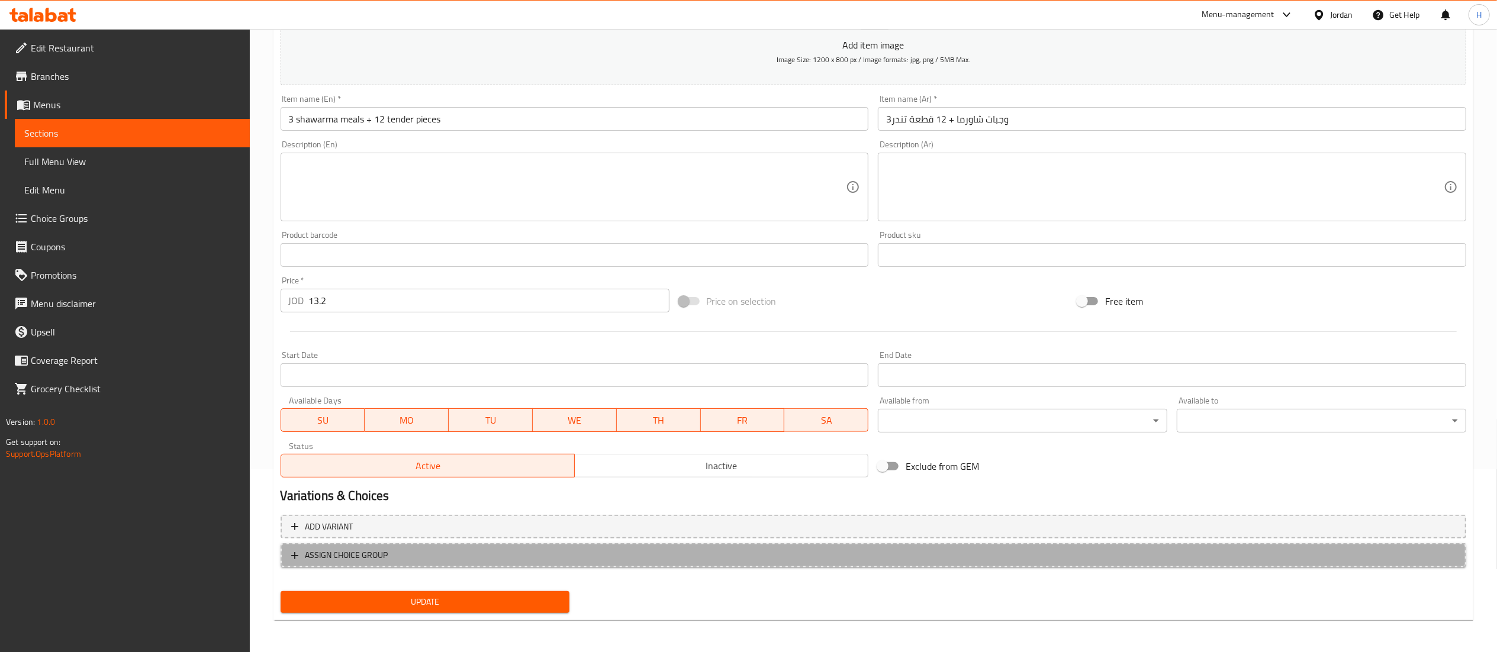
click at [469, 556] on span "ASSIGN CHOICE GROUP" at bounding box center [873, 555] width 1165 height 15
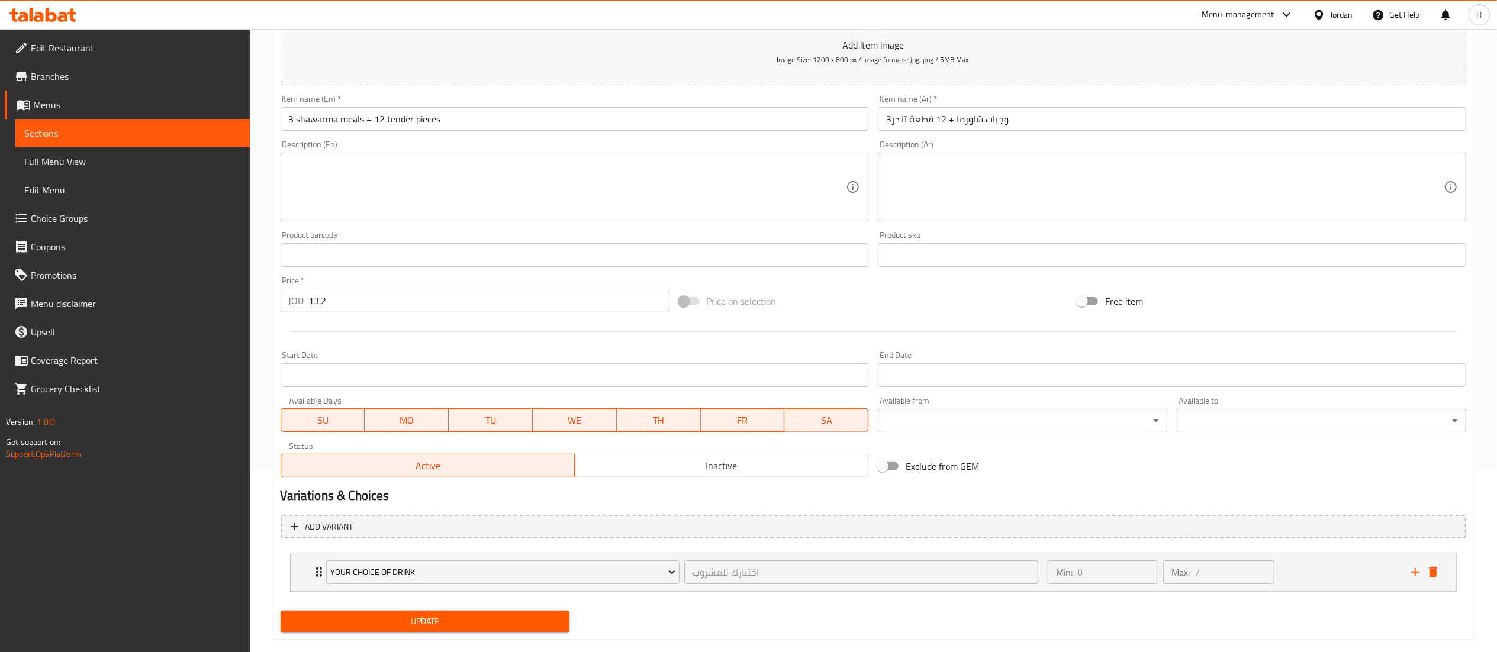
click at [469, 556] on div "your choice of drink اختيارك للمشروب ​" at bounding box center [682, 573] width 727 height 38
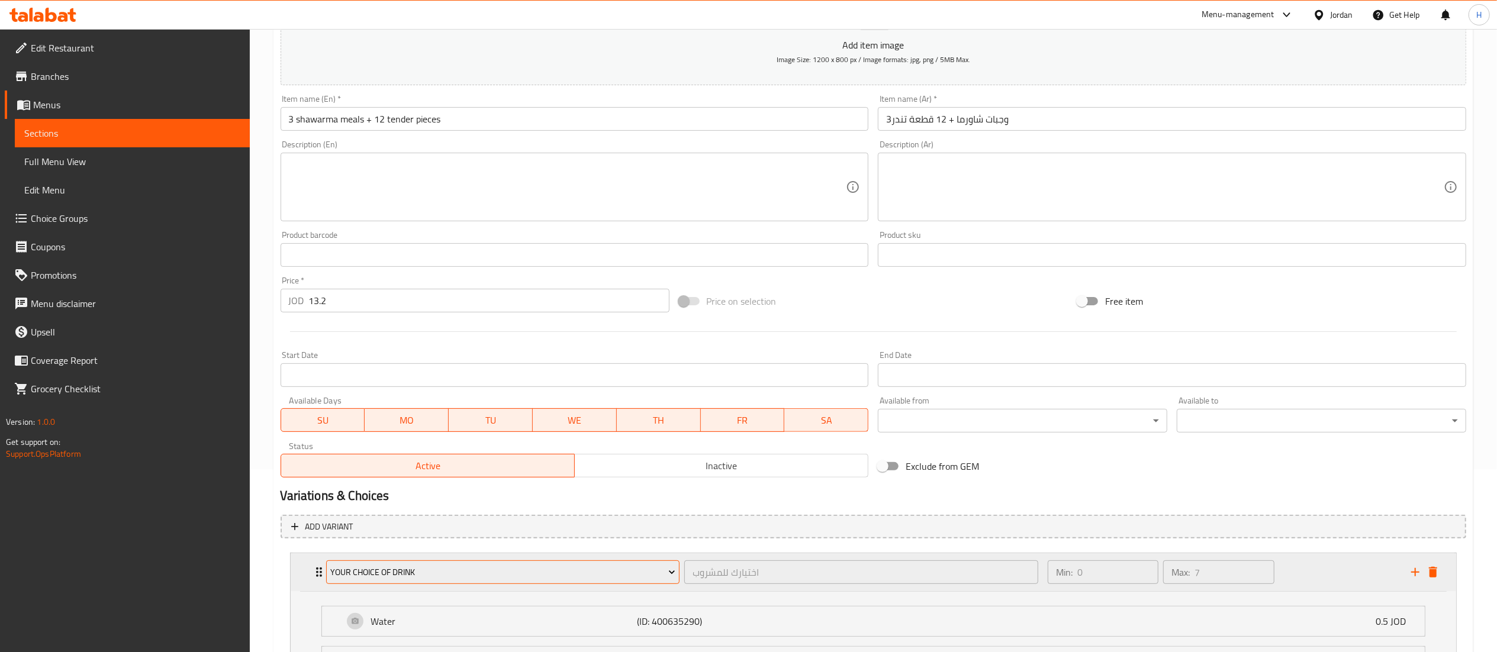
click at [467, 573] on span "your choice of drink" at bounding box center [502, 572] width 345 height 15
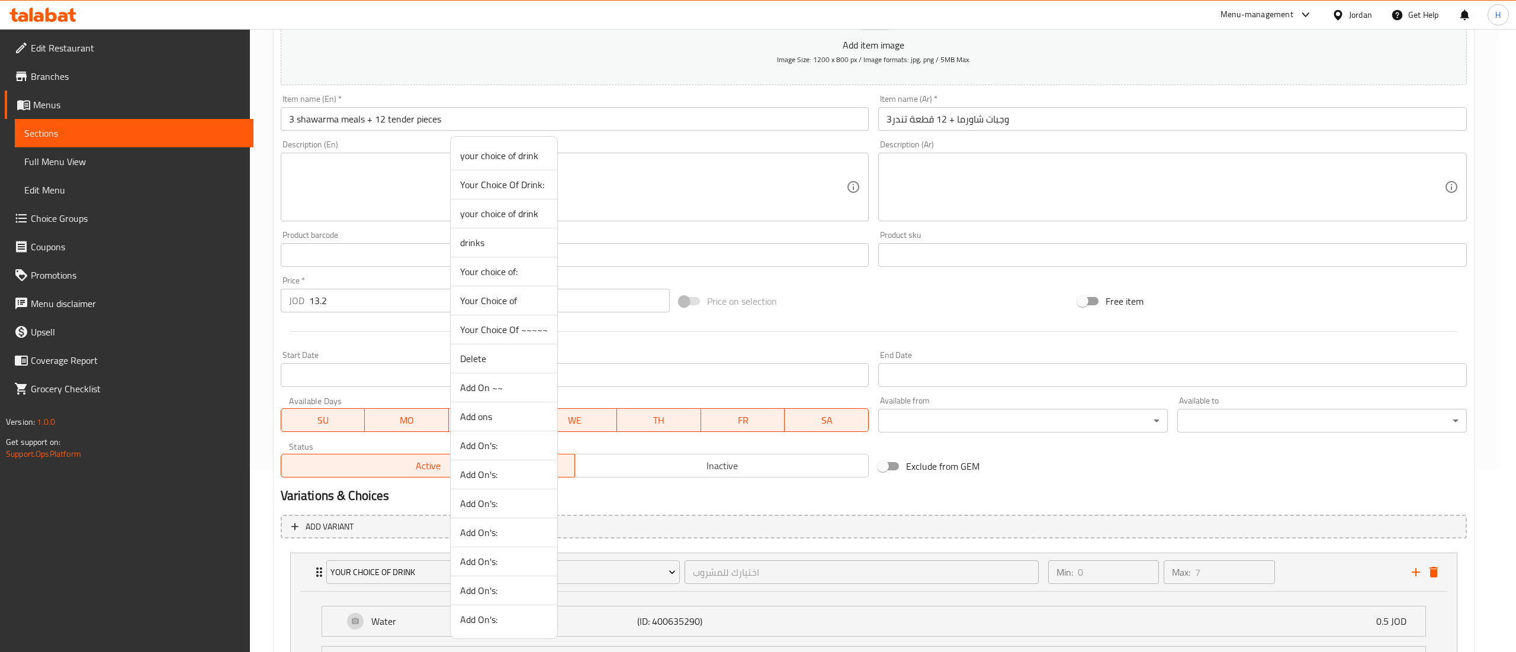
click at [494, 388] on span "Add On ~~" at bounding box center [504, 388] width 88 height 14
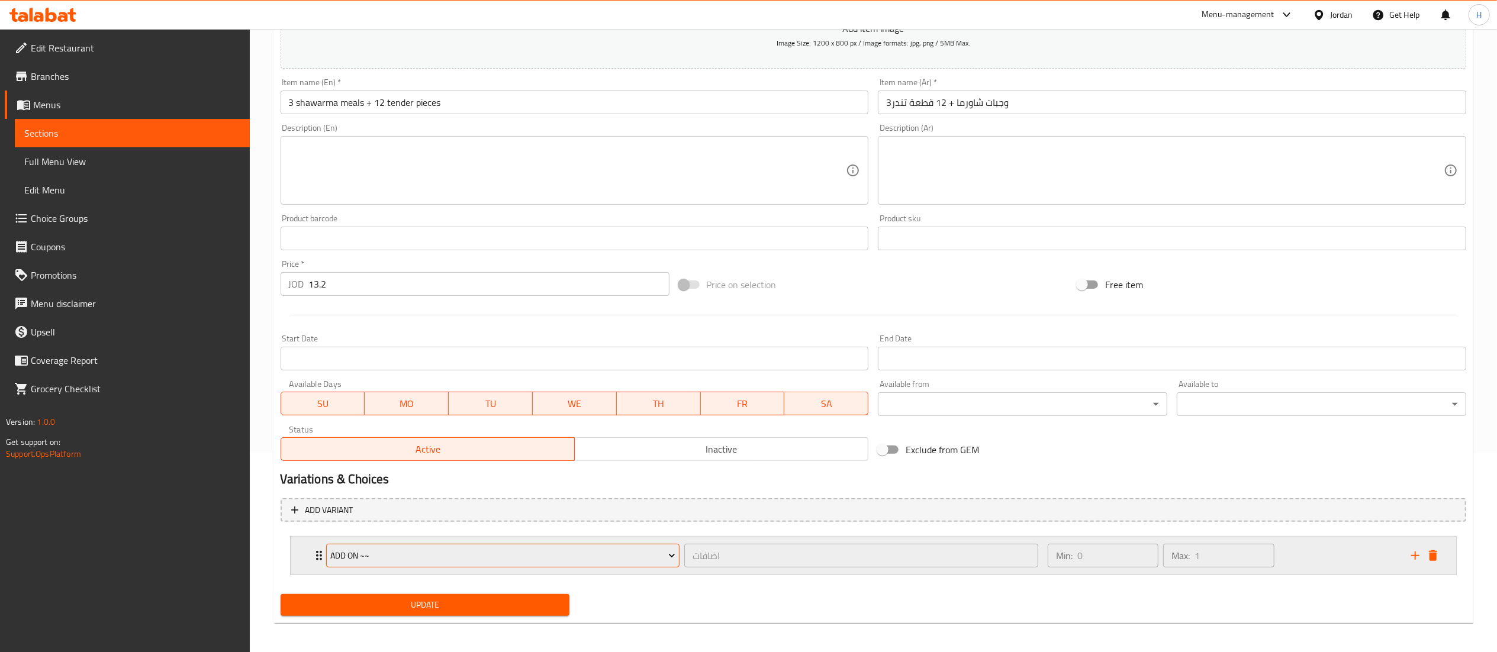
scroll to position [204, 0]
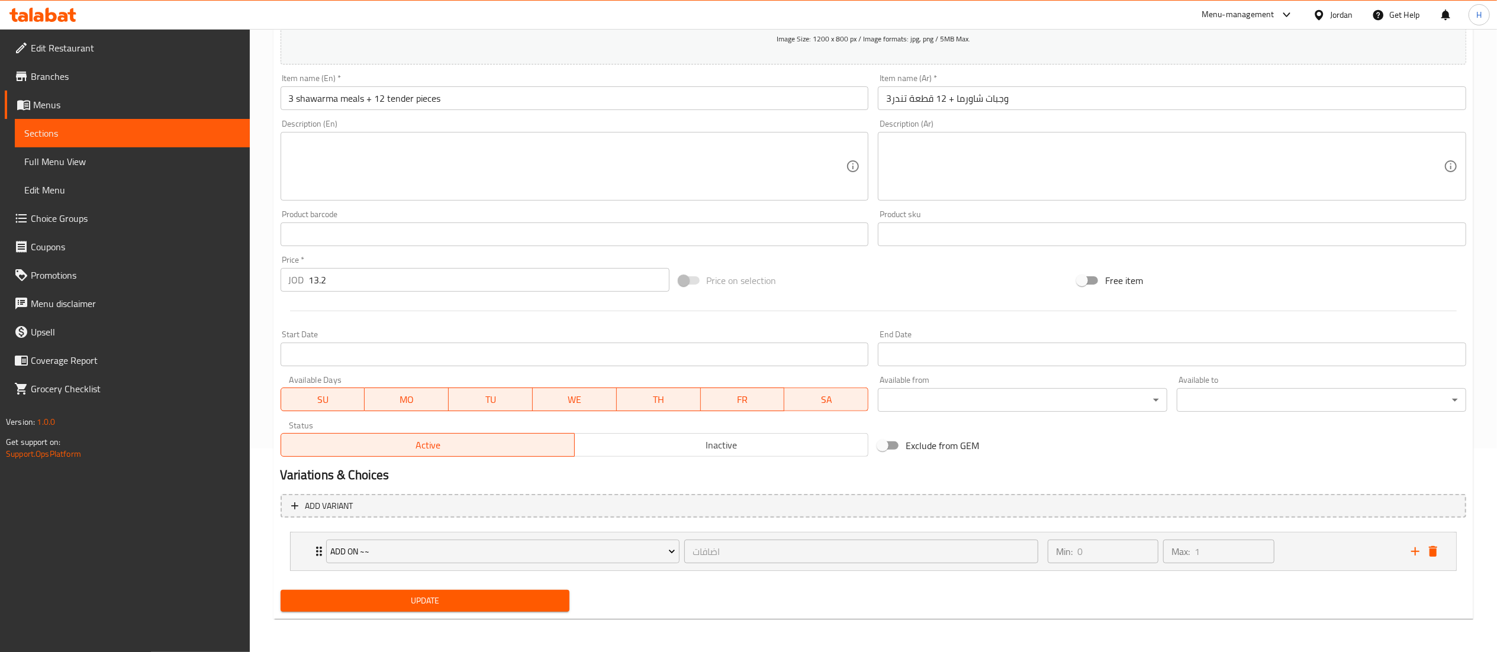
click at [461, 594] on span "Update" at bounding box center [425, 601] width 271 height 15
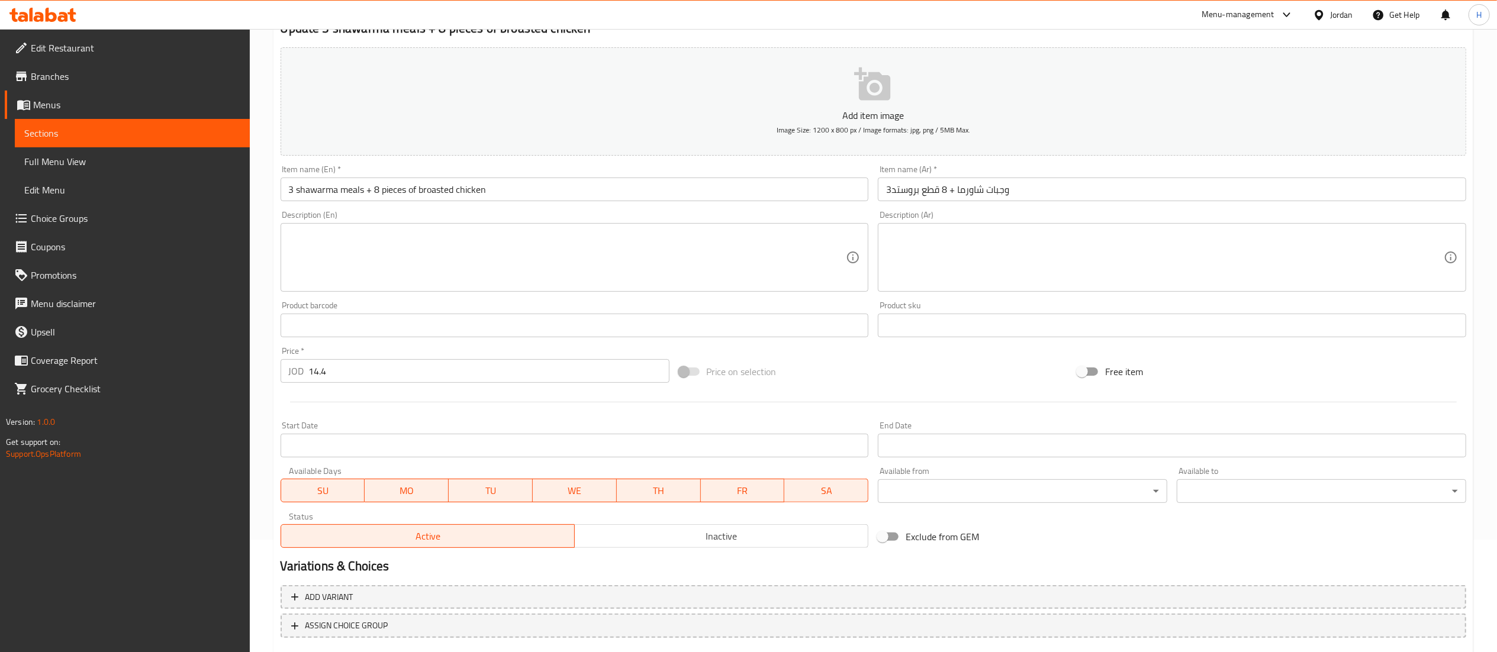
scroll to position [183, 0]
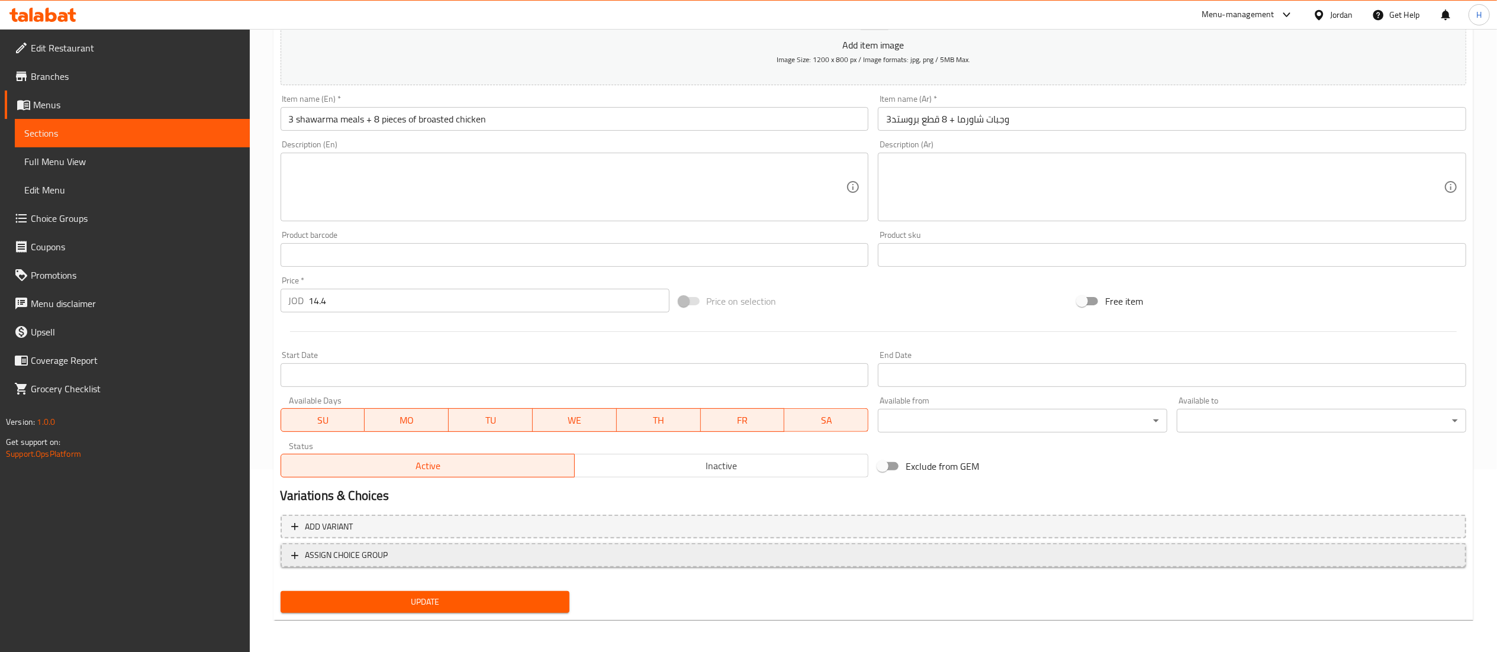
click at [461, 554] on span "ASSIGN CHOICE GROUP" at bounding box center [873, 555] width 1165 height 15
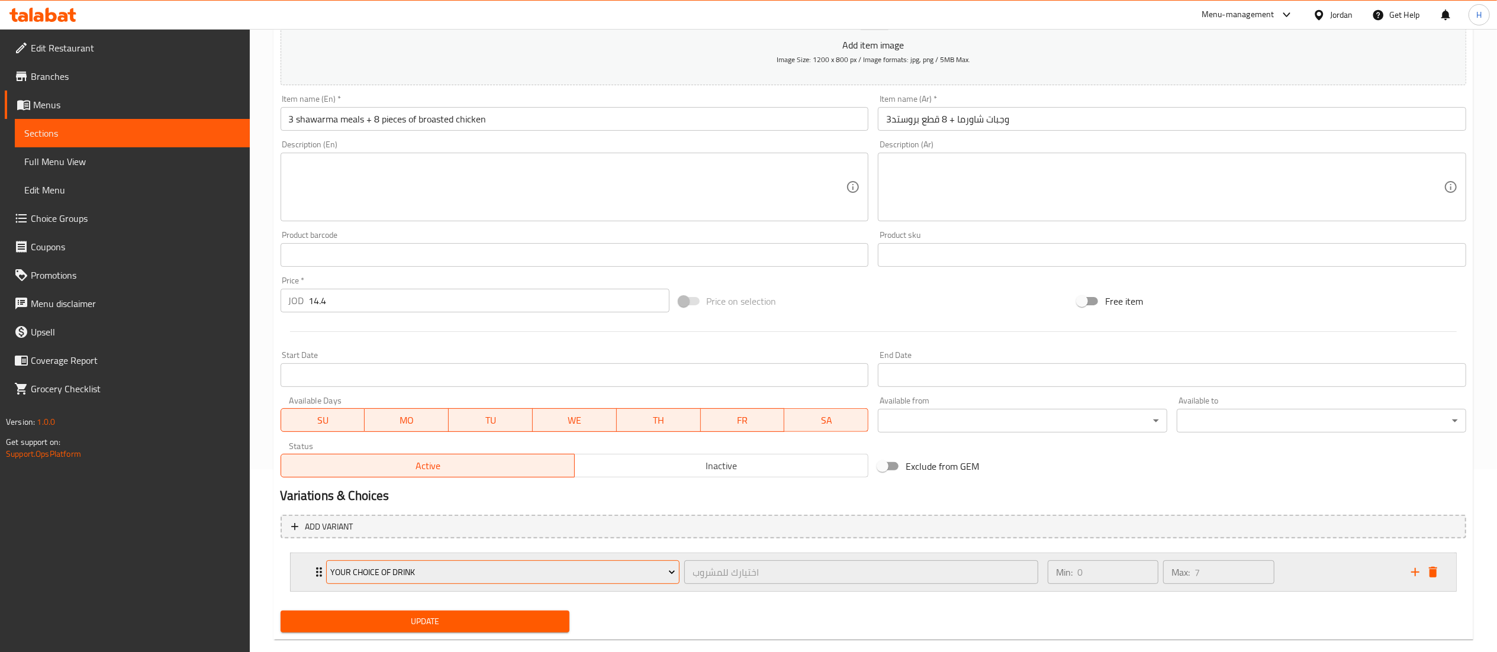
click at [510, 568] on span "your choice of drink" at bounding box center [502, 572] width 345 height 15
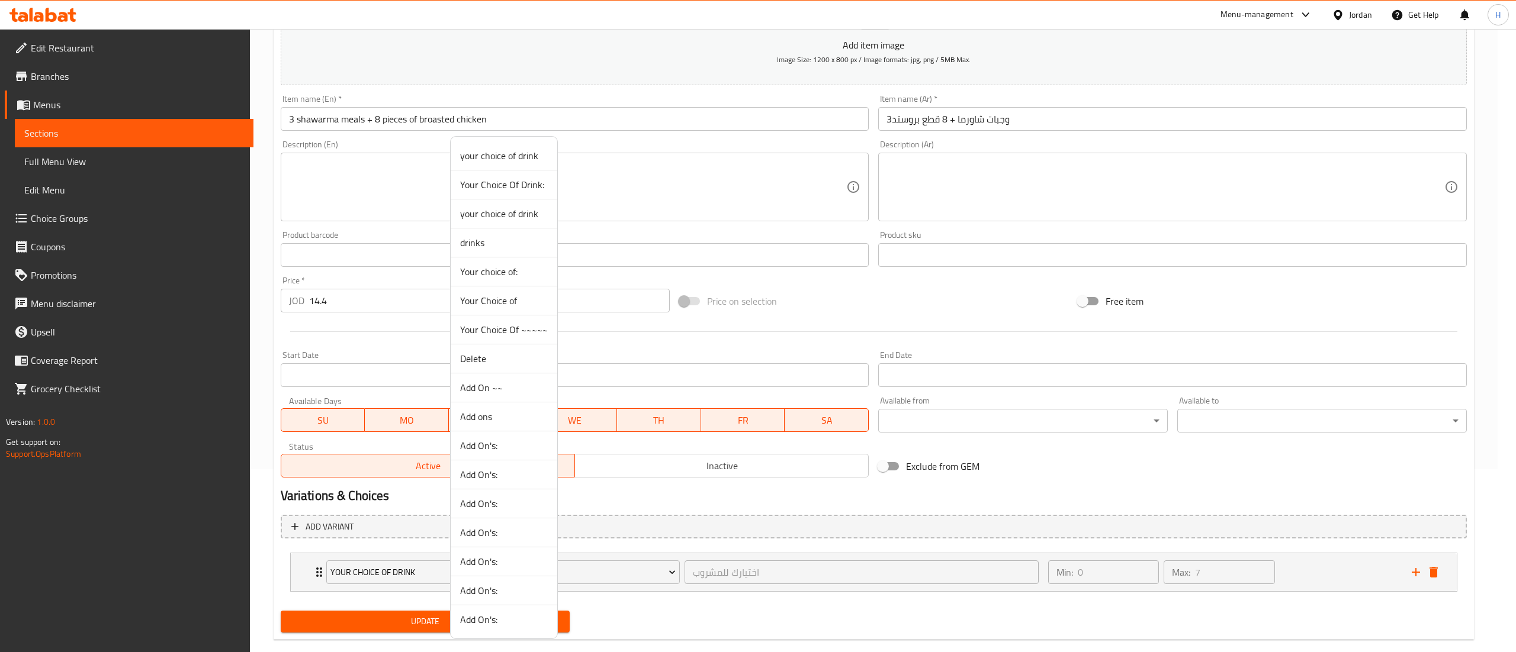
click at [520, 390] on span "Add On ~~" at bounding box center [504, 388] width 88 height 14
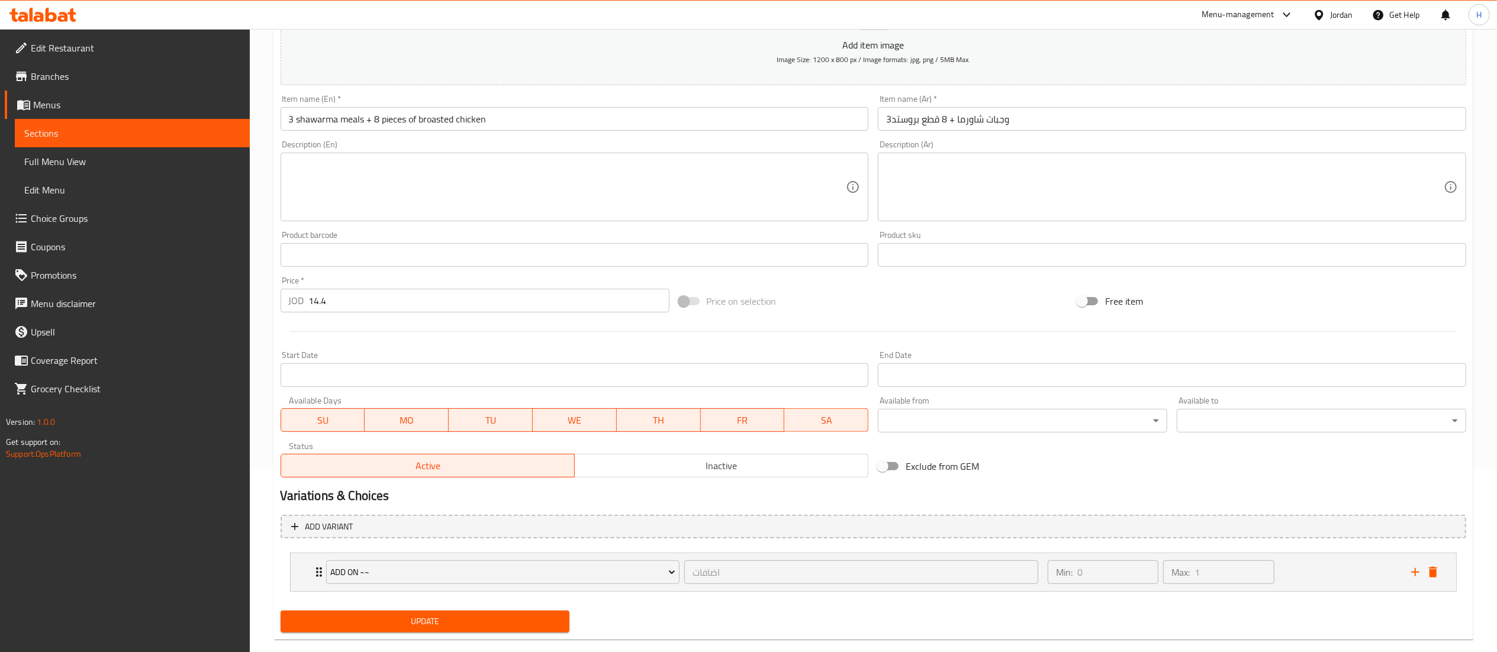
click at [493, 630] on button "Update" at bounding box center [426, 622] width 290 height 22
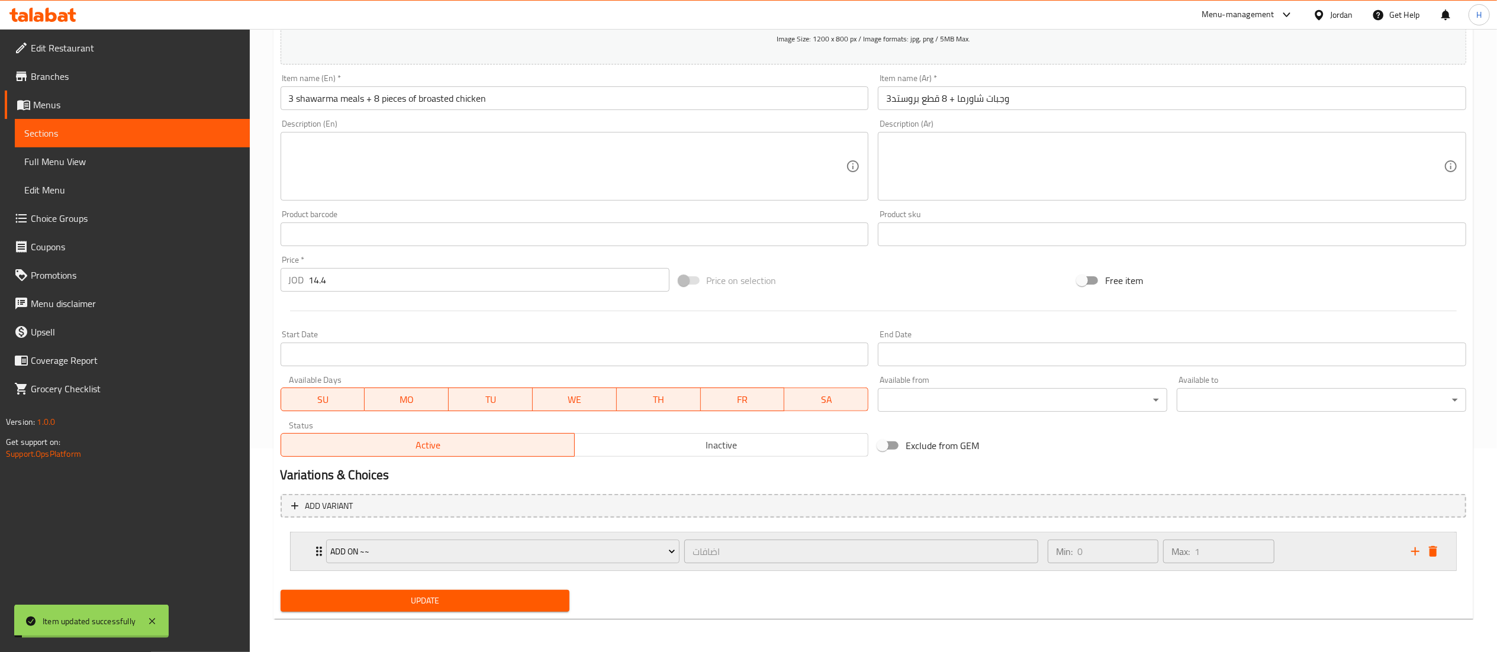
click at [1294, 553] on div "Min: 0 ​ Max: 1 ​" at bounding box center [1223, 552] width 364 height 38
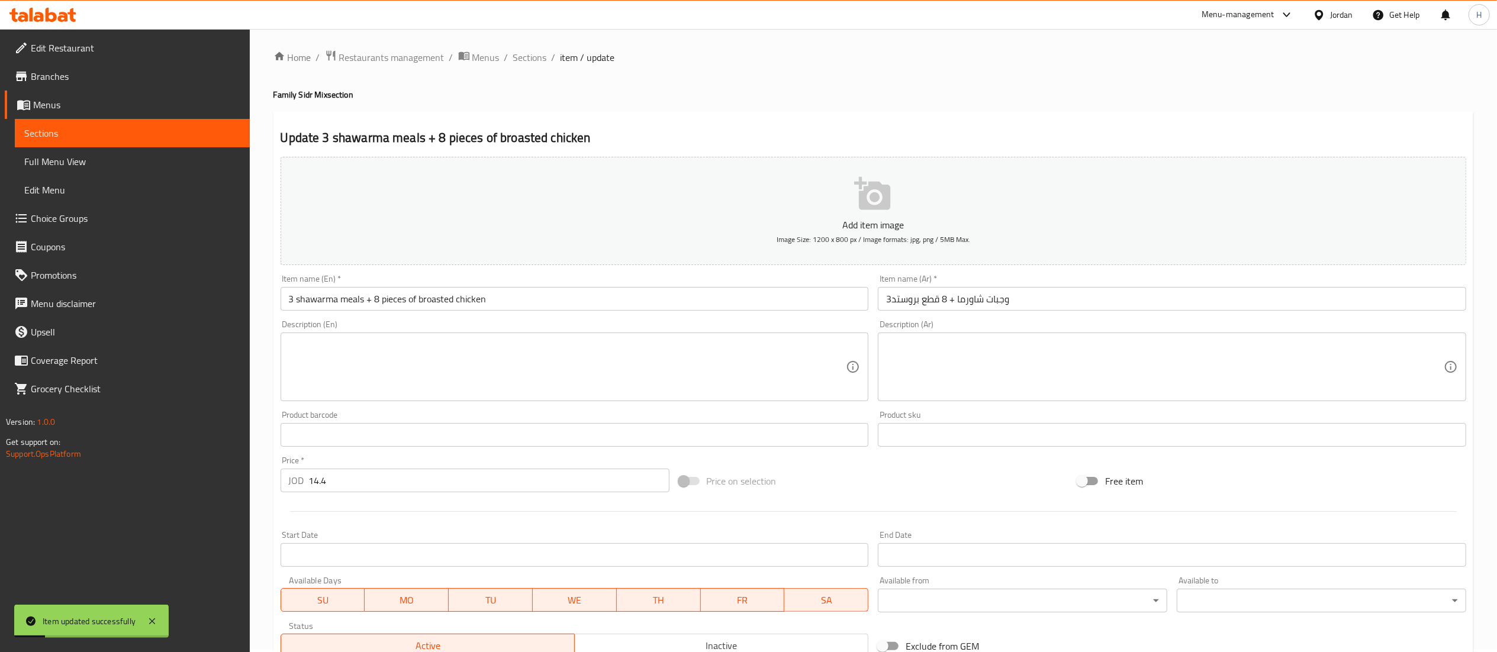
scroll to position [0, 0]
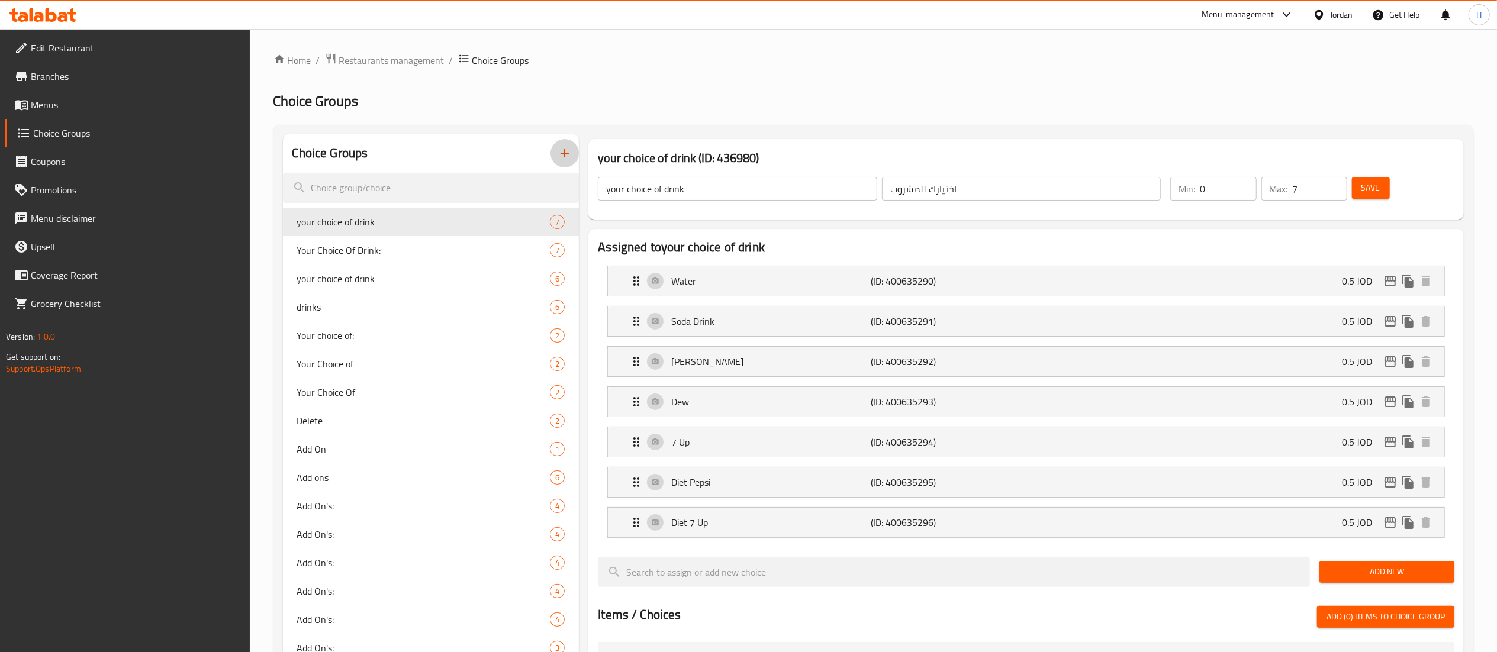
click at [564, 153] on icon "button" at bounding box center [565, 153] width 14 height 14
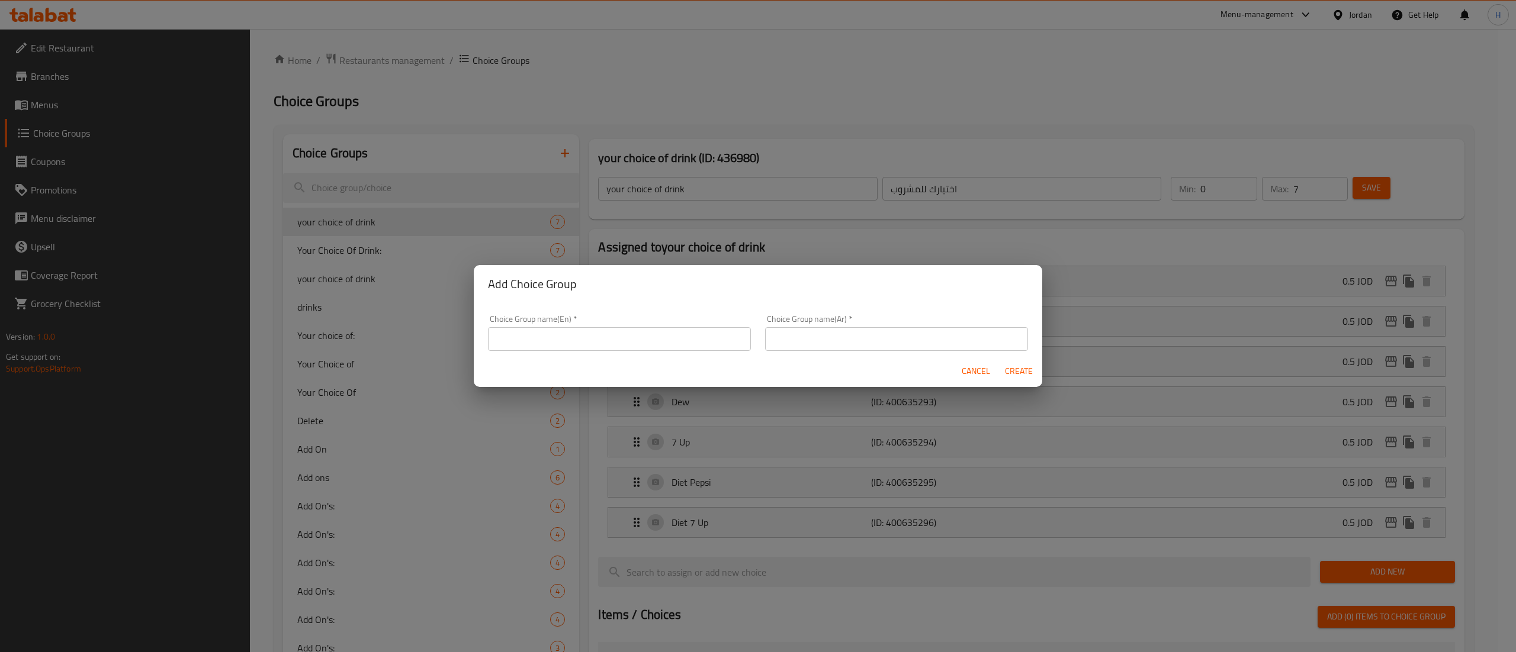
click at [371, 352] on div "Add Choice Group Choice Group name(En)   * Choice Group name(En) * Choice Group…" at bounding box center [758, 326] width 1516 height 652
click at [969, 367] on span "Cancel" at bounding box center [975, 371] width 28 height 15
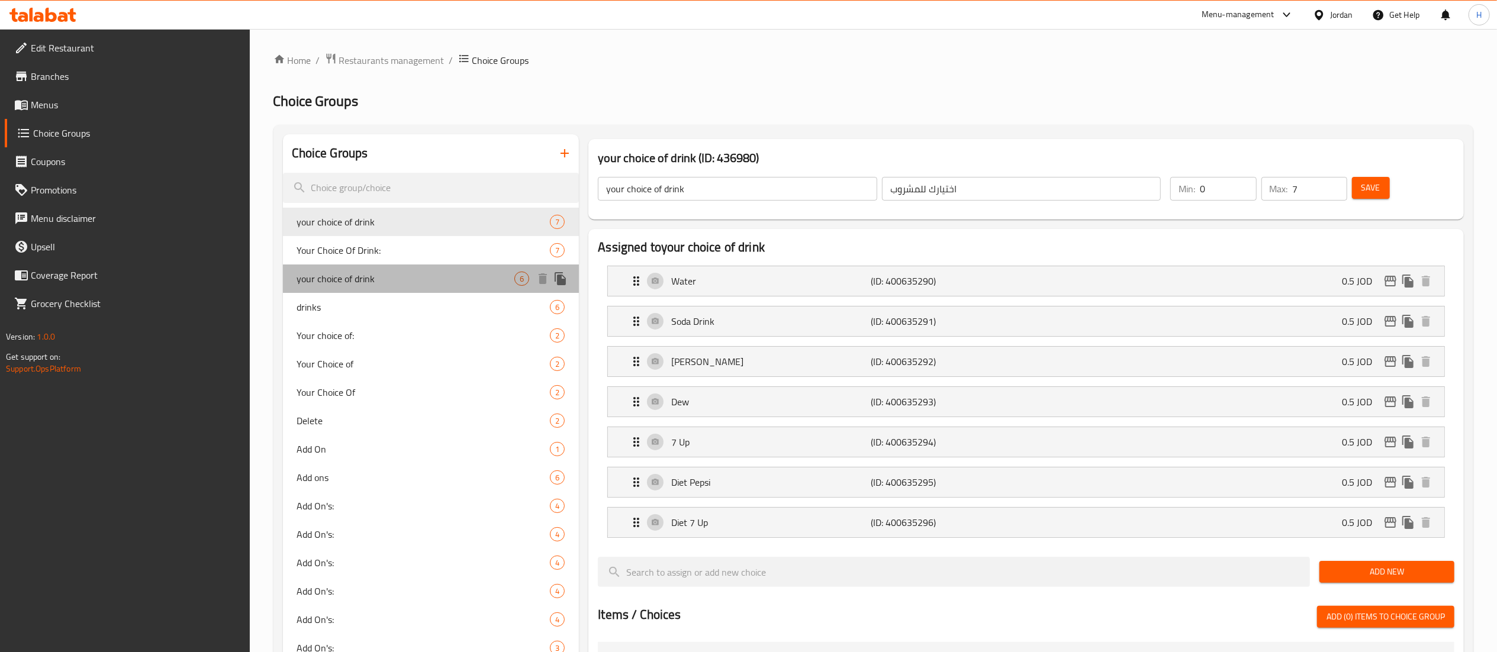
click at [425, 266] on div "your choice of drink 6" at bounding box center [431, 279] width 297 height 28
type input "6"
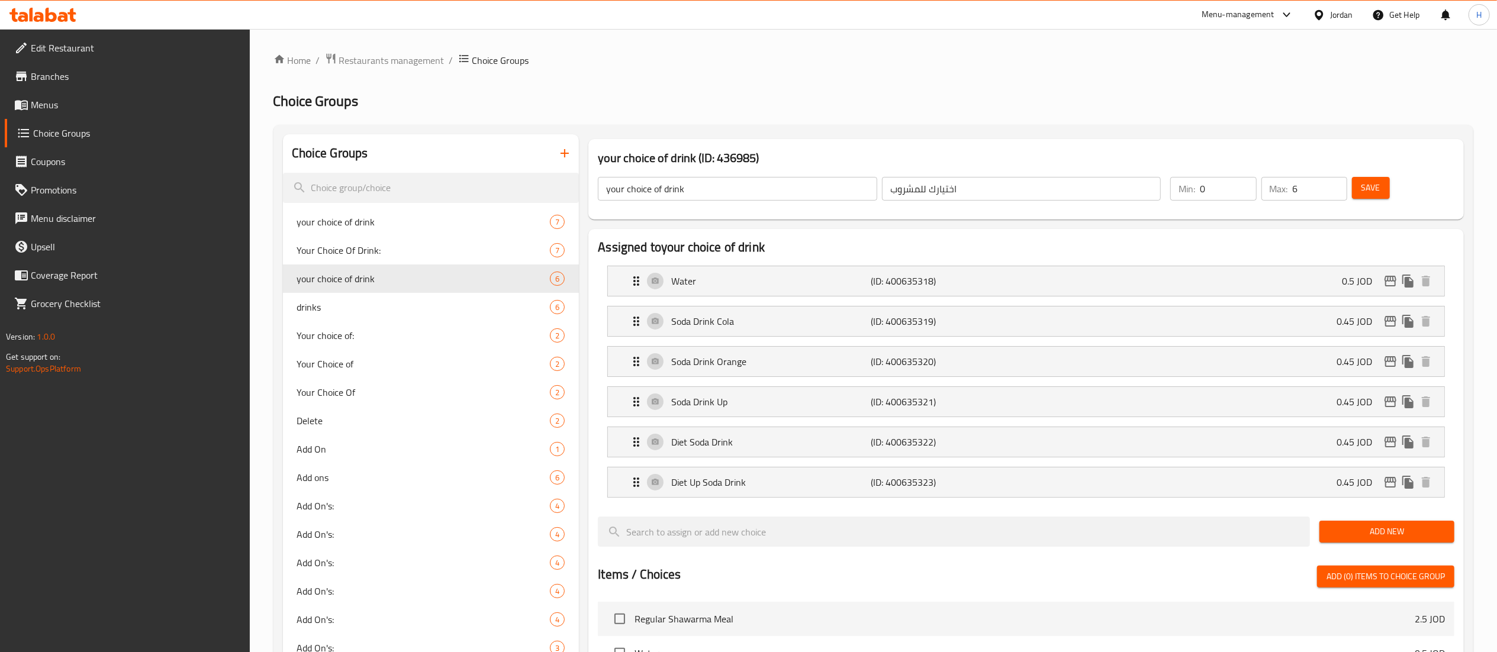
click at [420, 122] on div "Home / Restaurants management / Choice Groups Choice Groups Choice Groups your …" at bounding box center [874, 574] width 1200 height 1043
click at [558, 149] on icon "button" at bounding box center [565, 153] width 14 height 14
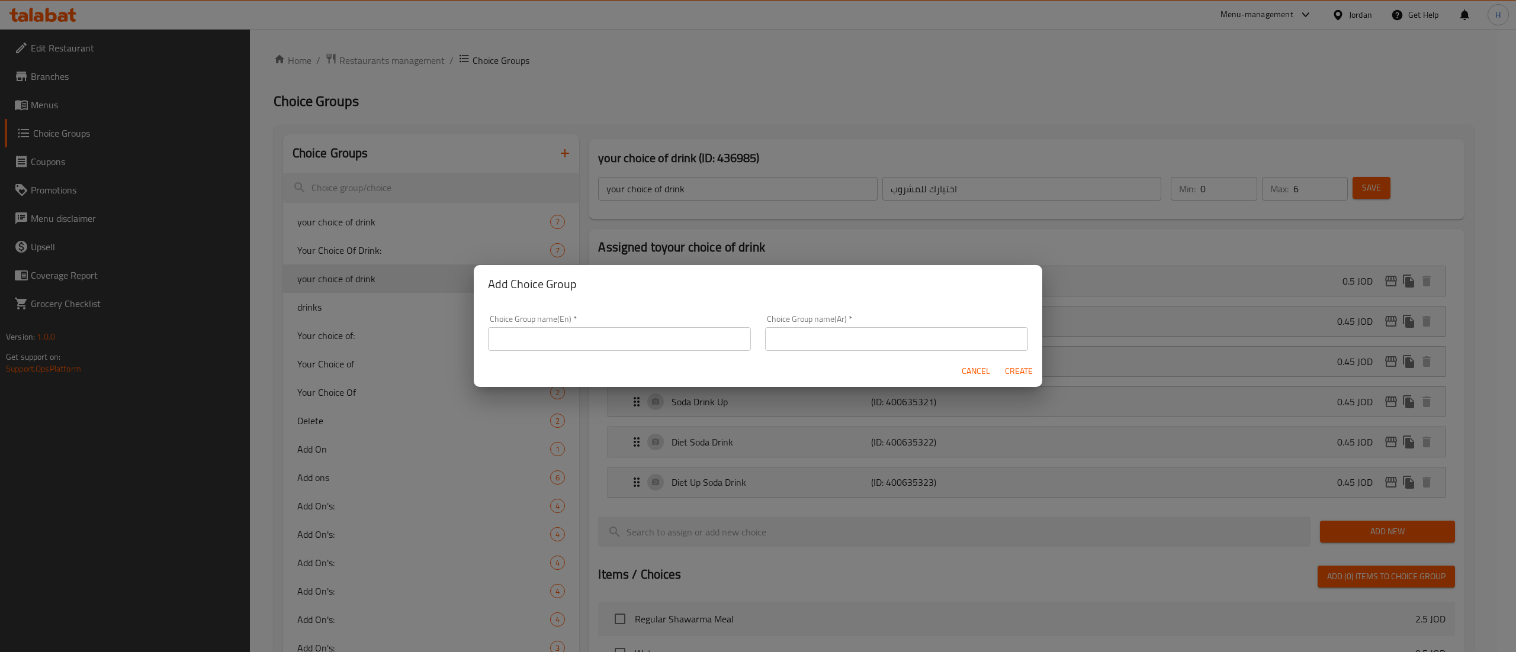
drag, startPoint x: 554, startPoint y: 348, endPoint x: 554, endPoint y: 340, distance: 7.1
click at [554, 348] on input "text" at bounding box center [619, 339] width 263 height 24
type input "Your Choice Of Matrix"
type input "ا"
type input "اختيارك من"
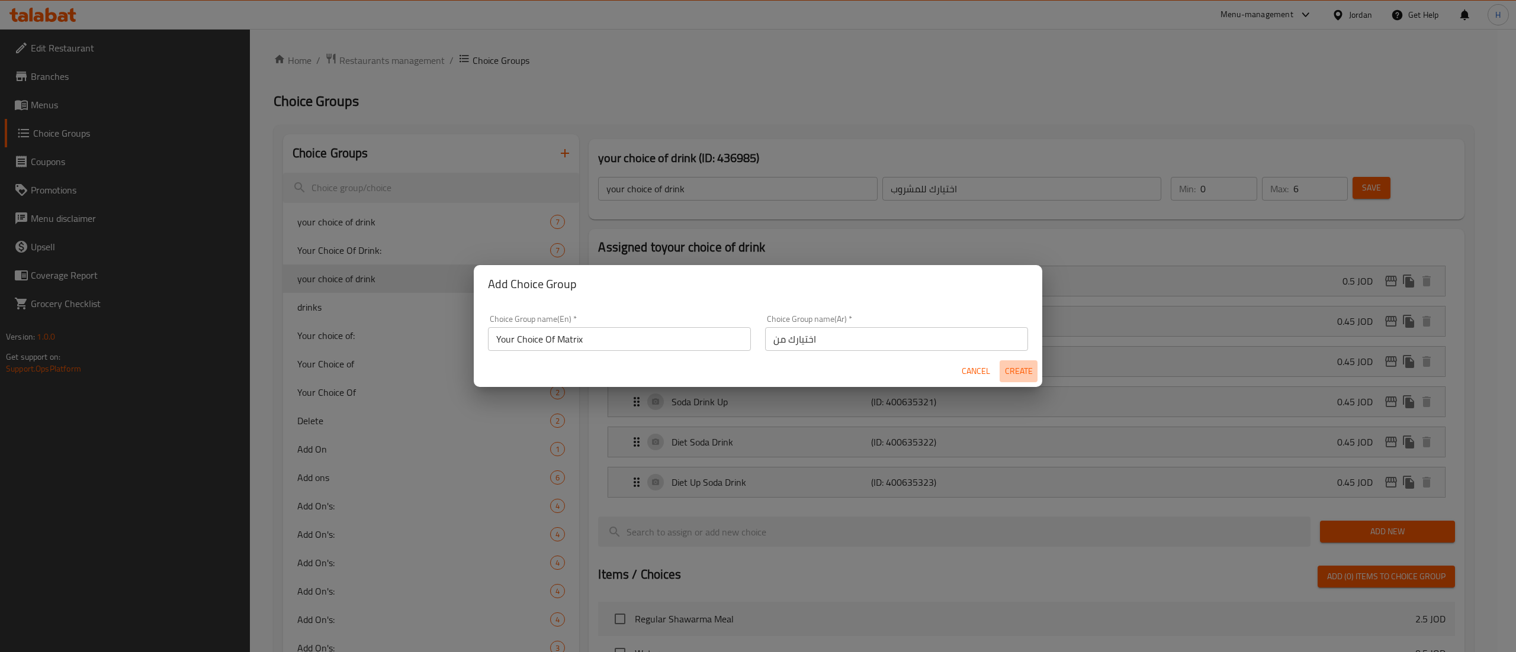
click at [1017, 373] on span "Create" at bounding box center [1018, 371] width 28 height 15
type input "Your Choice Of Matrix"
type input "اختيارك من"
type input "0"
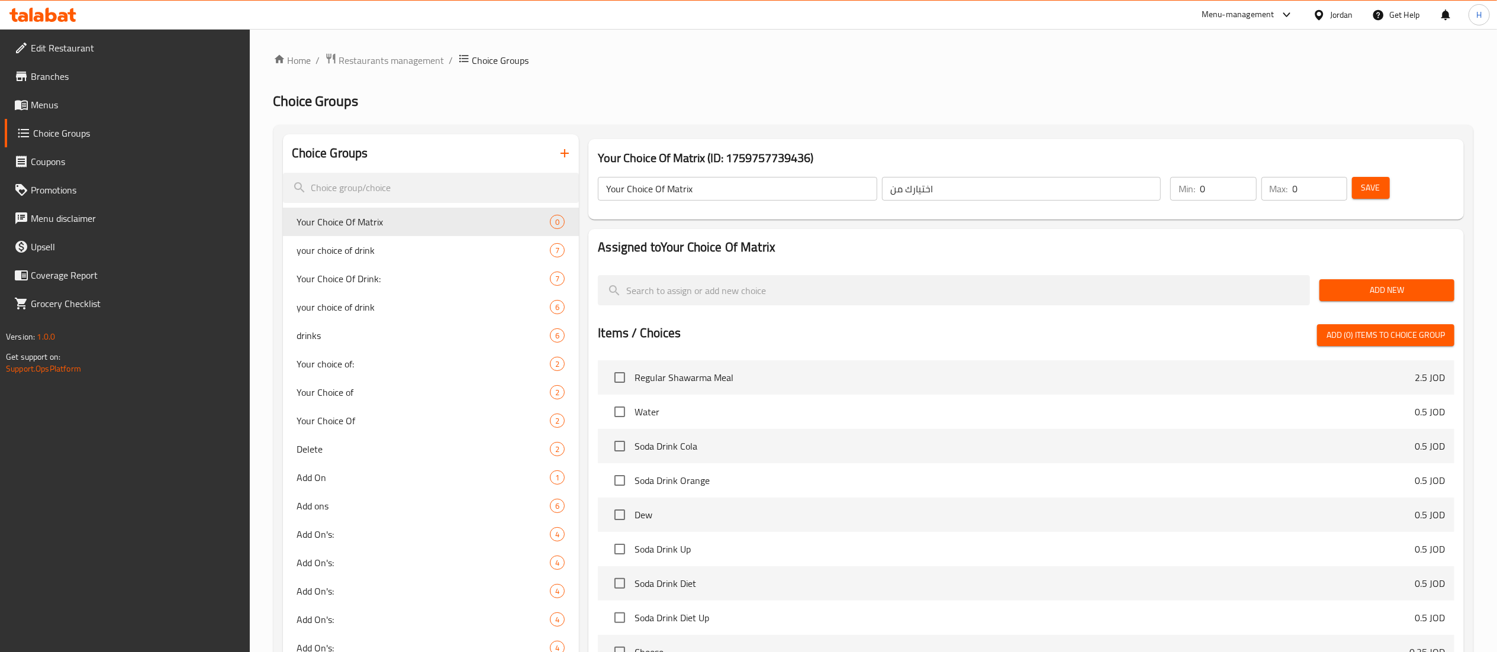
click at [1414, 293] on span "Add New" at bounding box center [1387, 290] width 116 height 15
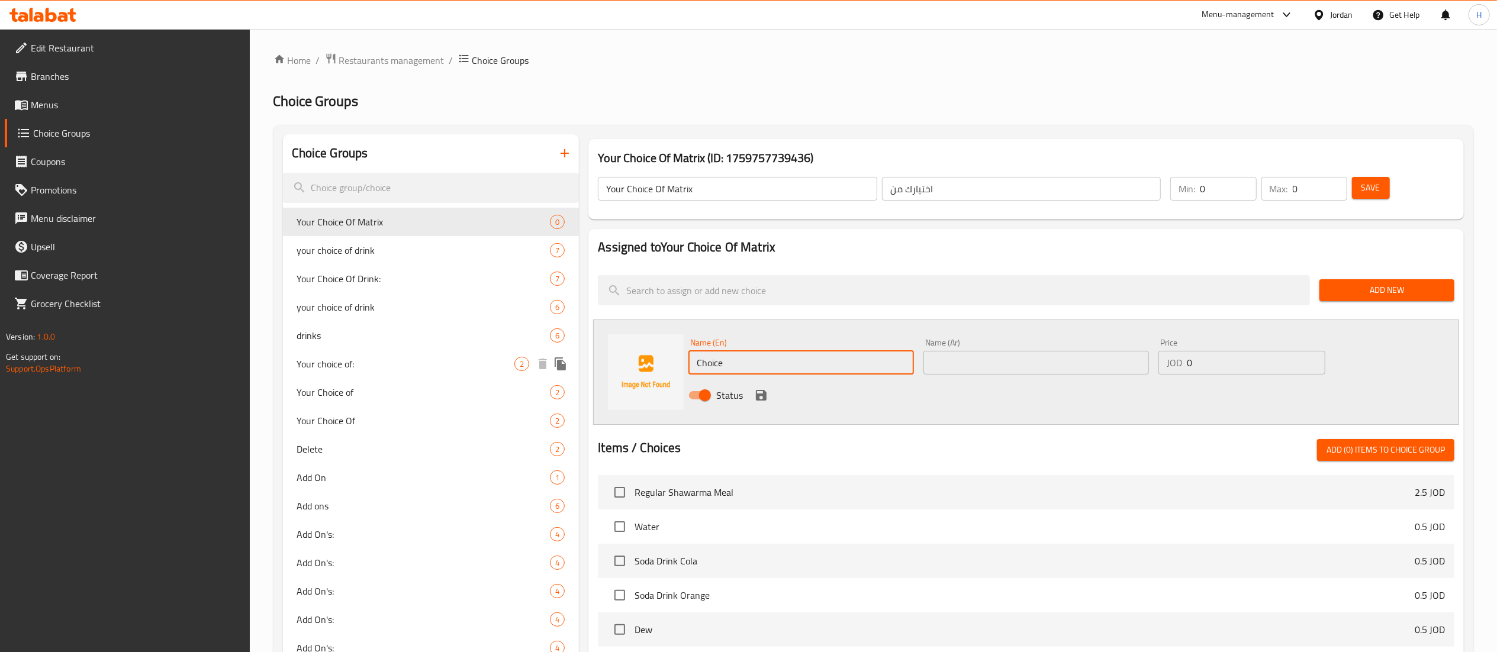
drag, startPoint x: 761, startPoint y: 368, endPoint x: 517, endPoint y: 355, distance: 244.9
click at [517, 355] on div "Choice Groups Your Choice Of Matrix 0 your choice of drink 7 Your Choice Of Dri…" at bounding box center [876, 546] width 1186 height 825
type input "’"
type input "Matrix Cola"
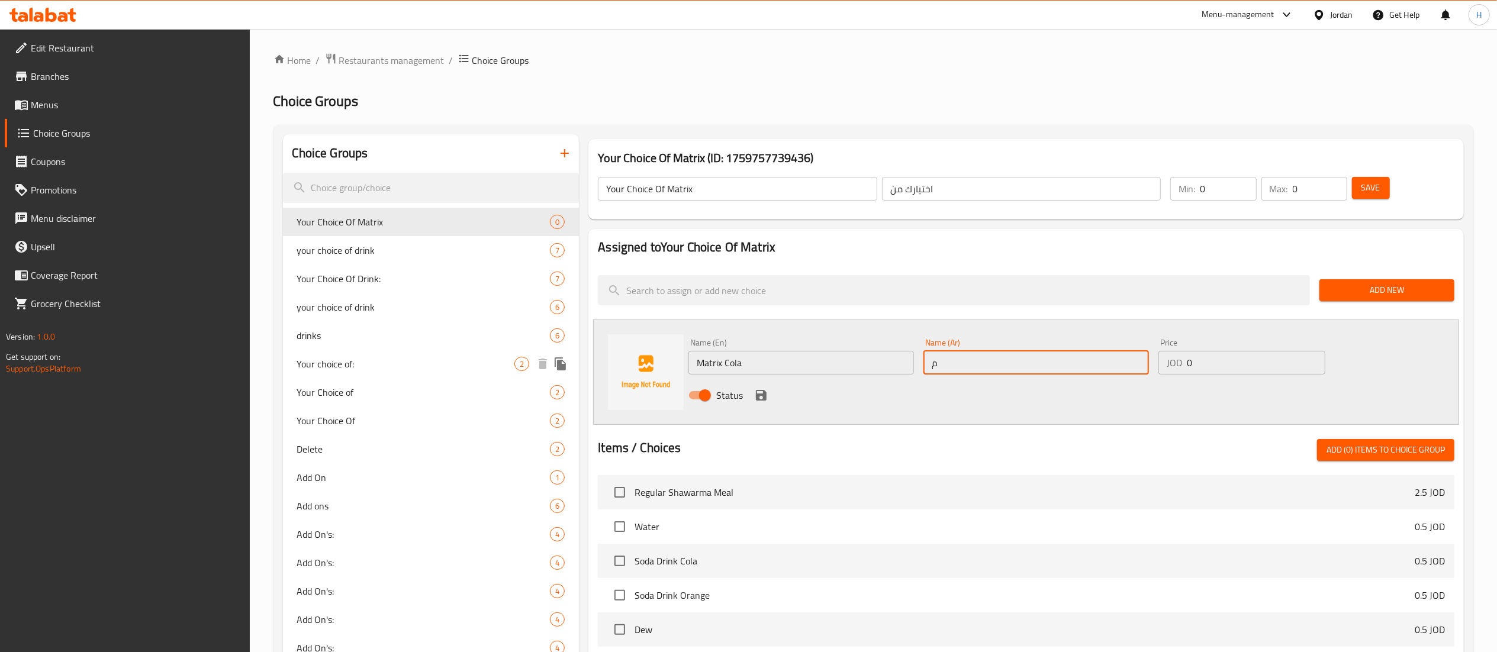
type input "[PERSON_NAME]"
click at [761, 390] on icon "save" at bounding box center [761, 395] width 14 height 14
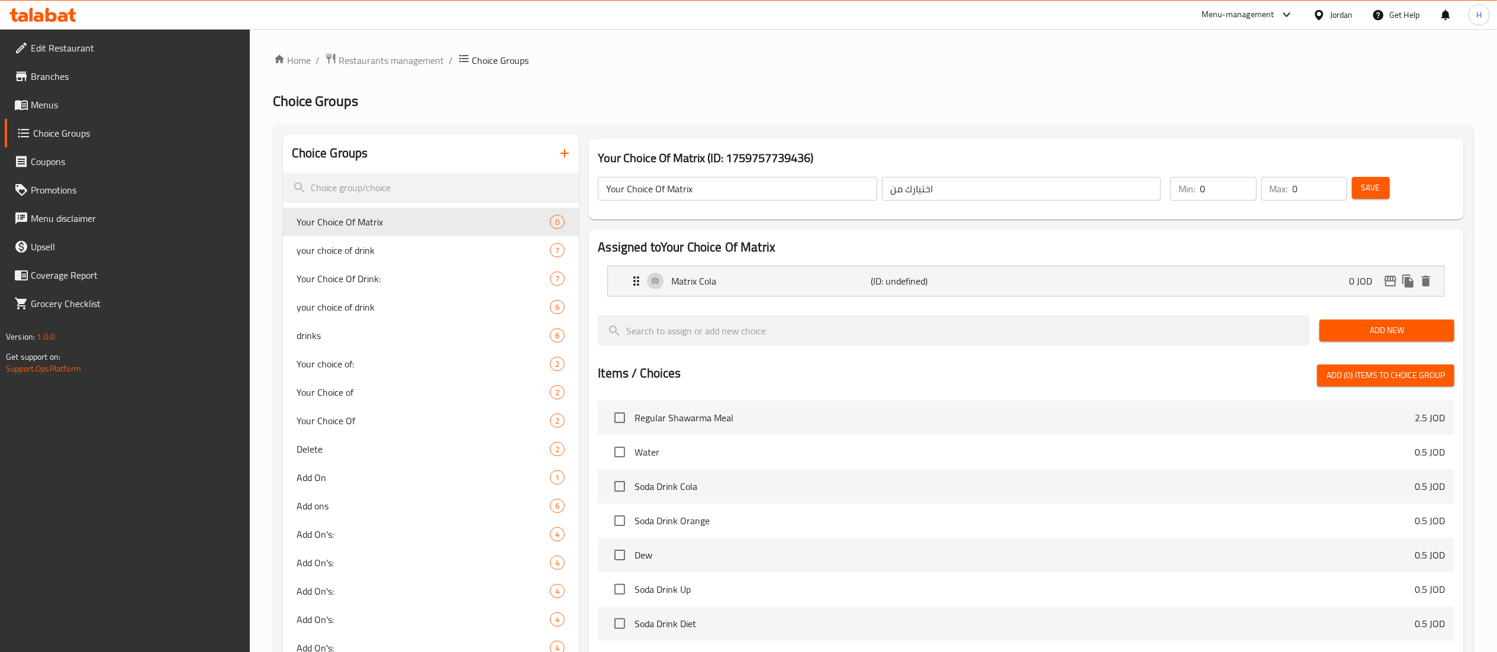
click at [1333, 333] on span "Add New" at bounding box center [1387, 330] width 116 height 15
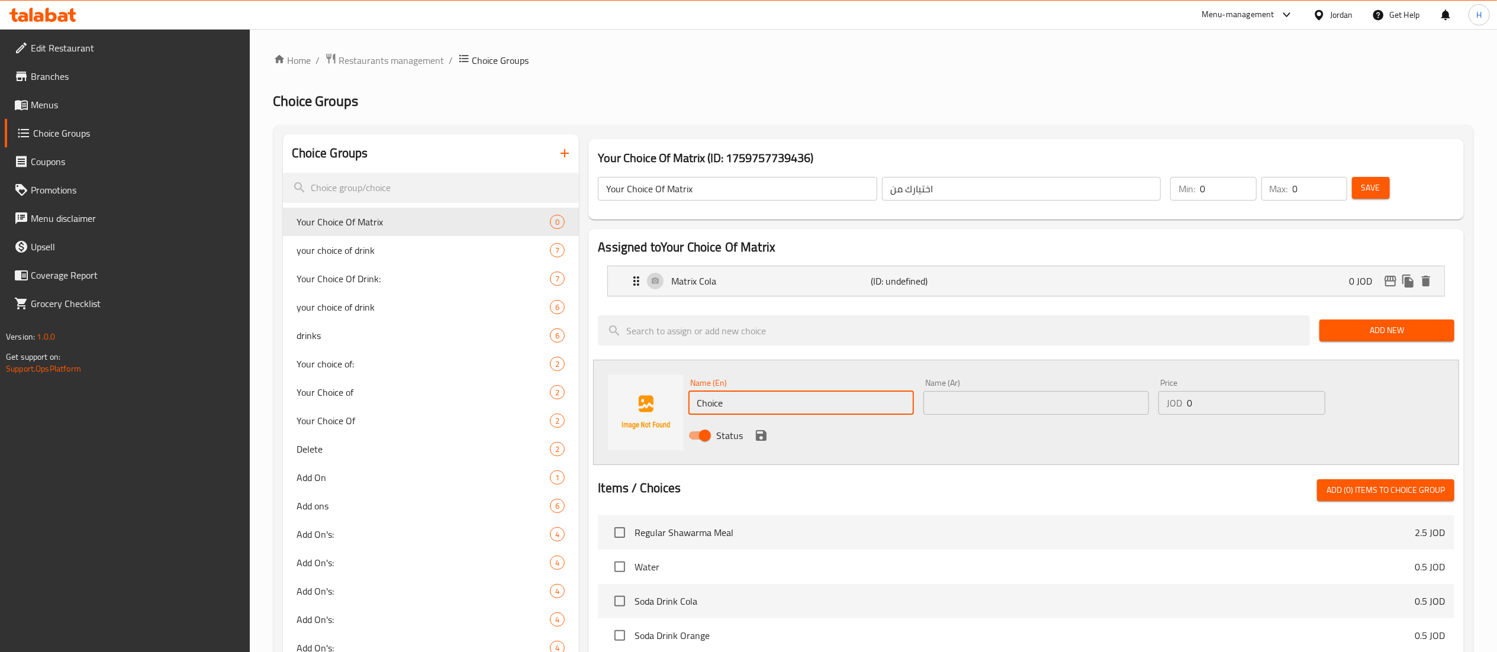
click at [543, 397] on div "Choice Groups Your Choice Of Matrix 0 your choice of drink 7 Your Choice Of Dri…" at bounding box center [876, 566] width 1186 height 865
type input "’"
type input "Matrix Up"
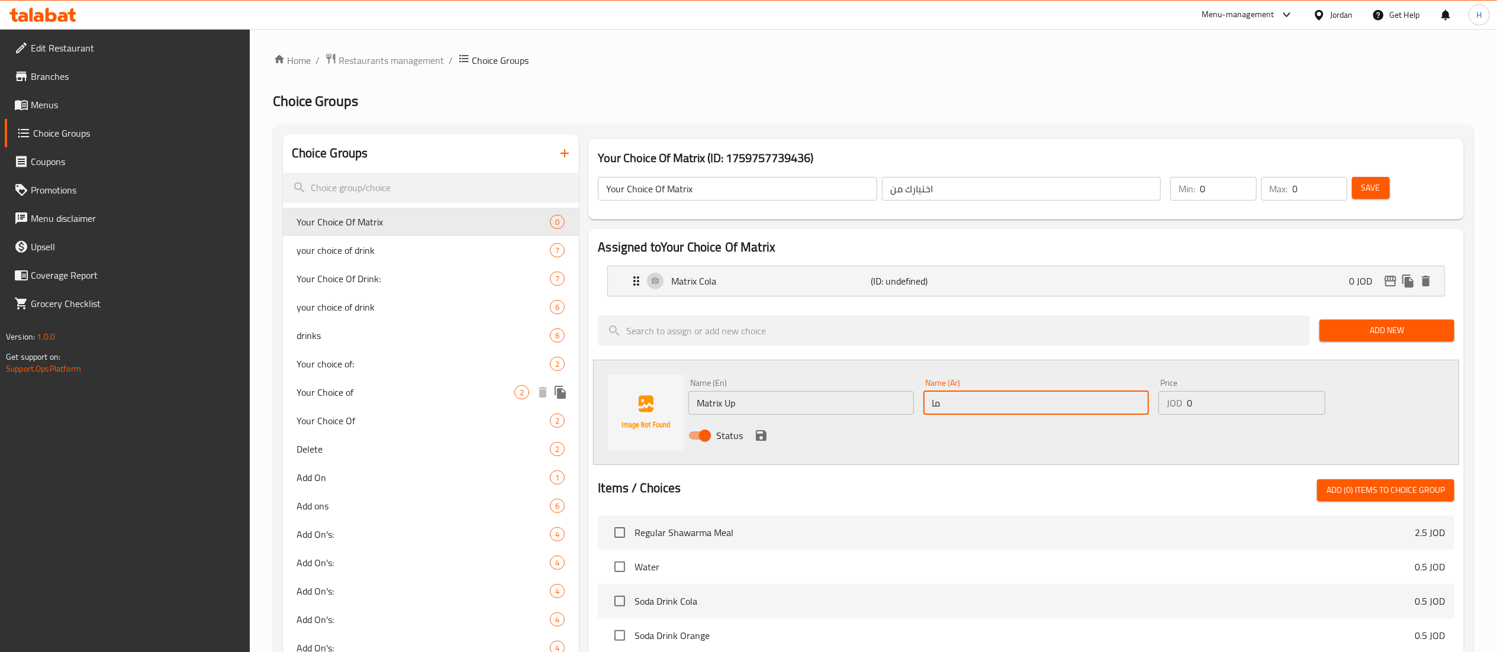
type input "ماتركس اب"
click at [761, 430] on icon "save" at bounding box center [761, 436] width 14 height 14
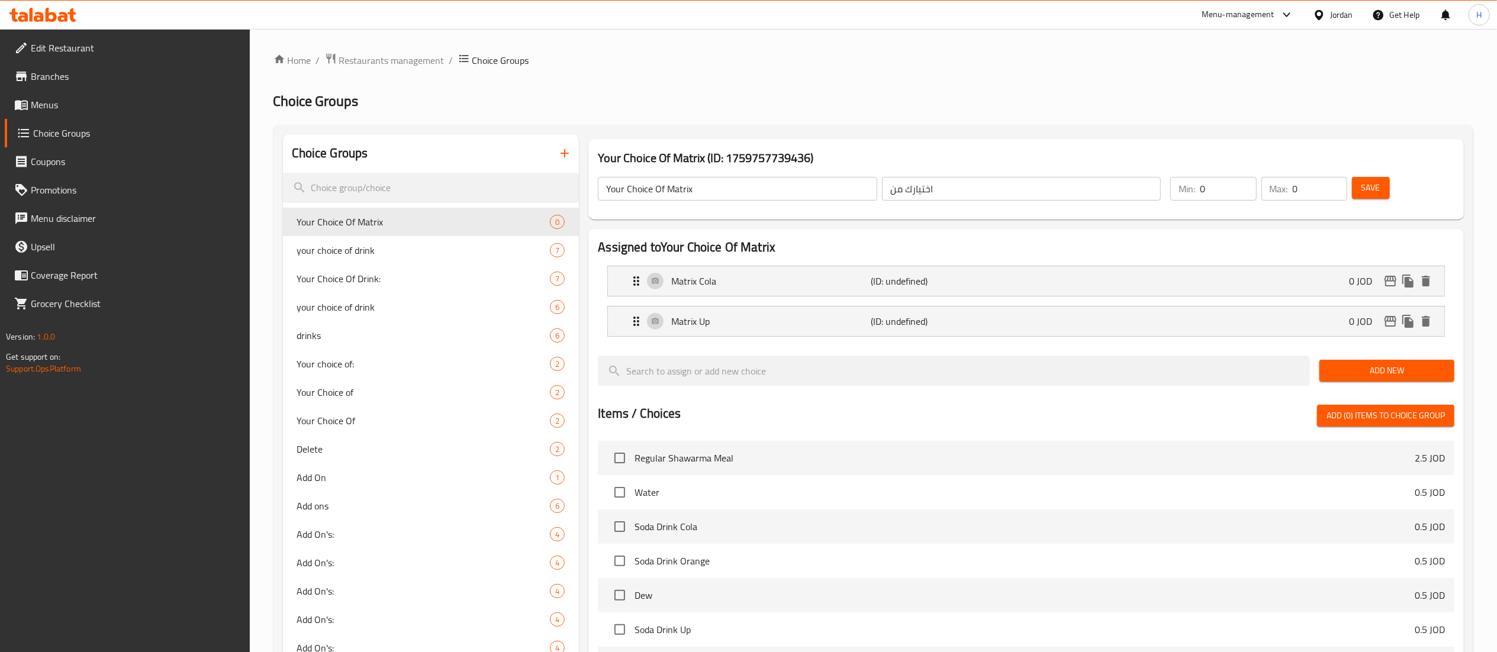
click at [1403, 362] on button "Add New" at bounding box center [1387, 371] width 135 height 22
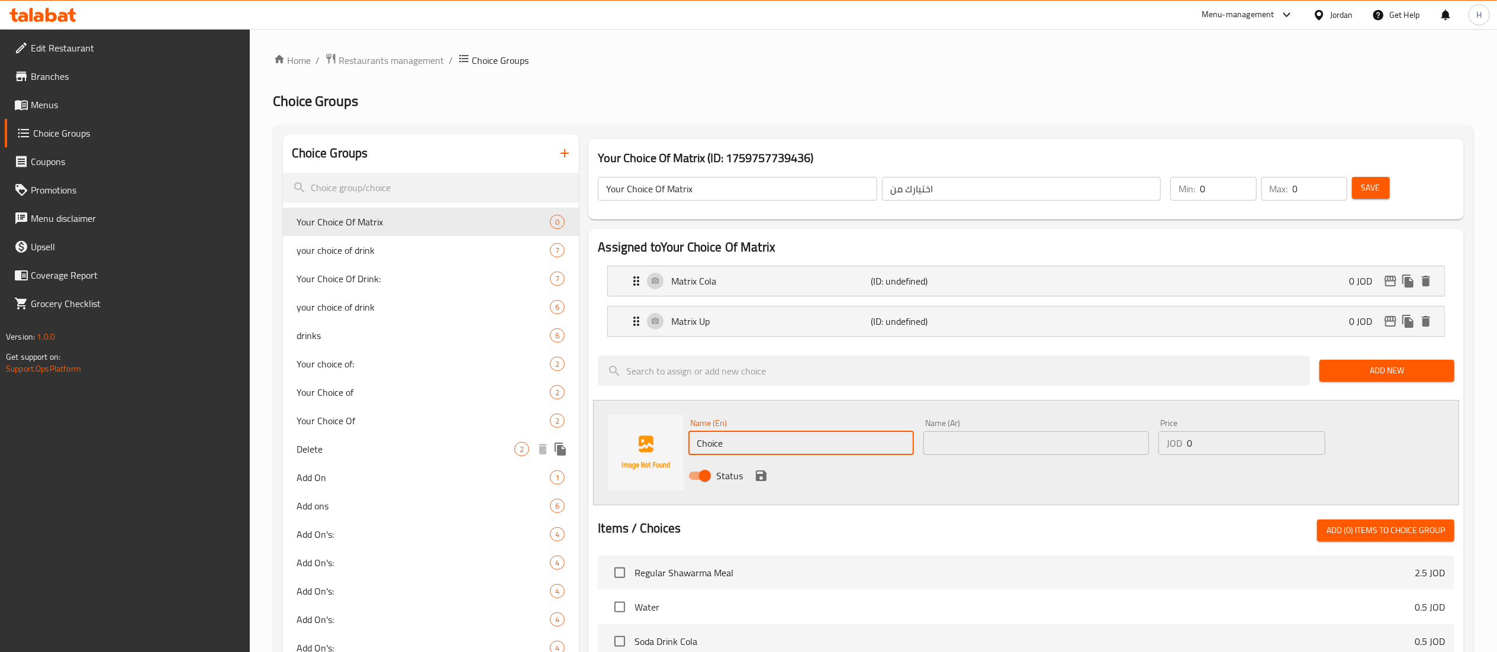
drag, startPoint x: 772, startPoint y: 444, endPoint x: 375, endPoint y: 447, distance: 397.3
click at [427, 451] on div "Choice Groups Your Choice Of Matrix 0 your choice of drink 7 Your Choice Of Dri…" at bounding box center [876, 586] width 1186 height 905
type input "Matrix Orange"
click at [1031, 447] on input "text" at bounding box center [1037, 444] width 226 height 24
type input "ماتركس برتقال"
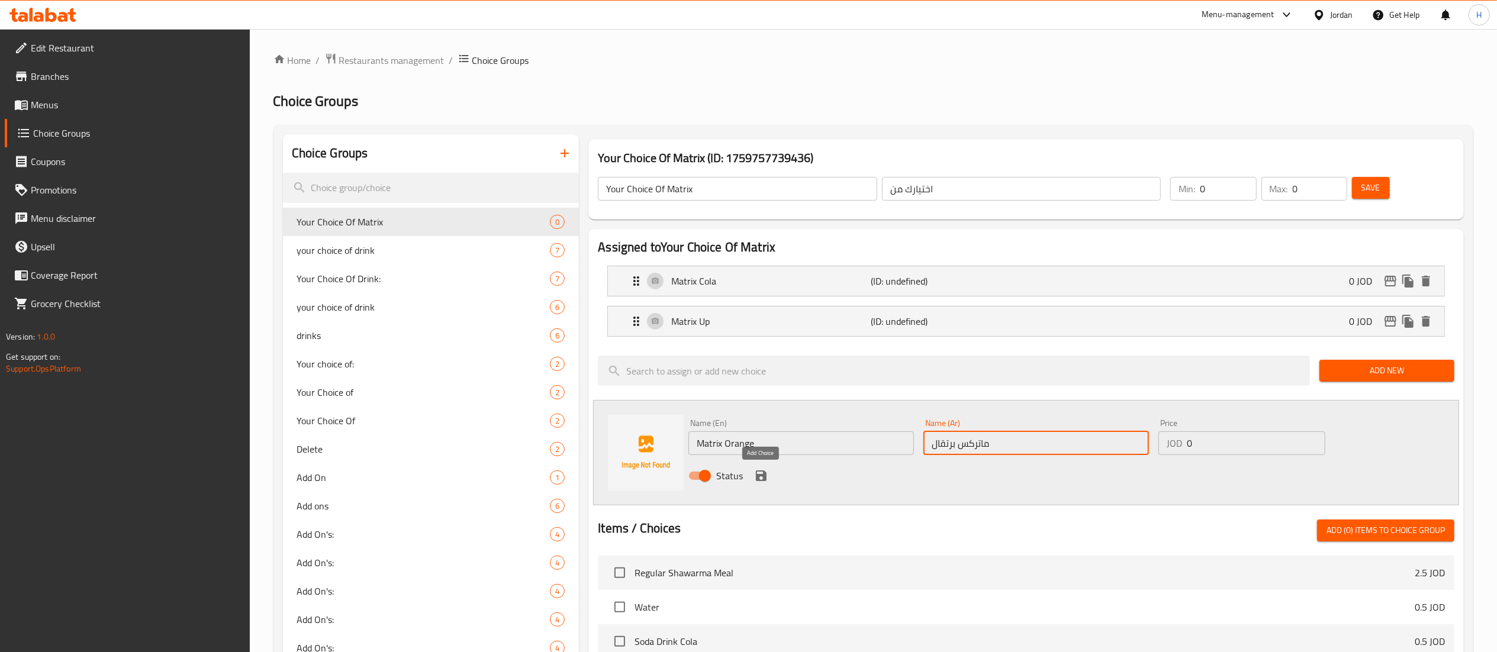
click at [758, 475] on icon "save" at bounding box center [761, 476] width 11 height 11
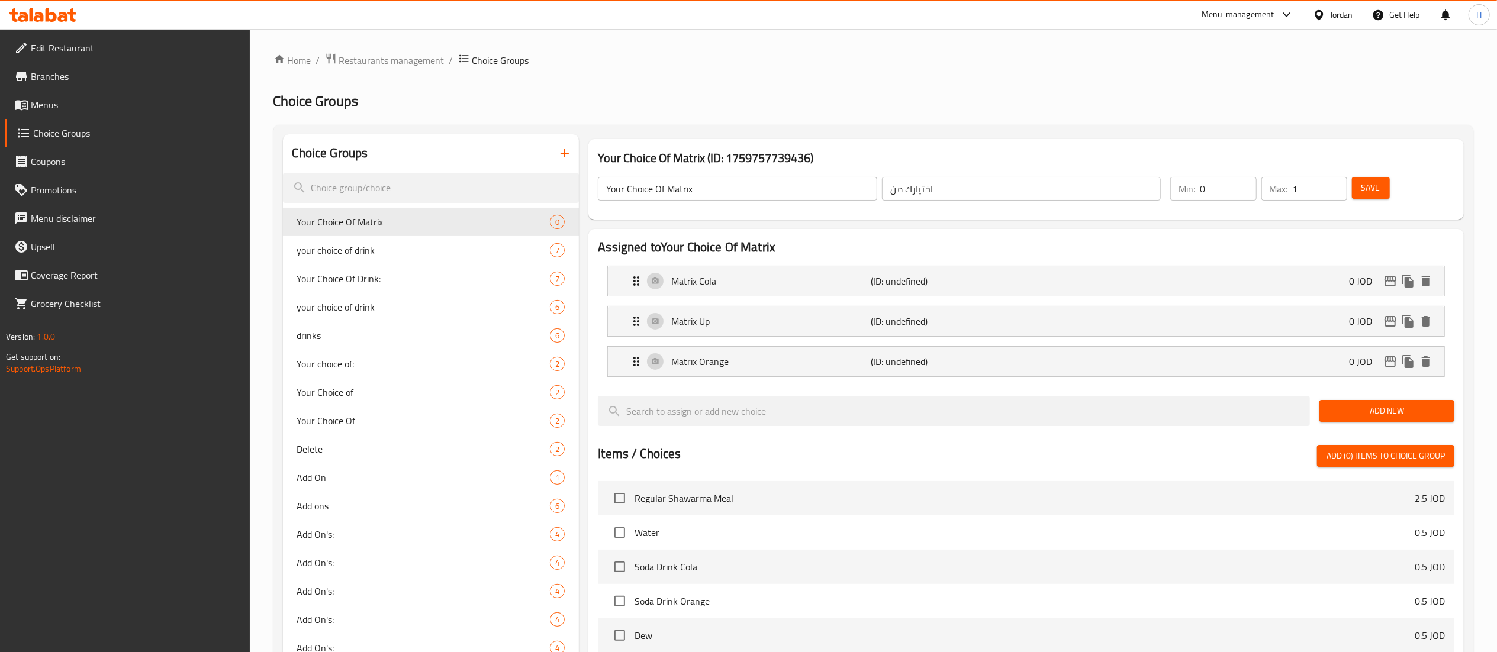
type input "1"
click at [1337, 187] on input "1" at bounding box center [1320, 189] width 54 height 24
type input "1"
click at [1246, 182] on input "1" at bounding box center [1228, 189] width 56 height 24
click at [1376, 187] on span "Save" at bounding box center [1371, 188] width 19 height 15
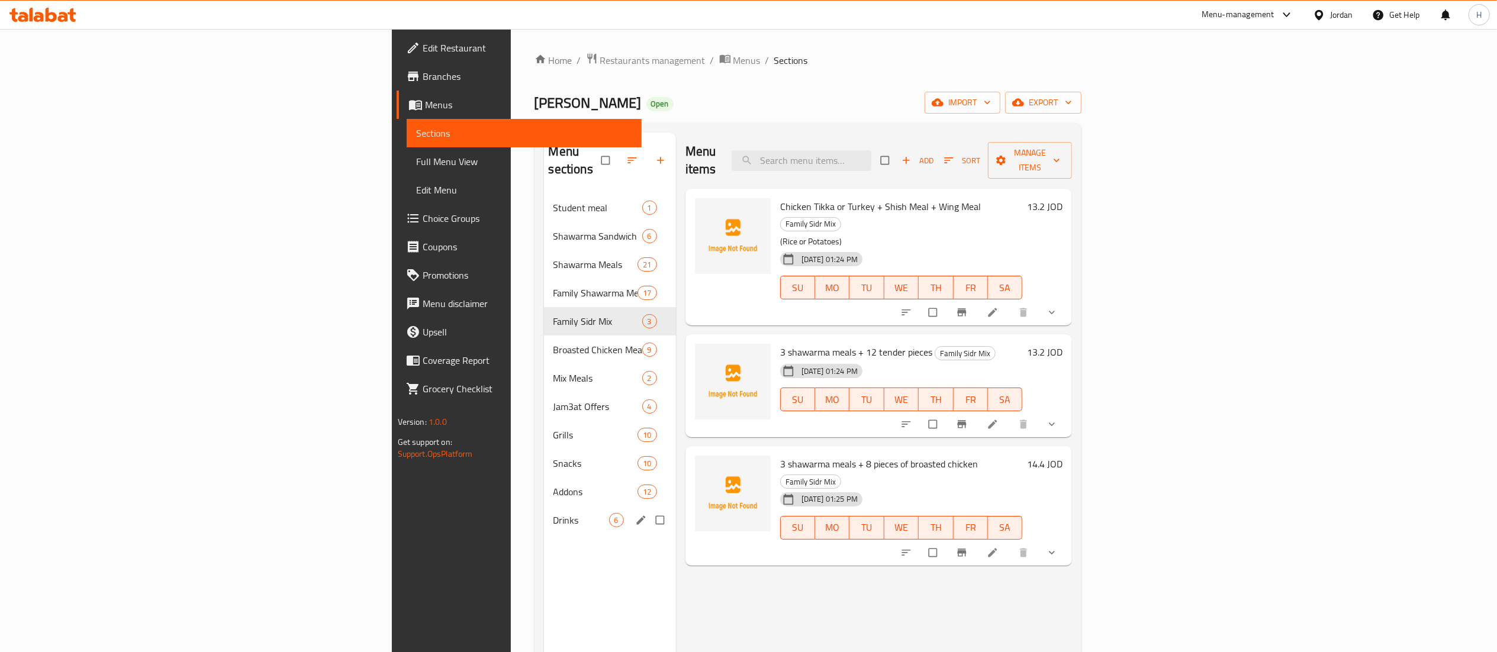
drag, startPoint x: 354, startPoint y: 496, endPoint x: 368, endPoint y: 497, distance: 14.2
click at [554, 513] on span "Drinks" at bounding box center [582, 520] width 56 height 14
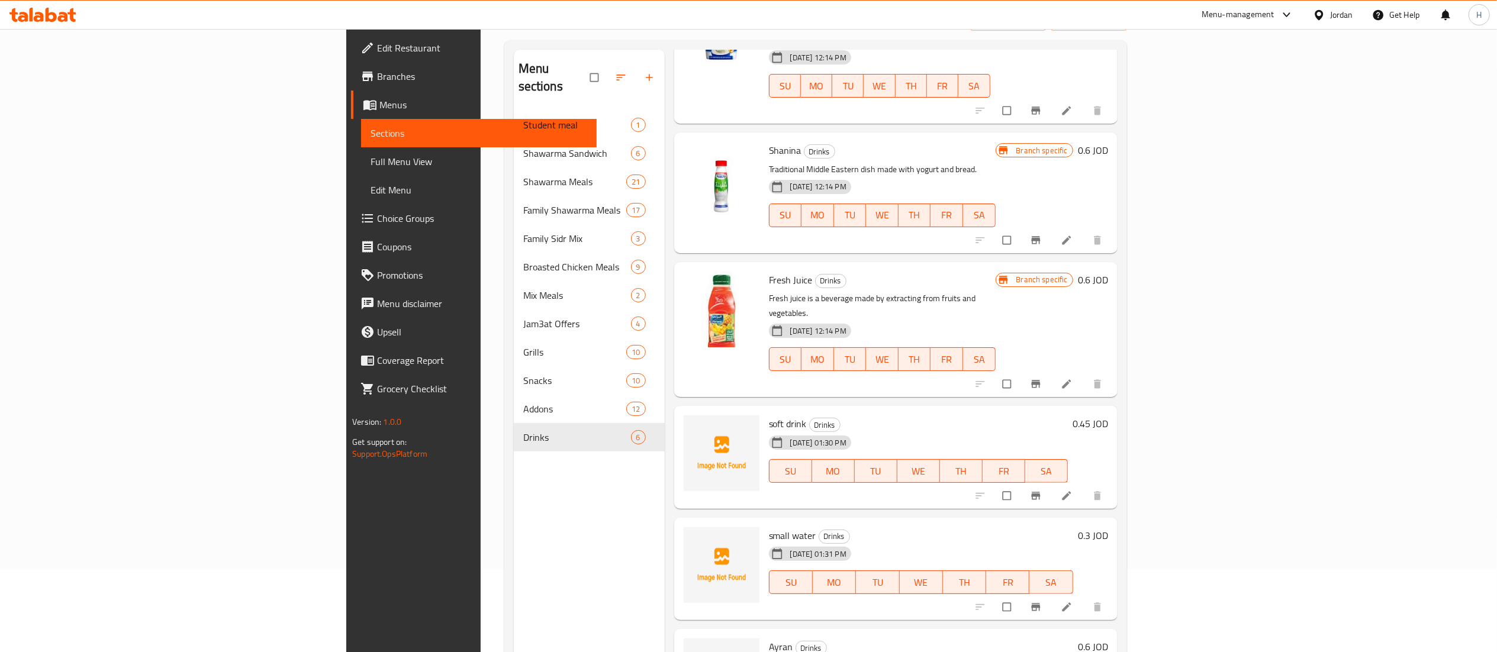
scroll to position [166, 0]
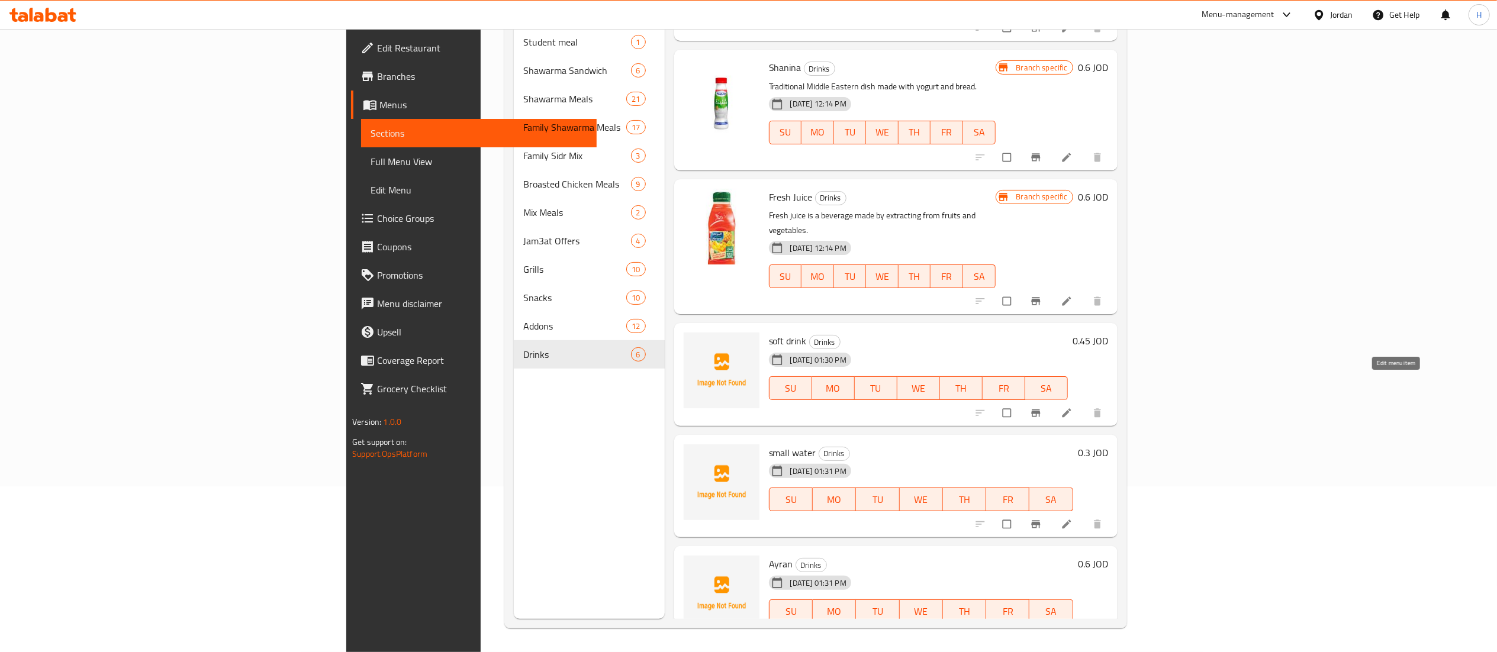
click at [1073, 407] on icon at bounding box center [1067, 413] width 12 height 12
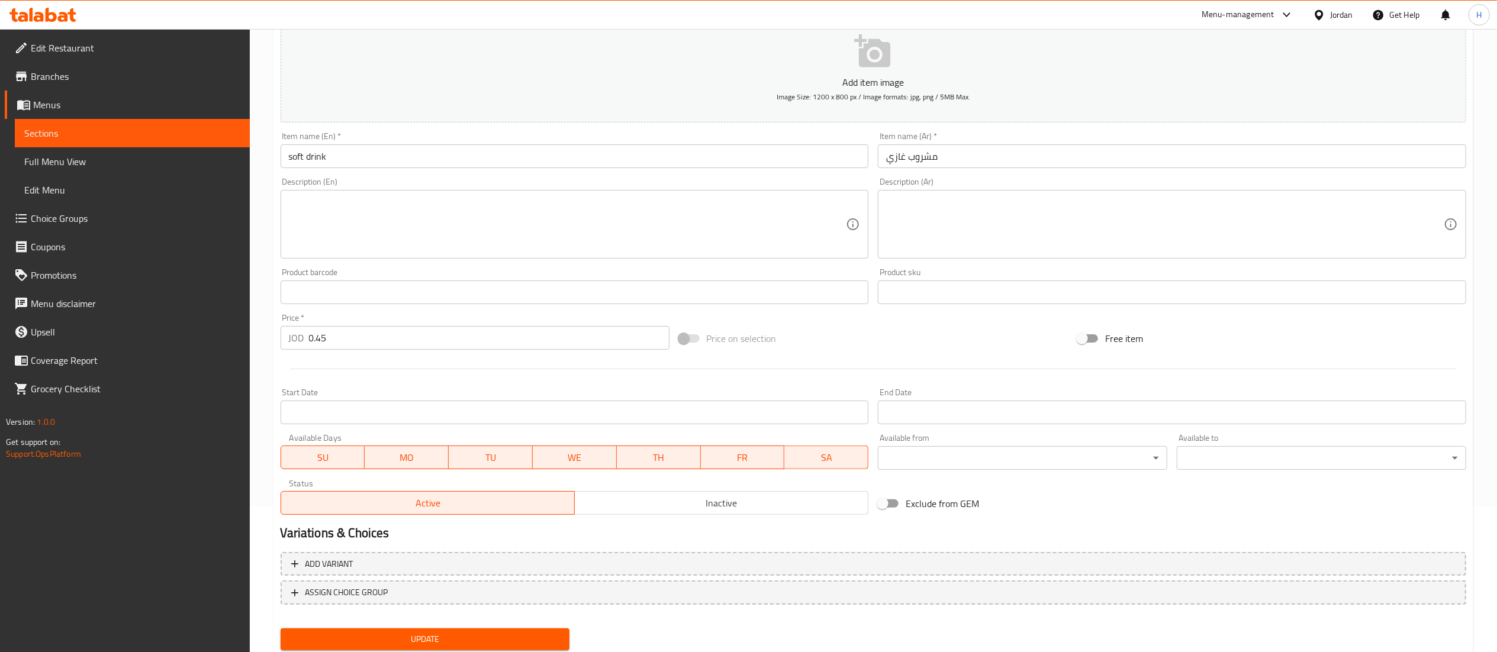
scroll to position [183, 0]
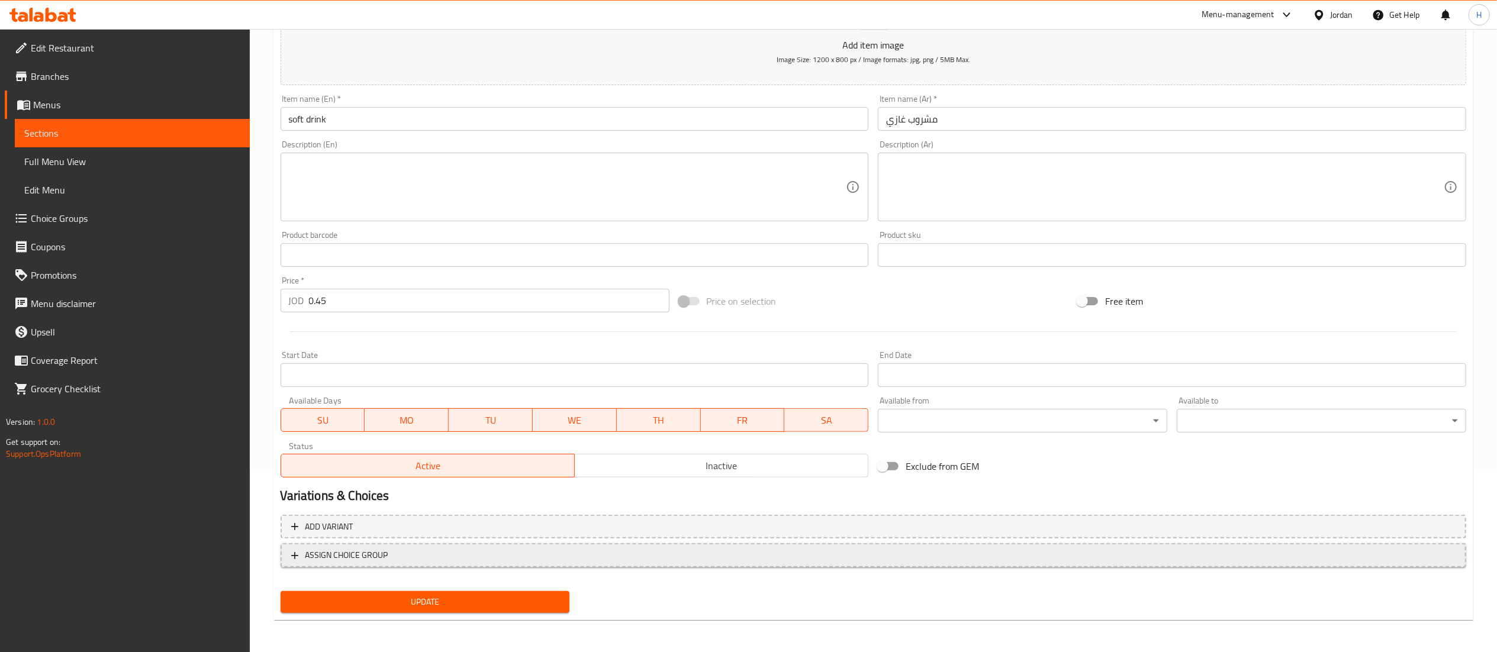
click at [430, 552] on span "ASSIGN CHOICE GROUP" at bounding box center [873, 555] width 1165 height 15
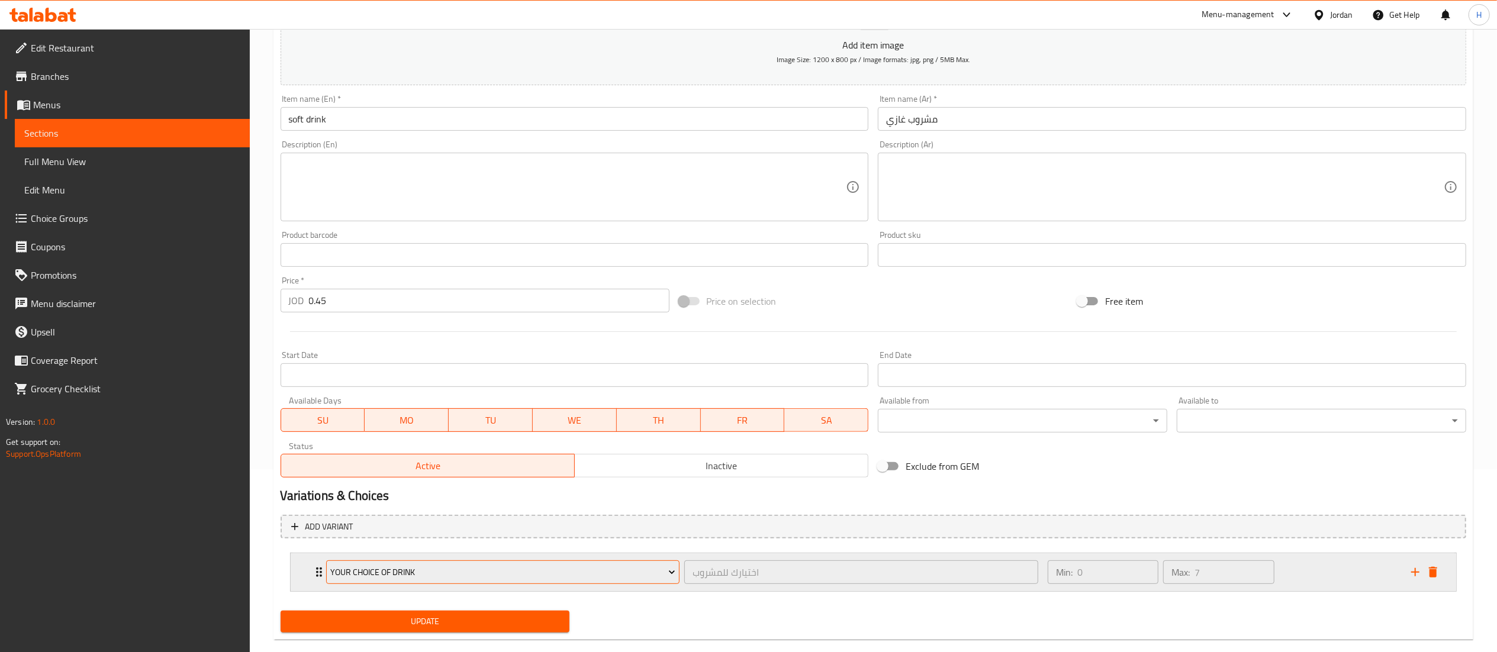
click at [468, 565] on button "your choice of drink" at bounding box center [503, 573] width 354 height 24
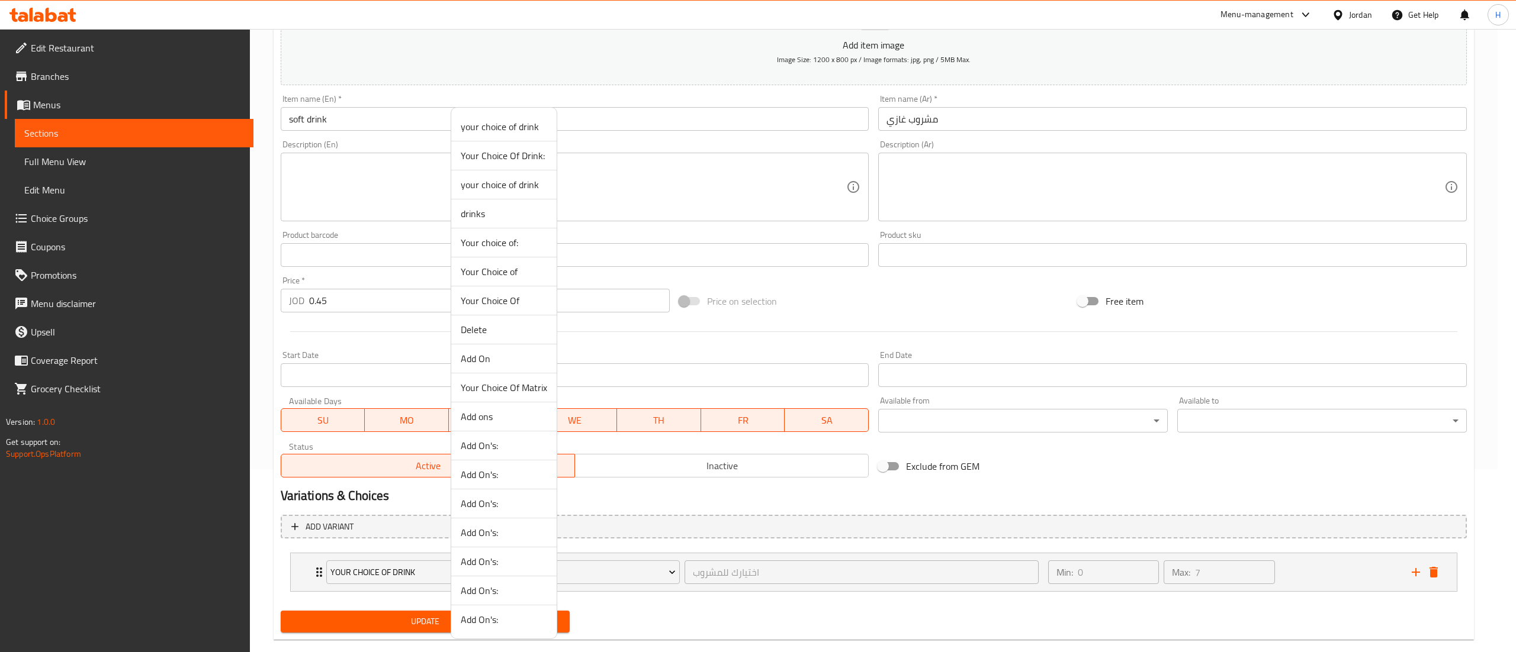
click at [507, 385] on span "Your Choice Of Matrix" at bounding box center [504, 388] width 86 height 14
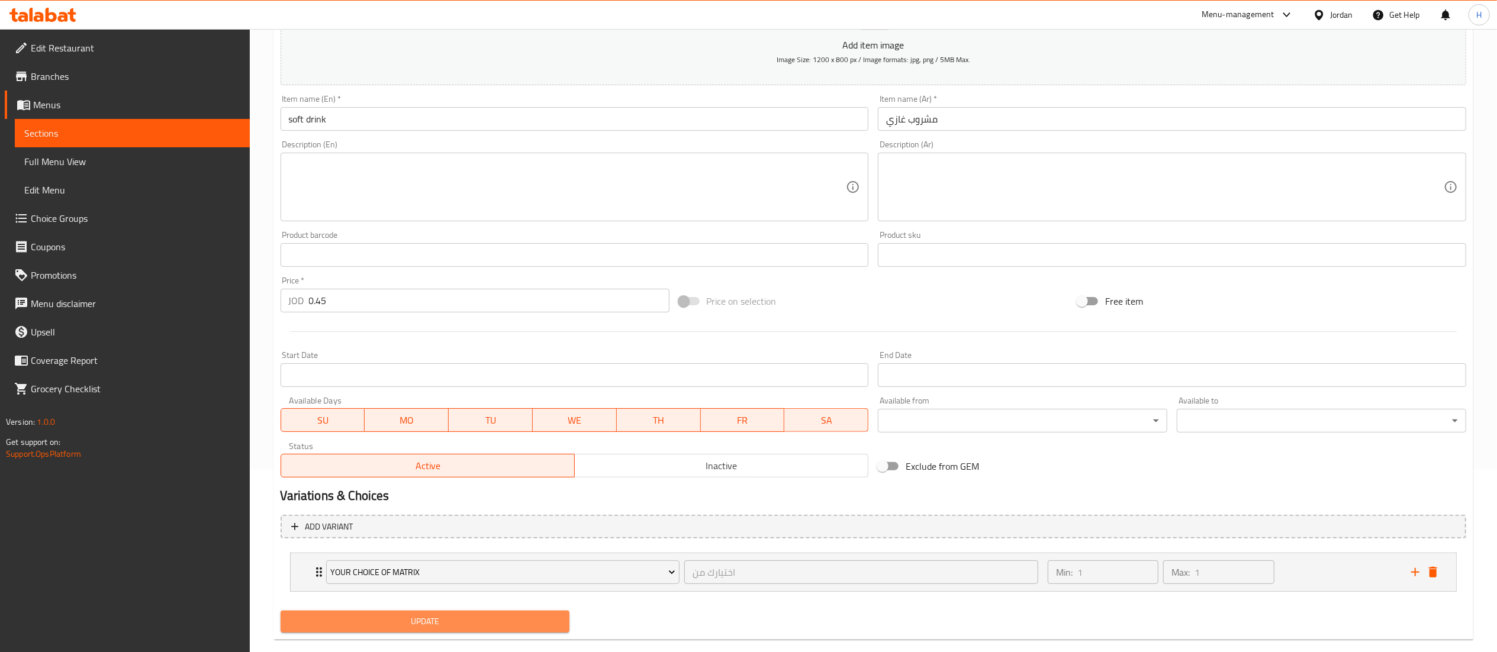
click at [469, 626] on span "Update" at bounding box center [425, 622] width 271 height 15
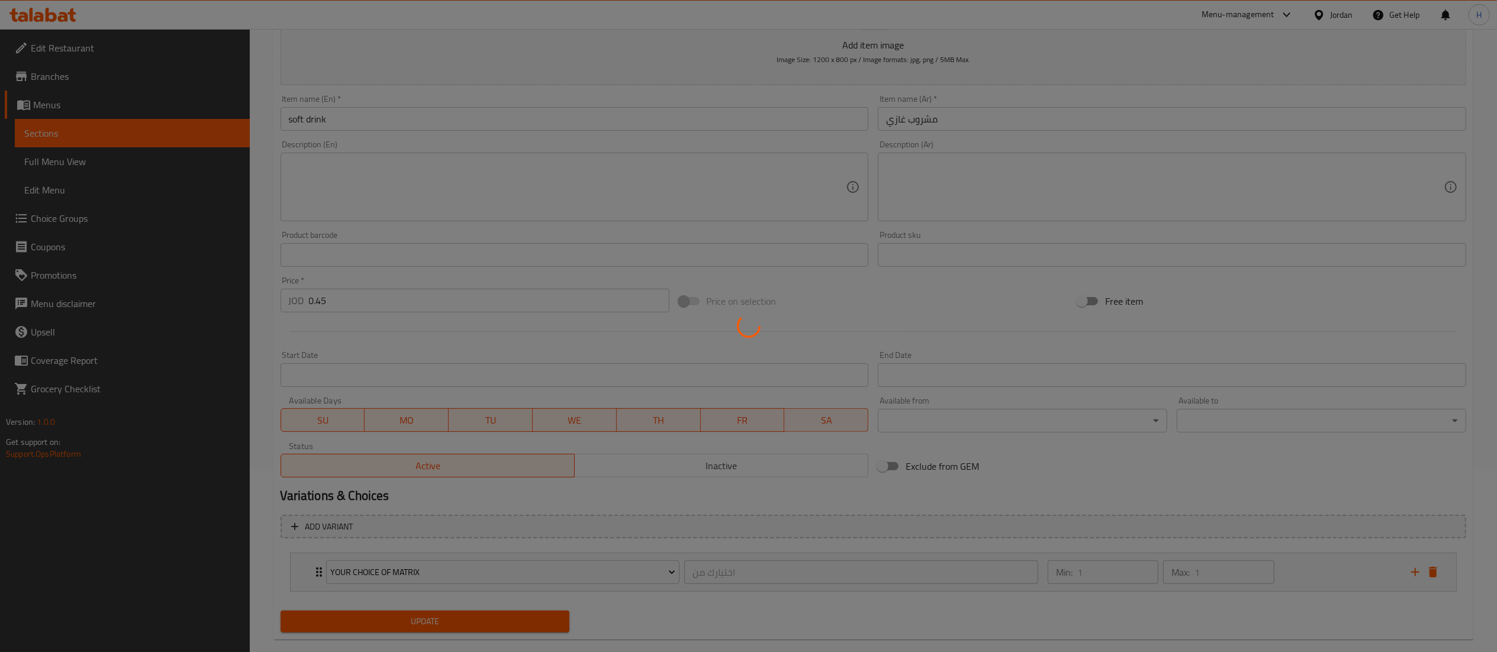
scroll to position [0, 0]
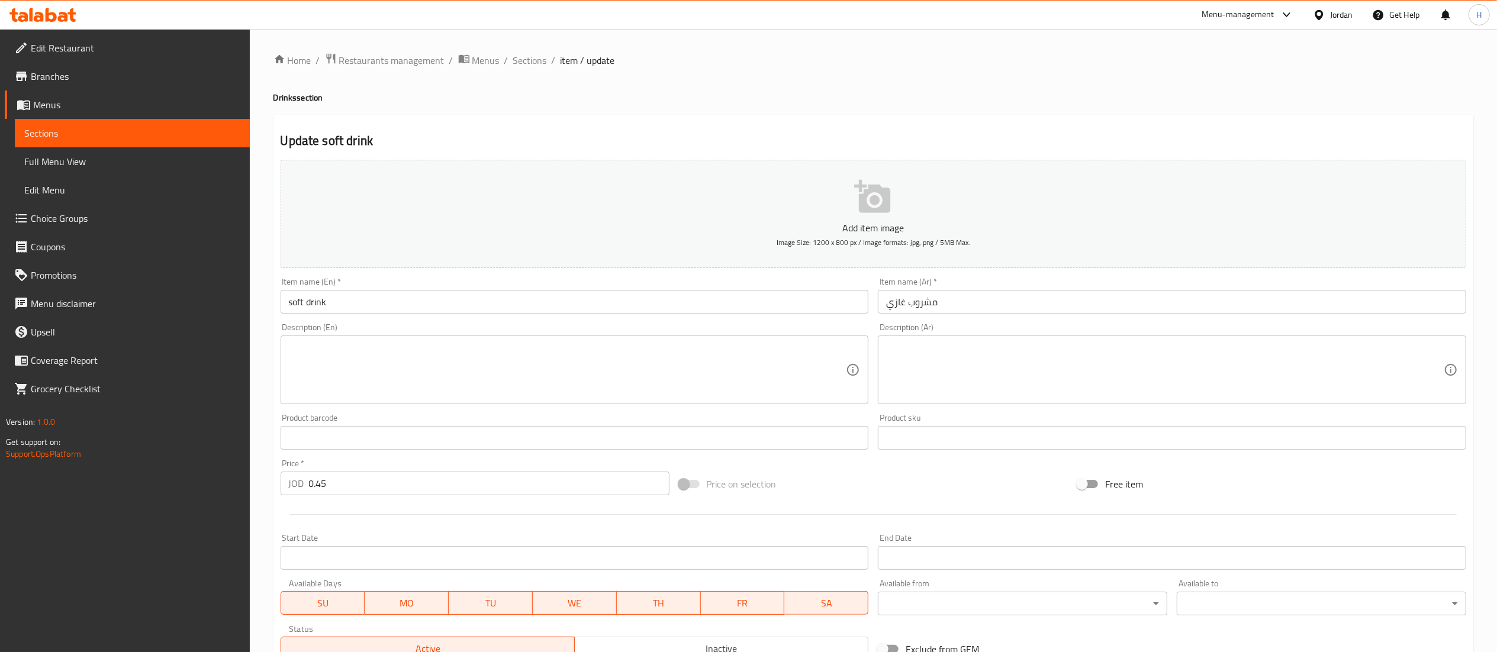
drag, startPoint x: 607, startPoint y: 137, endPoint x: 543, endPoint y: 142, distance: 63.5
click at [607, 141] on h2 "Update soft drink" at bounding box center [874, 141] width 1186 height 18
click at [539, 56] on span "Sections" at bounding box center [530, 60] width 34 height 14
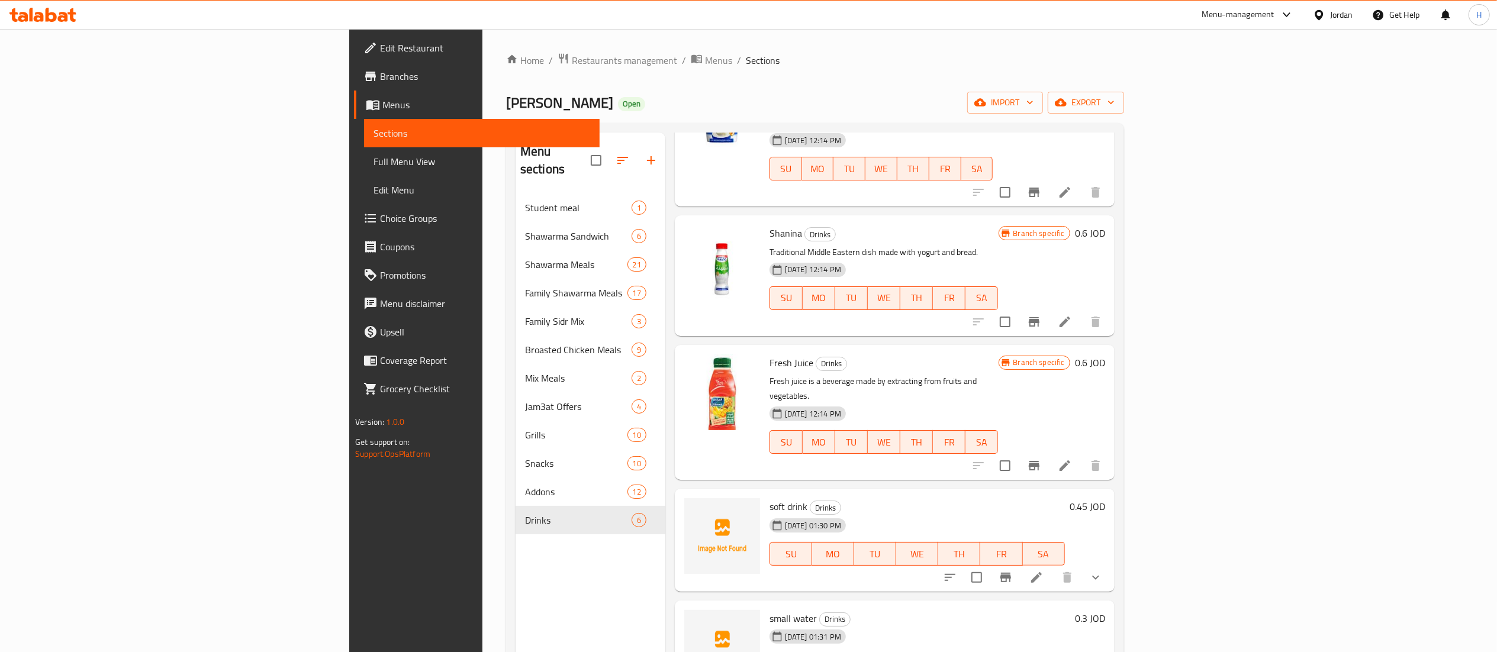
scroll to position [166, 0]
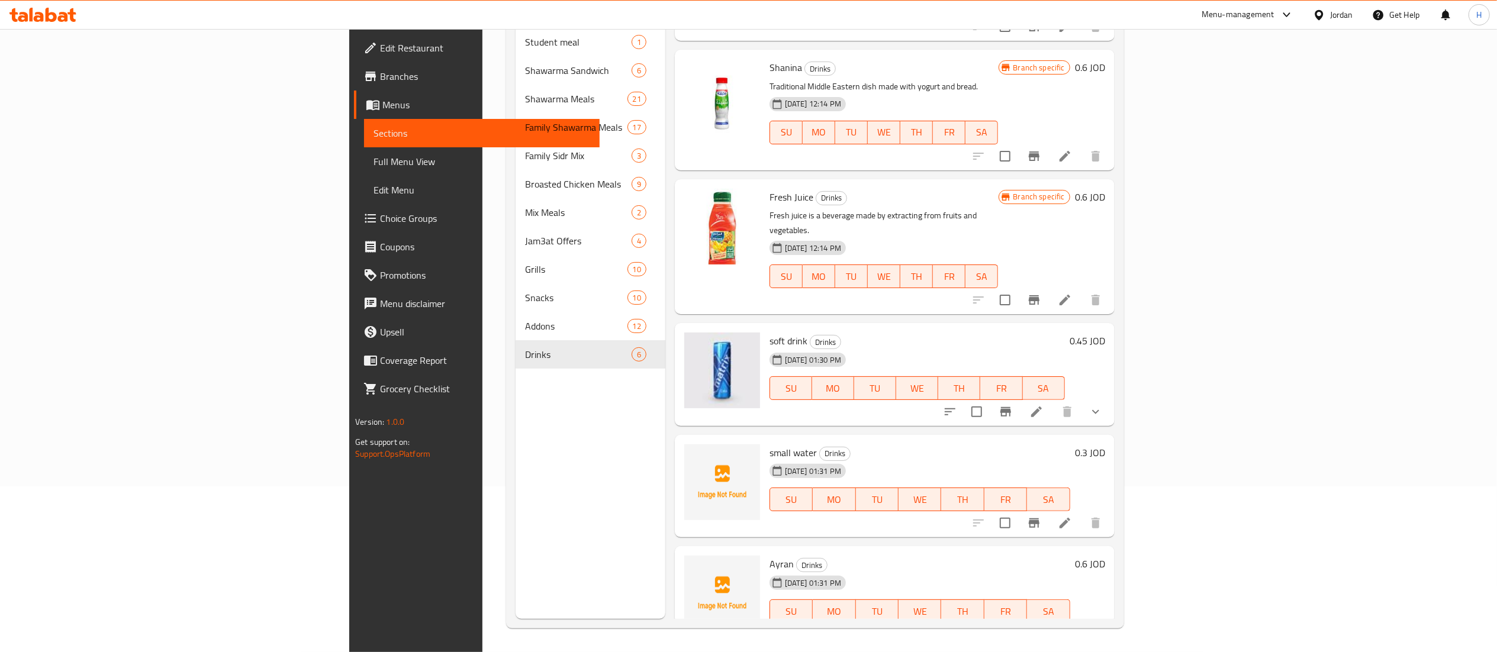
click at [770, 444] on span "small water" at bounding box center [793, 453] width 47 height 18
copy h6 "small water"
click at [770, 555] on span "Ayran" at bounding box center [782, 564] width 24 height 18
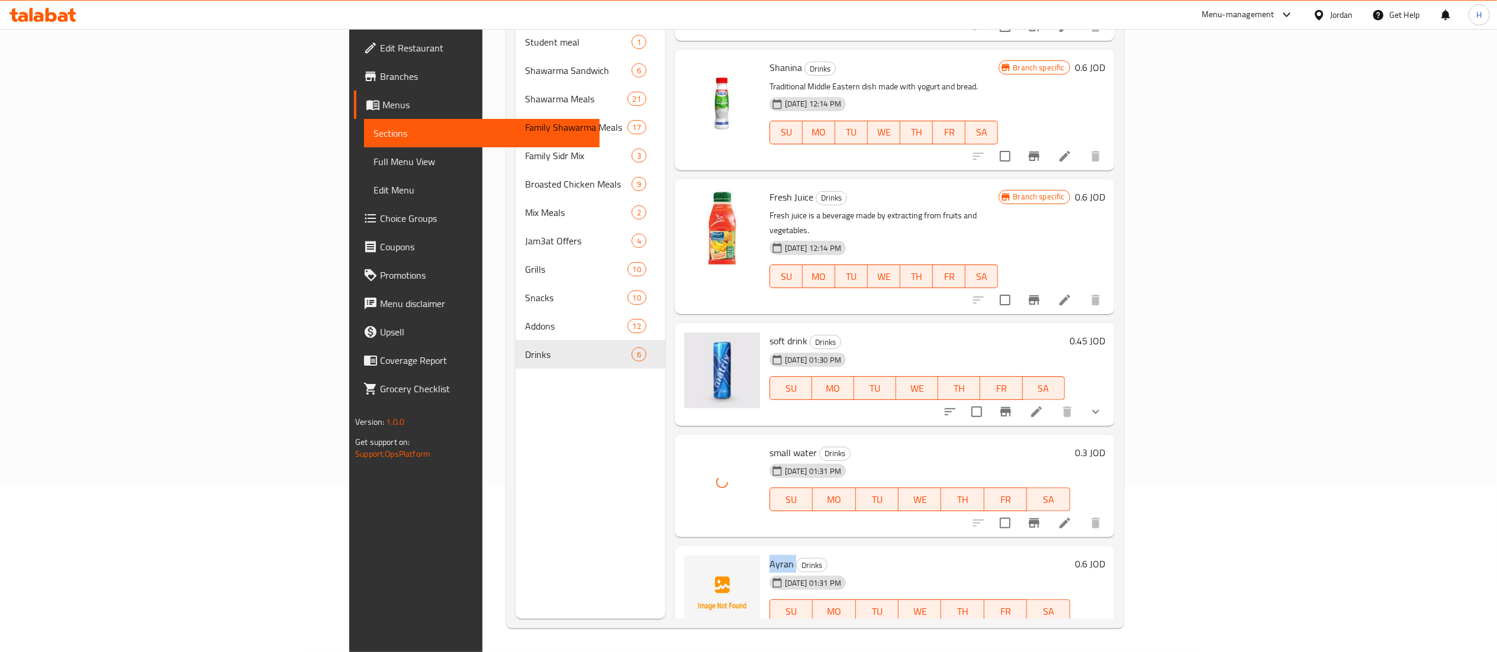
click at [770, 555] on span "Ayran" at bounding box center [782, 564] width 24 height 18
copy span "Ayran"
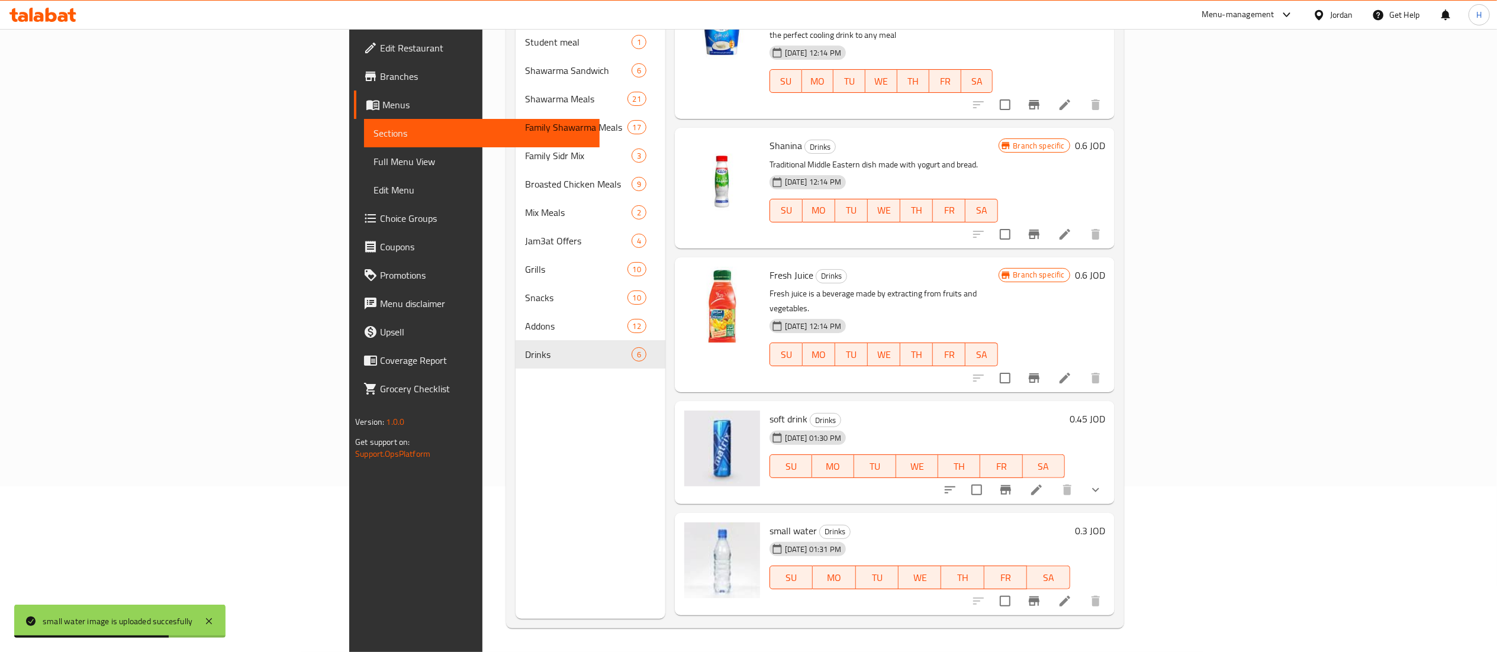
scroll to position [0, 0]
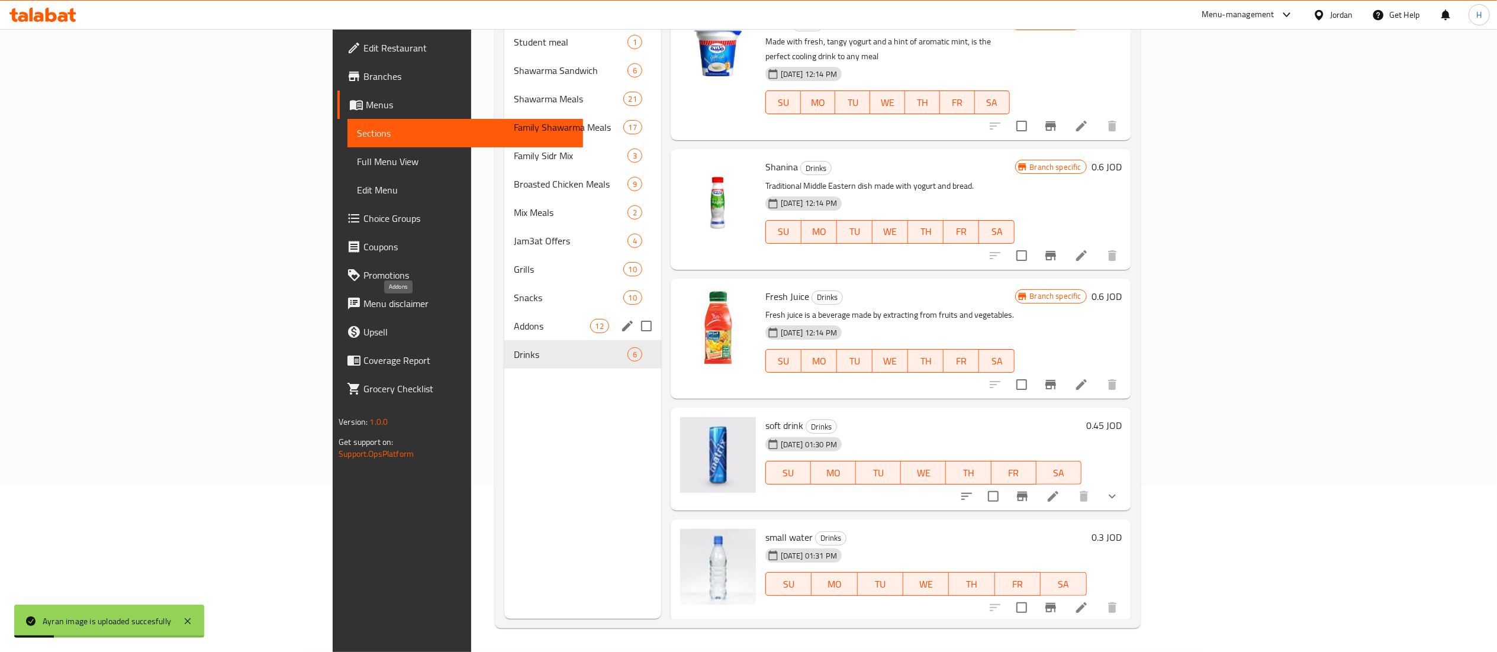
click at [514, 319] on span "Addons" at bounding box center [552, 326] width 76 height 14
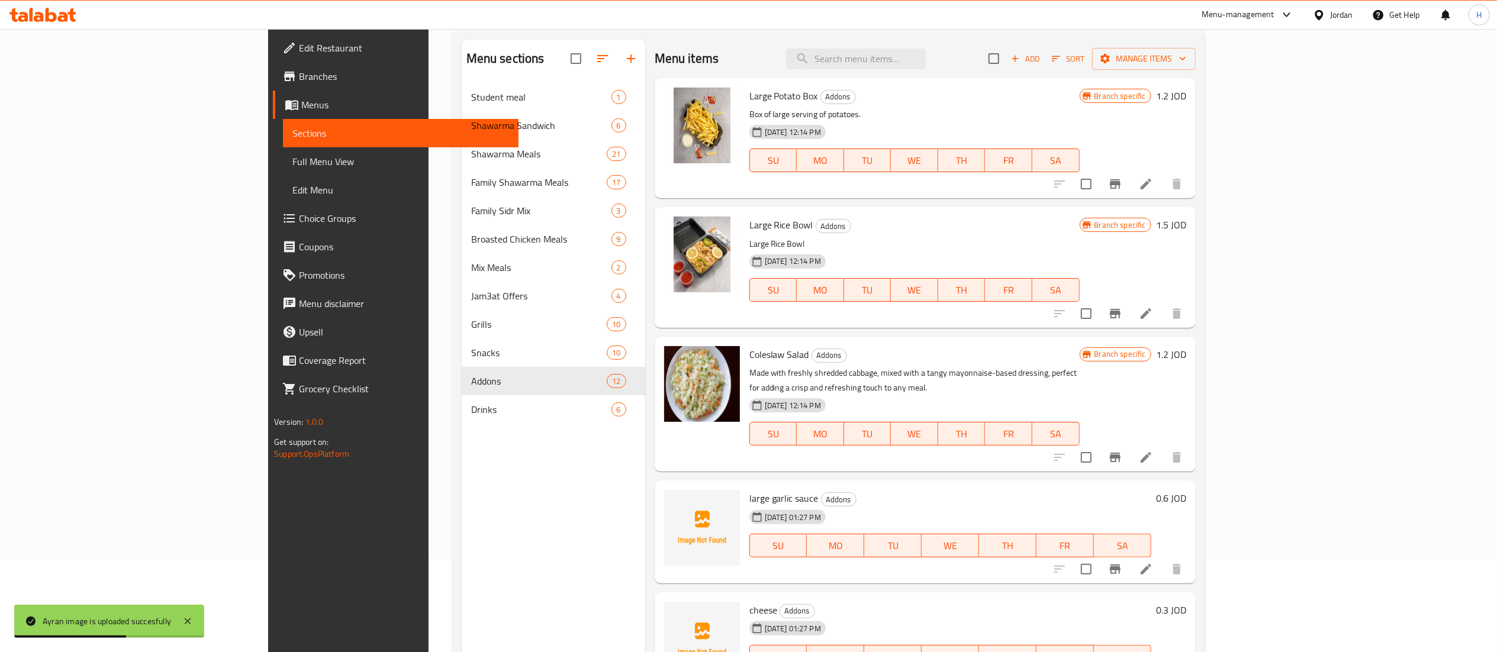
scroll to position [166, 0]
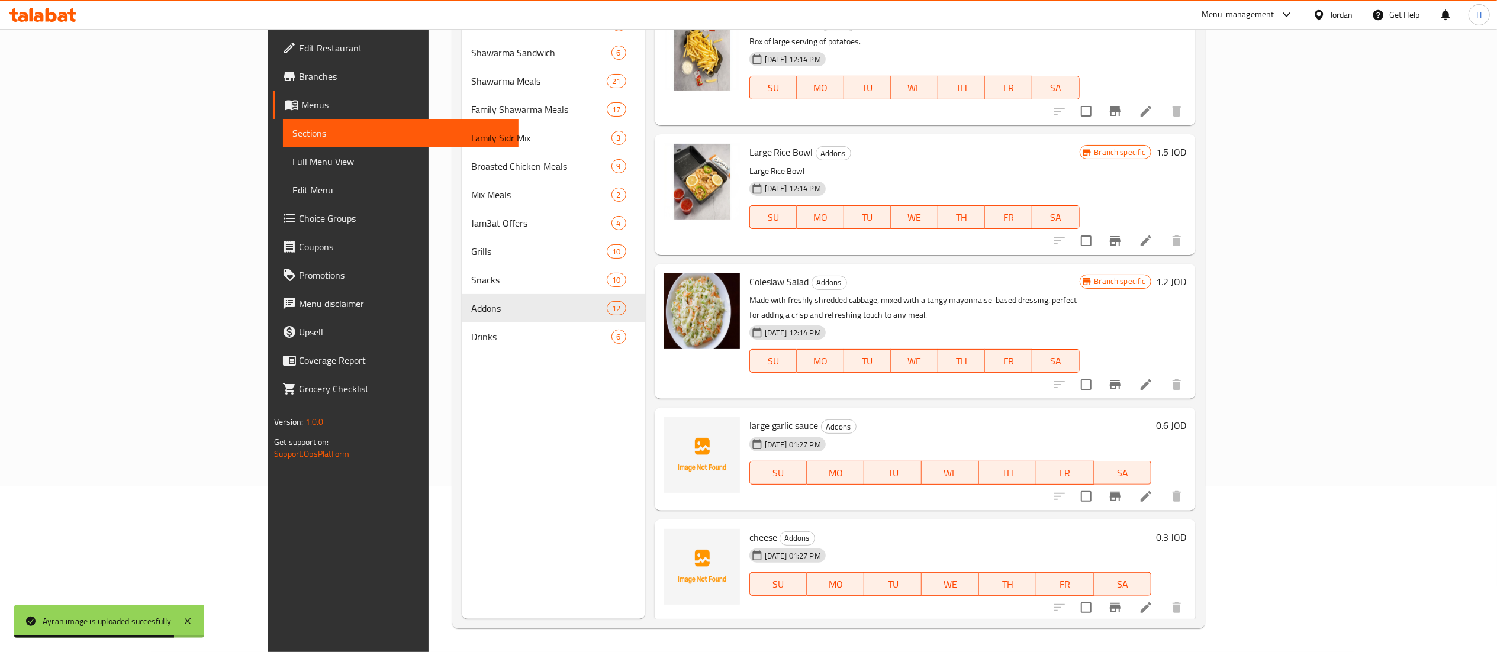
click at [750, 417] on span "large garlic sauce" at bounding box center [784, 426] width 69 height 18
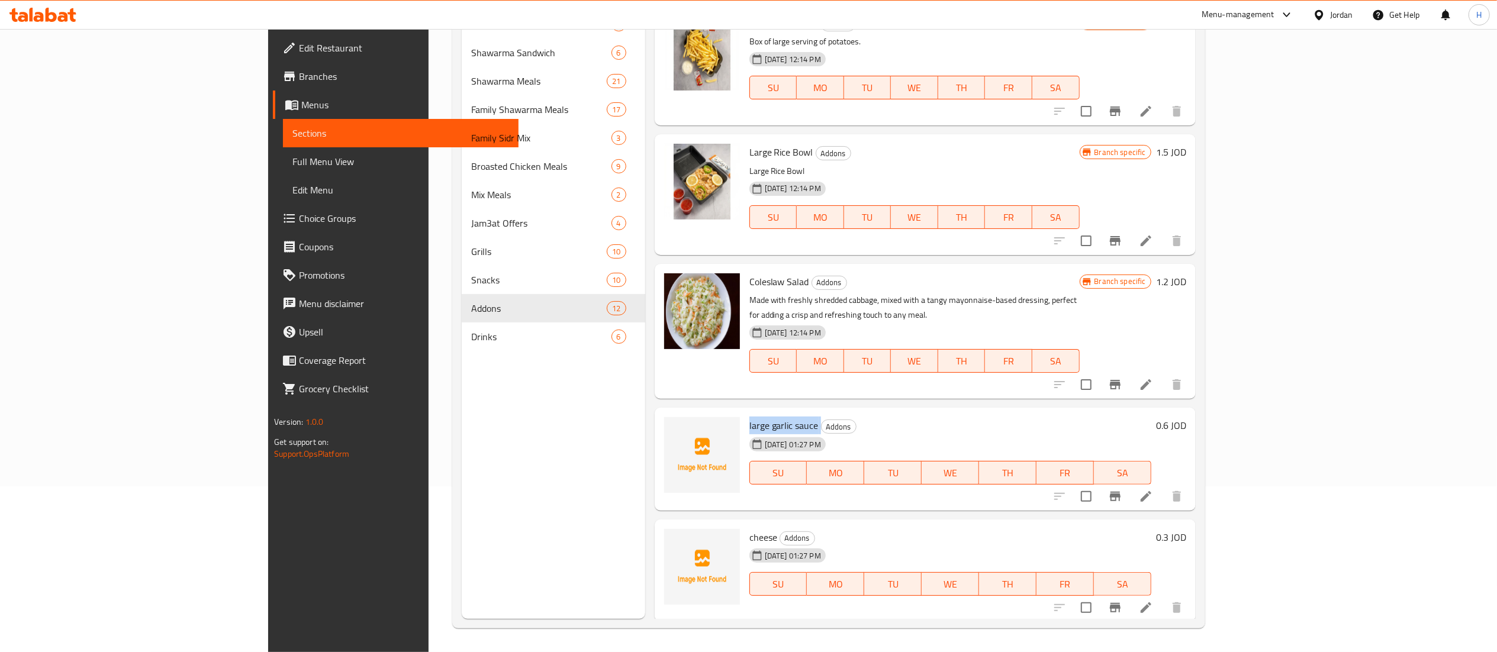
copy h6 "large garlic sauce"
click at [750, 529] on span "cheese" at bounding box center [764, 538] width 28 height 18
copy h6 "cheese"
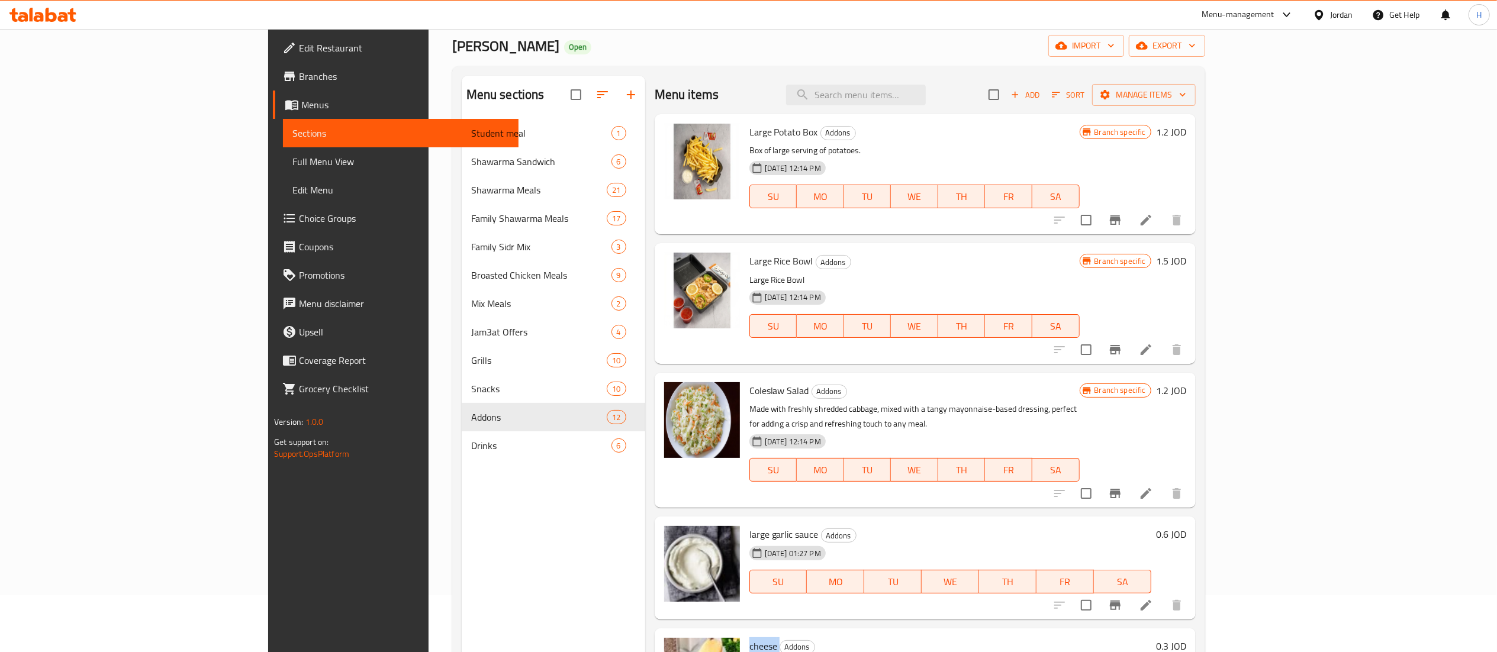
scroll to position [0, 0]
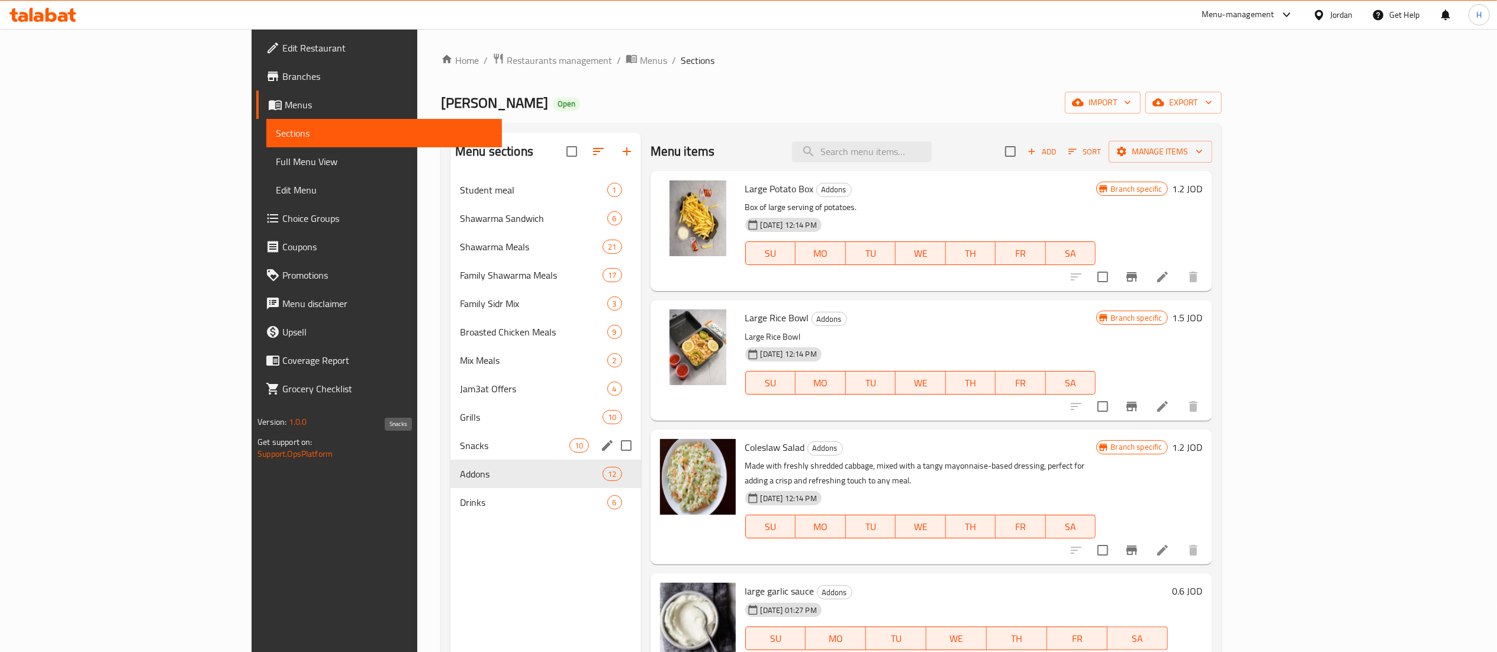
click at [460, 445] on span "Snacks" at bounding box center [515, 446] width 110 height 14
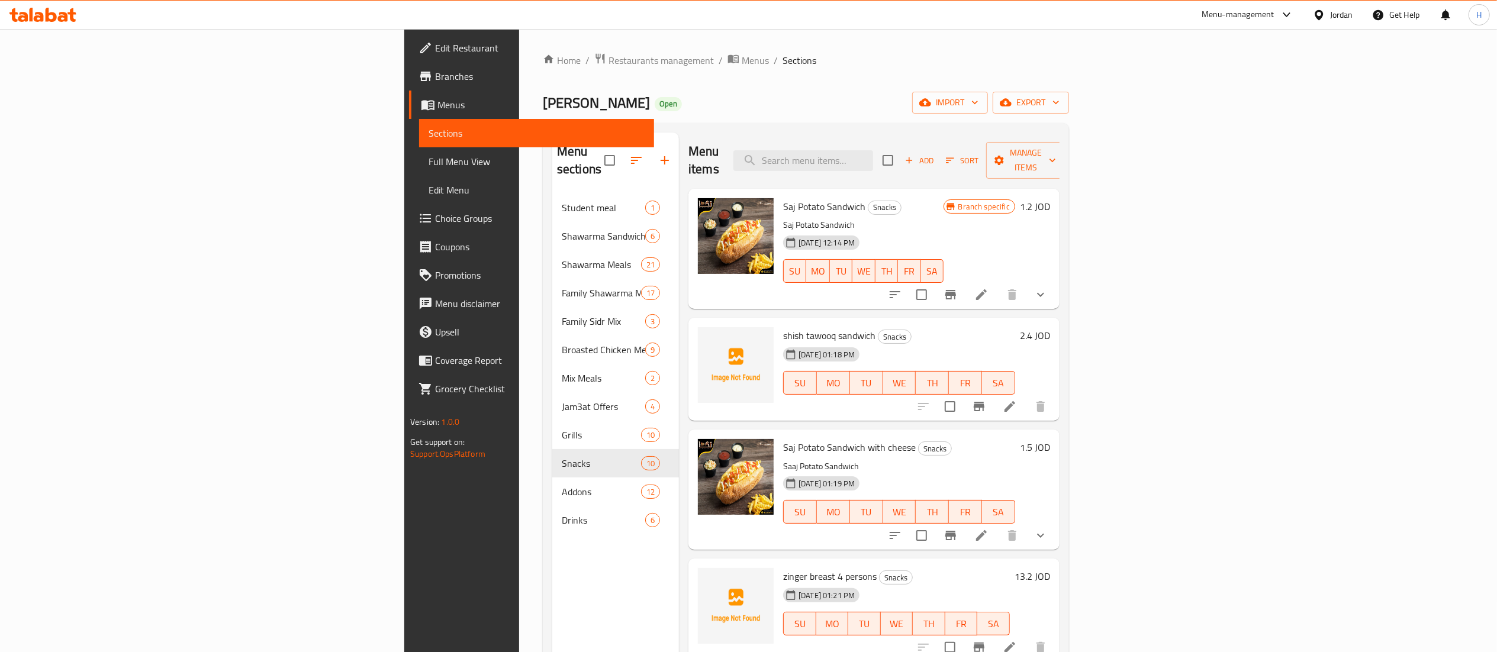
click at [783, 327] on span "shish tawooq sandwich" at bounding box center [829, 336] width 92 height 18
copy h6 "shish tawooq sandwich"
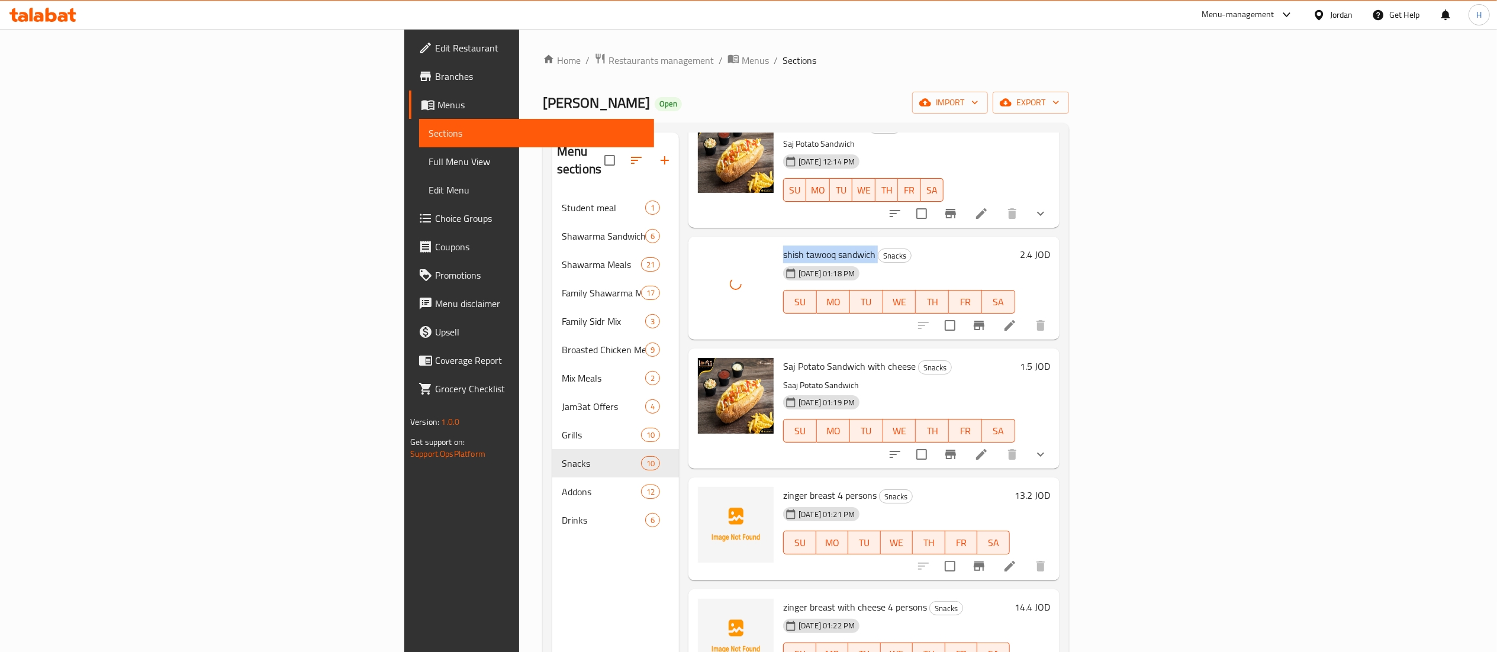
scroll to position [118, 0]
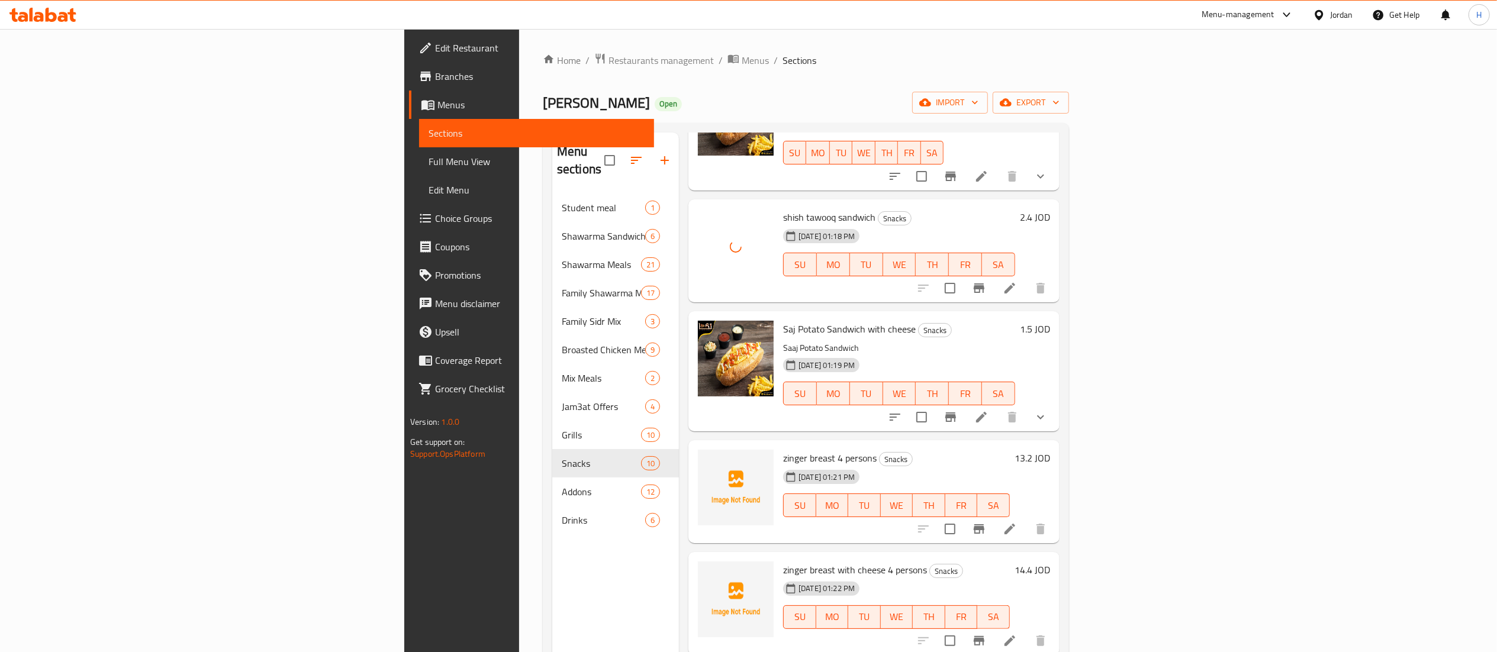
click at [783, 449] on span "zinger breast 4 persons" at bounding box center [830, 458] width 94 height 18
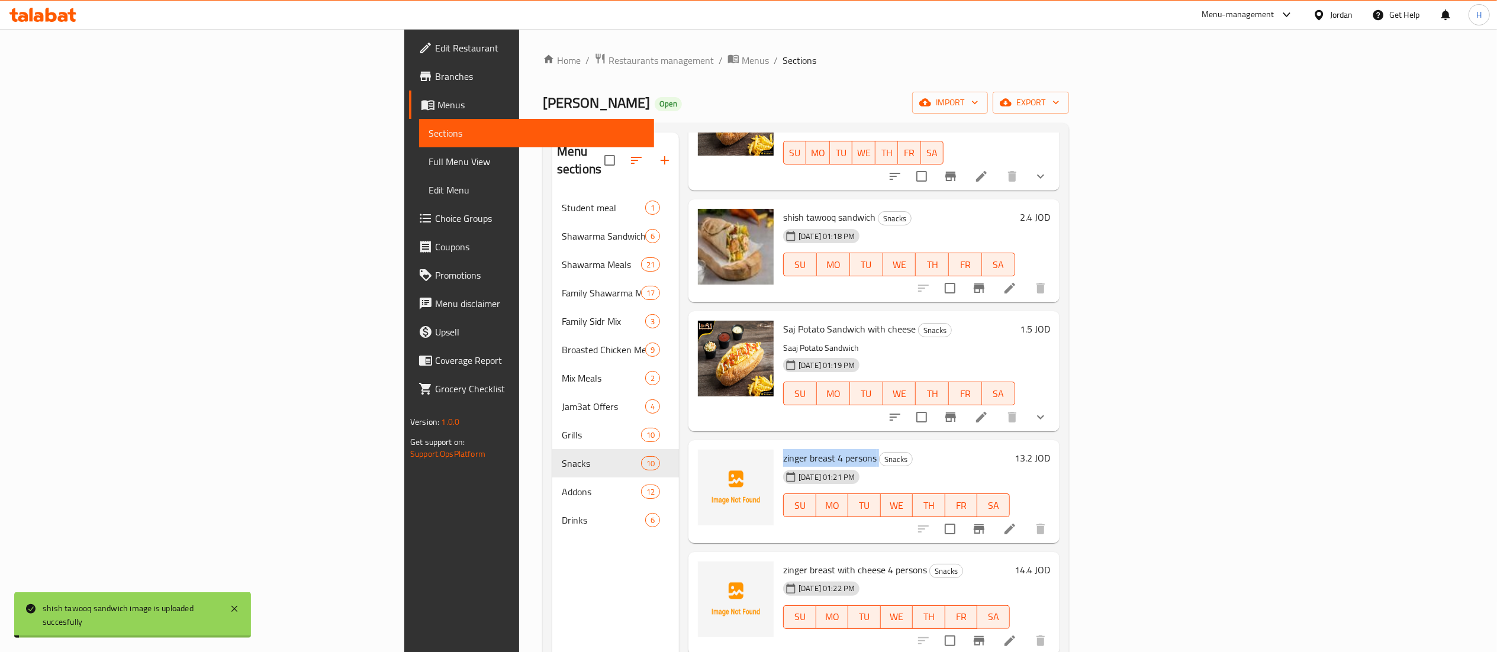
click at [783, 449] on span "zinger breast 4 persons" at bounding box center [830, 458] width 94 height 18
copy h6 "zinger breast 4 persons"
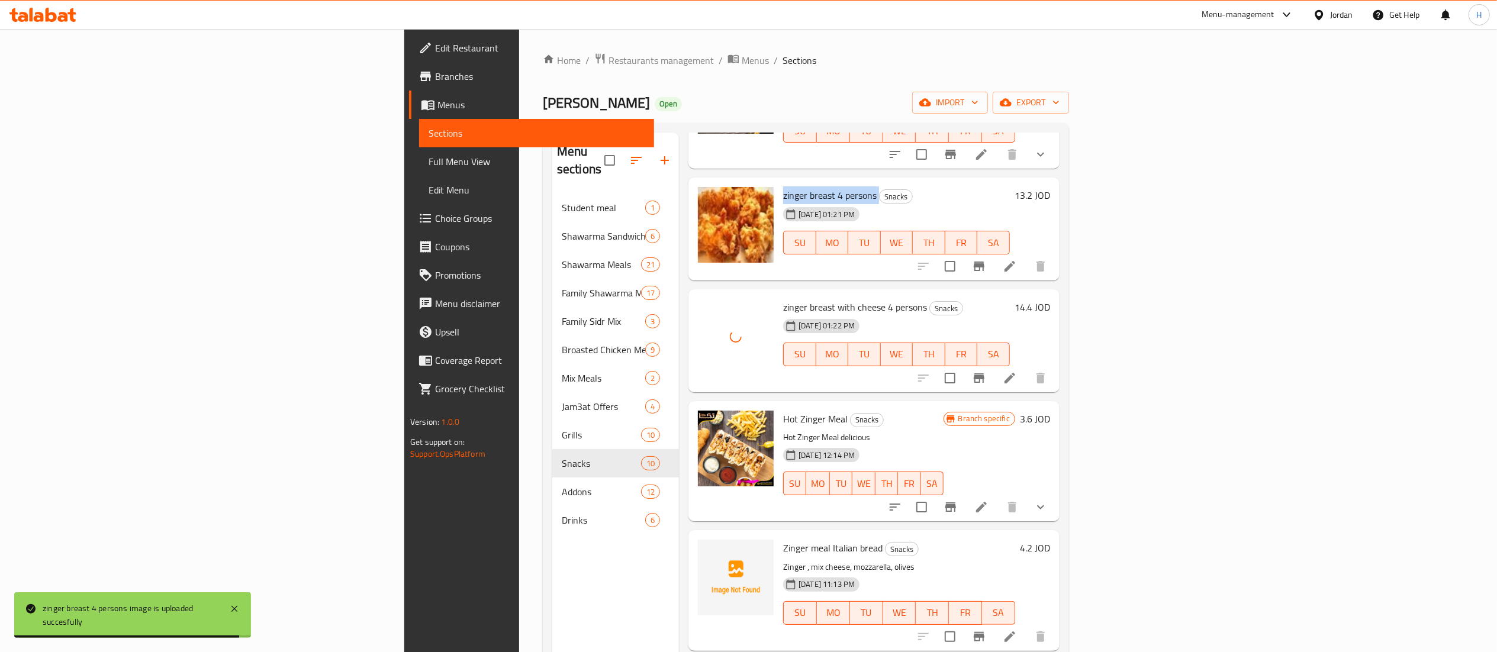
scroll to position [592, 0]
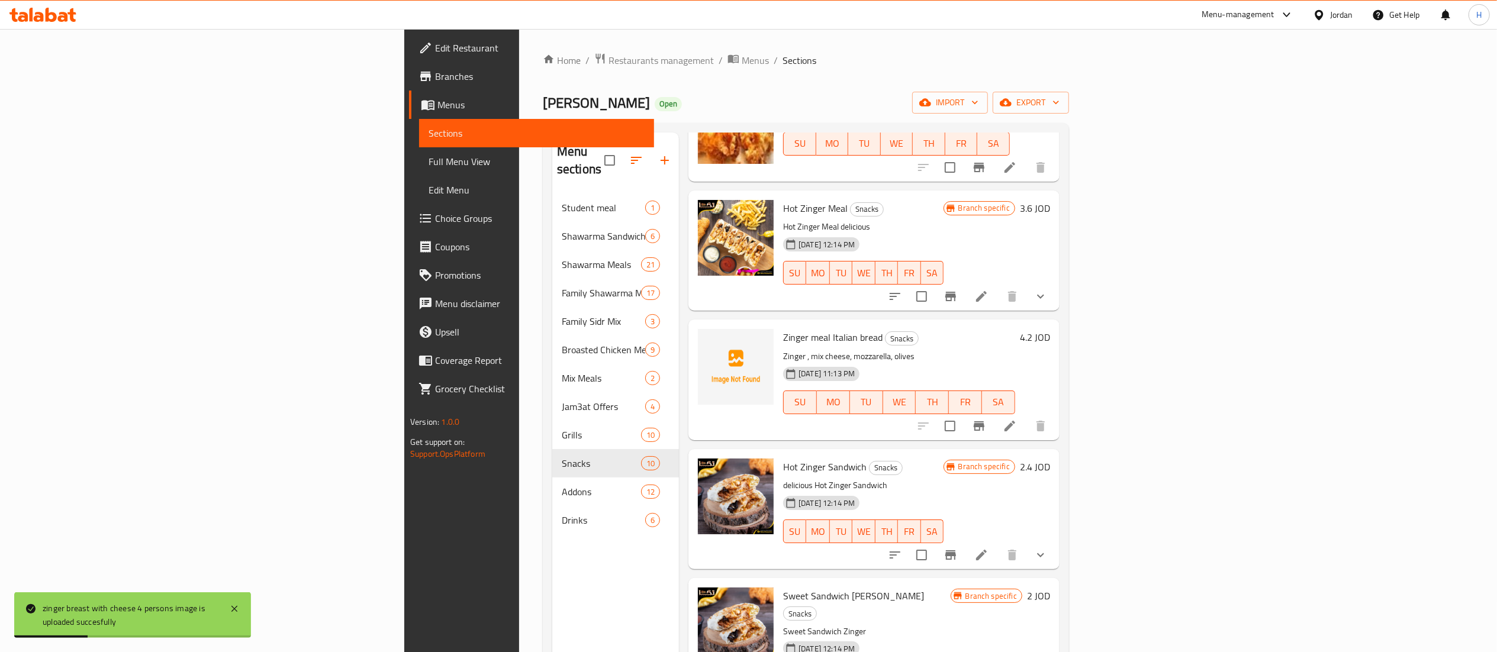
click at [783, 329] on span "Zinger meal Italian bread" at bounding box center [832, 338] width 99 height 18
copy h6 "Zinger meal Italian bread"
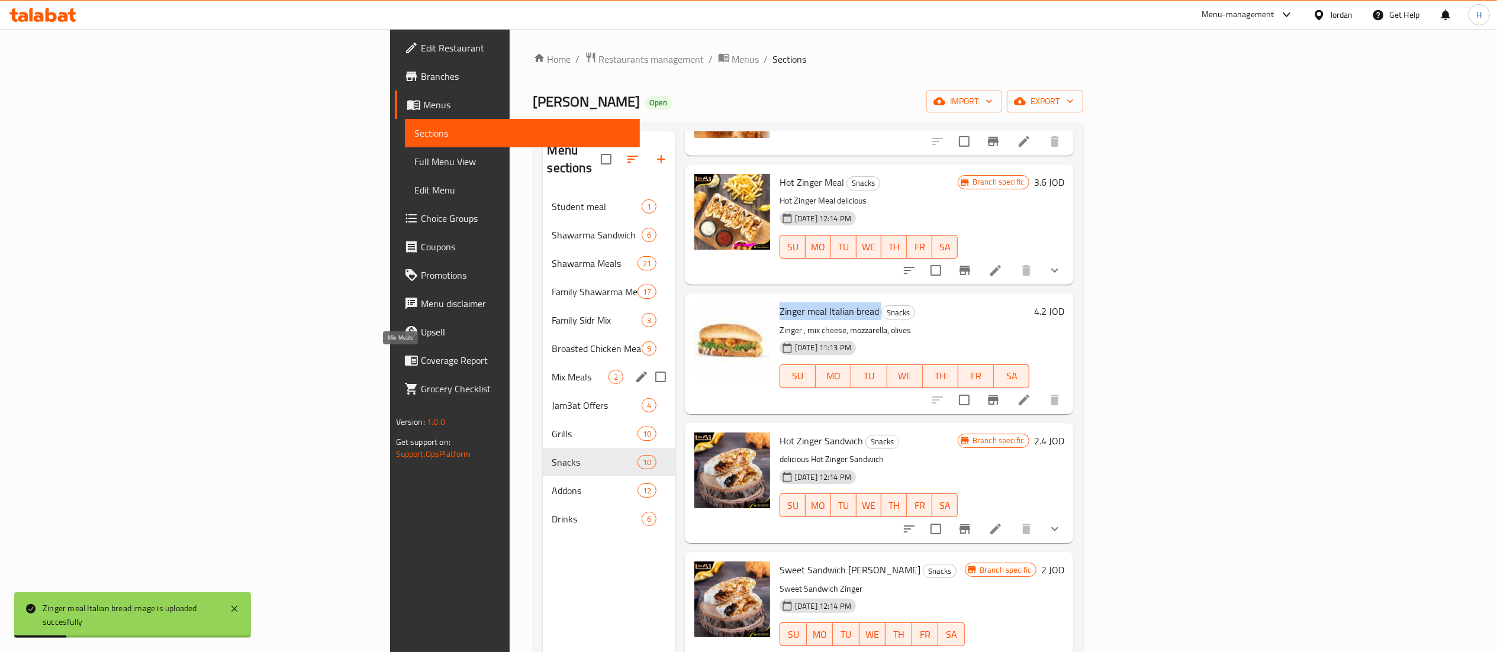
scroll to position [0, 0]
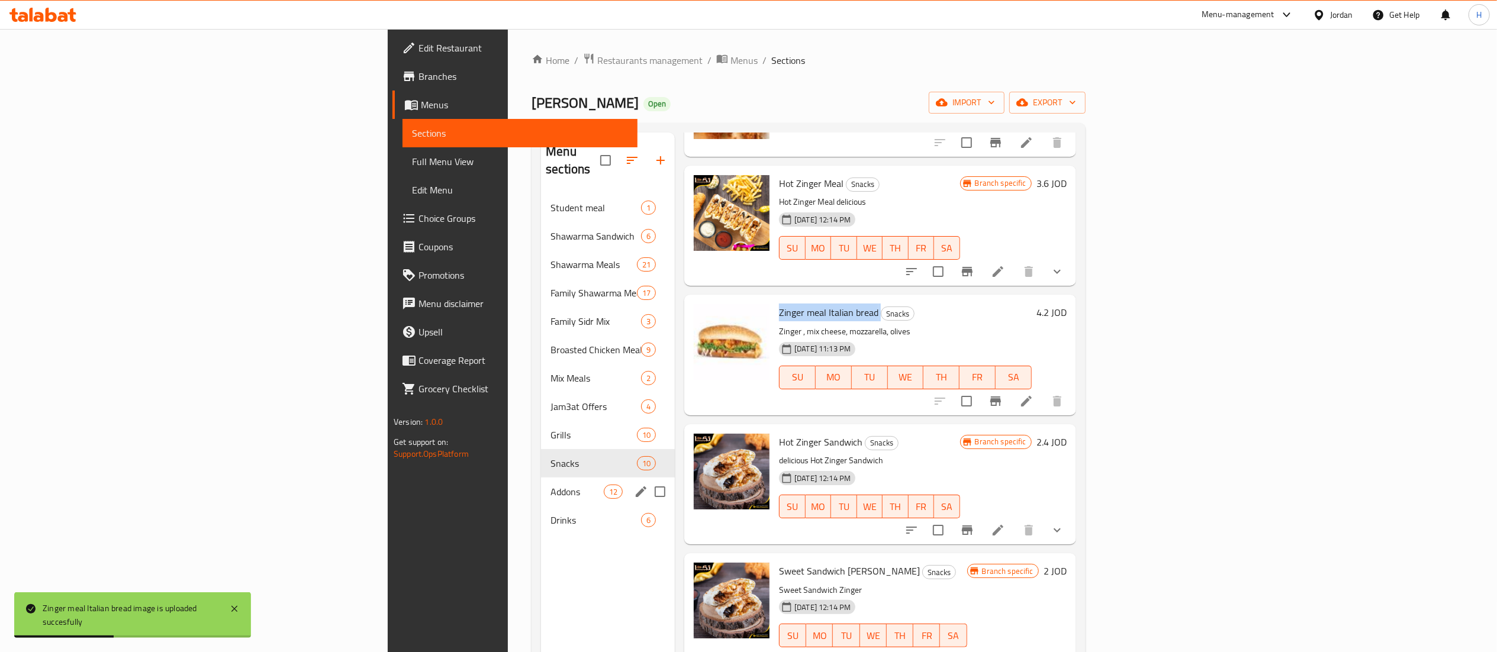
click at [541, 478] on div "Addons 12" at bounding box center [608, 492] width 134 height 28
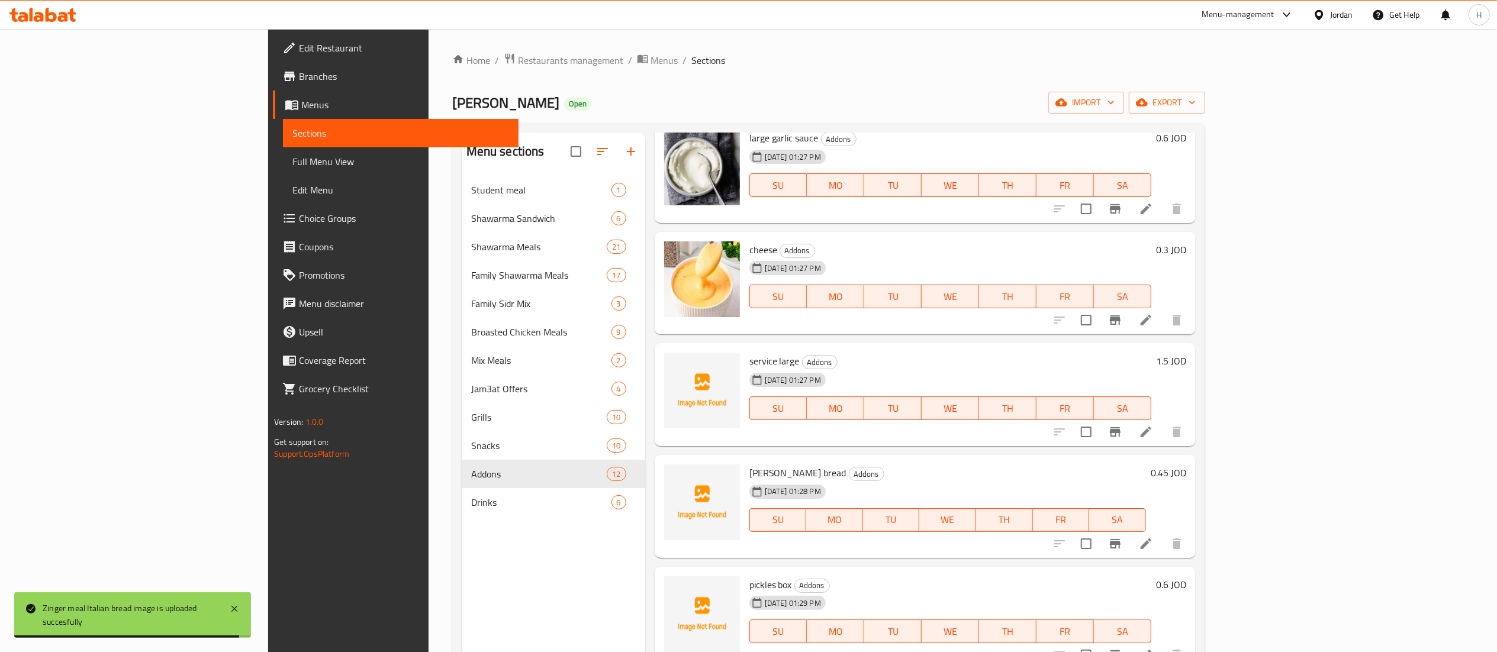
scroll to position [474, 0]
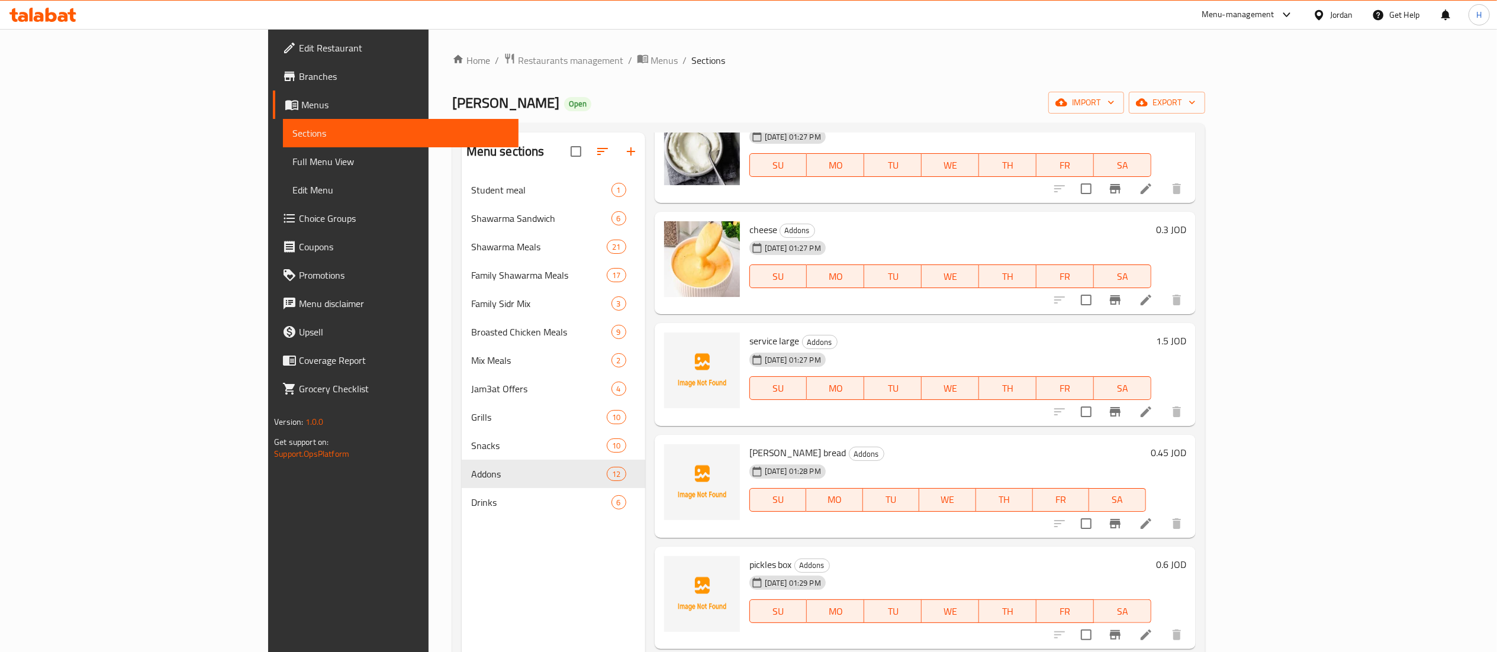
click at [750, 332] on span "service large" at bounding box center [775, 341] width 50 height 18
copy h6 "service large"
click at [750, 444] on span "[PERSON_NAME] bread" at bounding box center [798, 453] width 97 height 18
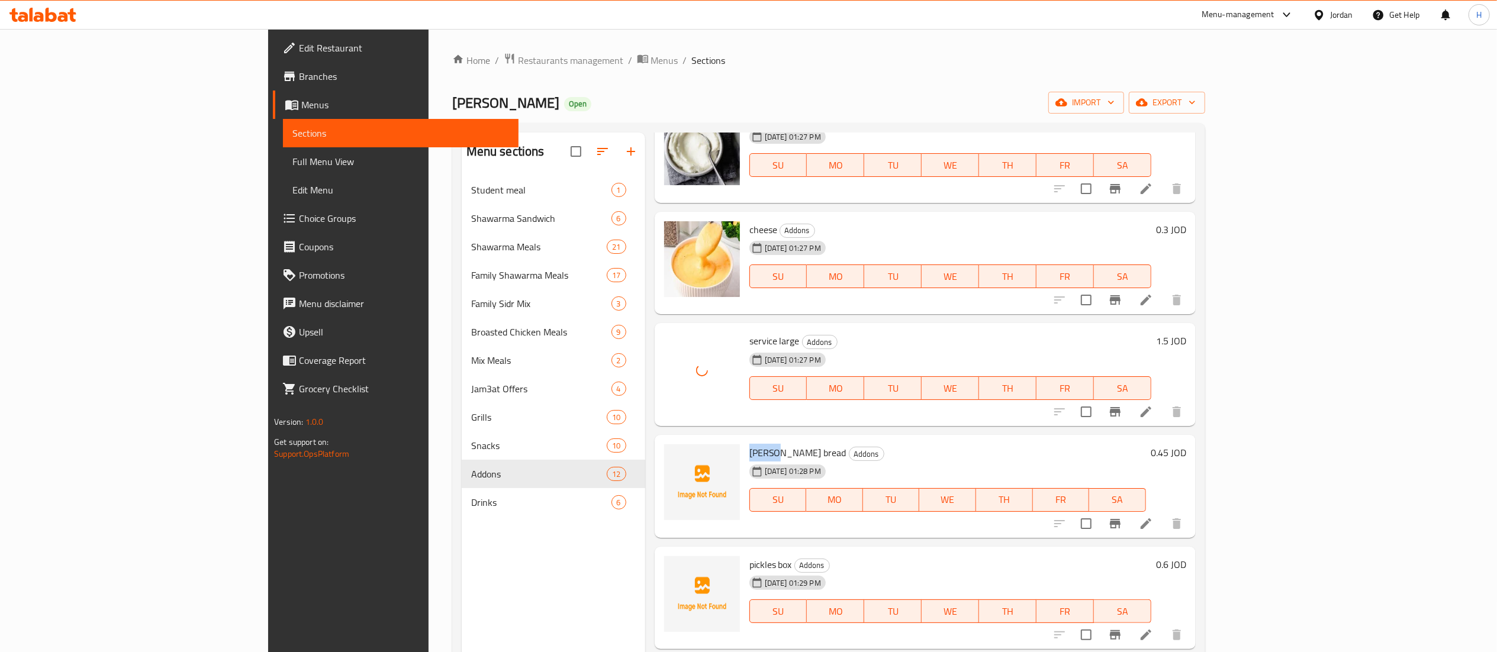
click at [750, 444] on span "[PERSON_NAME] bread" at bounding box center [798, 453] width 97 height 18
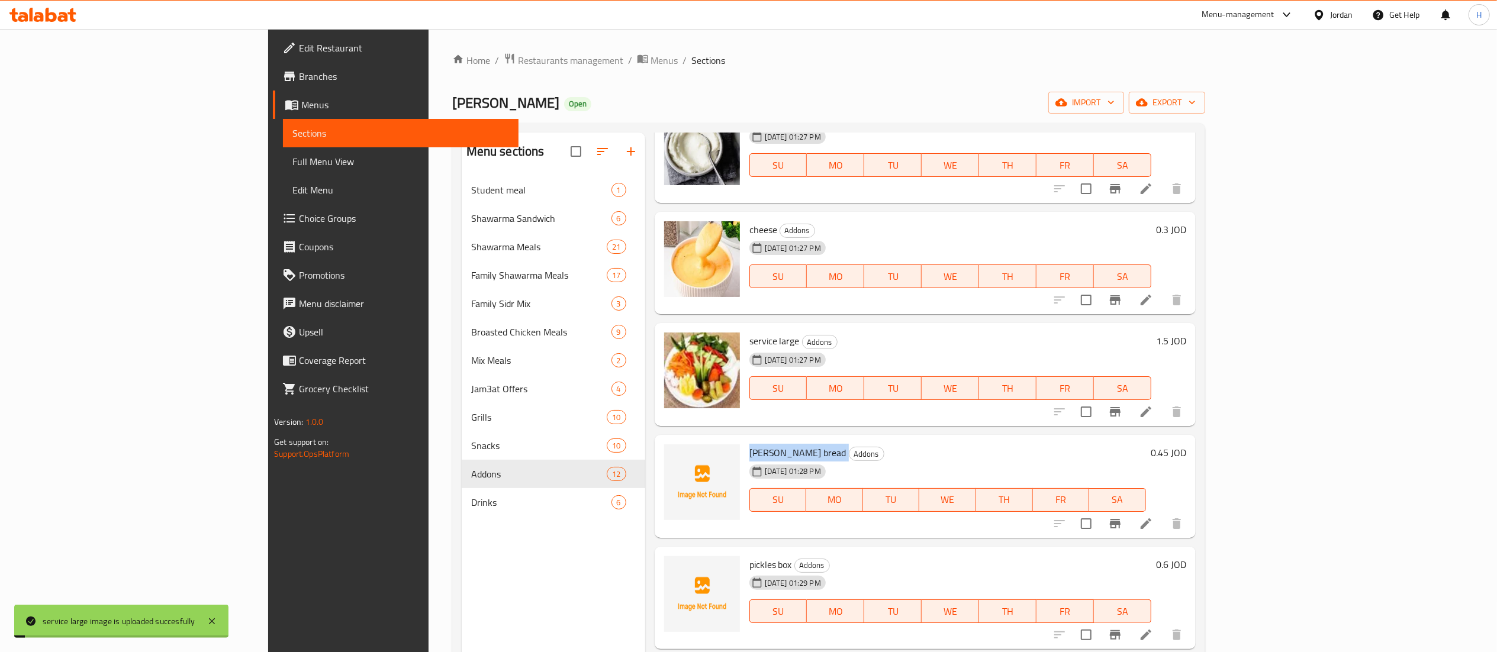
copy h6 "[PERSON_NAME] bread"
click at [750, 556] on span "pickles box" at bounding box center [771, 565] width 43 height 18
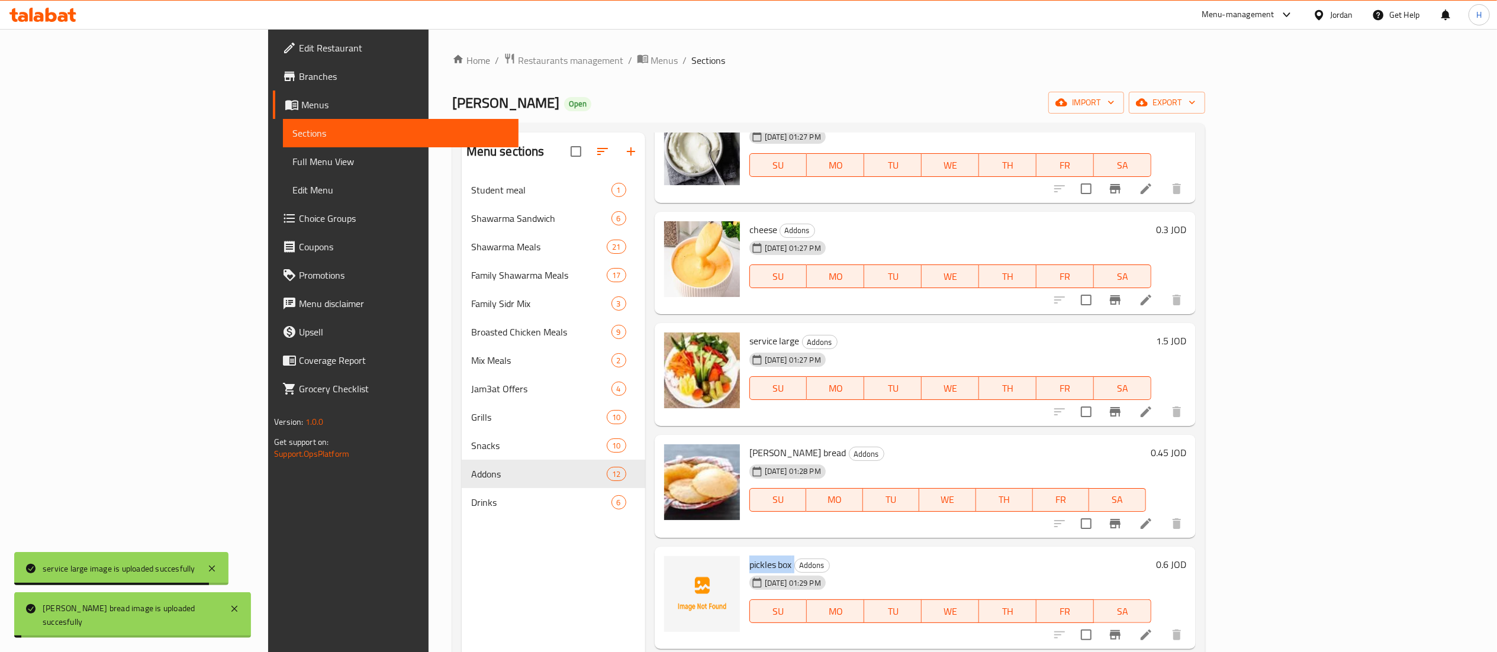
copy h6 "pickles box"
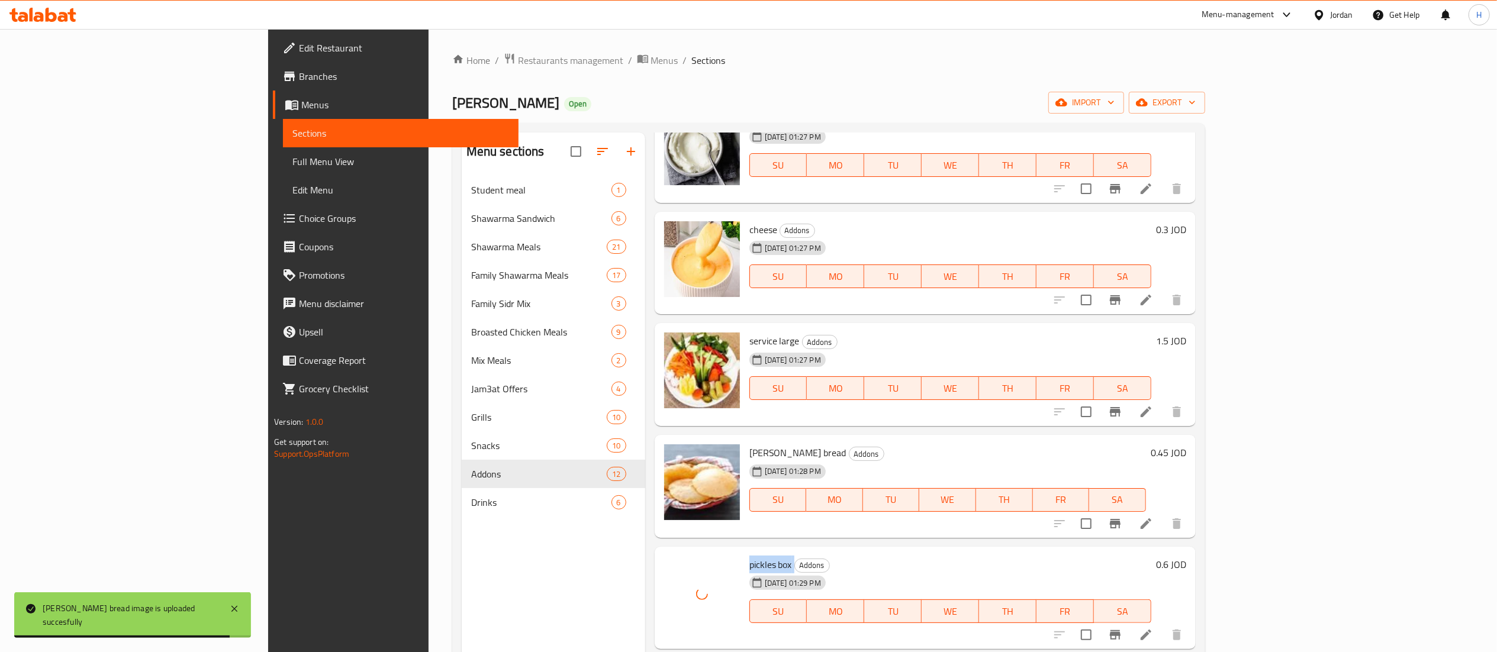
scroll to position [787, 0]
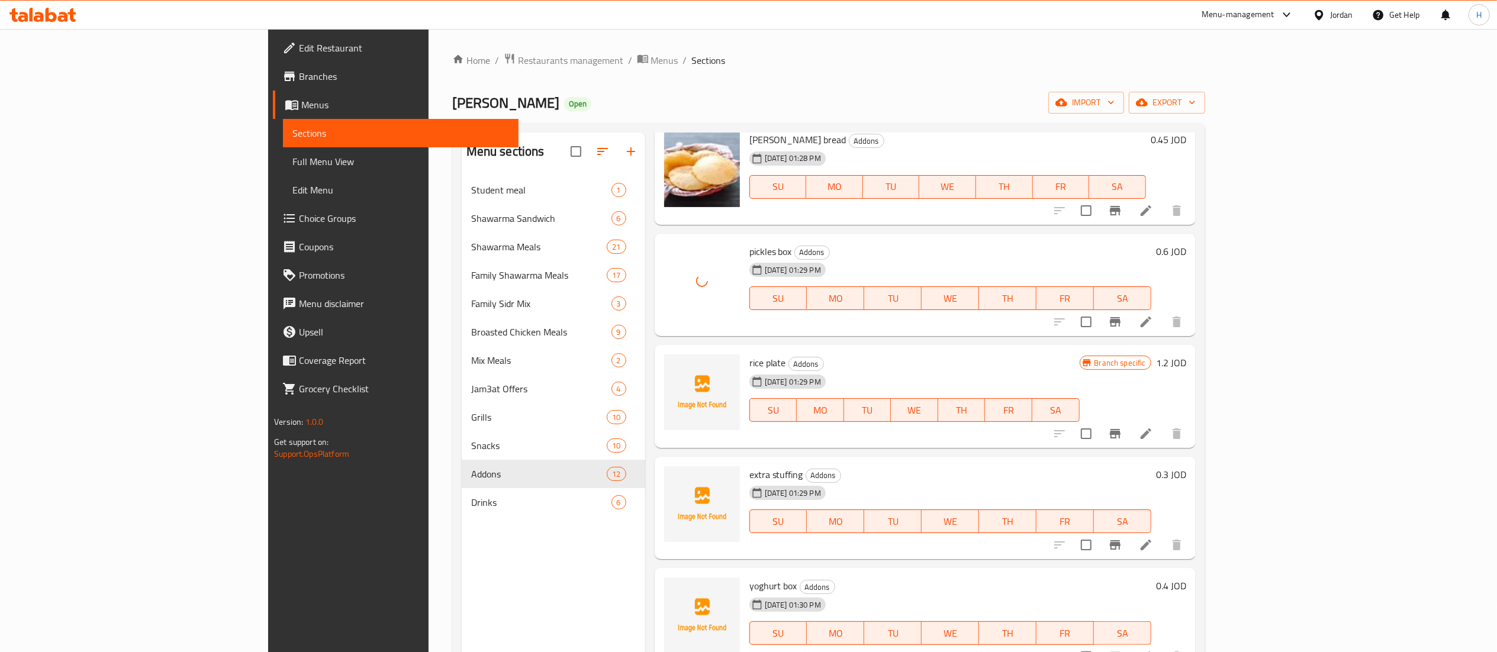
click at [750, 354] on span "rice plate" at bounding box center [768, 363] width 37 height 18
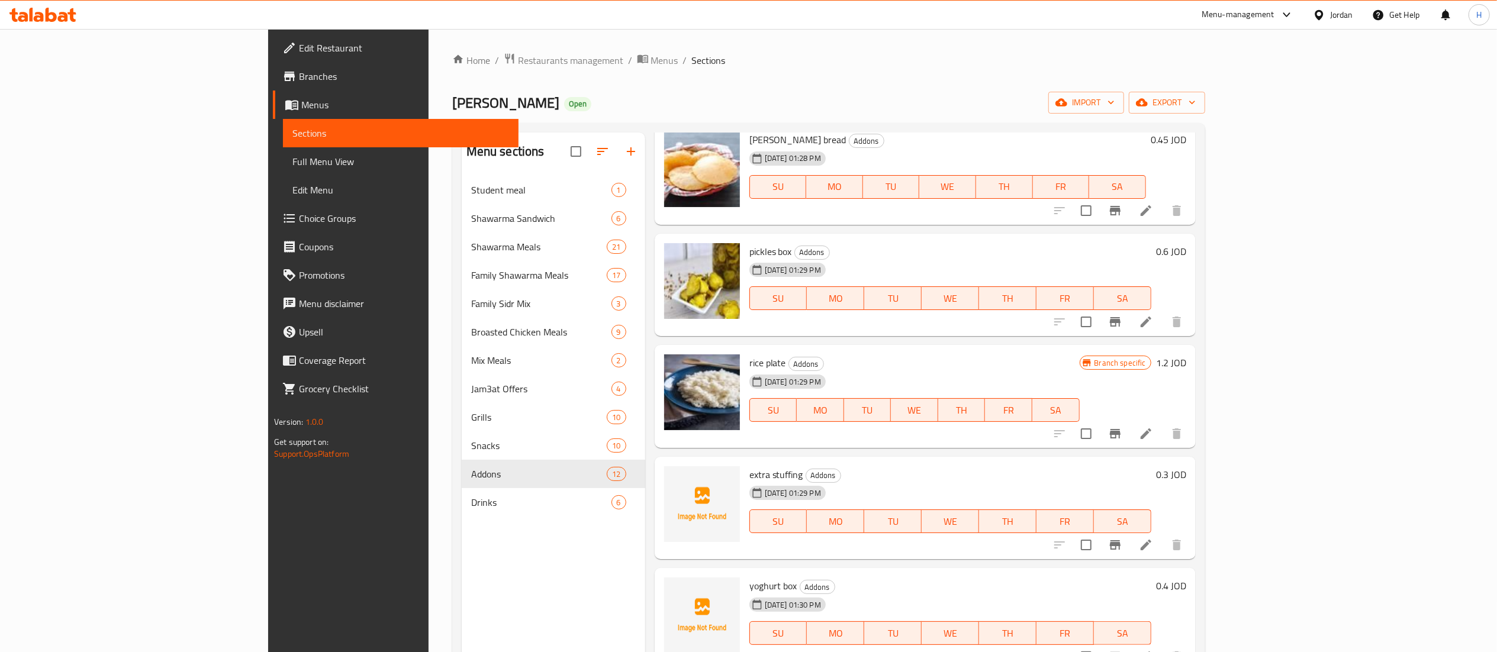
click at [750, 466] on span "extra stuffing" at bounding box center [777, 475] width 54 height 18
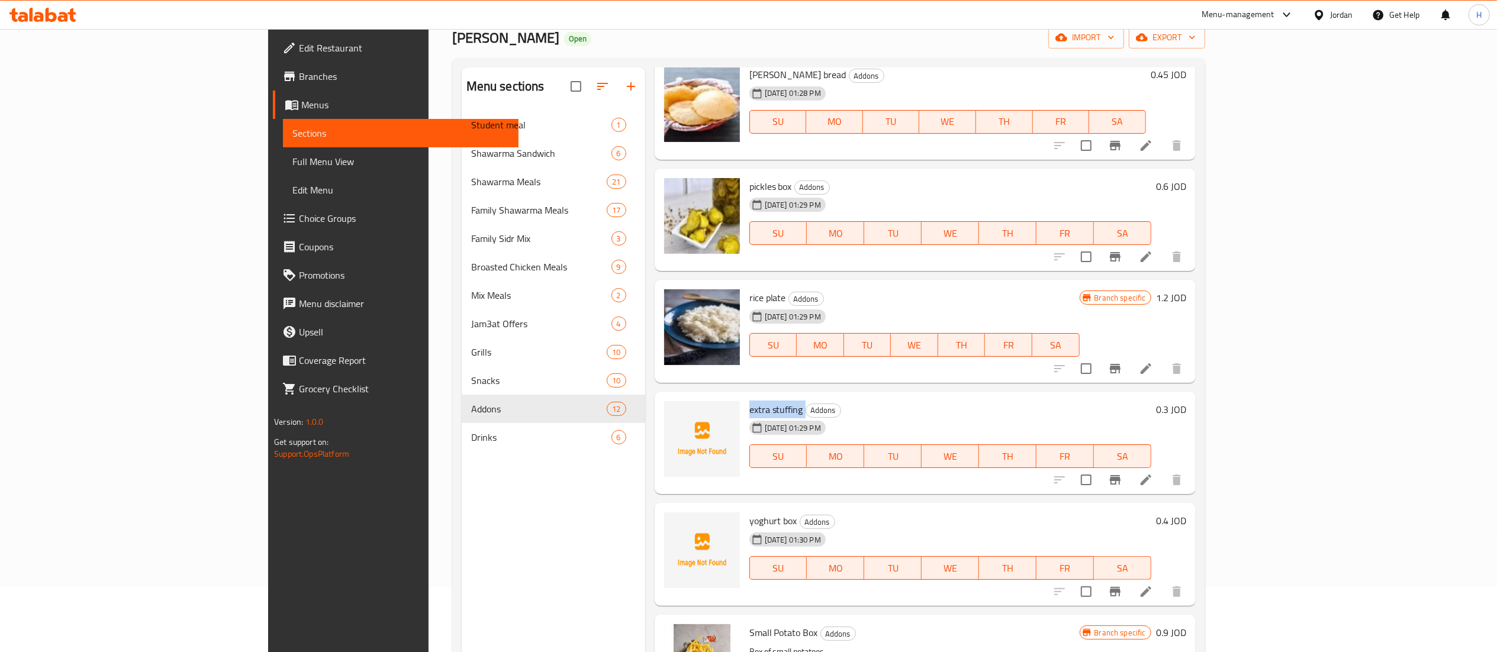
scroll to position [166, 0]
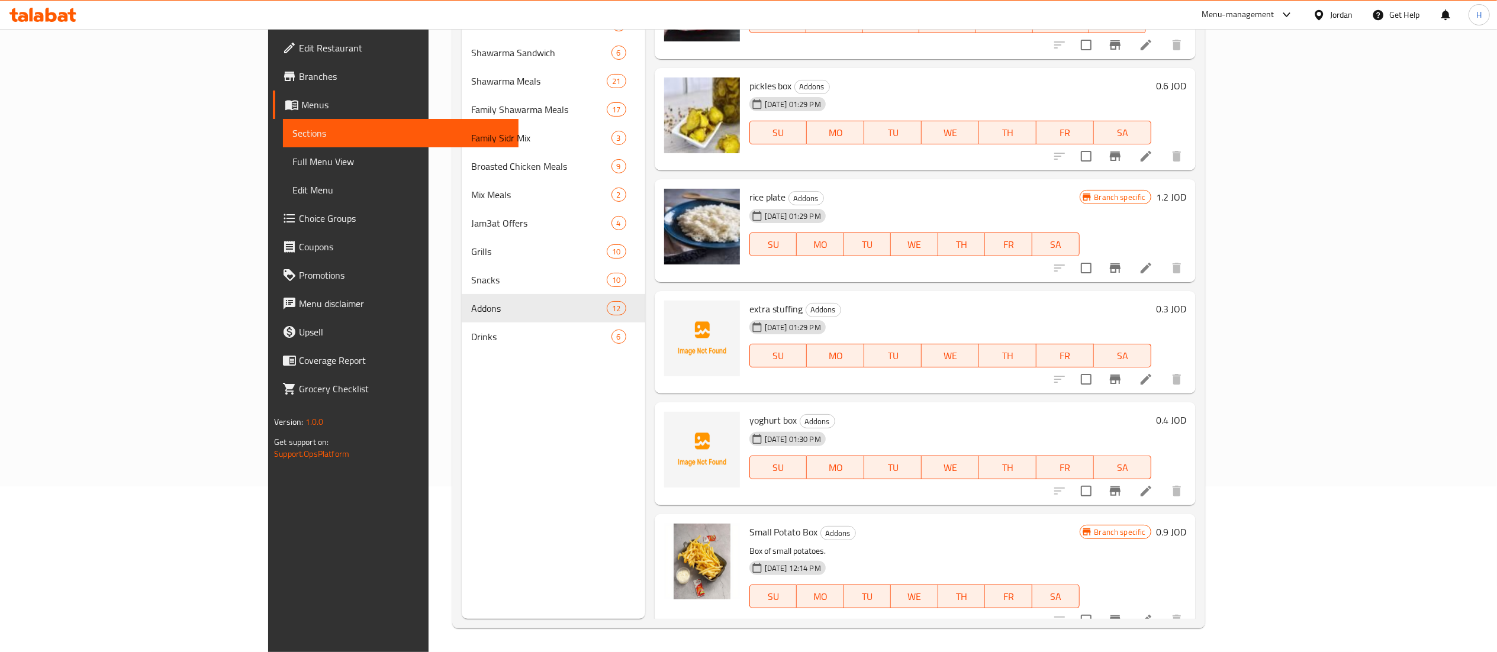
click at [750, 411] on span "yoghurt box" at bounding box center [774, 420] width 48 height 18
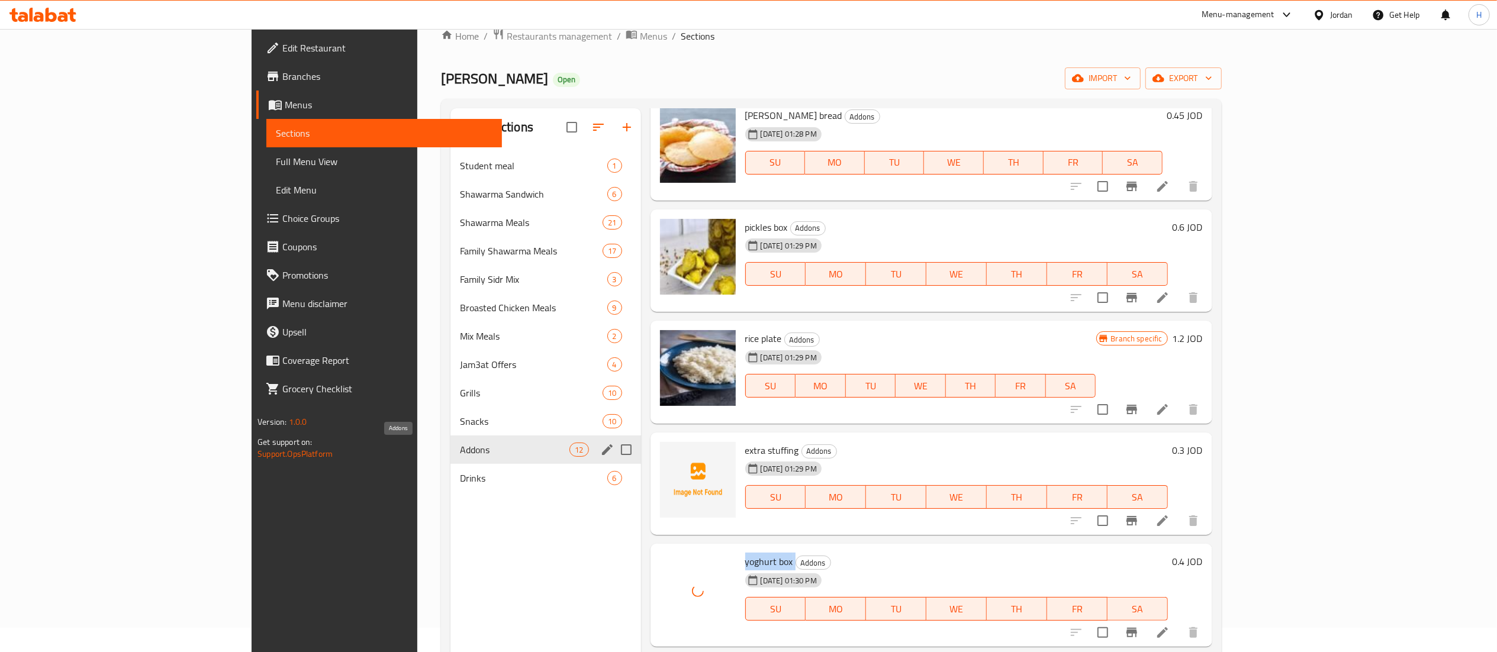
scroll to position [0, 0]
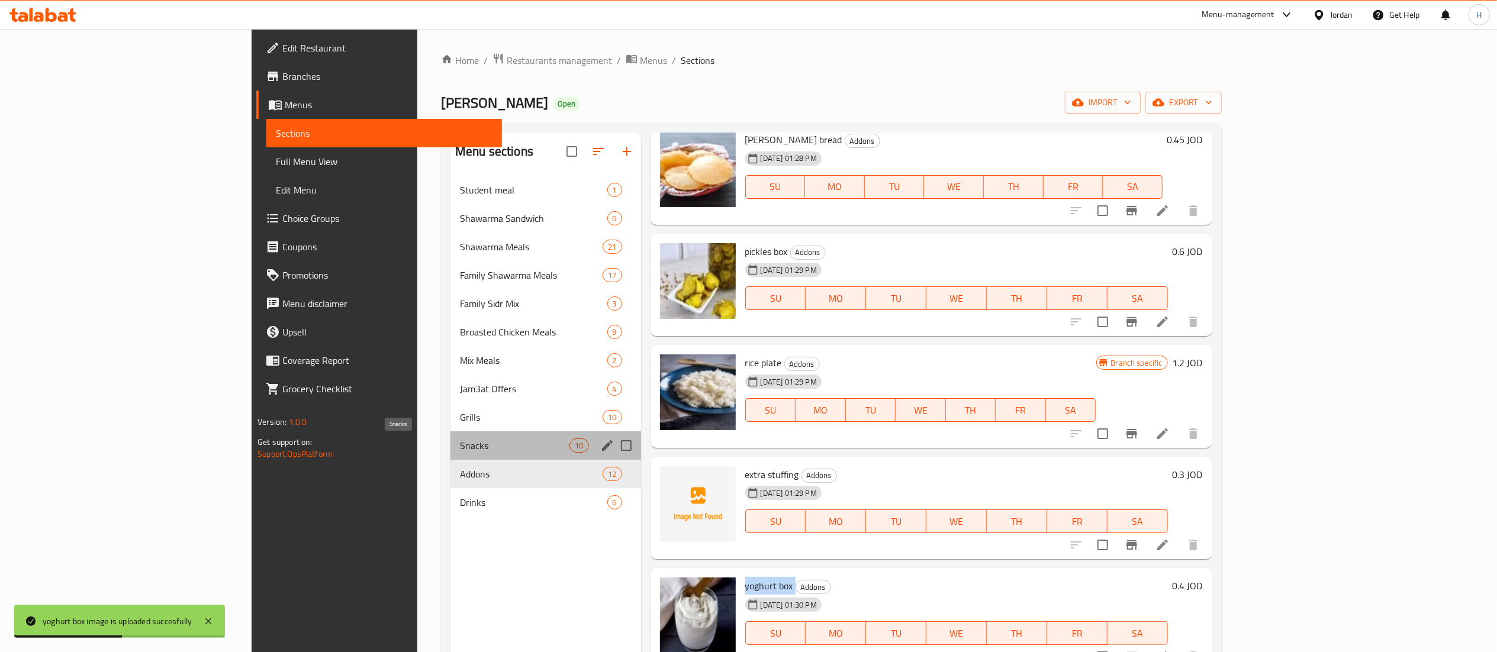
click at [460, 446] on span "Snacks" at bounding box center [515, 446] width 110 height 14
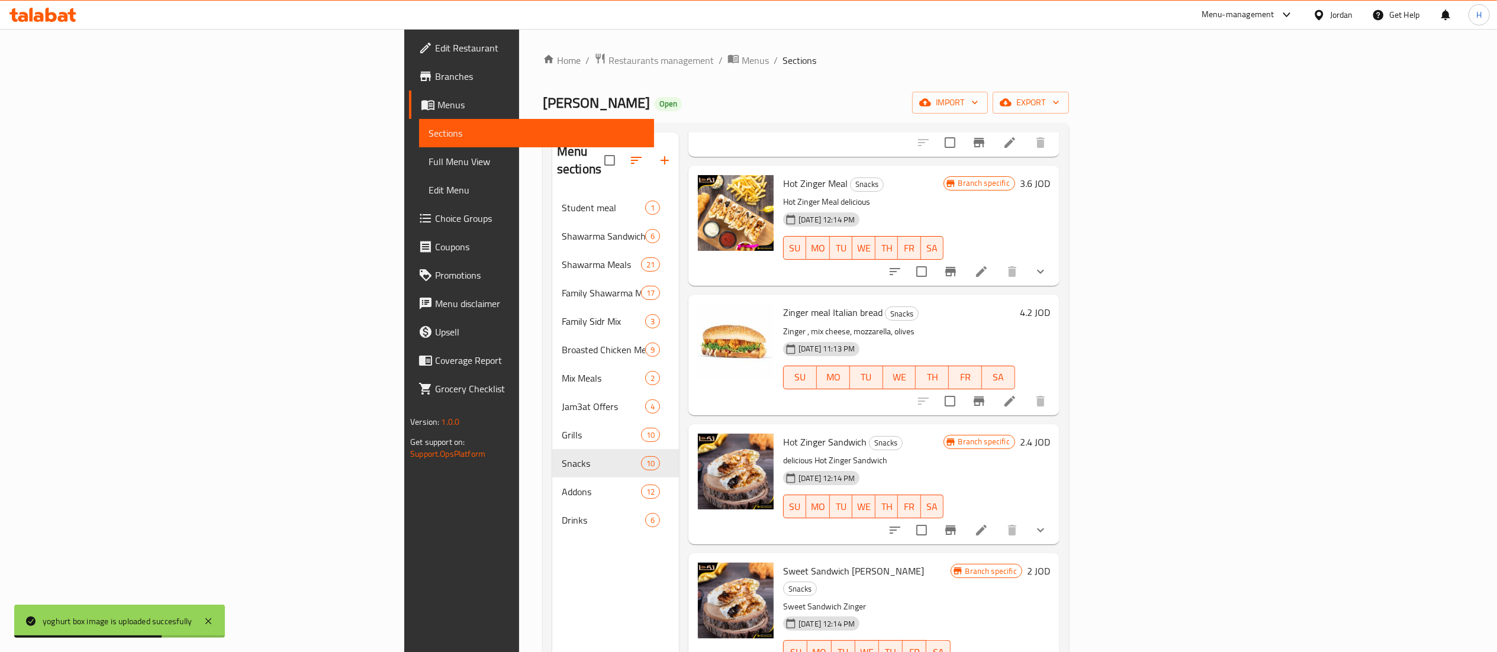
scroll to position [166, 0]
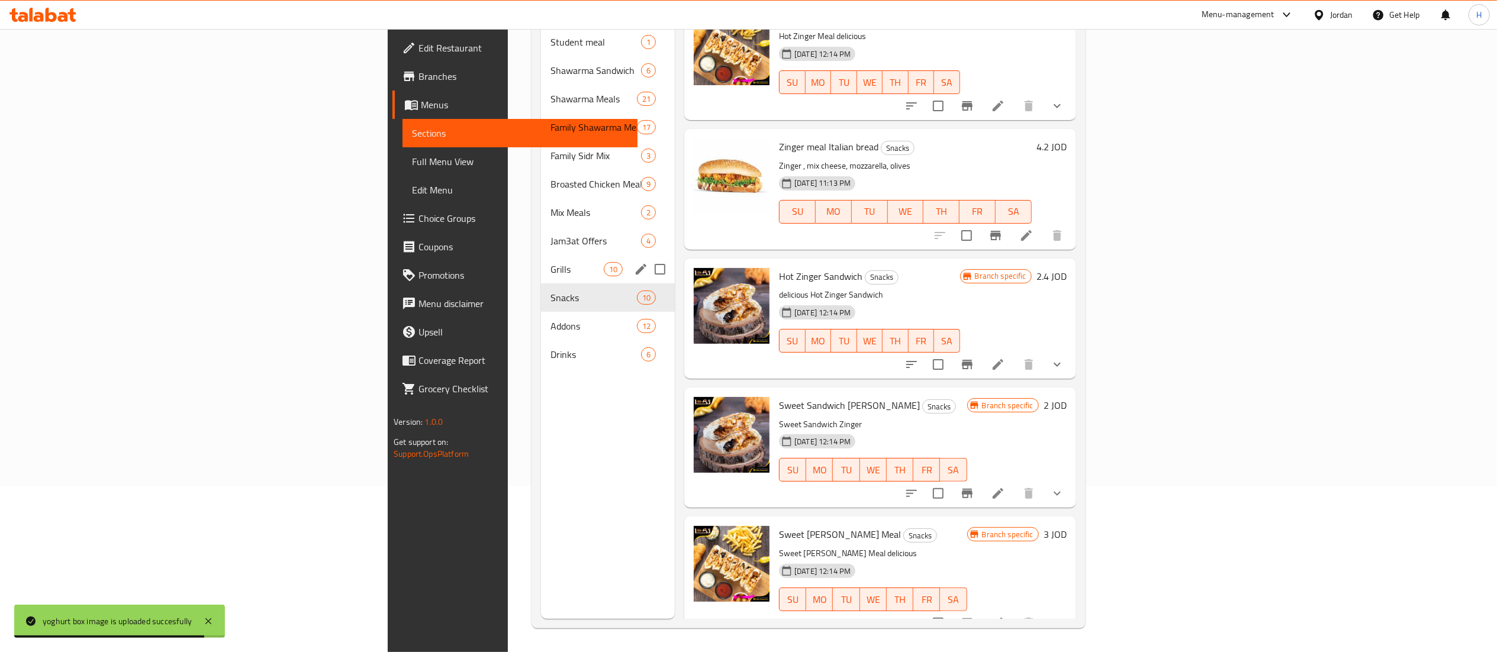
click at [551, 262] on span "Grills" at bounding box center [577, 269] width 53 height 14
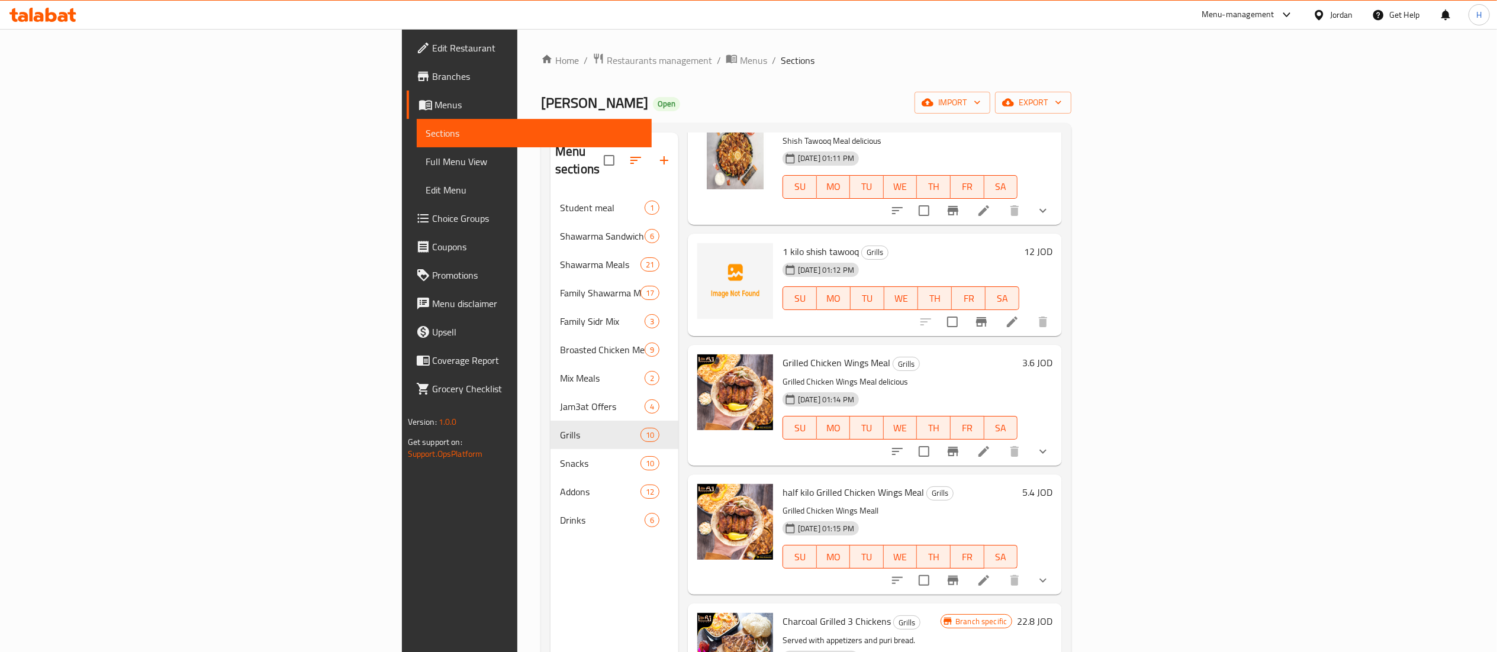
scroll to position [474, 0]
click at [783, 242] on span "1 kilo shish tawooq" at bounding box center [821, 251] width 76 height 18
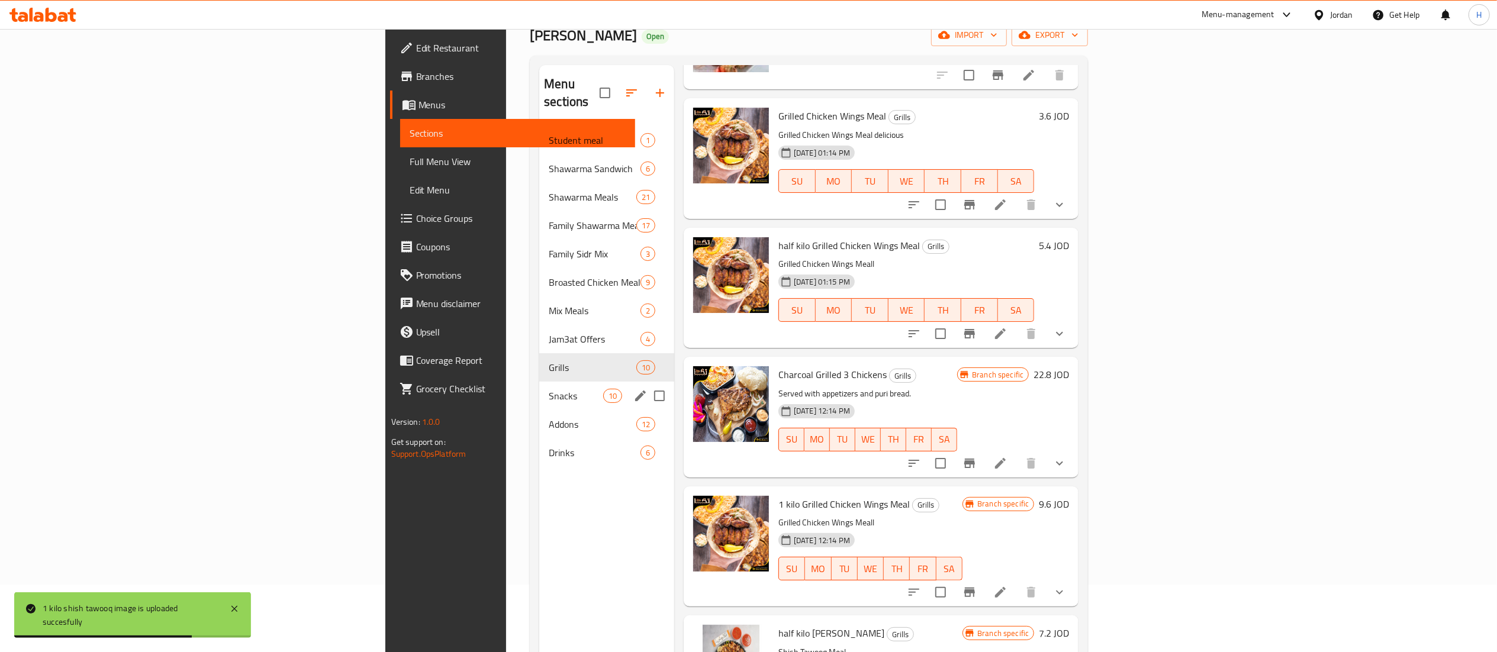
scroll to position [0, 0]
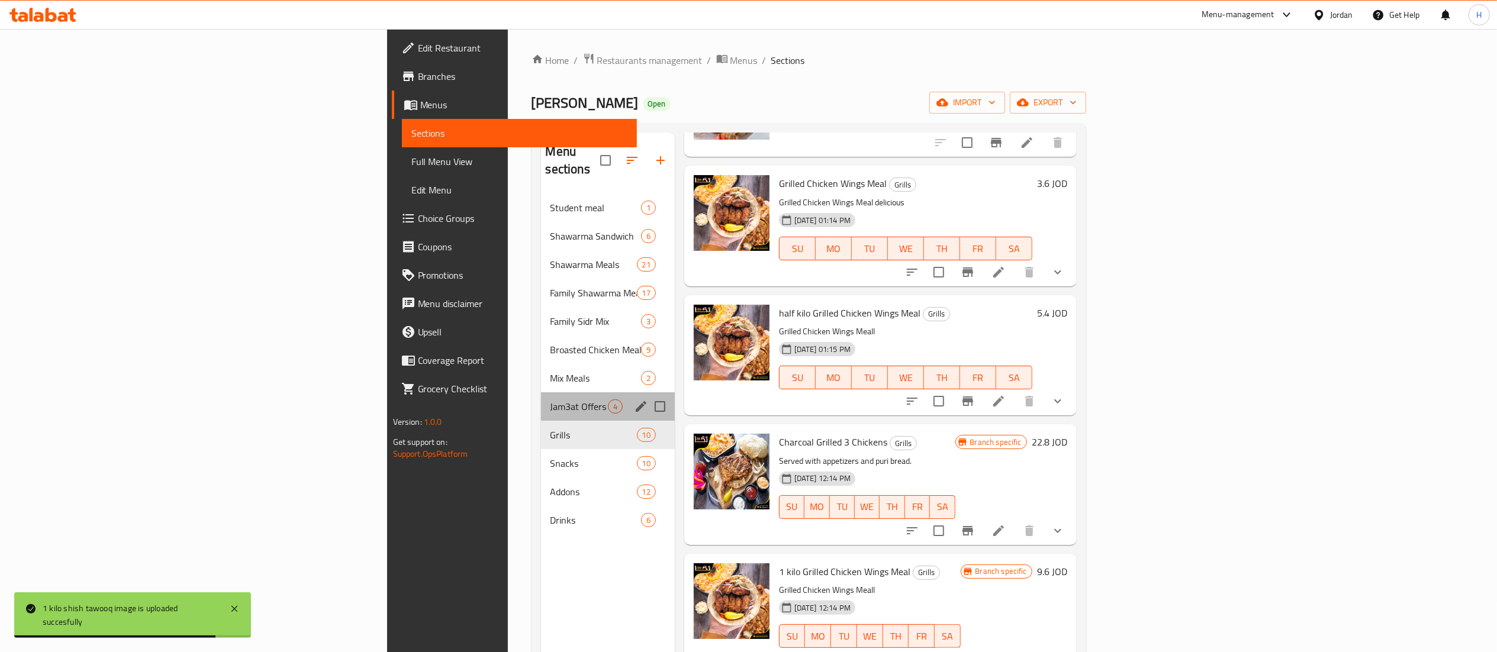
click at [541, 393] on div "Jam3at Offers 4" at bounding box center [608, 407] width 134 height 28
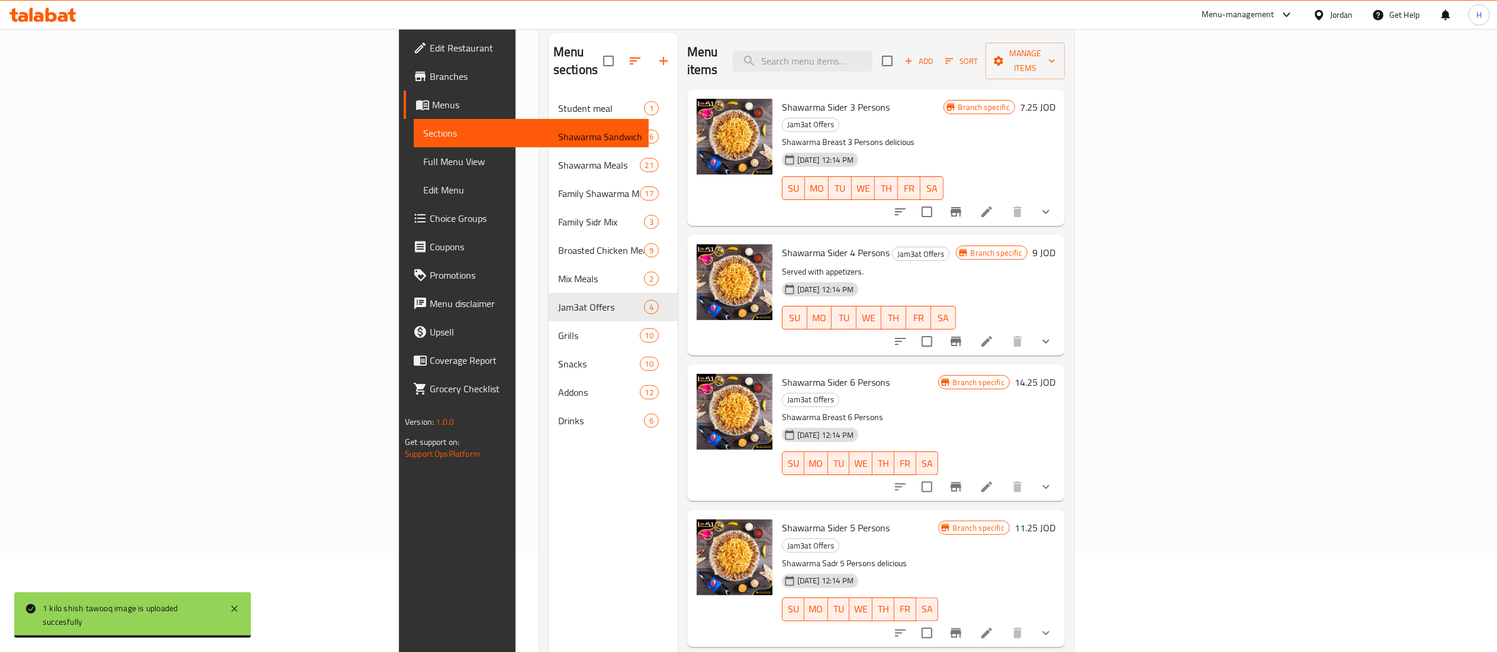
scroll to position [166, 0]
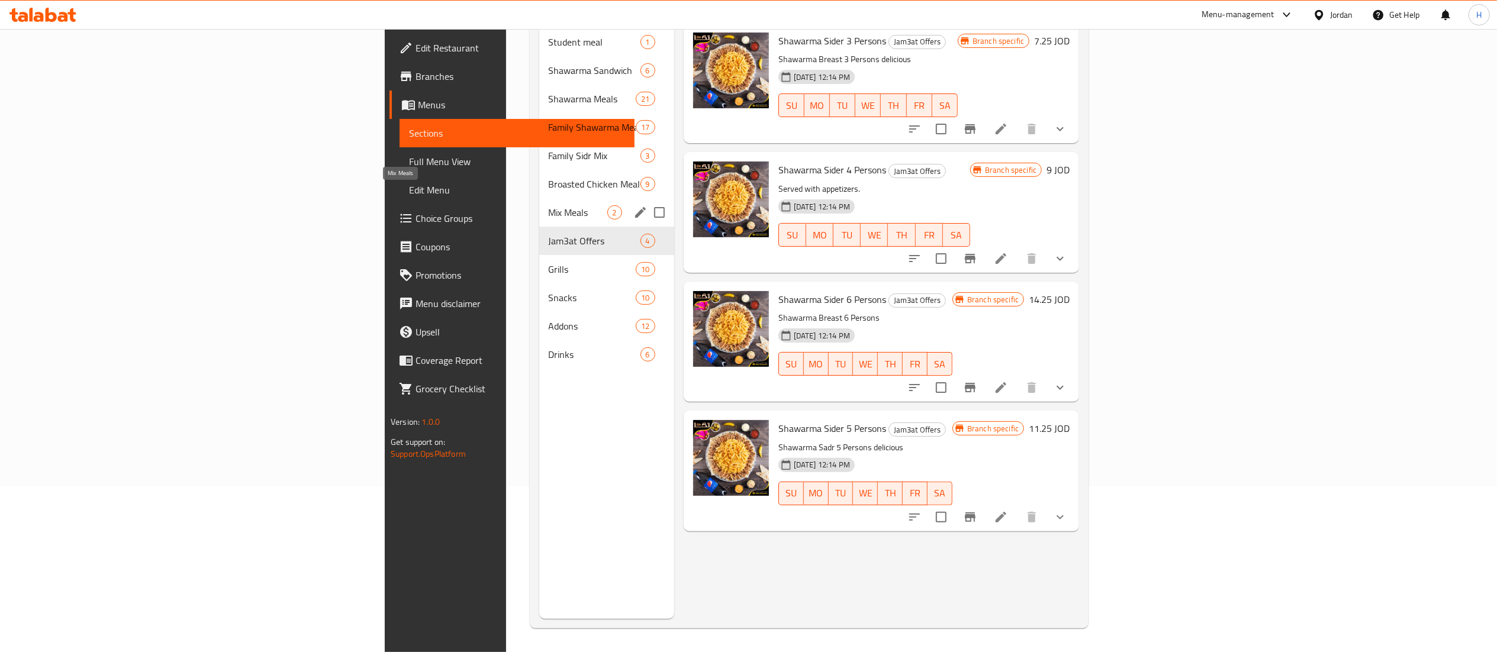
click at [549, 205] on span "Mix Meals" at bounding box center [578, 212] width 59 height 14
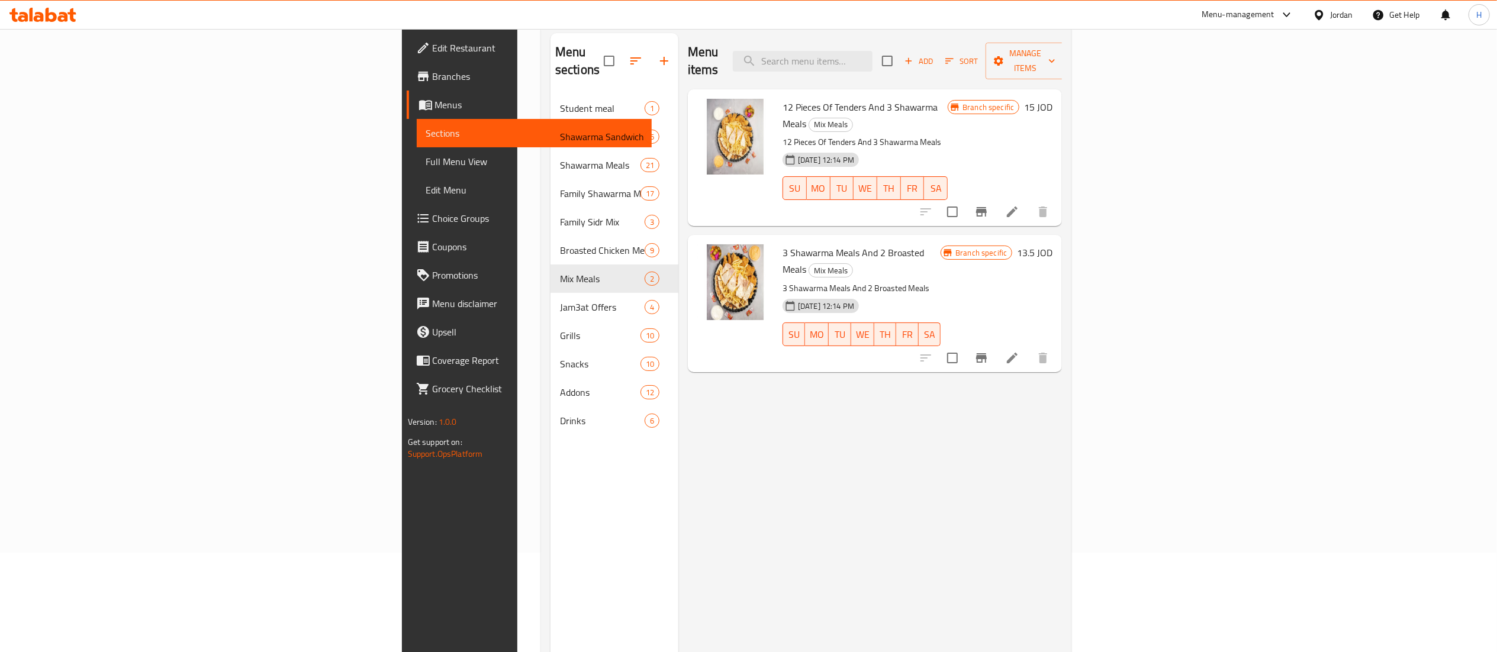
scroll to position [48, 0]
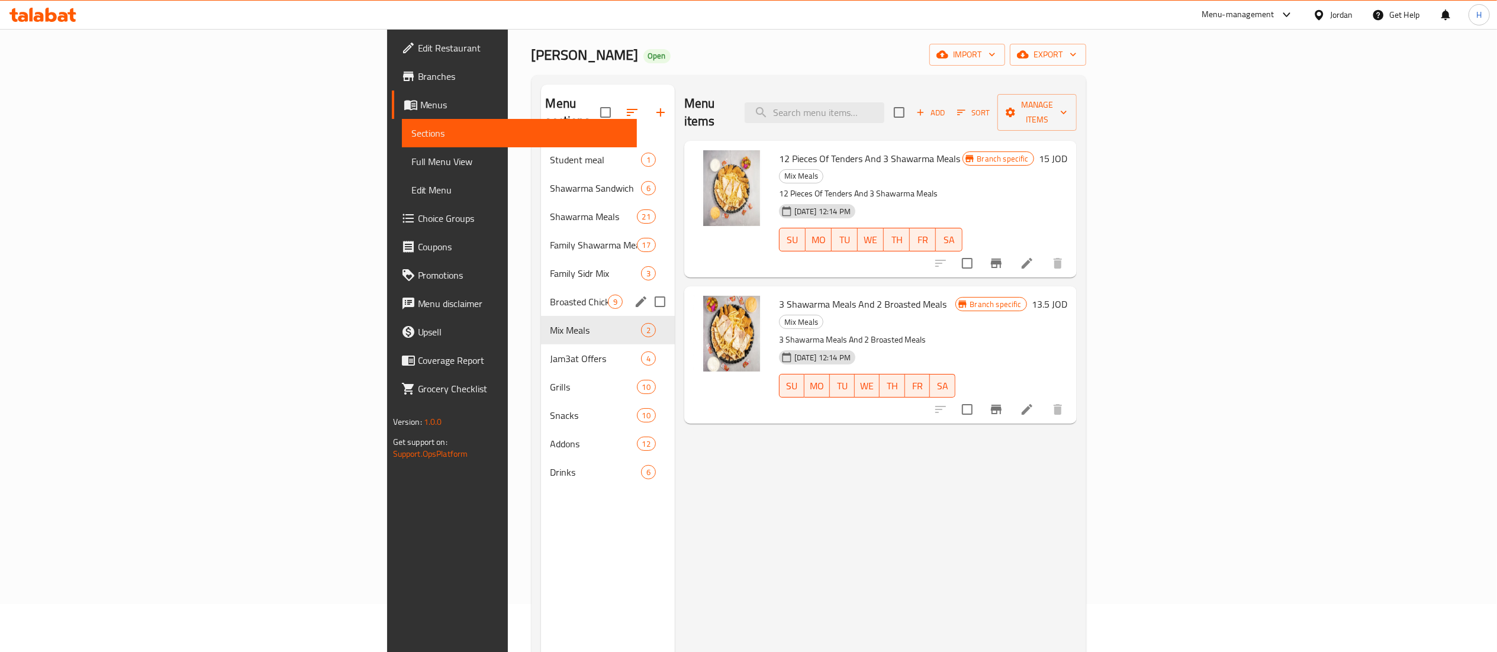
click at [551, 295] on span "Broasted Chicken Meals" at bounding box center [579, 302] width 57 height 14
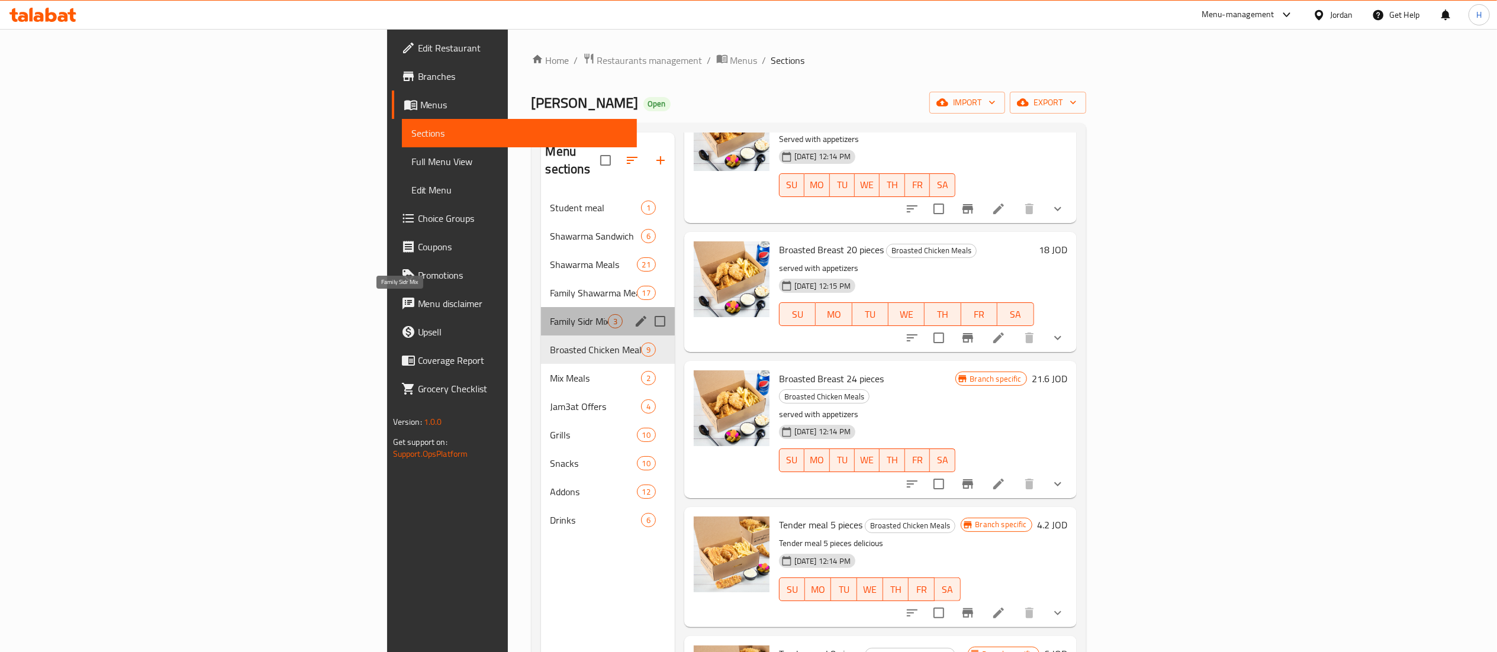
click at [551, 314] on span "Family Sidr Mix" at bounding box center [579, 321] width 57 height 14
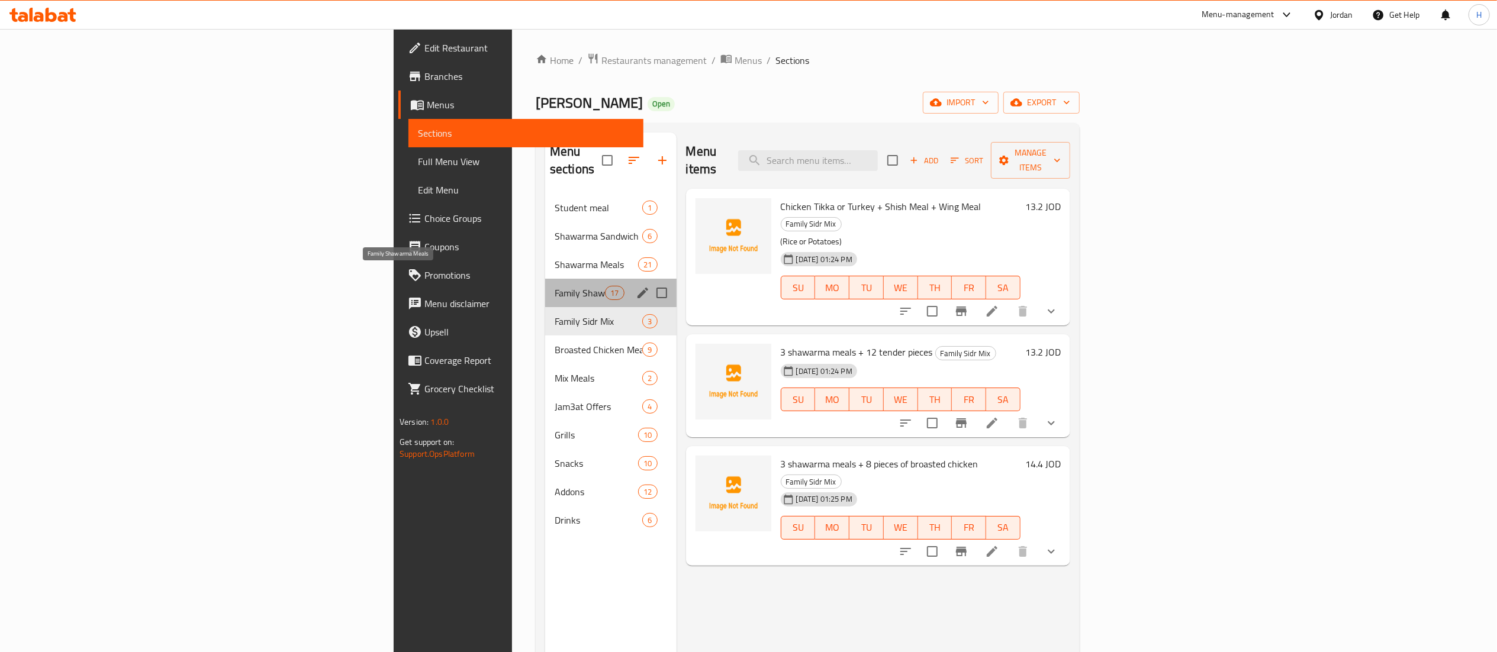
click at [555, 286] on span "Family Shawarma Meals" at bounding box center [580, 293] width 50 height 14
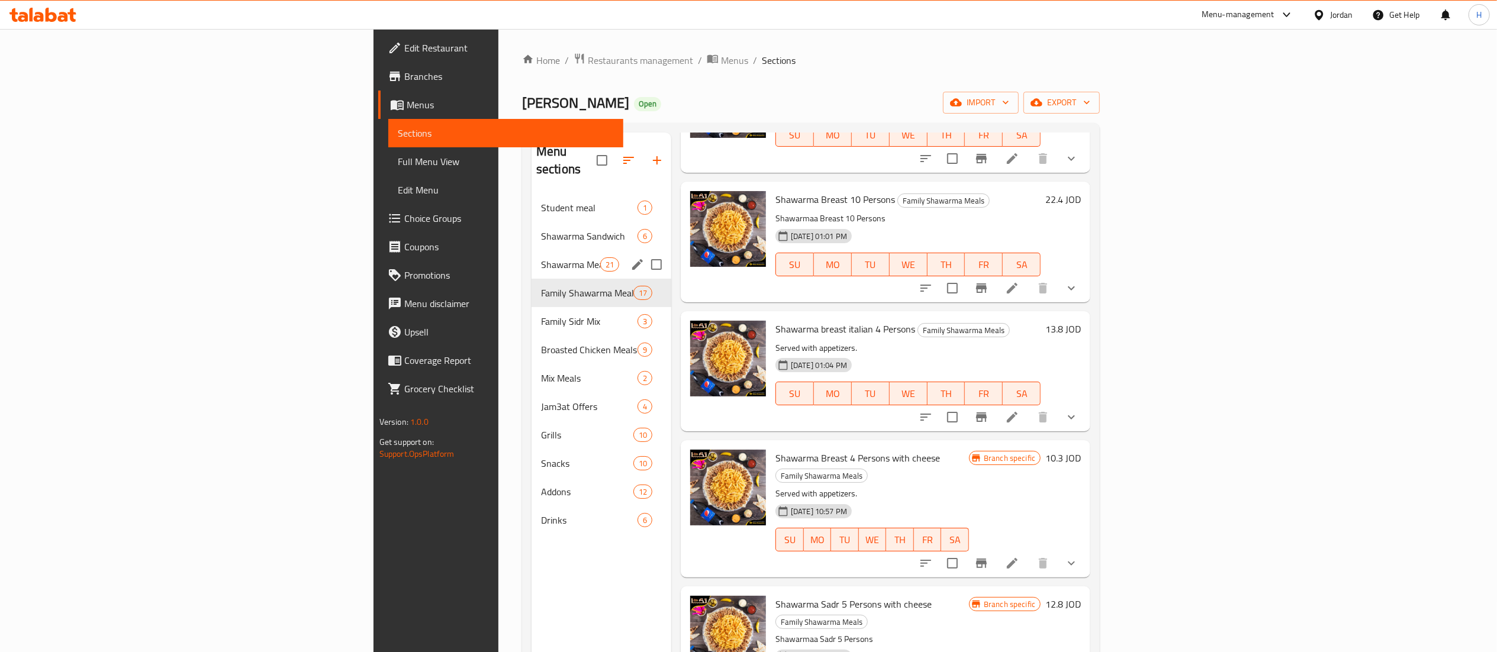
click at [541, 258] on span "Shawarma Meals" at bounding box center [570, 265] width 59 height 14
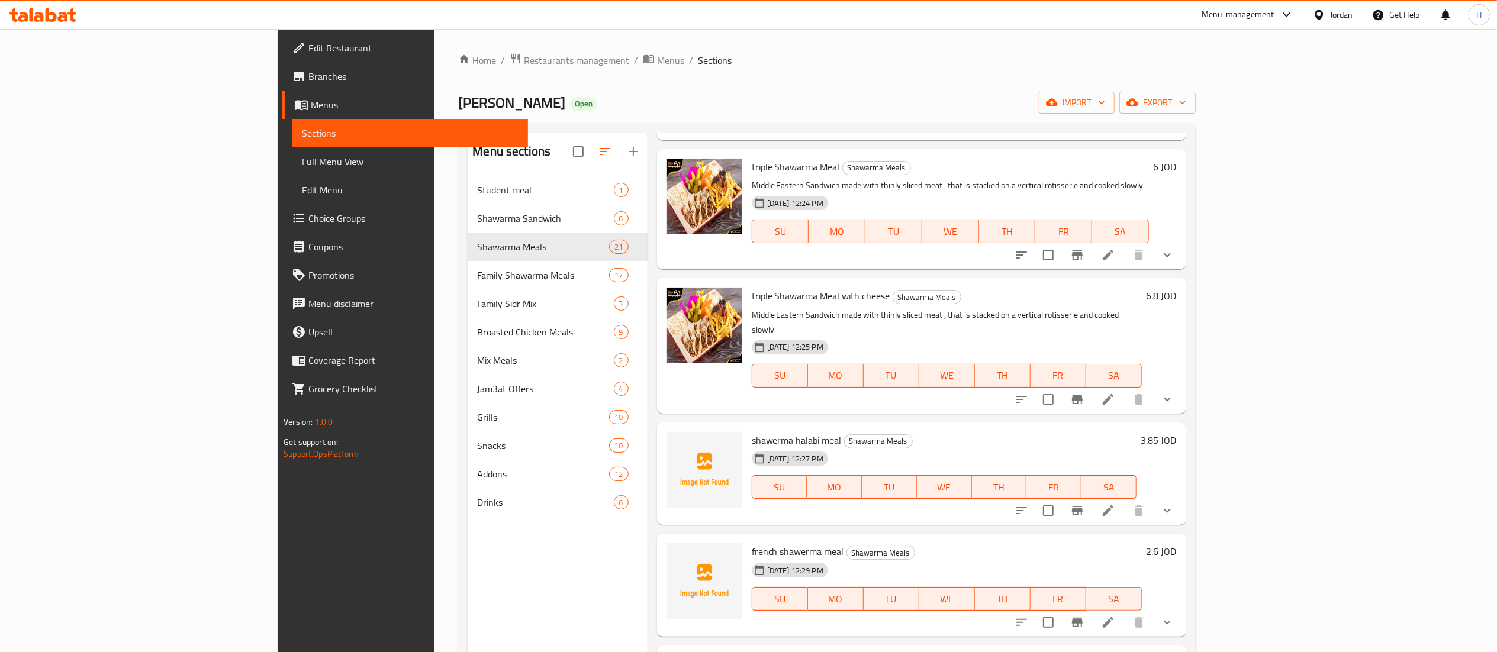
scroll to position [517, 0]
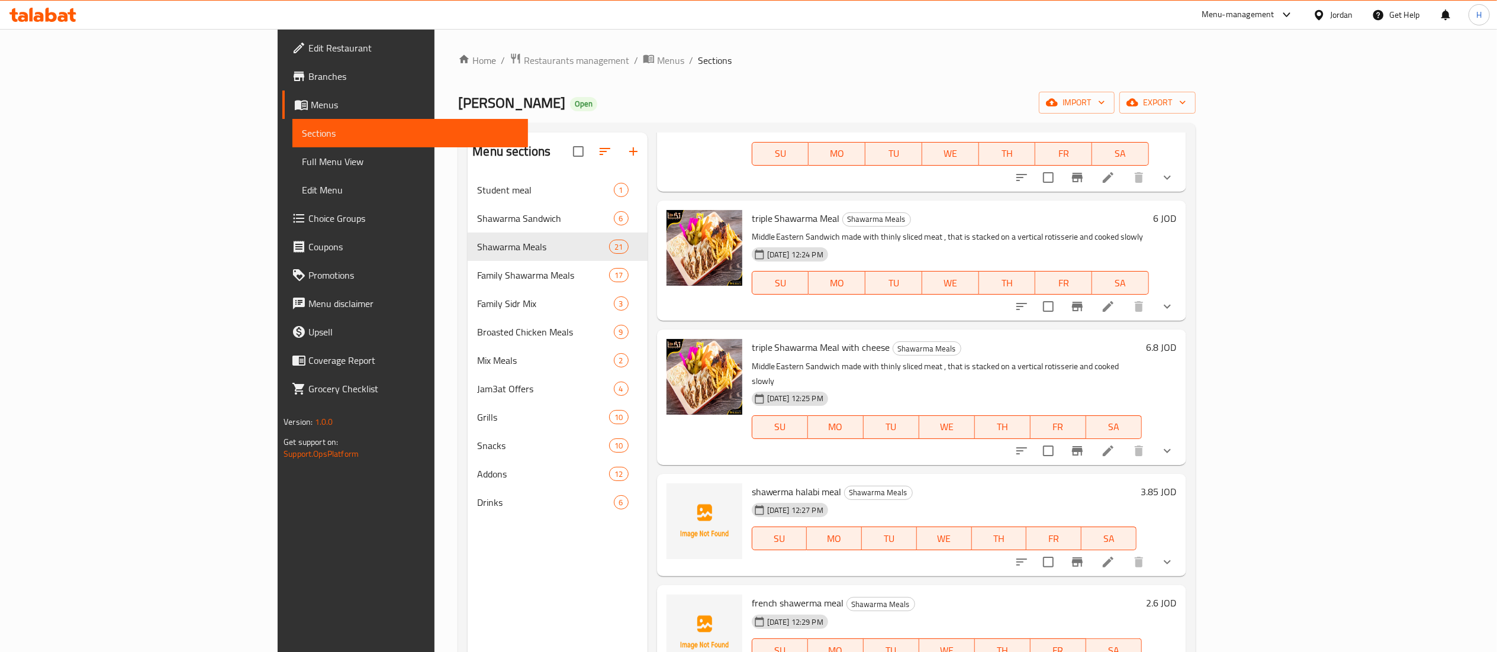
click at [752, 483] on span "shawerma halabi meal" at bounding box center [797, 492] width 90 height 18
click at [752, 594] on span "french shawerma meal" at bounding box center [798, 603] width 92 height 18
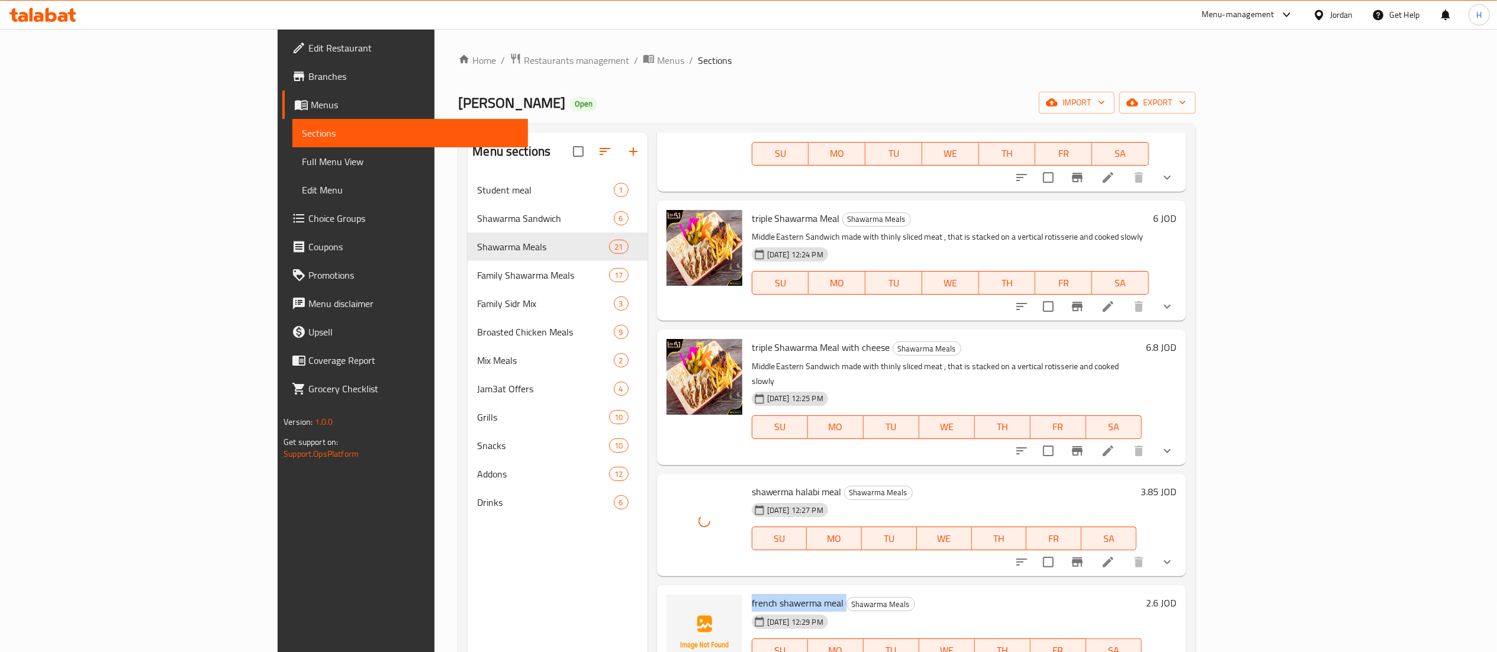
click at [752, 594] on span "french shawerma meal" at bounding box center [798, 603] width 92 height 18
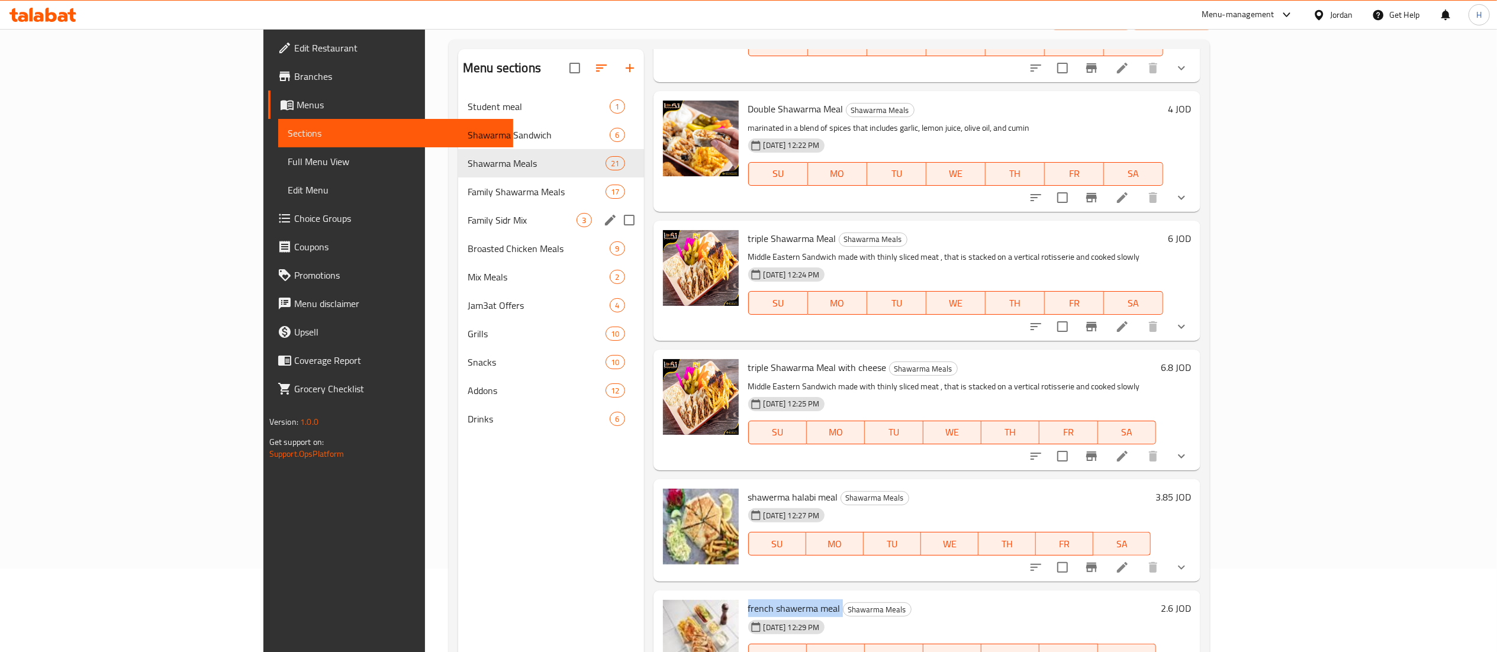
scroll to position [0, 0]
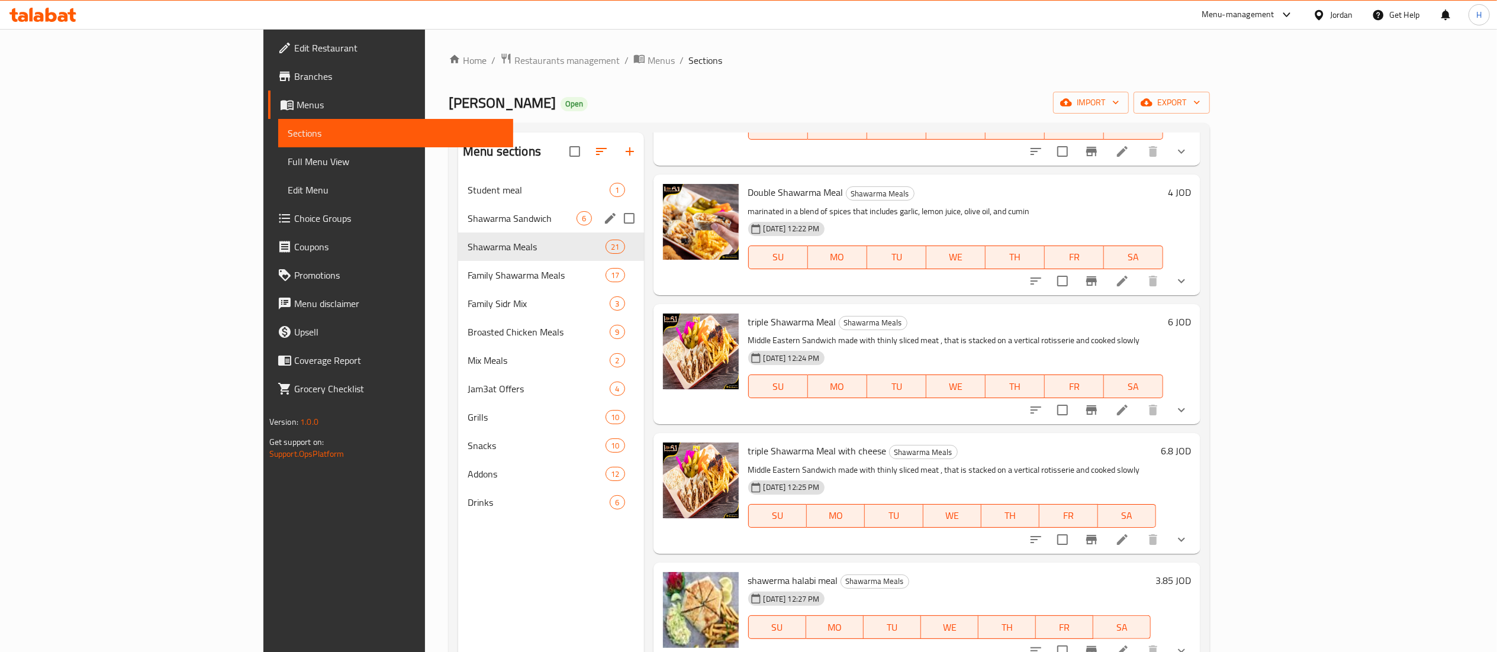
click at [458, 230] on div "Shawarma Sandwich 6" at bounding box center [551, 218] width 186 height 28
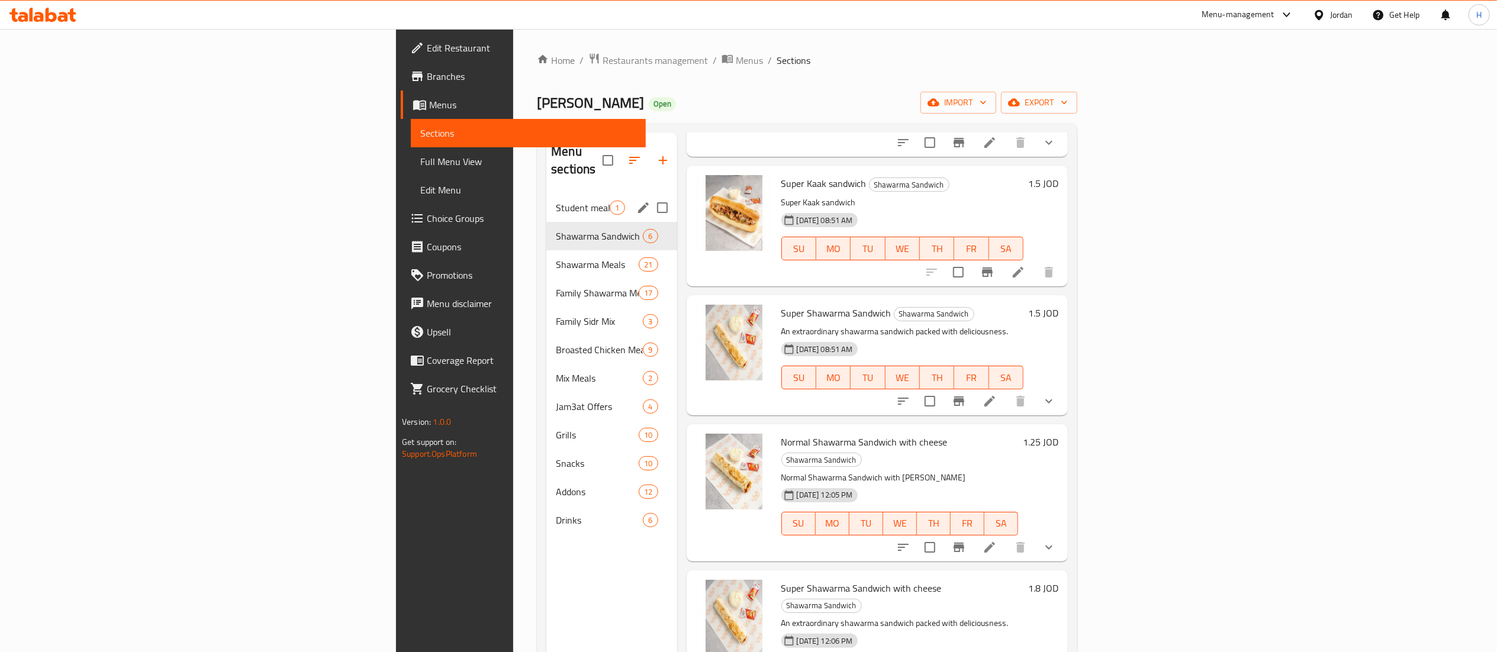
click at [546, 194] on div "Student meal 1" at bounding box center [611, 208] width 130 height 28
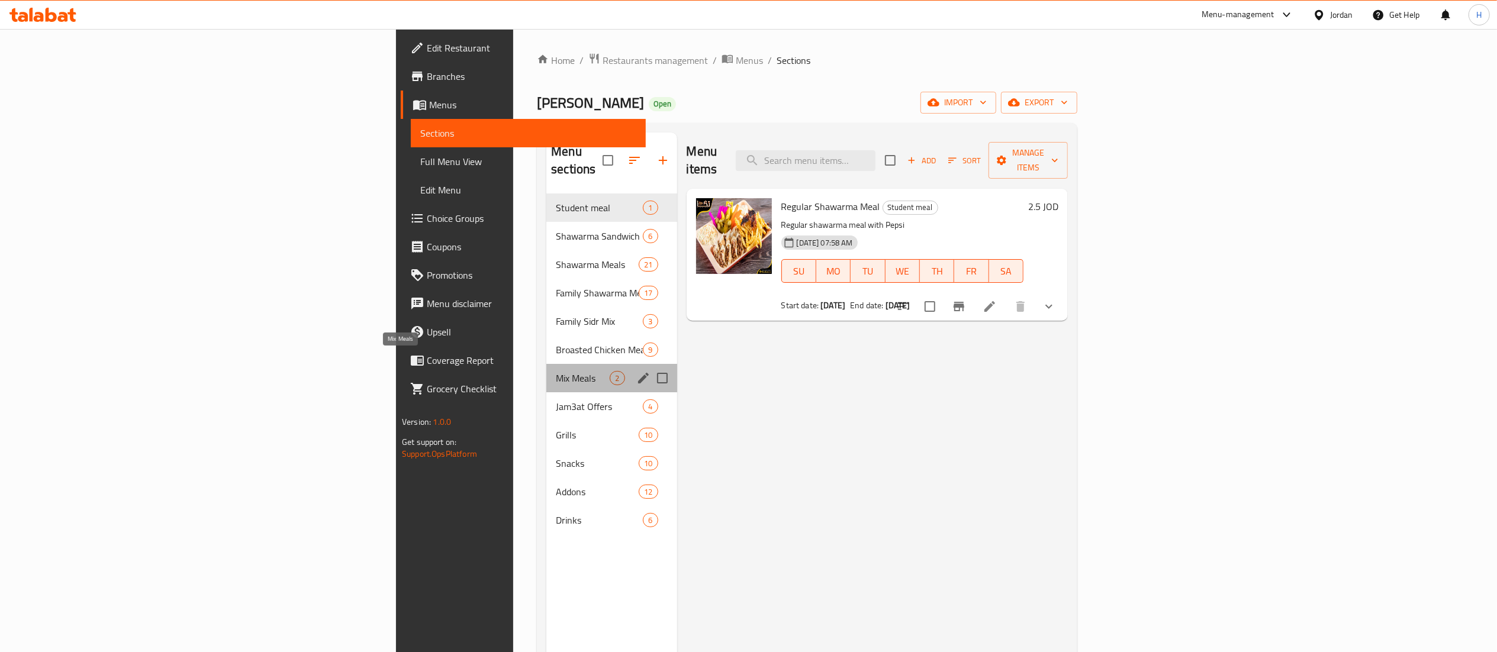
click at [556, 371] on span "Mix Meals" at bounding box center [583, 378] width 54 height 14
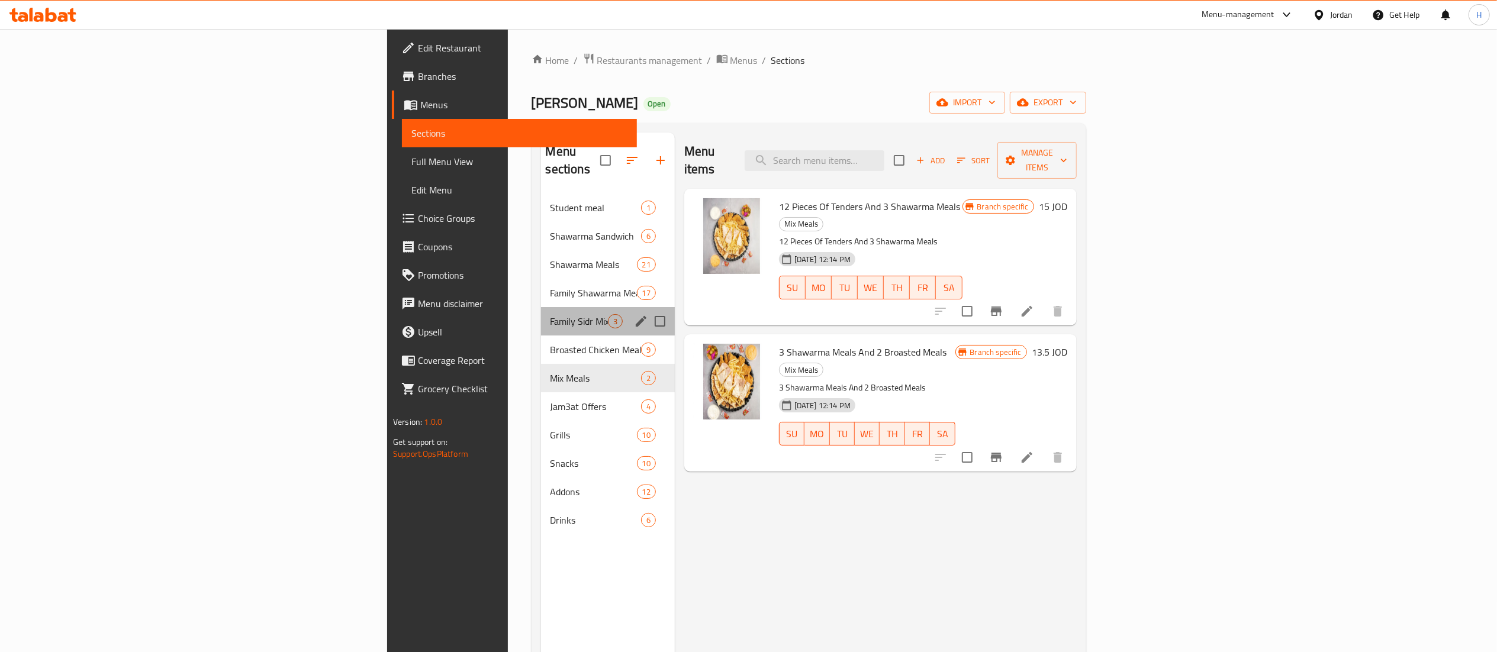
drag, startPoint x: 353, startPoint y: 296, endPoint x: 542, endPoint y: 300, distance: 189.5
click at [541, 307] on div "Family Sidr Mix 3" at bounding box center [608, 321] width 134 height 28
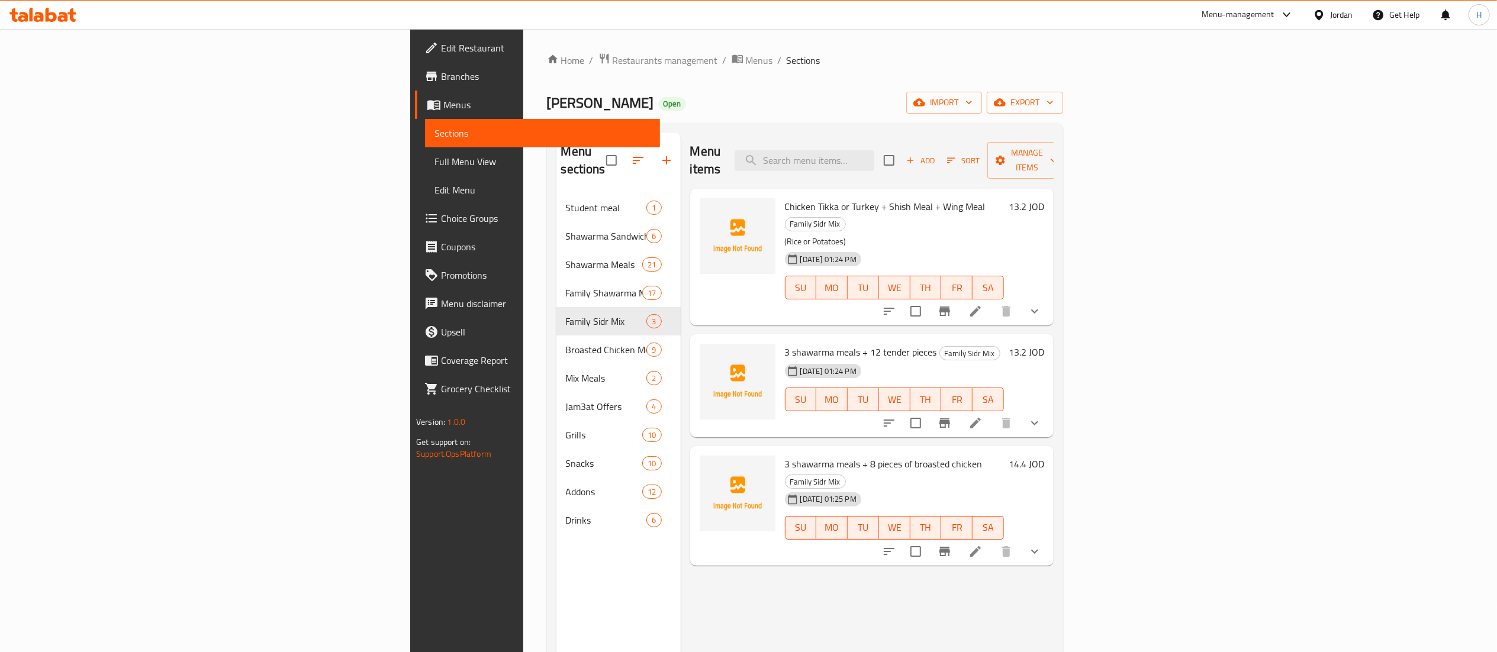
click at [785, 198] on span "Chicken Tikka or Turkey + Shish Meal + Wing Meal" at bounding box center [885, 207] width 201 height 18
click at [785, 343] on span "3 shawarma meals + 12 tender pieces" at bounding box center [861, 352] width 152 height 18
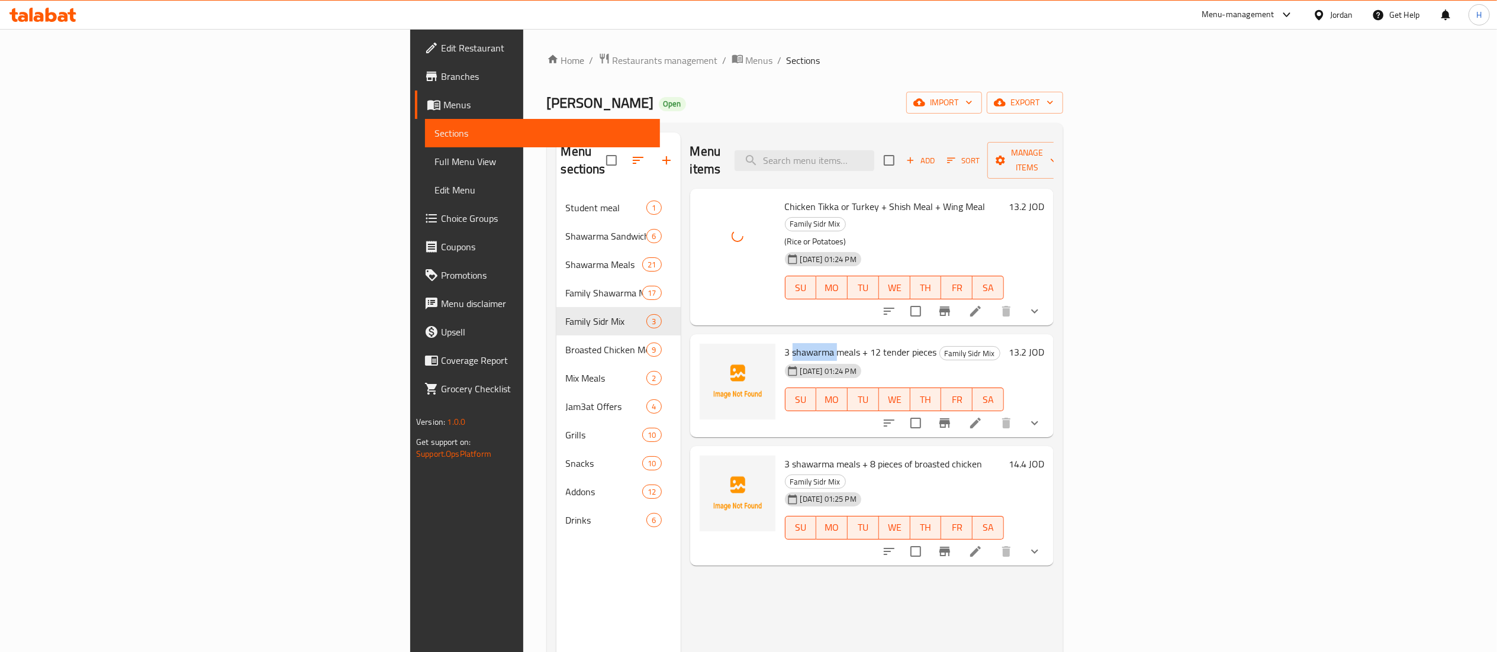
click at [785, 343] on span "3 shawarma meals + 12 tender pieces" at bounding box center [861, 352] width 152 height 18
click at [785, 455] on span "3 shawarma meals + 8 pieces of broasted chicken" at bounding box center [884, 464] width 198 height 18
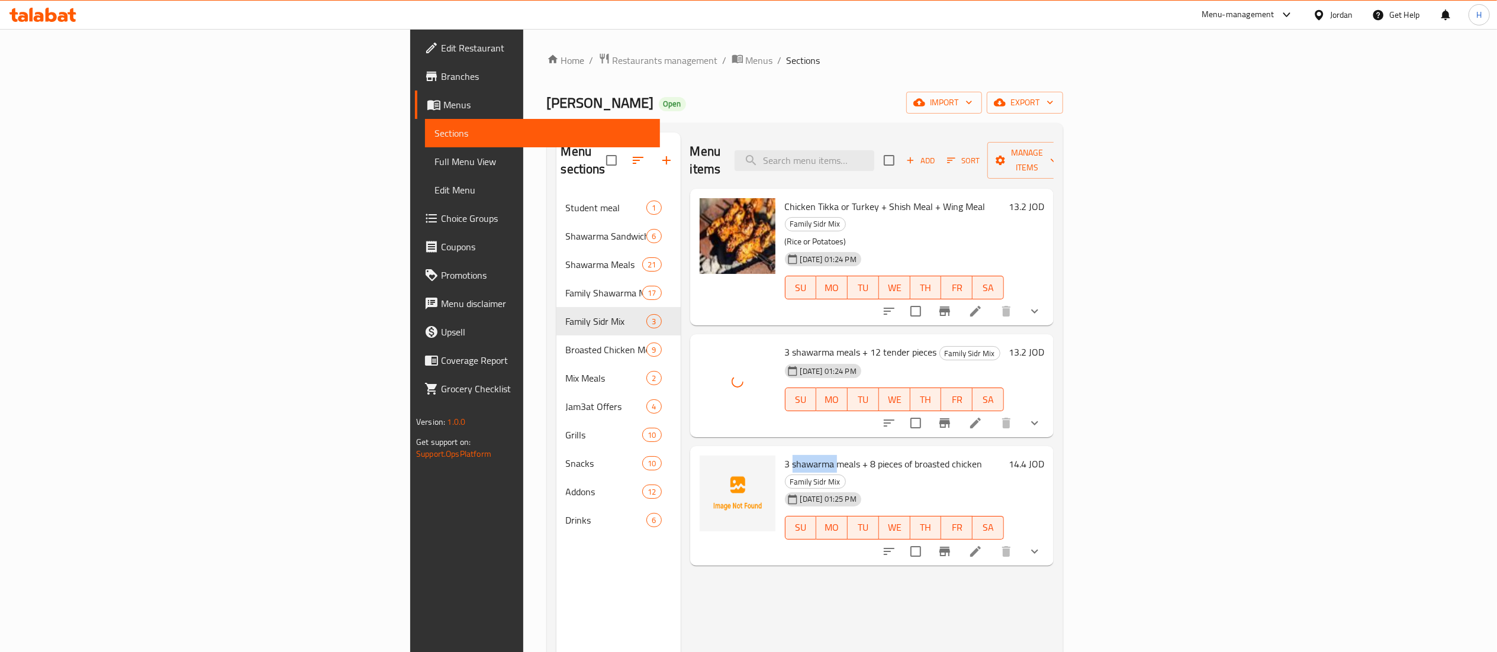
click at [785, 455] on span "3 shawarma meals + 8 pieces of broasted chicken" at bounding box center [884, 464] width 198 height 18
